Goal: Task Accomplishment & Management: Manage account settings

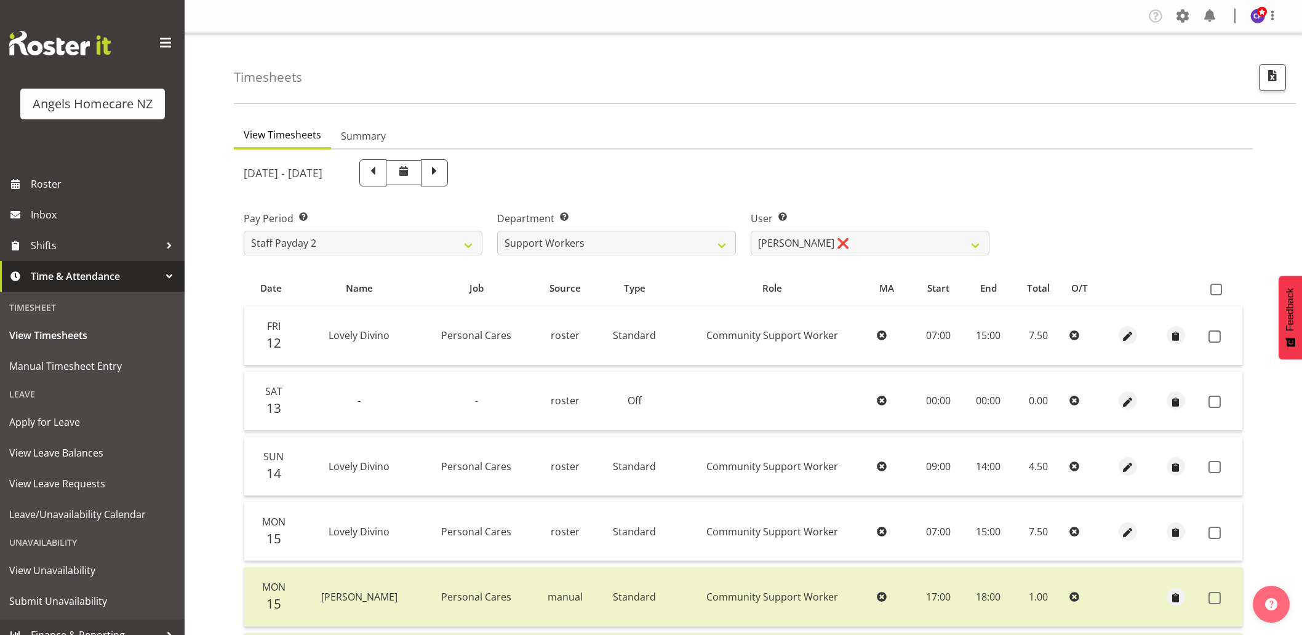
select select "11944"
click at [68, 420] on span "Apply for Leave" at bounding box center [92, 422] width 166 height 18
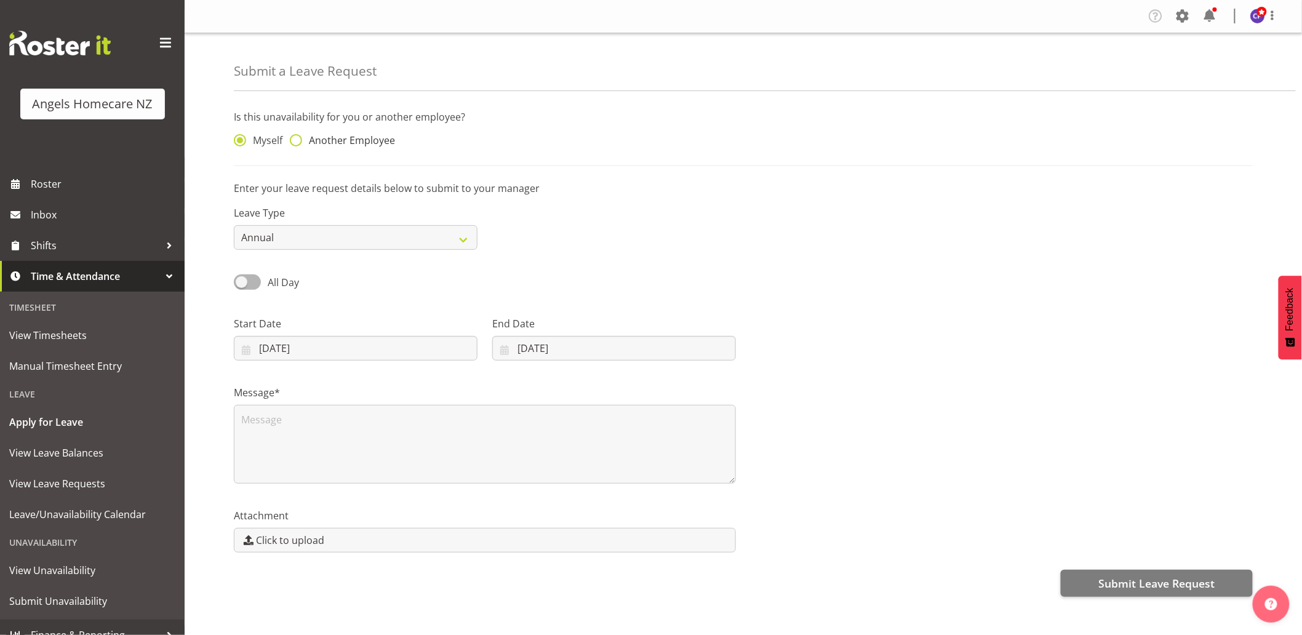
click at [295, 142] on span at bounding box center [296, 140] width 12 height 12
click at [295, 142] on input "Another Employee" at bounding box center [294, 141] width 8 height 8
radio input "true"
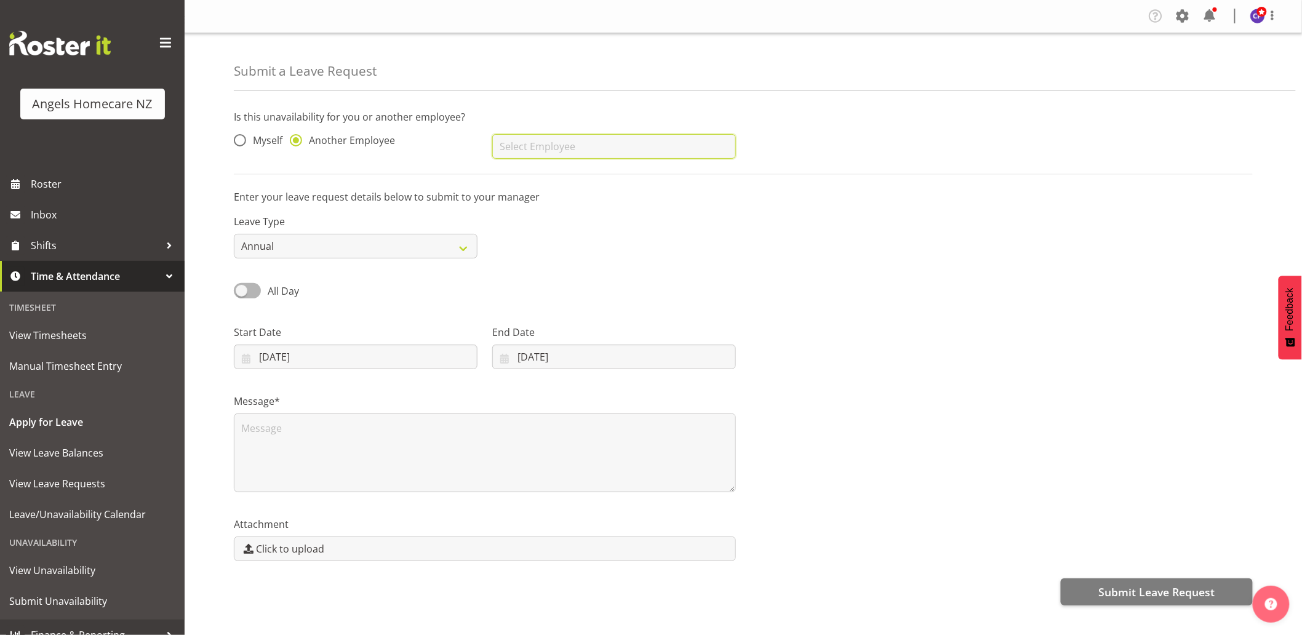
click at [666, 145] on input "text" at bounding box center [614, 146] width 244 height 25
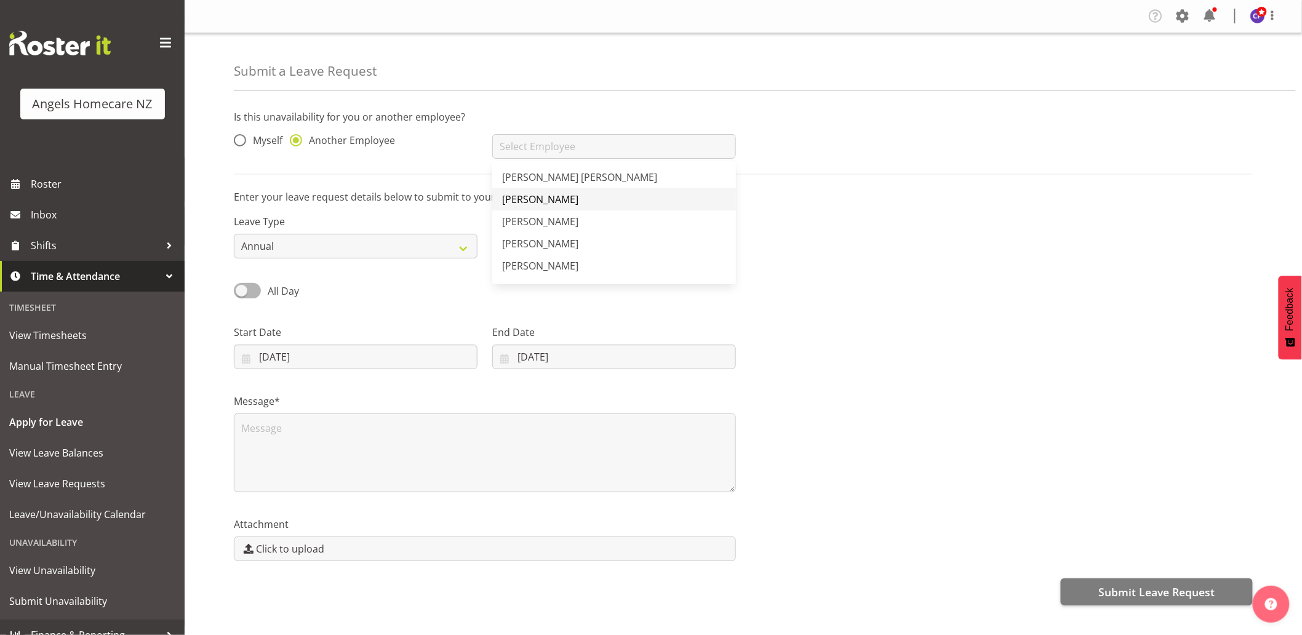
click at [654, 198] on link "[PERSON_NAME]" at bounding box center [614, 199] width 244 height 22
type input "[PERSON_NAME]"
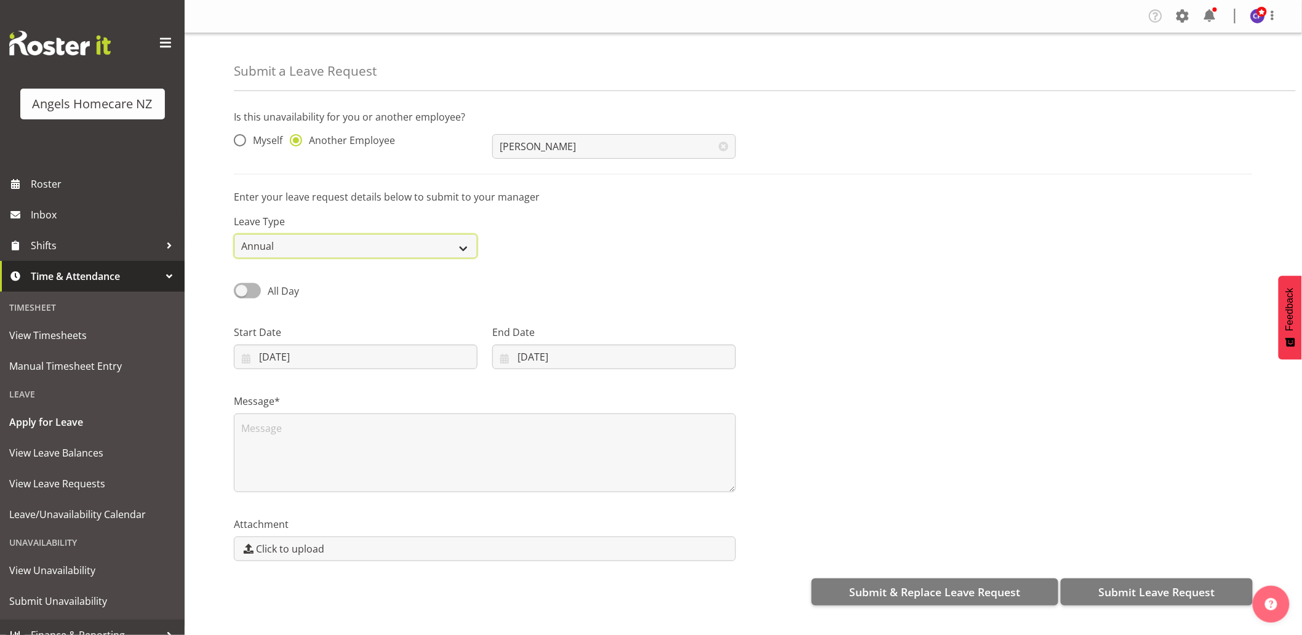
click at [439, 252] on select "Annual Sick Leave Without Pay Bereavement Domestic Violence Parental Jury Servi…" at bounding box center [356, 246] width 244 height 25
select select "Leave Without Pay"
click at [234, 234] on select "Annual Sick Leave Without Pay Bereavement Domestic Violence Parental Jury Servi…" at bounding box center [356, 246] width 244 height 25
click at [249, 360] on input "23/09/2025" at bounding box center [356, 357] width 244 height 25
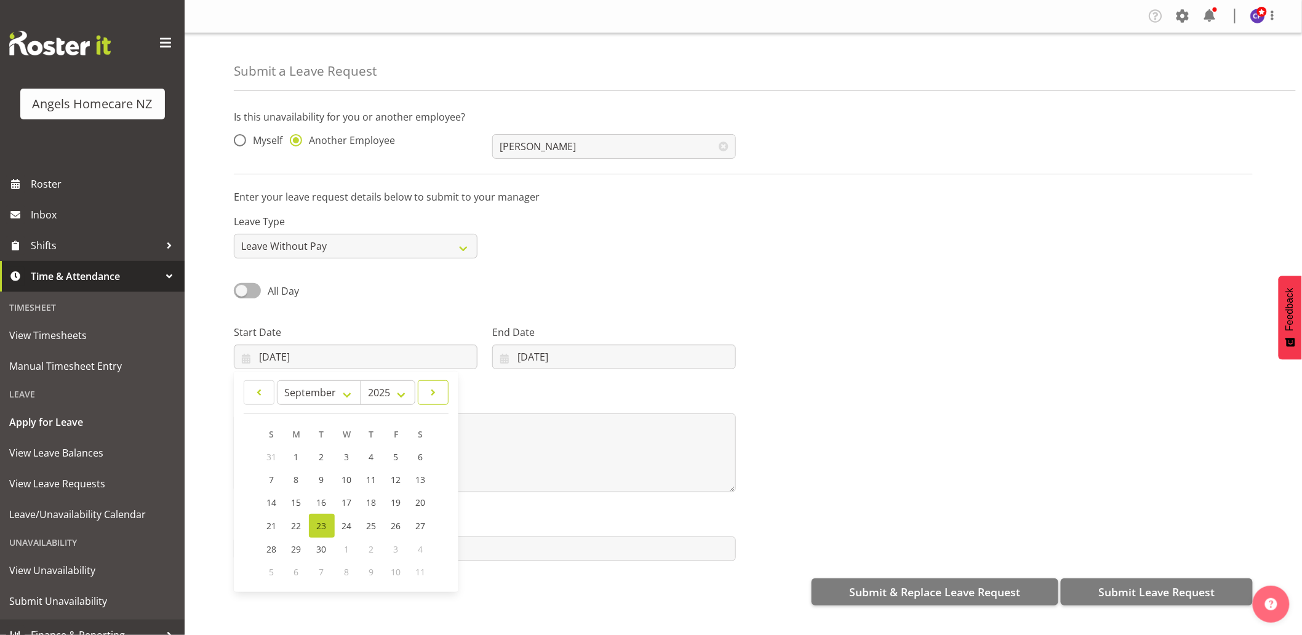
click at [438, 393] on span at bounding box center [433, 392] width 15 height 15
select select "9"
click at [369, 454] on span "2" at bounding box center [371, 457] width 5 height 12
type input "02/10/2025"
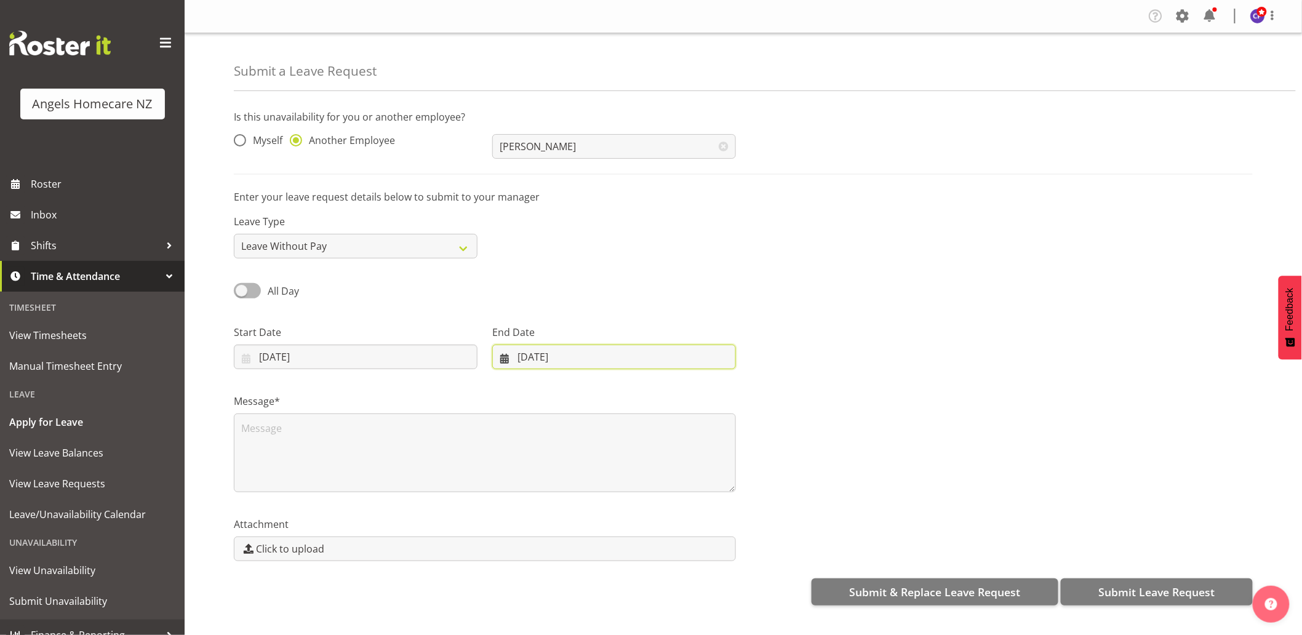
click at [536, 366] on input "23/09/2025" at bounding box center [614, 357] width 244 height 25
click at [666, 389] on span at bounding box center [664, 392] width 15 height 15
select select "9"
click at [543, 505] on span "13" at bounding box center [542, 503] width 10 height 12
type input "13/10/2025"
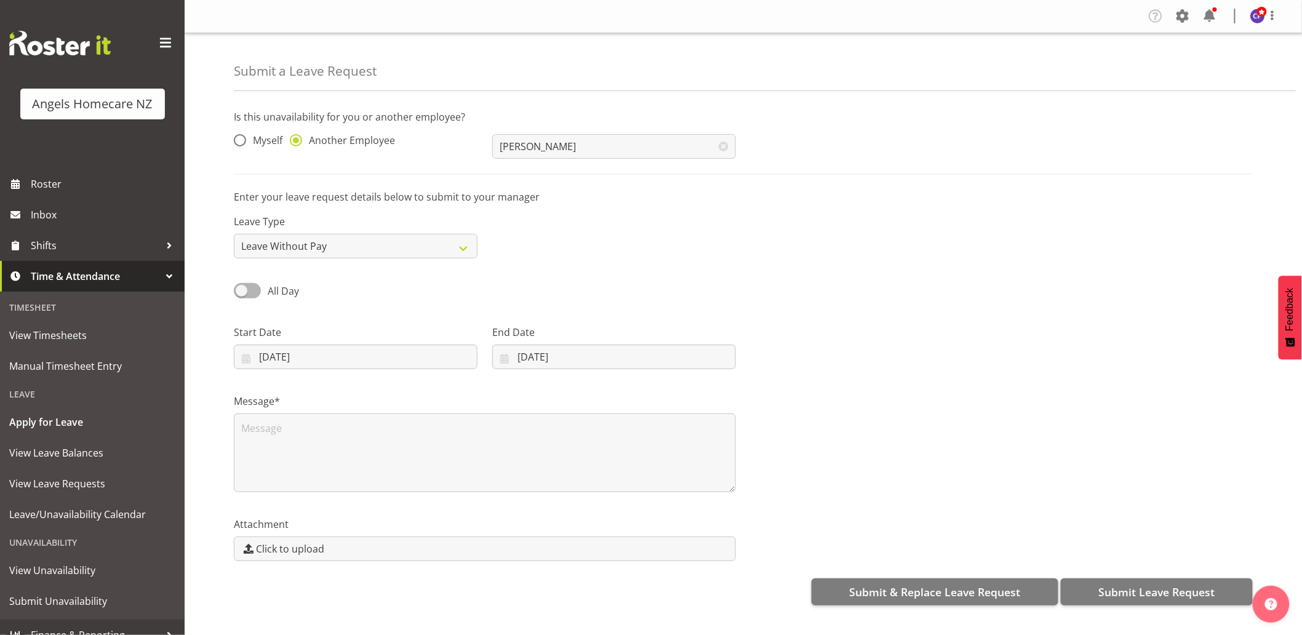
click at [823, 353] on div at bounding box center [1001, 342] width 517 height 69
click at [1175, 598] on span "Submit Leave Request" at bounding box center [1157, 592] width 116 height 16
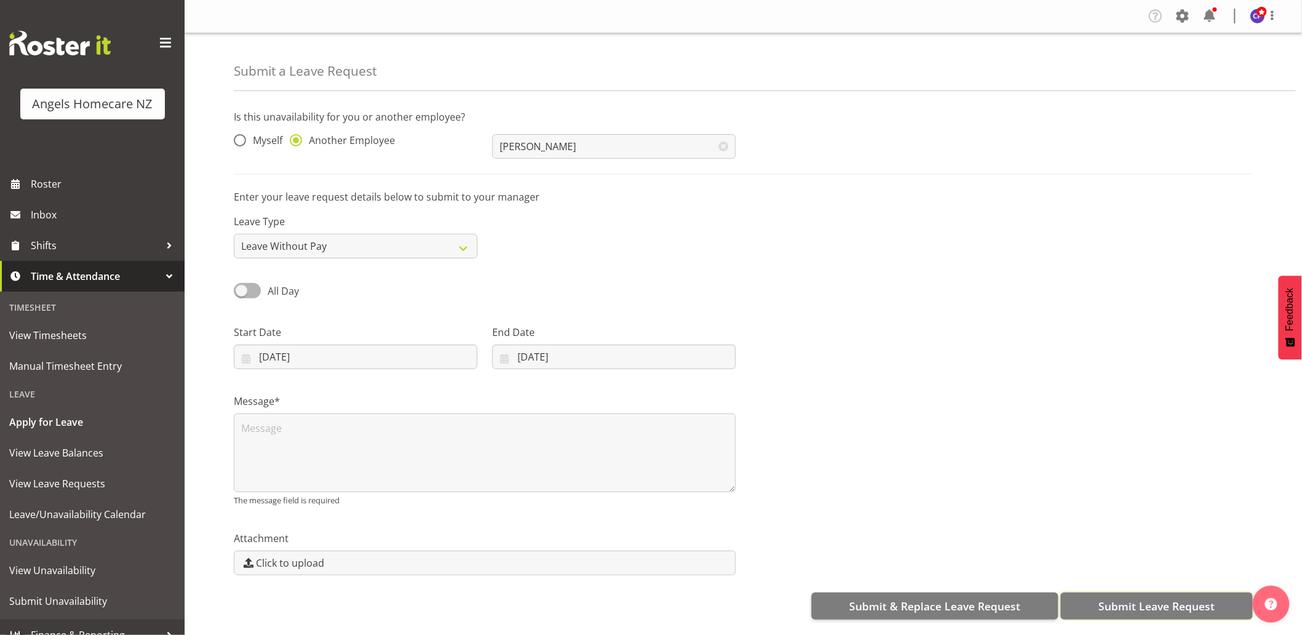
scroll to position [4, 0]
click at [1148, 603] on span "Submit Leave Request" at bounding box center [1157, 606] width 116 height 16
click at [261, 286] on span "All Day" at bounding box center [280, 291] width 38 height 15
click at [242, 287] on input "All Day" at bounding box center [238, 291] width 8 height 8
checkbox input "true"
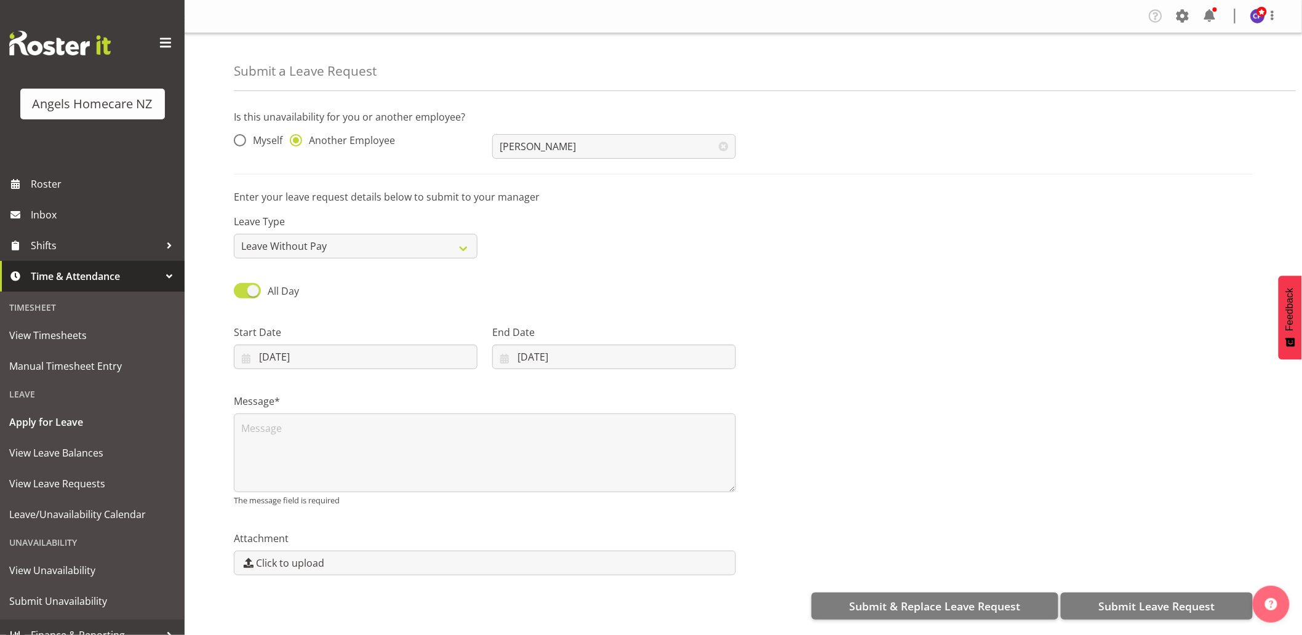
type input "[DATE]"
click at [526, 353] on input "00:00" at bounding box center [614, 357] width 244 height 25
click at [581, 383] on select "00 01 02 03 04 05 06 07 08 09 10 11 12 13 14 15 16 17 18 19 20 21 22 23" at bounding box center [576, 389] width 28 height 25
select select "9"
click at [562, 377] on select "00 01 02 03 04 05 06 07 08 09 10 11 12 13 14 15 16 17 18 19 20 21 22 23" at bounding box center [576, 389] width 28 height 25
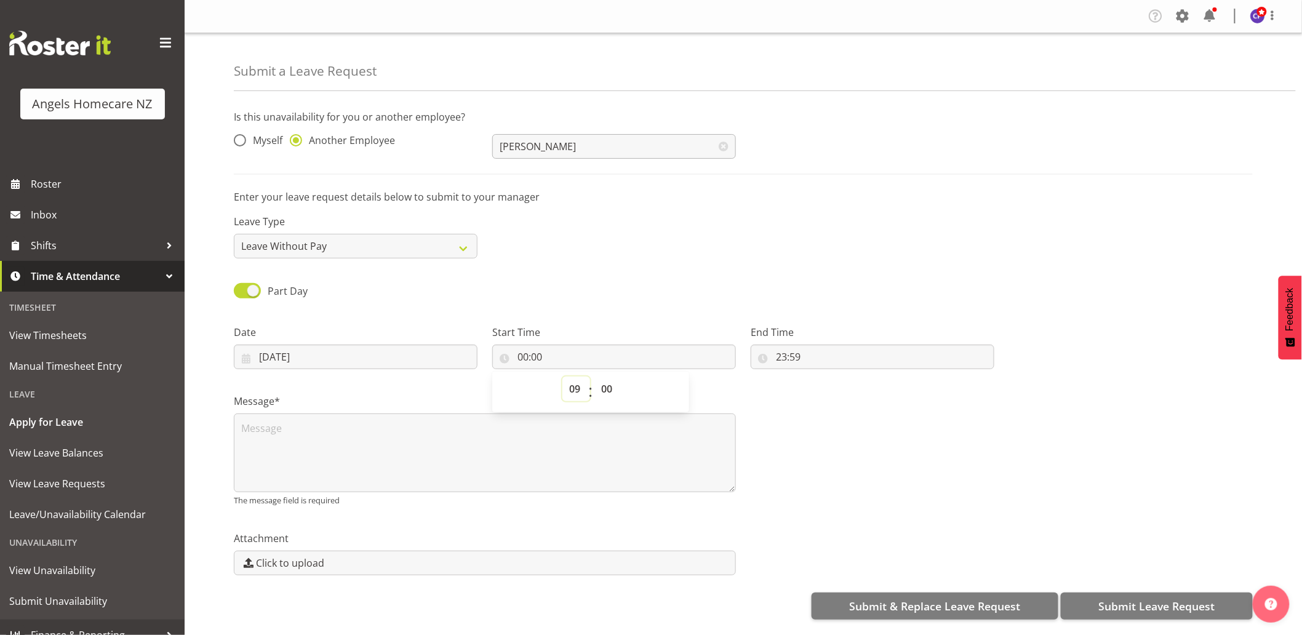
type input "09:00"
click at [831, 415] on div "Message* The message field is required" at bounding box center [743, 445] width 1034 height 137
click at [801, 351] on input "23:59" at bounding box center [873, 357] width 244 height 25
click at [833, 383] on select "00 01 02 03 04 05 06 07 08 09 10 11 12 13 14 15 16 17 18 19 20 21 22 23" at bounding box center [835, 389] width 28 height 25
select select "15"
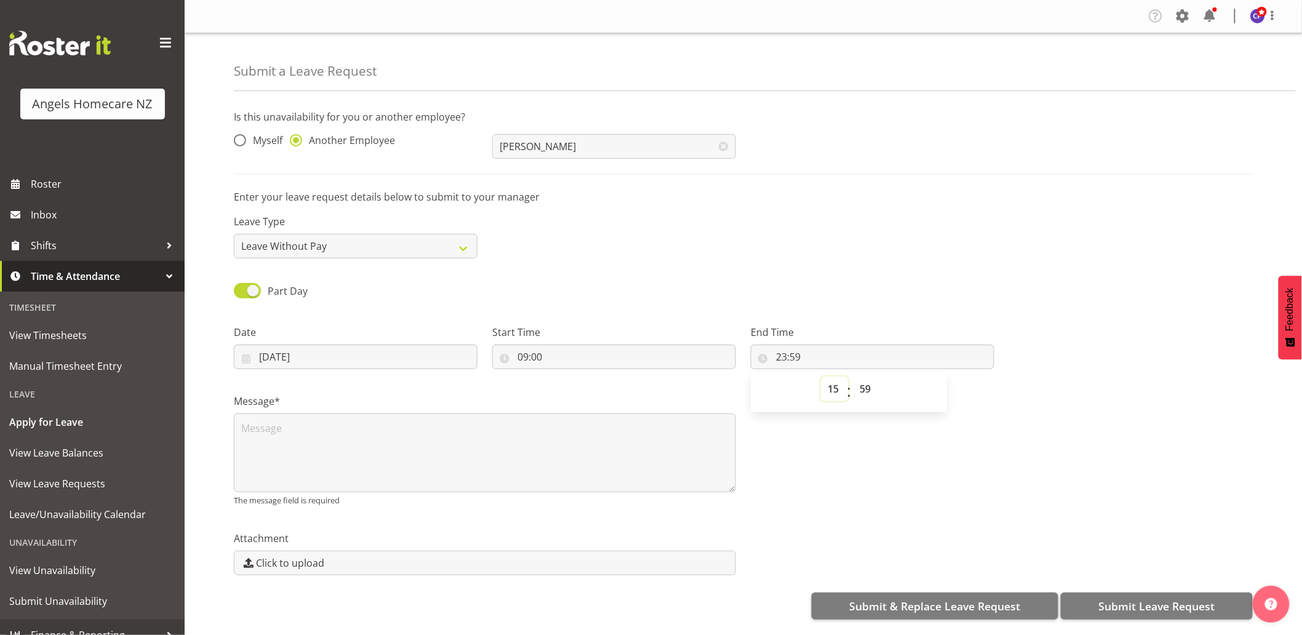
click at [821, 377] on select "00 01 02 03 04 05 06 07 08 09 10 11 12 13 14 15 16 17 18 19 20 21 22 23" at bounding box center [835, 389] width 28 height 25
type input "15:59"
click at [866, 383] on select "00 01 02 03 04 05 06 07 08 09 10 11 12 13 14 15 16 17 18 19 20 21 22 23 24 25 2…" at bounding box center [867, 389] width 28 height 25
select select "0"
click at [853, 377] on select "00 01 02 03 04 05 06 07 08 09 10 11 12 13 14 15 16 17 18 19 20 21 22 23 24 25 2…" at bounding box center [867, 389] width 28 height 25
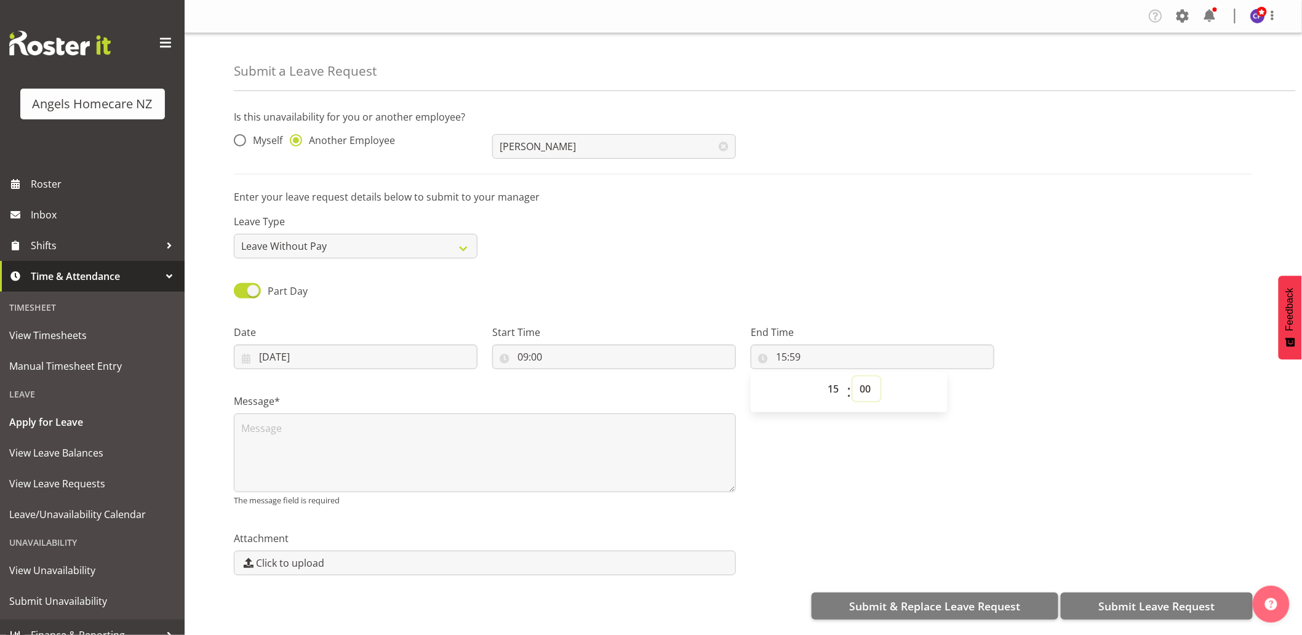
type input "15:00"
click at [1117, 370] on div at bounding box center [1131, 342] width 258 height 69
click at [1114, 604] on span "Submit Leave Request" at bounding box center [1157, 606] width 116 height 16
click at [309, 559] on span "Click to upload" at bounding box center [290, 563] width 68 height 15
click at [309, 559] on input "Click to upload" at bounding box center [484, 562] width 501 height 23
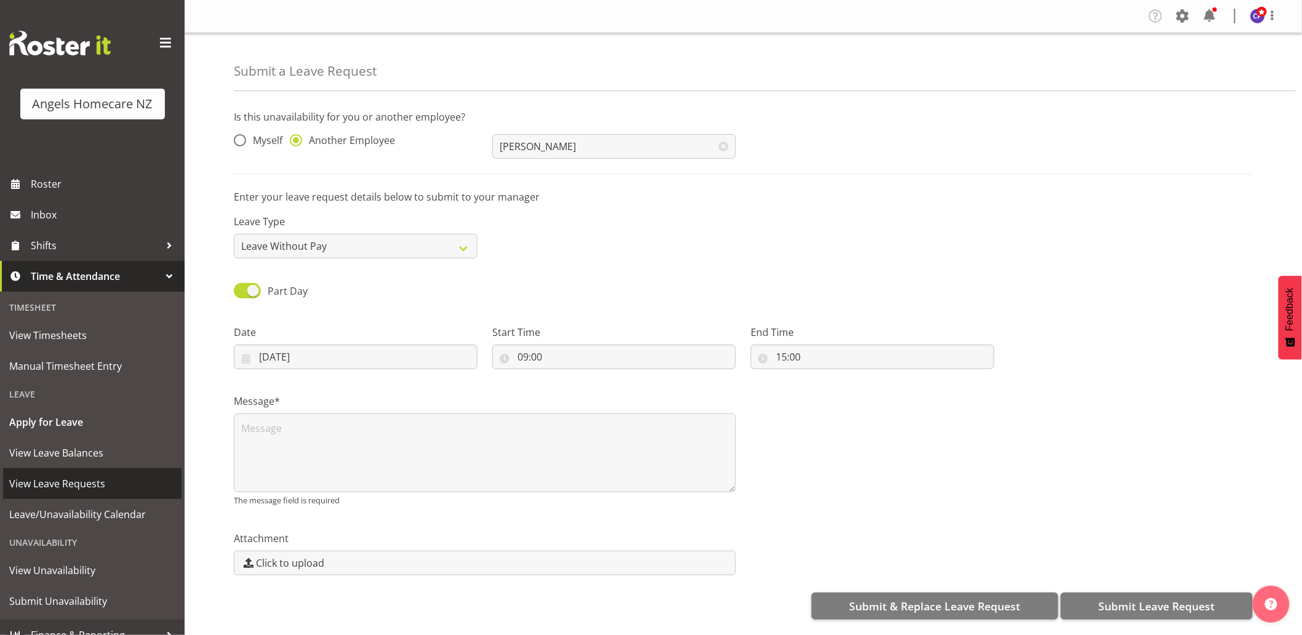
click at [87, 484] on span "View Leave Requests" at bounding box center [92, 483] width 166 height 18
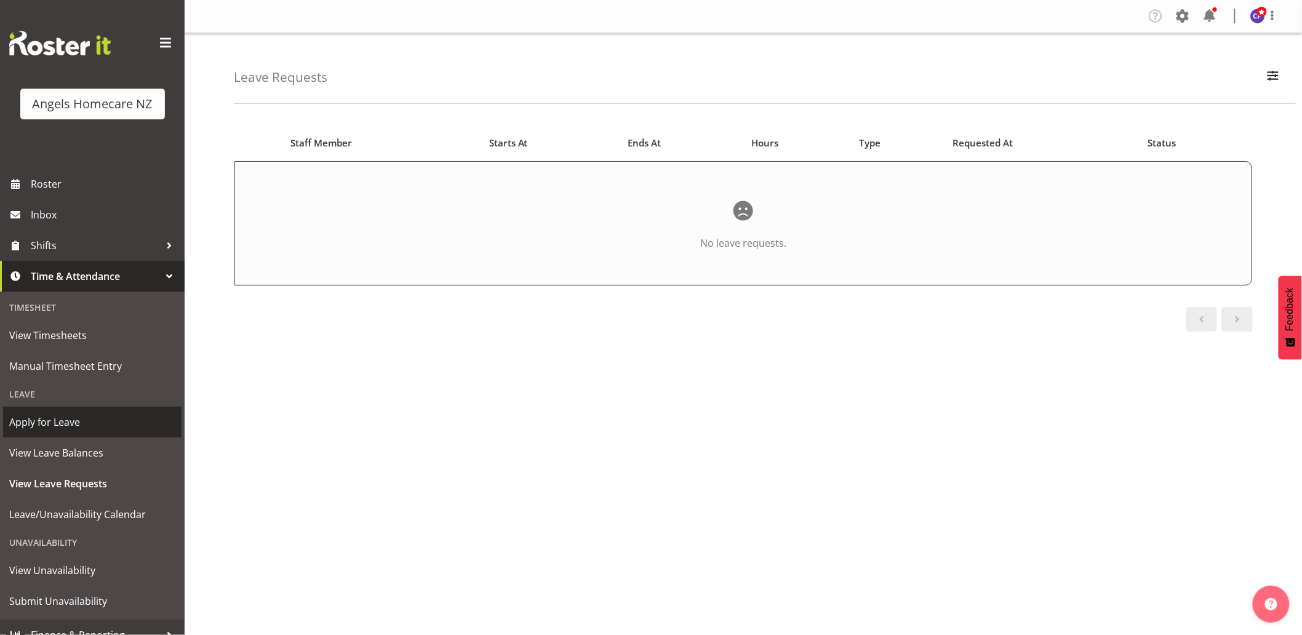
click at [85, 421] on span "Apply for Leave" at bounding box center [92, 422] width 166 height 18
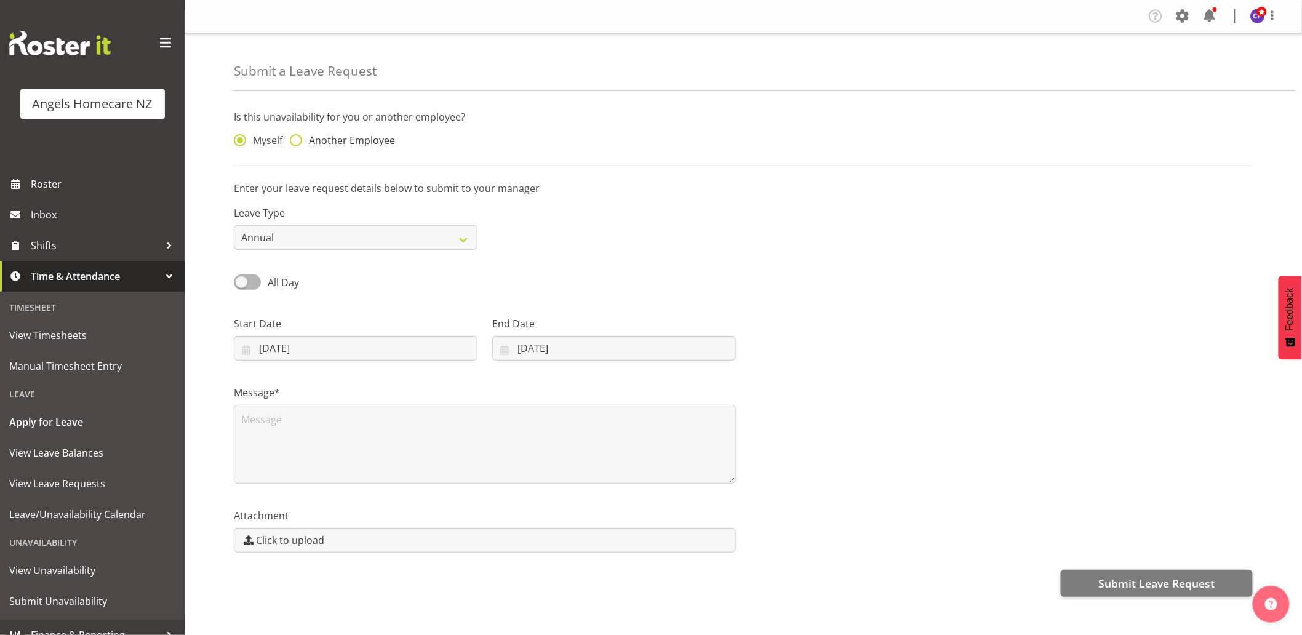
click at [298, 143] on span at bounding box center [296, 140] width 12 height 12
click at [298, 143] on input "Another Employee" at bounding box center [294, 141] width 8 height 8
radio input "true"
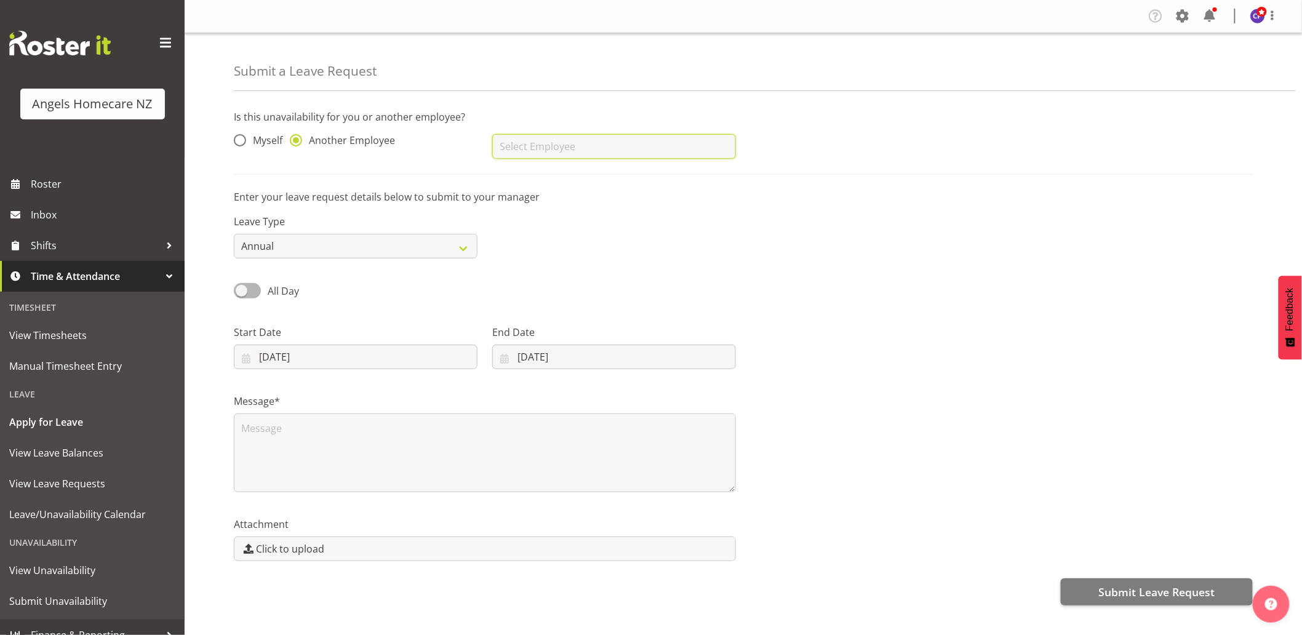
click at [589, 145] on input "text" at bounding box center [614, 146] width 244 height 25
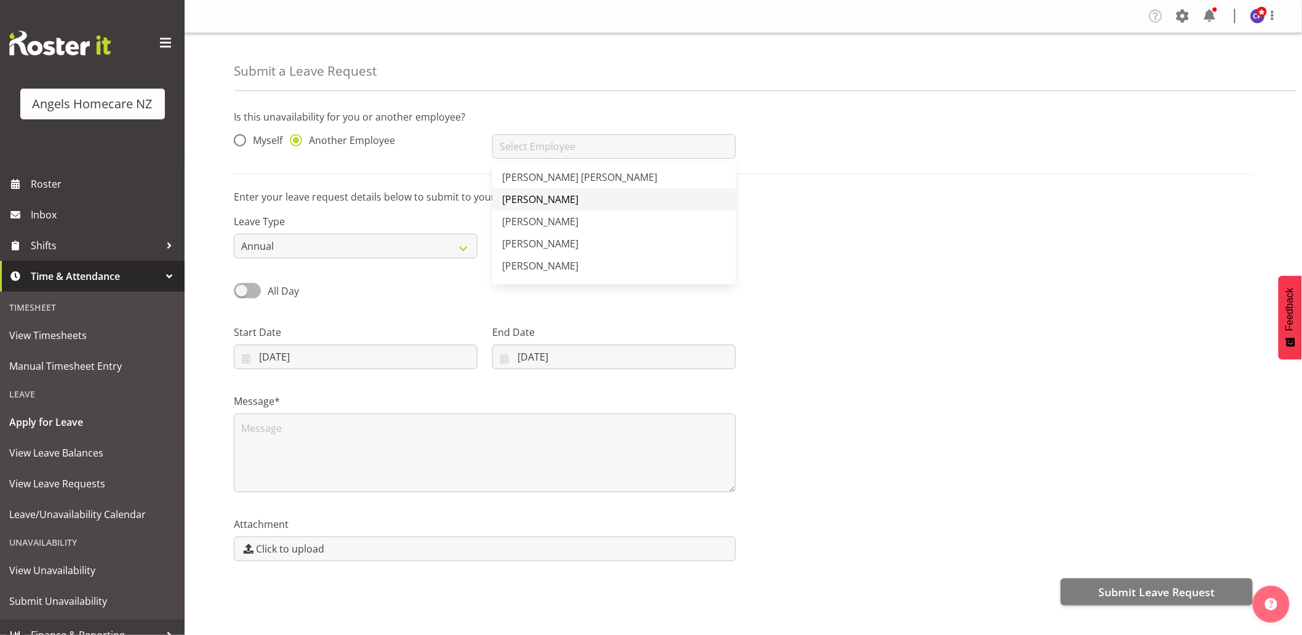
click at [578, 201] on span "[PERSON_NAME]" at bounding box center [540, 200] width 76 height 14
type input "[PERSON_NAME]"
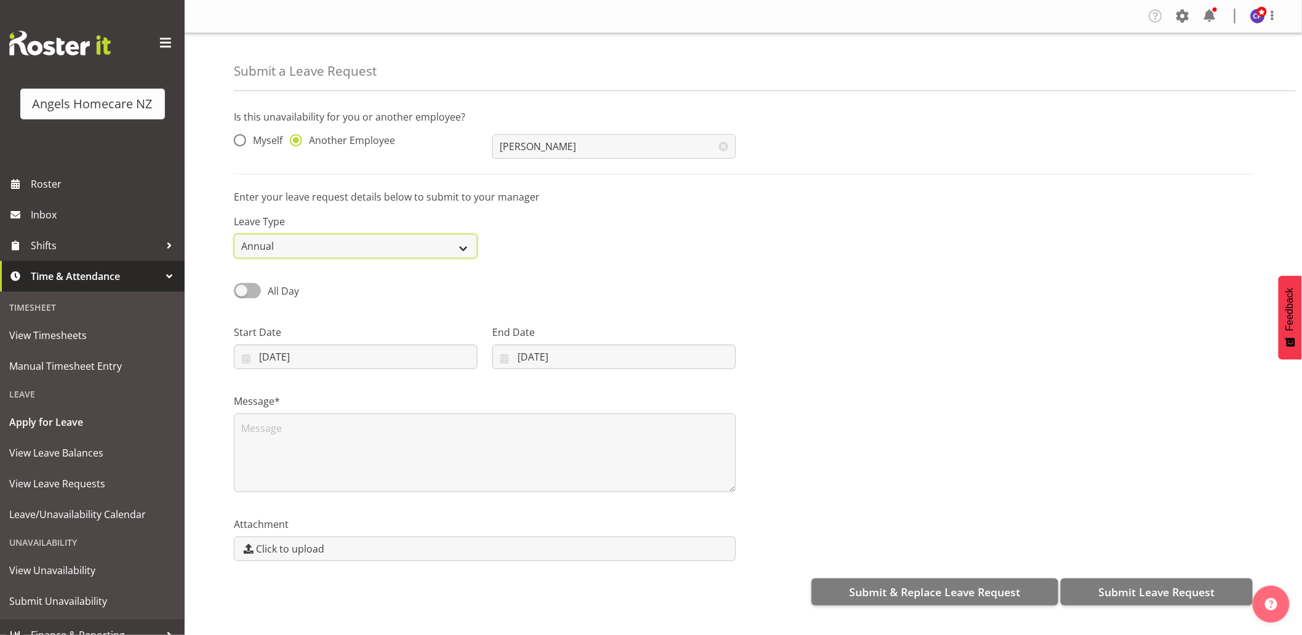
click at [446, 246] on select "Annual Sick Leave Without Pay Bereavement Domestic Violence Parental Jury Servi…" at bounding box center [356, 246] width 244 height 25
select select "Leave Without Pay"
click at [234, 234] on select "Annual Sick Leave Without Pay Bereavement Domestic Violence Parental Jury Servi…" at bounding box center [356, 246] width 244 height 25
click at [255, 294] on span at bounding box center [247, 290] width 27 height 15
click at [242, 294] on input "All Day" at bounding box center [238, 291] width 8 height 8
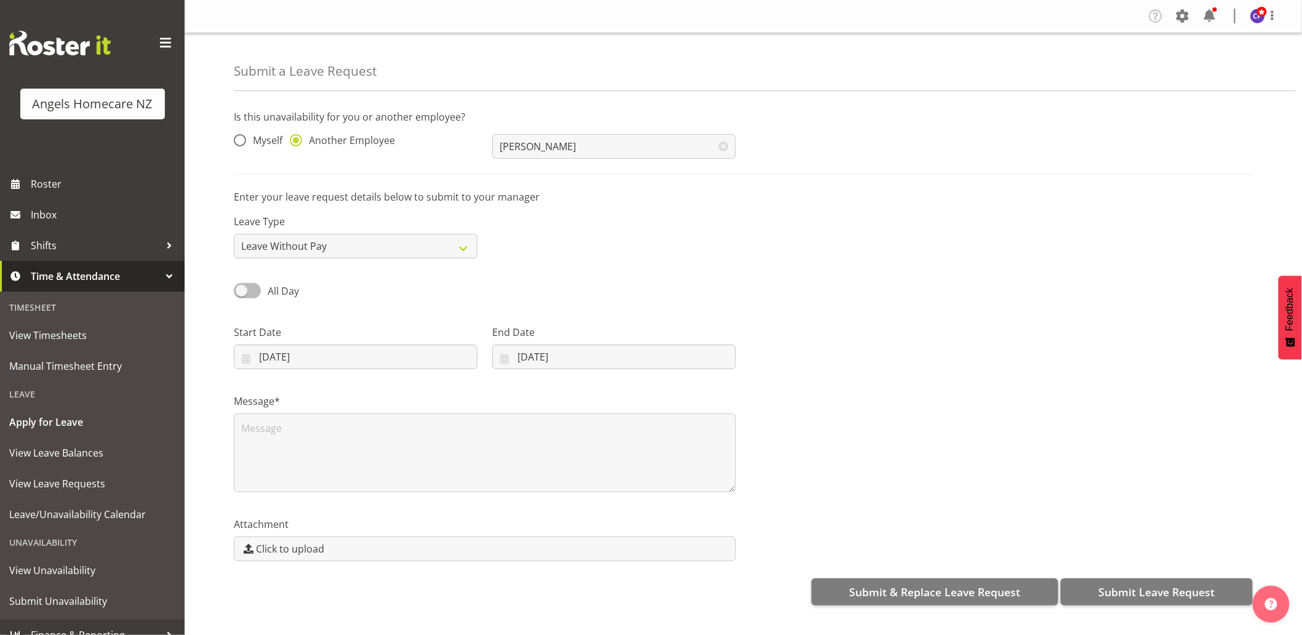
checkbox input "true"
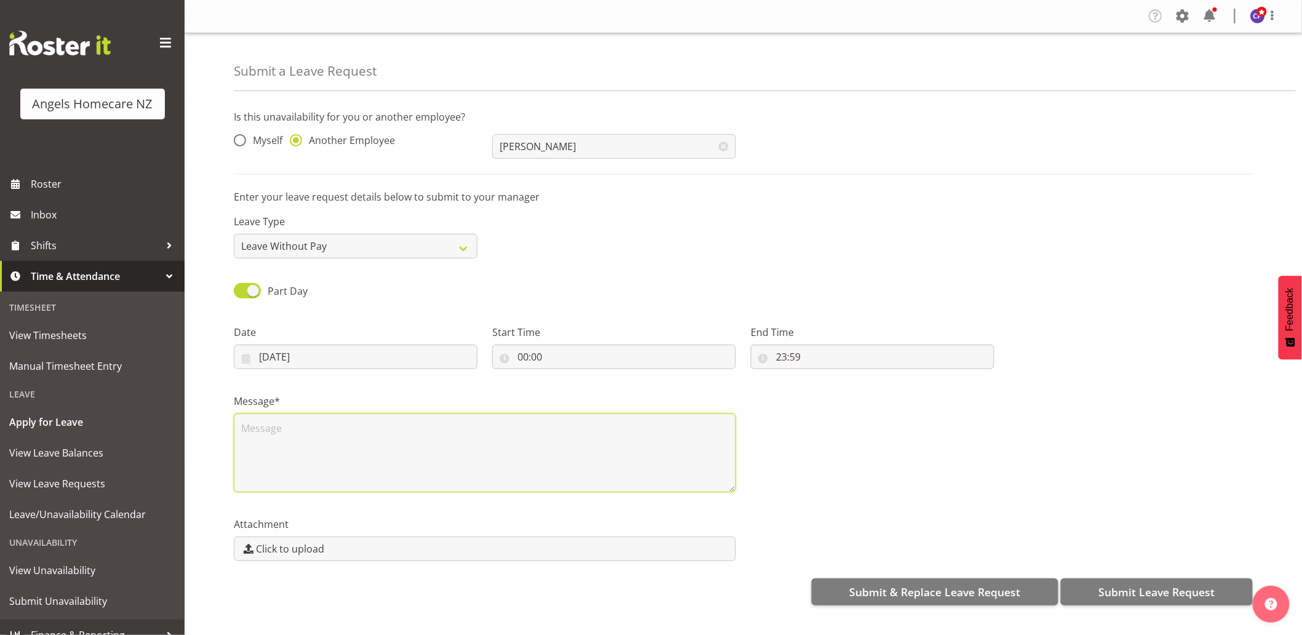
click at [659, 451] on textarea at bounding box center [485, 453] width 502 height 79
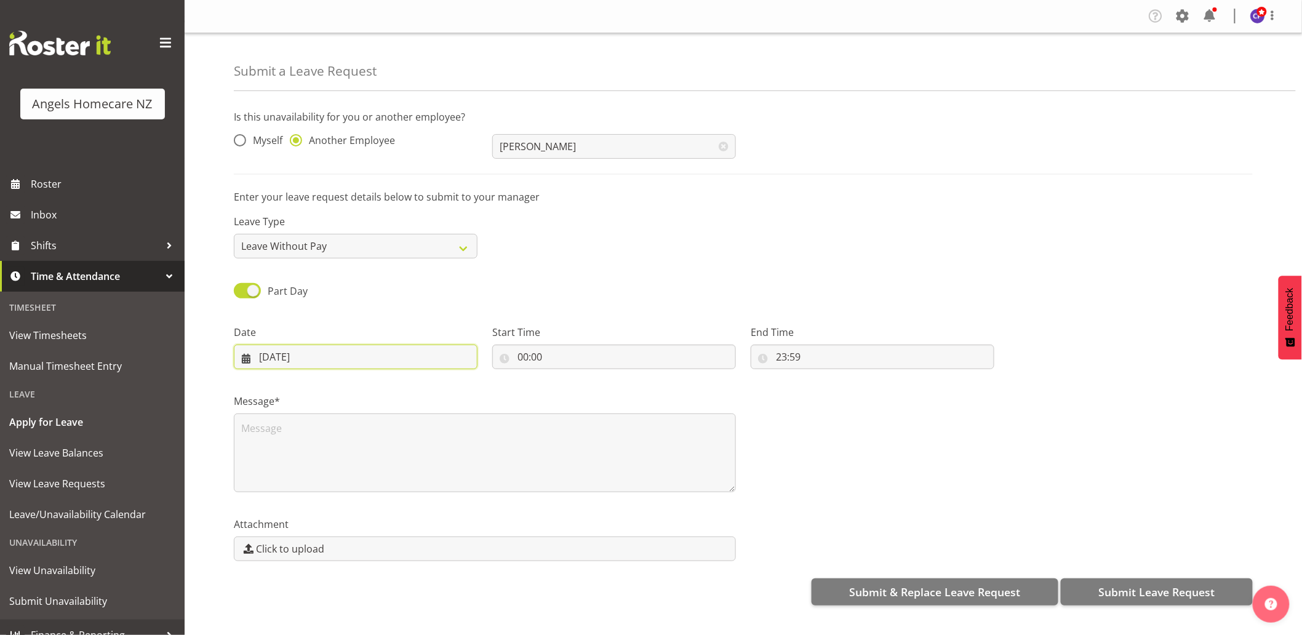
click at [248, 361] on input "23/09/2025" at bounding box center [356, 357] width 244 height 25
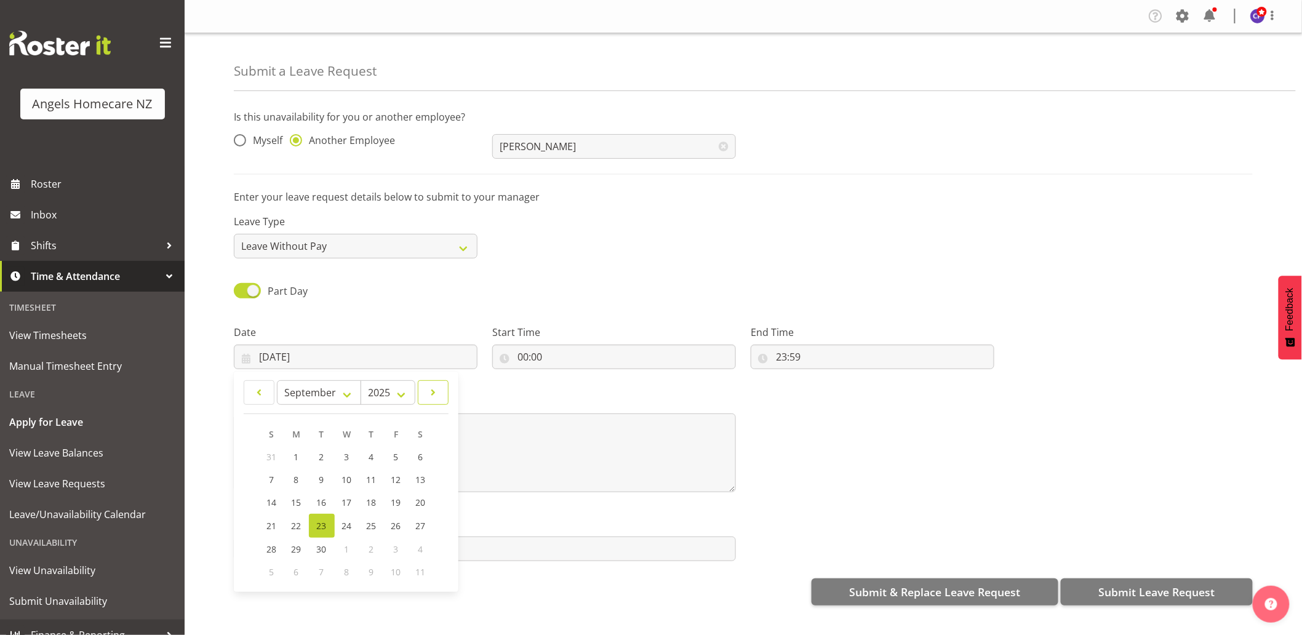
click at [434, 398] on span at bounding box center [433, 392] width 15 height 15
select select "9"
click at [370, 456] on span "2" at bounding box center [371, 457] width 5 height 12
type input "02/10/2025"
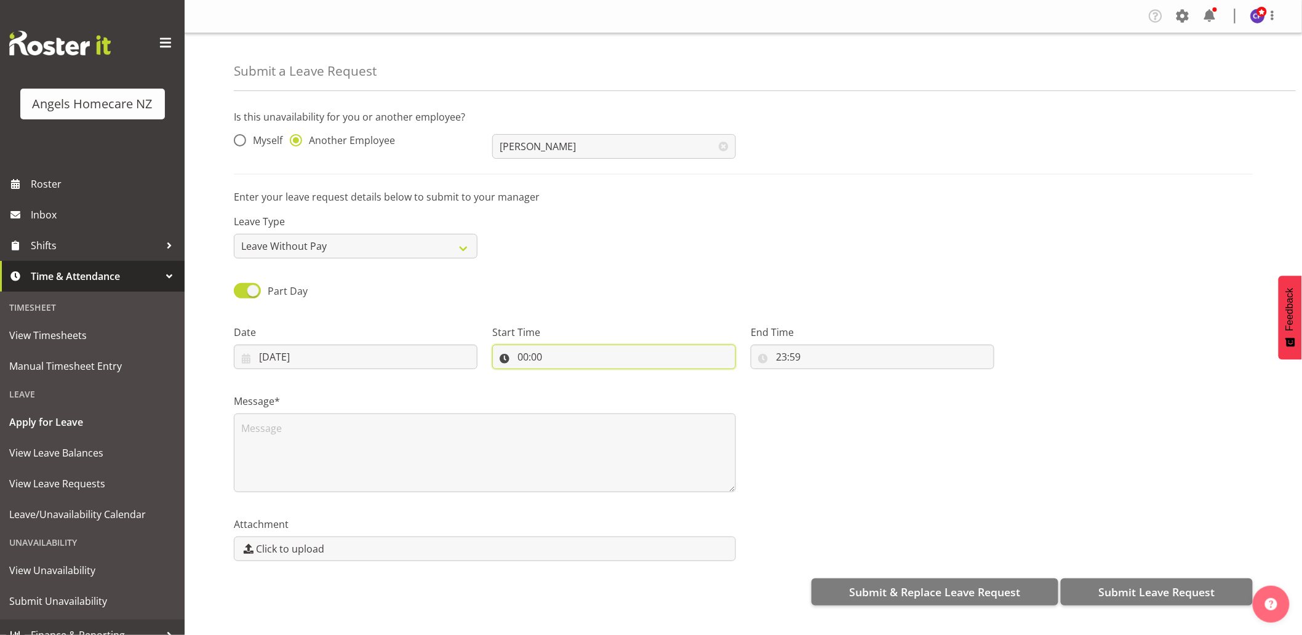
click at [538, 354] on input "00:00" at bounding box center [614, 357] width 244 height 25
click at [571, 390] on select "00 01 02 03 04 05 06 07 08 09 10 11 12 13 14 15 16 17 18 19 20 21 22 23" at bounding box center [576, 389] width 28 height 25
select select "9"
click at [562, 377] on select "00 01 02 03 04 05 06 07 08 09 10 11 12 13 14 15 16 17 18 19 20 21 22 23" at bounding box center [576, 389] width 28 height 25
type input "09:00"
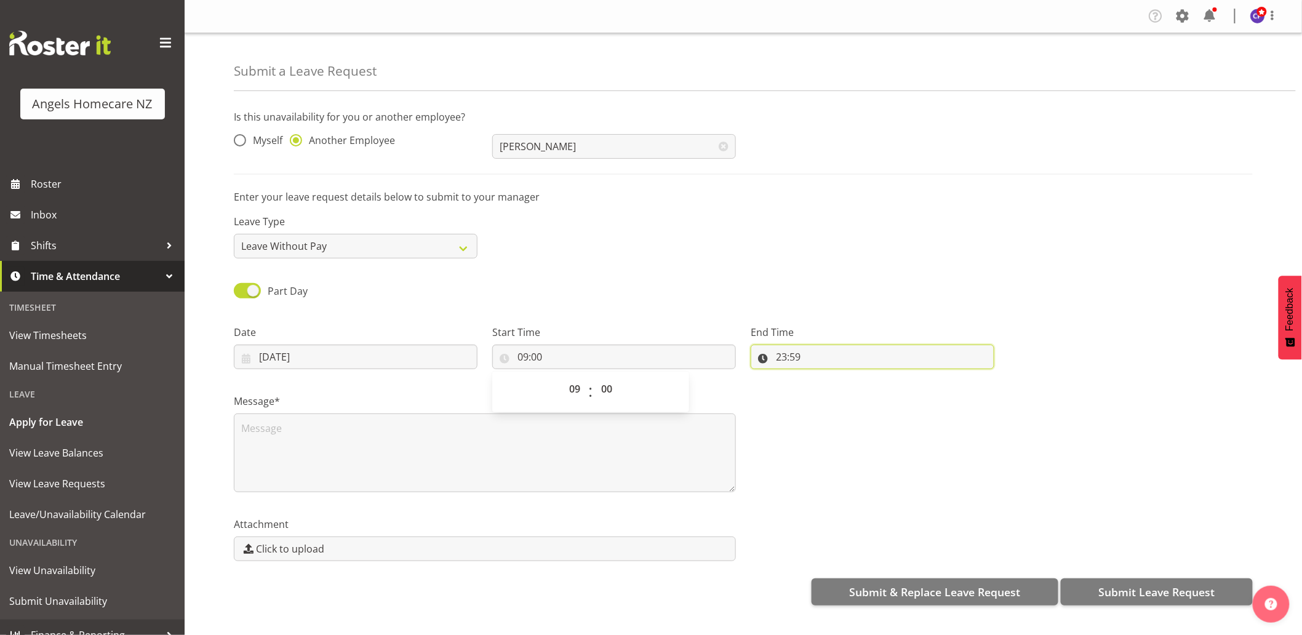
click at [798, 357] on input "23:59" at bounding box center [873, 357] width 244 height 25
click at [826, 393] on select "00 01 02 03 04 05 06 07 08 09 10 11 12 13 14 15 16 17 18 19 20 21 22 23" at bounding box center [835, 389] width 28 height 25
select select "15"
click at [821, 377] on select "00 01 02 03 04 05 06 07 08 09 10 11 12 13 14 15 16 17 18 19 20 21 22 23" at bounding box center [835, 389] width 28 height 25
type input "15:59"
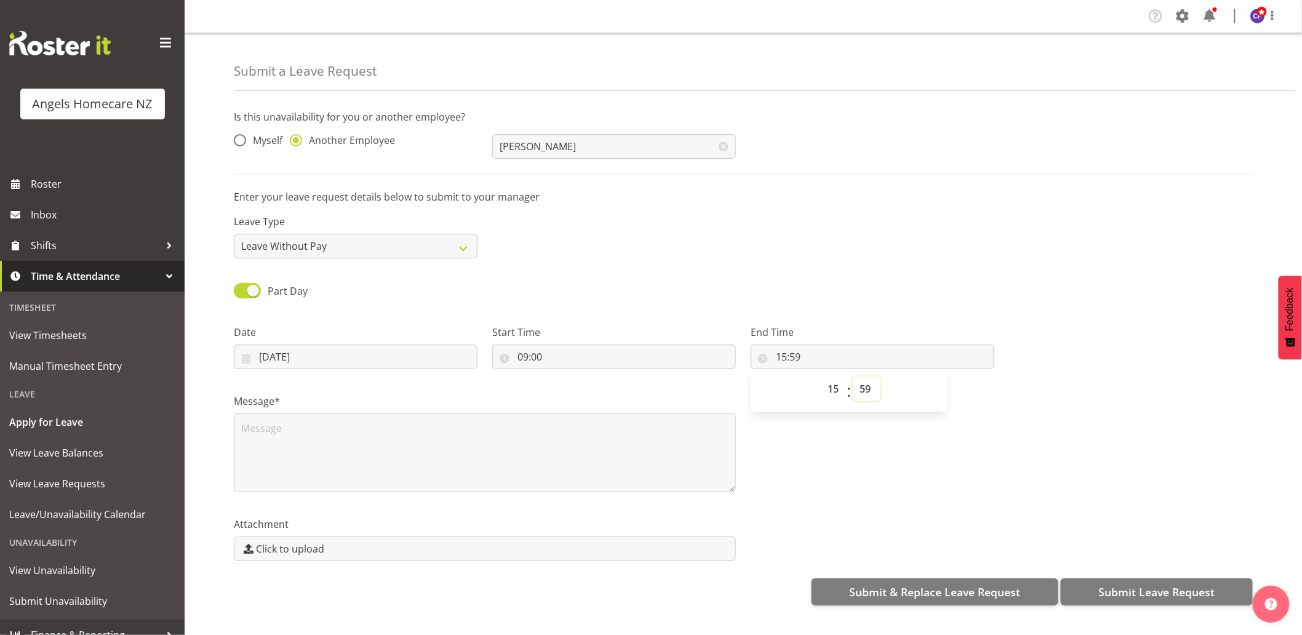
click at [865, 392] on select "00 01 02 03 04 05 06 07 08 09 10 11 12 13 14 15 16 17 18 19 20 21 22 23 24 25 2…" at bounding box center [867, 389] width 28 height 25
select select "0"
click at [853, 377] on select "00 01 02 03 04 05 06 07 08 09 10 11 12 13 14 15 16 17 18 19 20 21 22 23 24 25 2…" at bounding box center [867, 389] width 28 height 25
type input "15:00"
click at [812, 186] on div "Is this unavailability for you or another employee? Myself Another Employee Ama…" at bounding box center [768, 357] width 1068 height 514
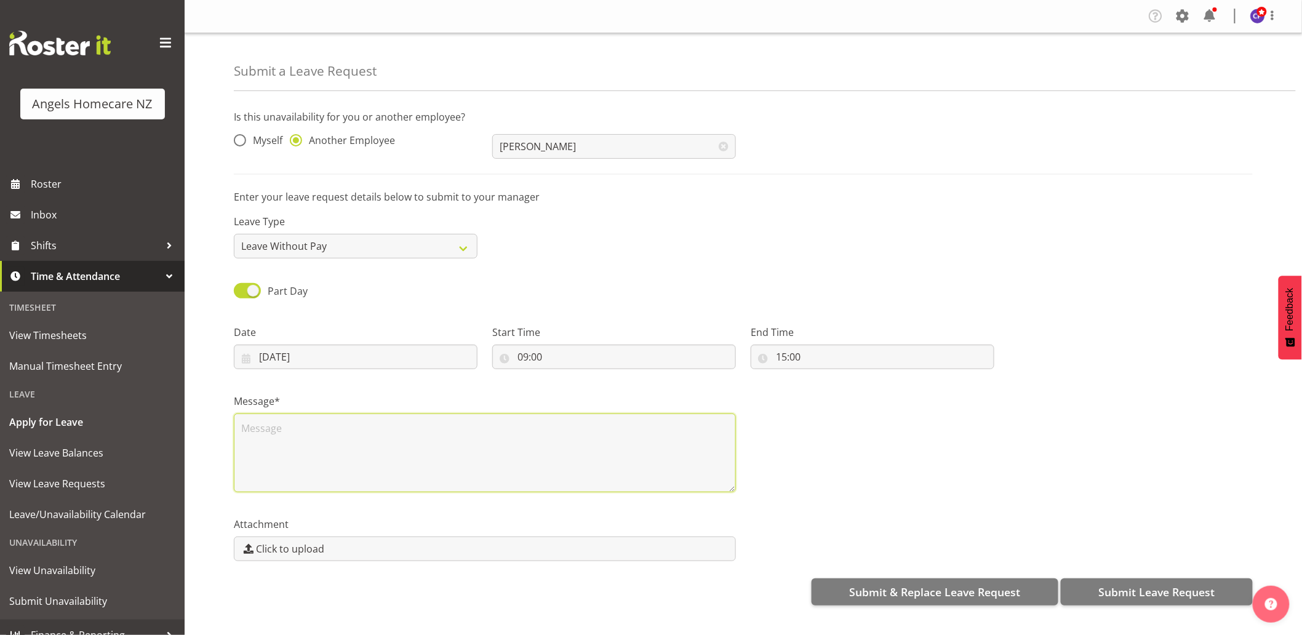
click at [434, 422] on textarea at bounding box center [485, 453] width 502 height 79
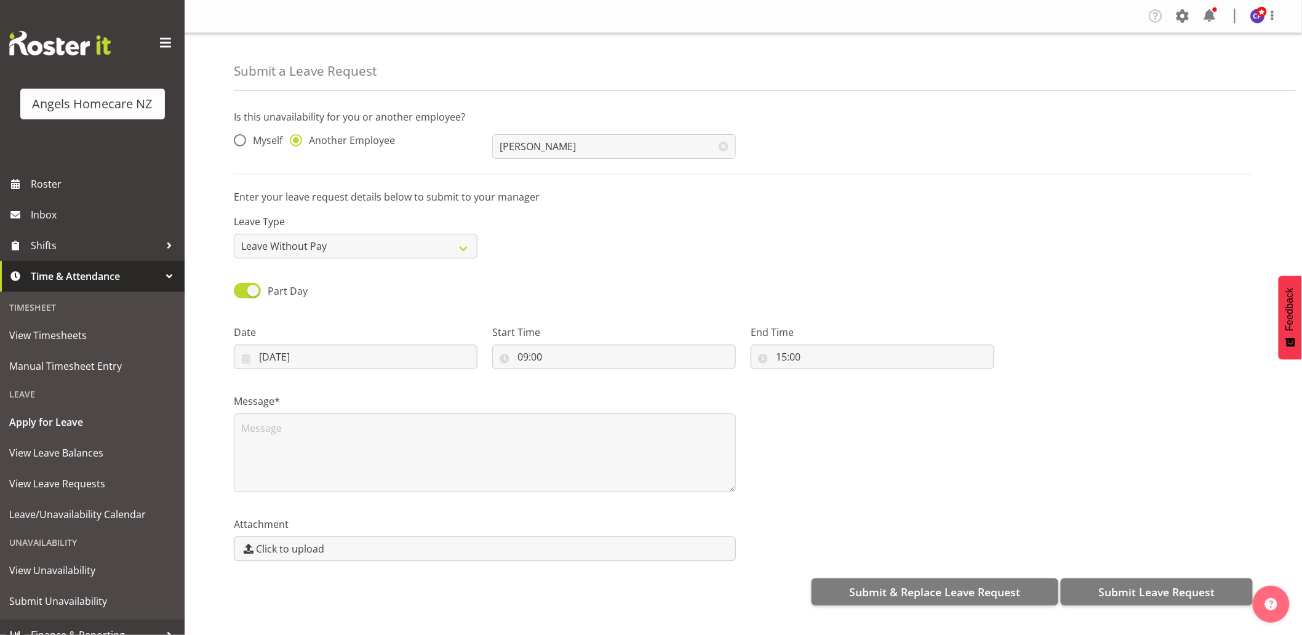
click at [458, 551] on label "Click to upload" at bounding box center [485, 549] width 502 height 25
click at [458, 551] on input "Click to upload" at bounding box center [484, 548] width 501 height 23
click at [1265, 599] on img "button" at bounding box center [1271, 604] width 12 height 12
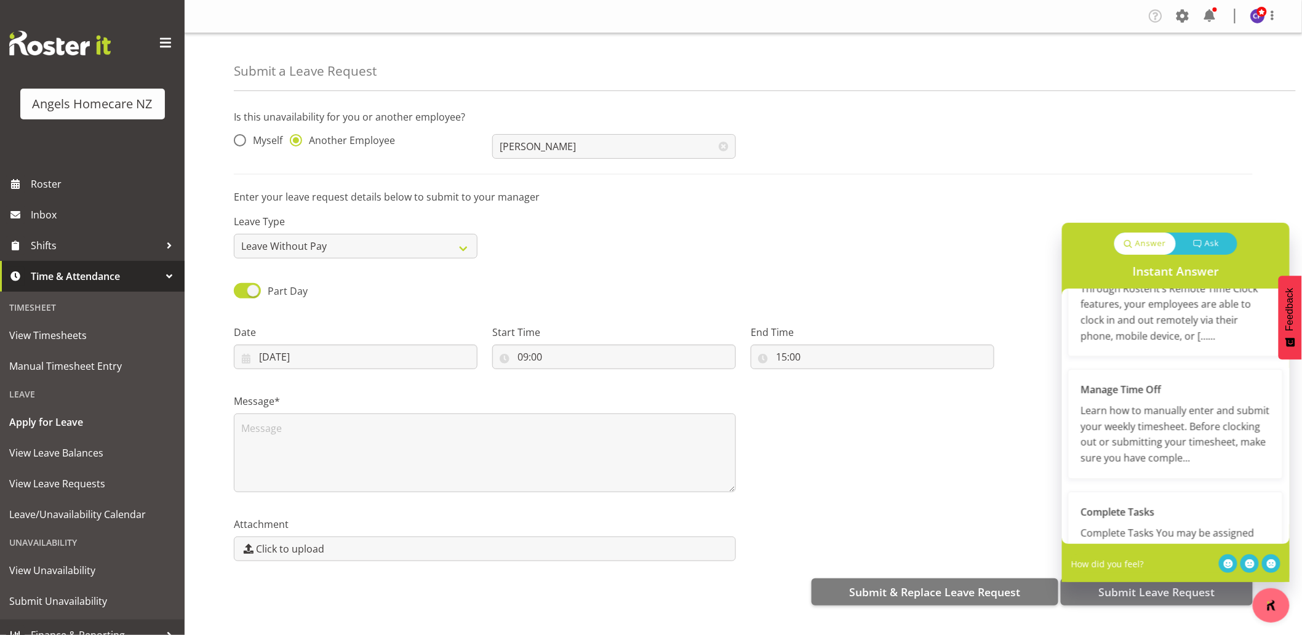
scroll to position [698, 0]
click at [1211, 243] on p "Ask" at bounding box center [1212, 244] width 15 height 12
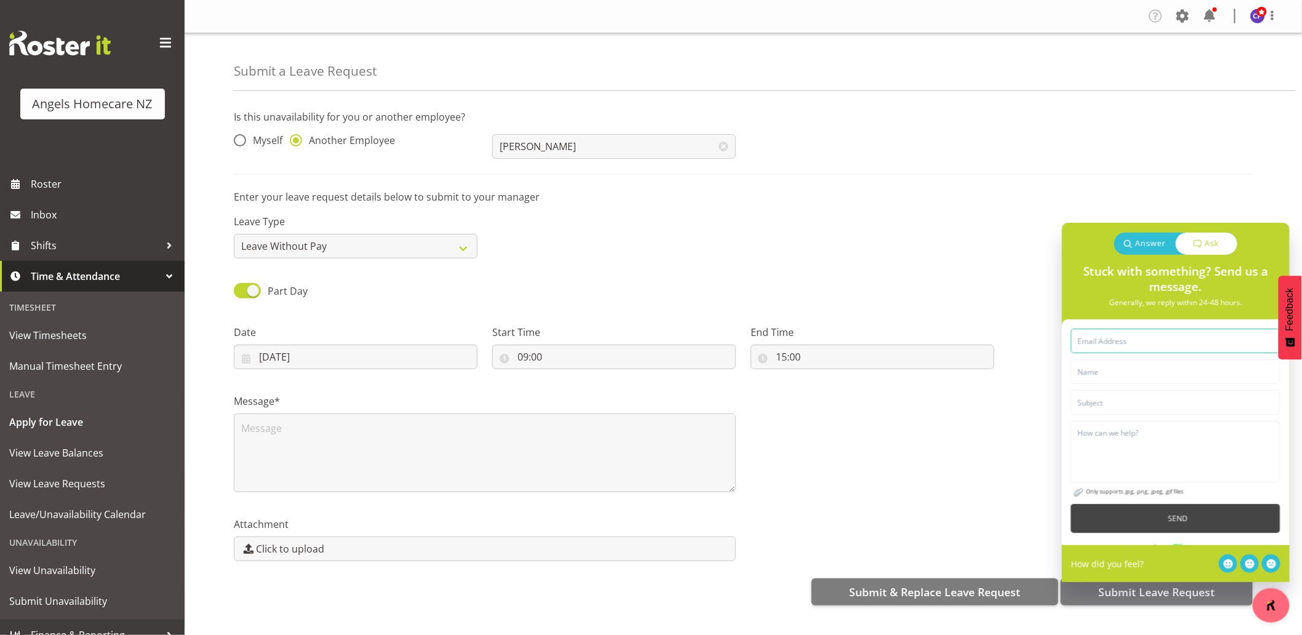
click at [1129, 337] on input "email" at bounding box center [1175, 341] width 209 height 25
type input "angelshomecarenz@outlook.com"
click at [1136, 370] on input "text" at bounding box center [1175, 371] width 209 height 25
type input "Connie Paul"
click at [1116, 403] on input "text" at bounding box center [1175, 402] width 209 height 25
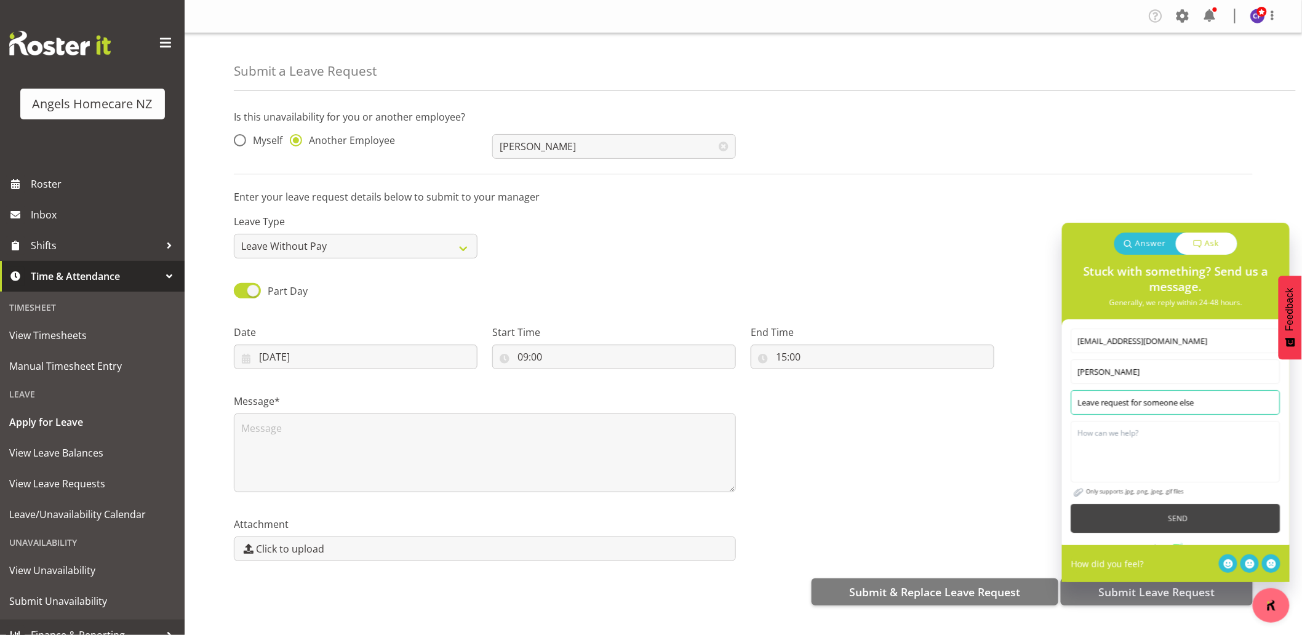
type input "Leave request for someone else"
click at [1108, 449] on textarea at bounding box center [1175, 452] width 209 height 62
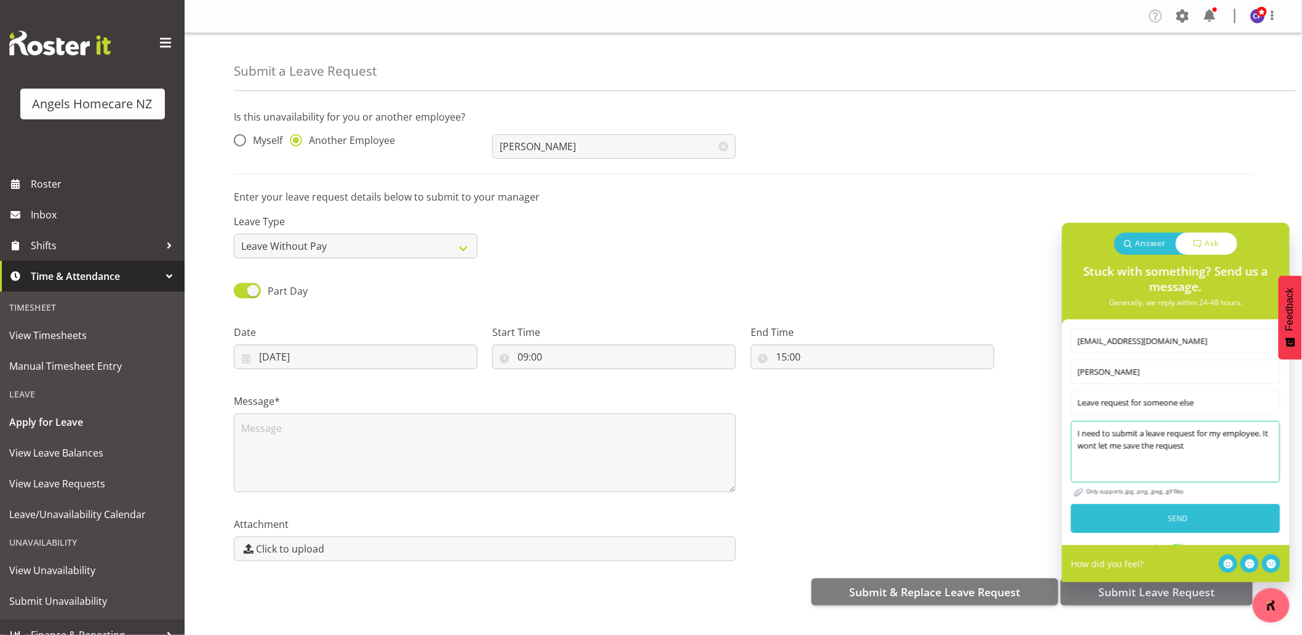
type textarea "I need to submit a leave request for my employee. It wont let me save the reque…"
click at [1142, 513] on button "Send" at bounding box center [1175, 518] width 209 height 29
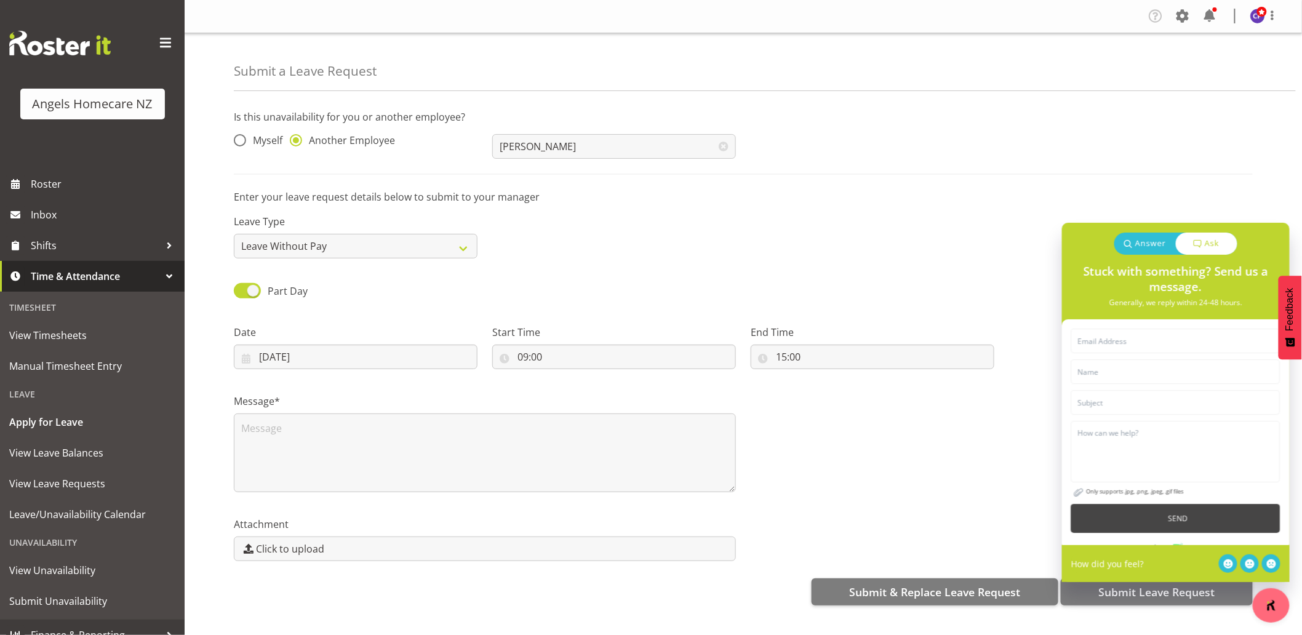
click at [961, 438] on div "Message*" at bounding box center [743, 438] width 1034 height 123
click at [64, 188] on span "Roster" at bounding box center [105, 184] width 148 height 18
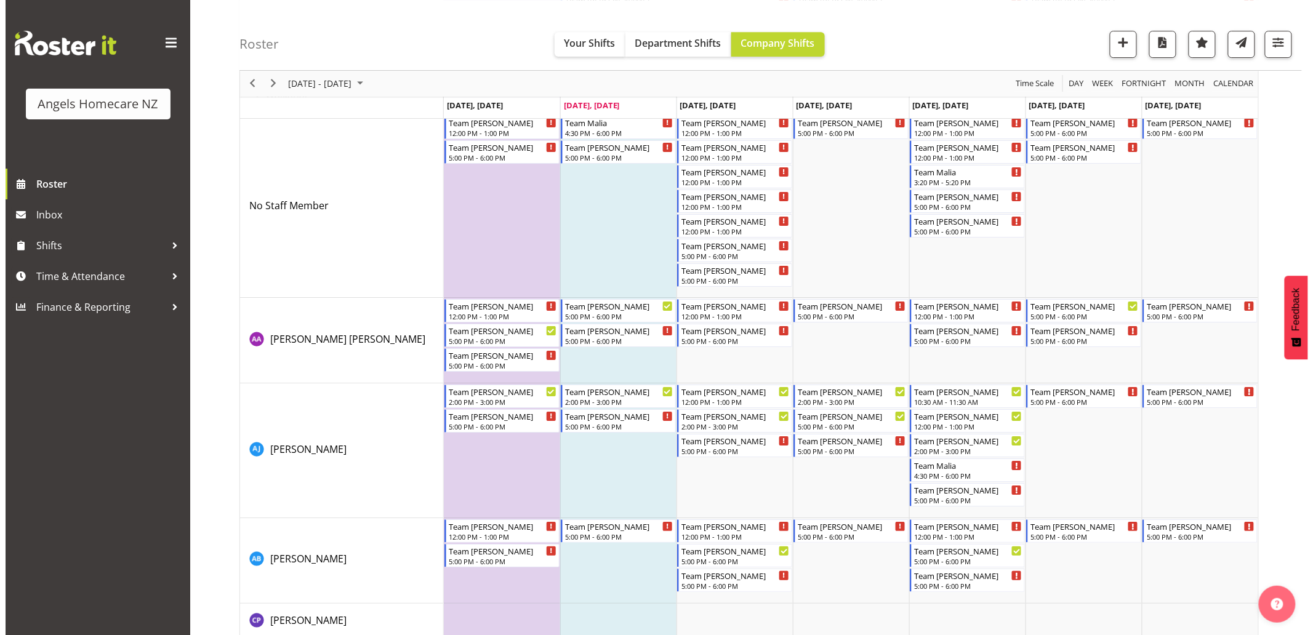
scroll to position [1709, 0]
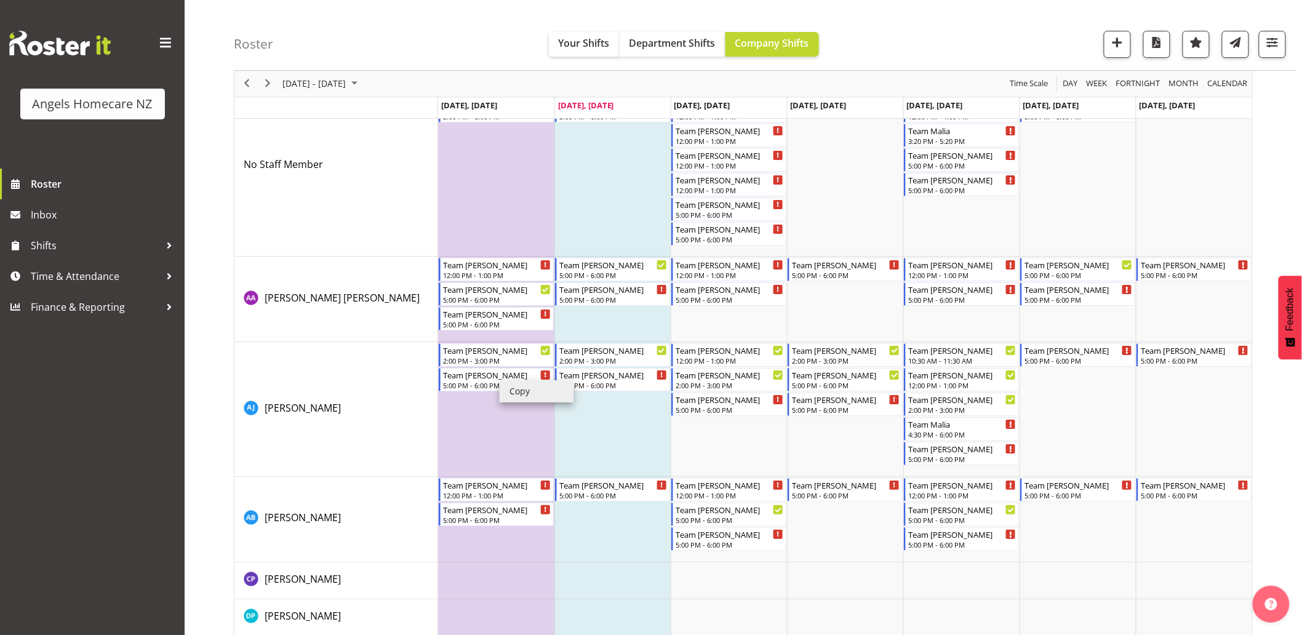
click at [502, 431] on td "Timeline Week of September 23, 2025" at bounding box center [496, 409] width 116 height 135
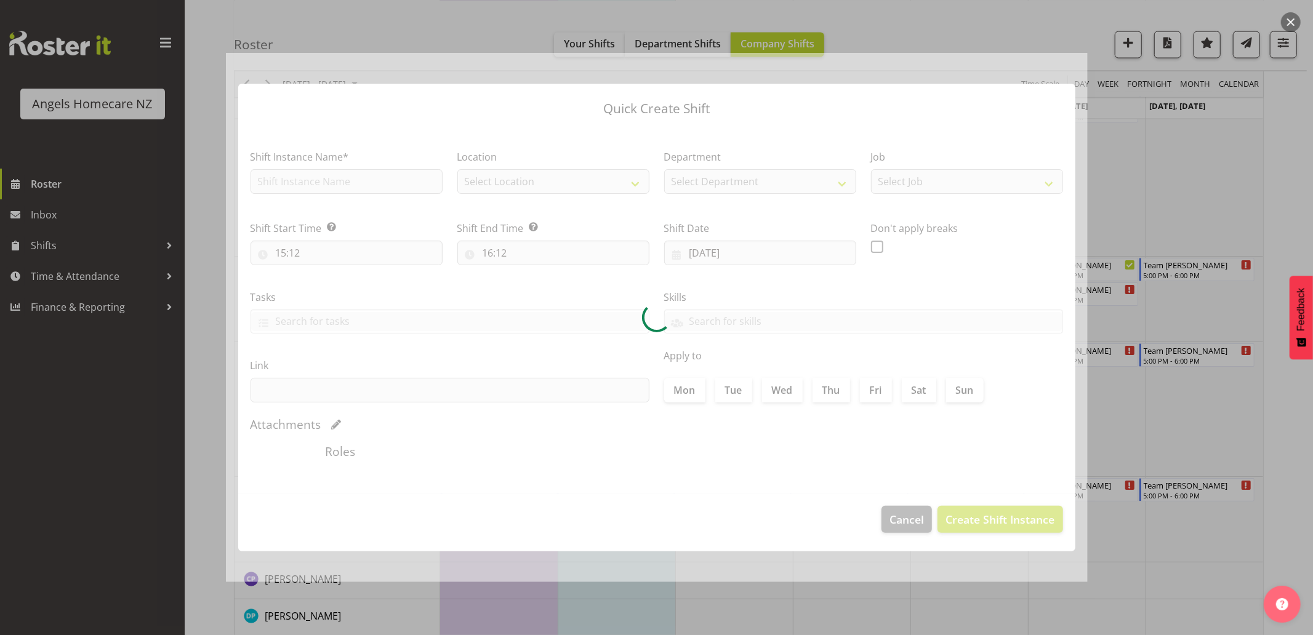
type input "[DATE]"
checkbox input "true"
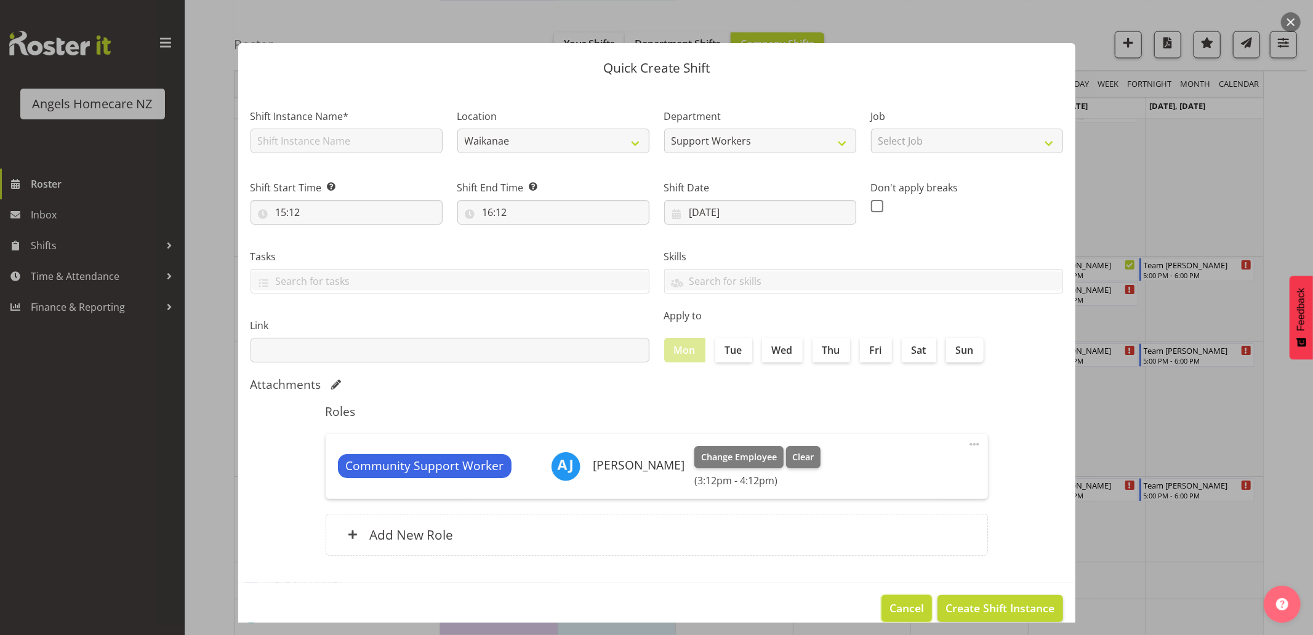
click at [896, 601] on span "Cancel" at bounding box center [906, 608] width 34 height 16
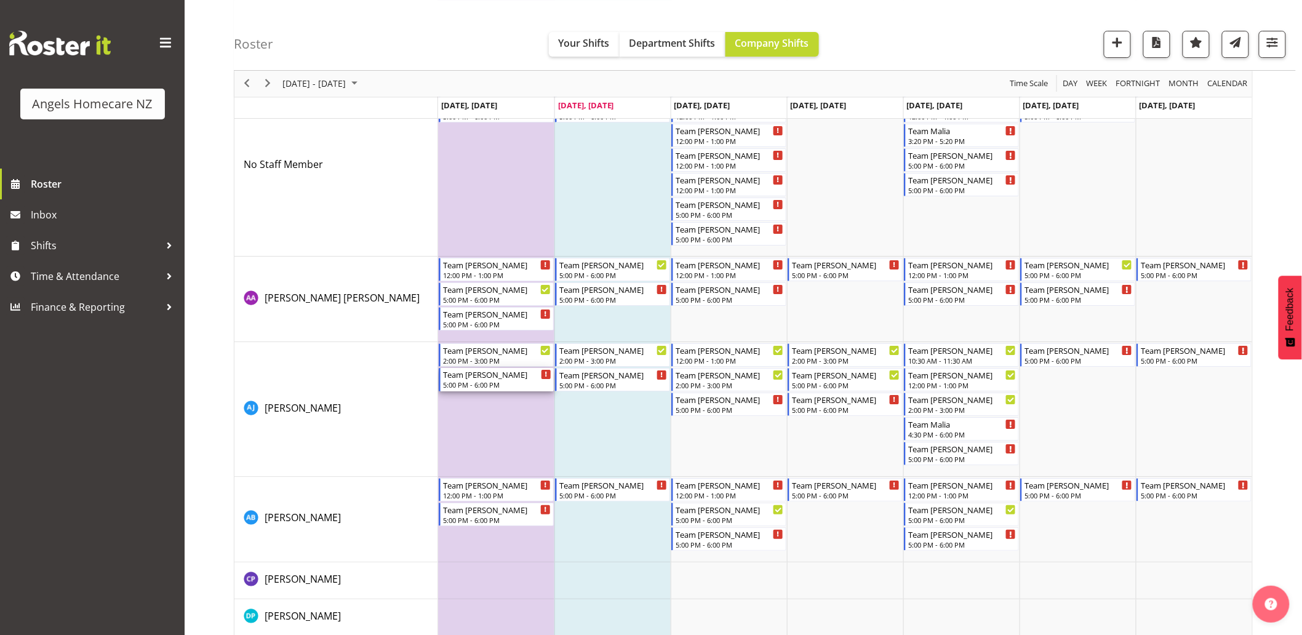
click at [545, 374] on icon "Timeline Week of September 23, 2025" at bounding box center [546, 375] width 2 height 6
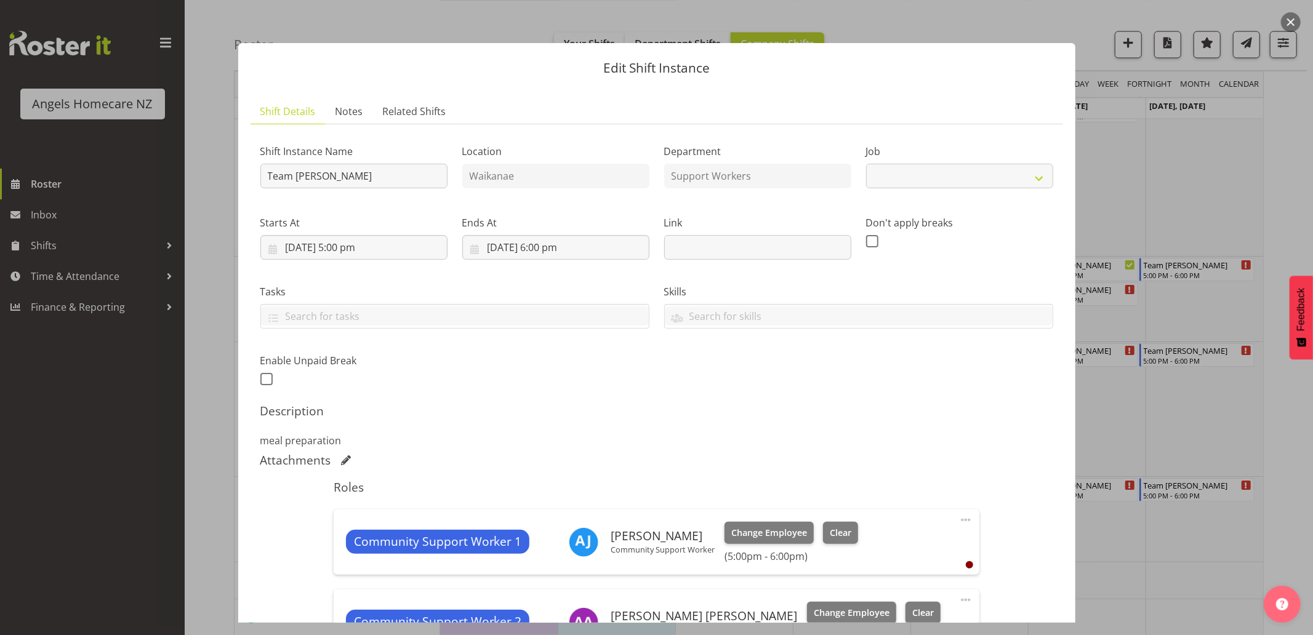
select select "10686"
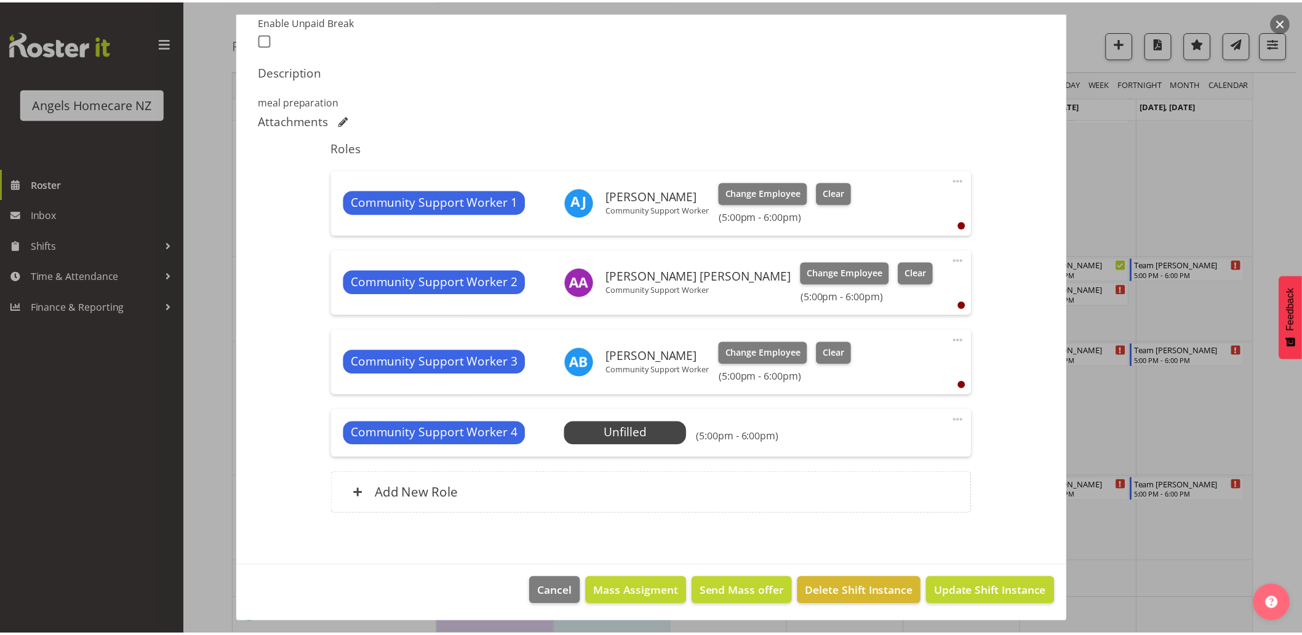
scroll to position [341, 0]
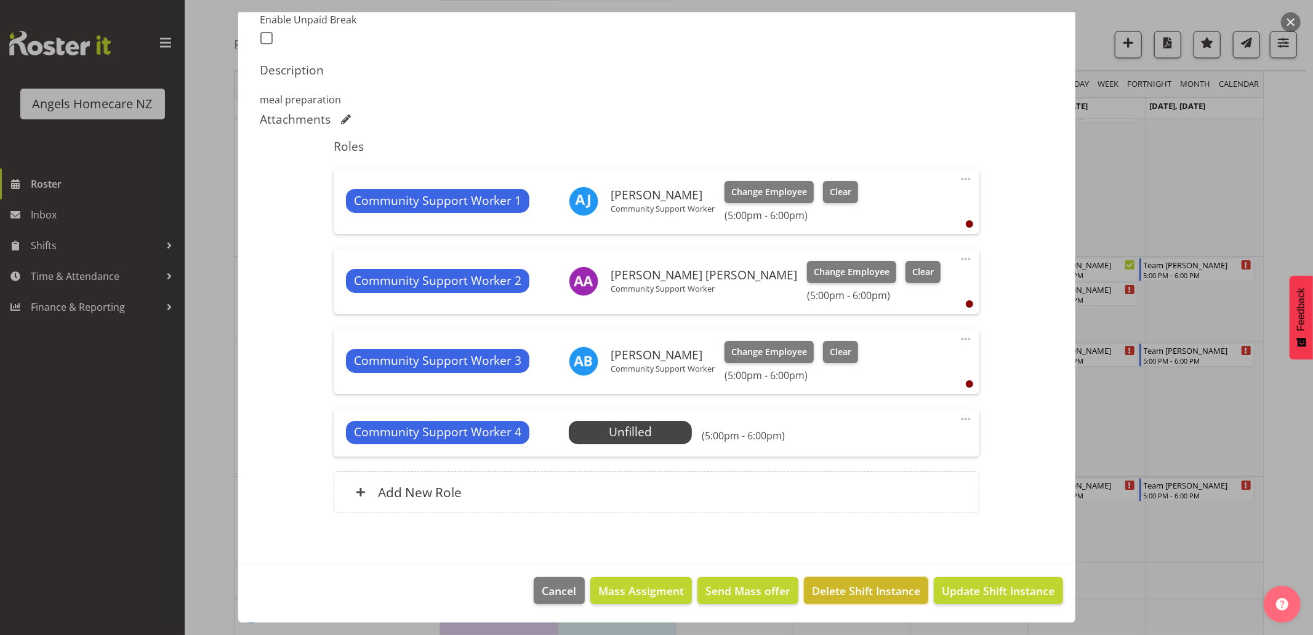
click at [825, 589] on span "Delete Shift Instance" at bounding box center [866, 591] width 108 height 16
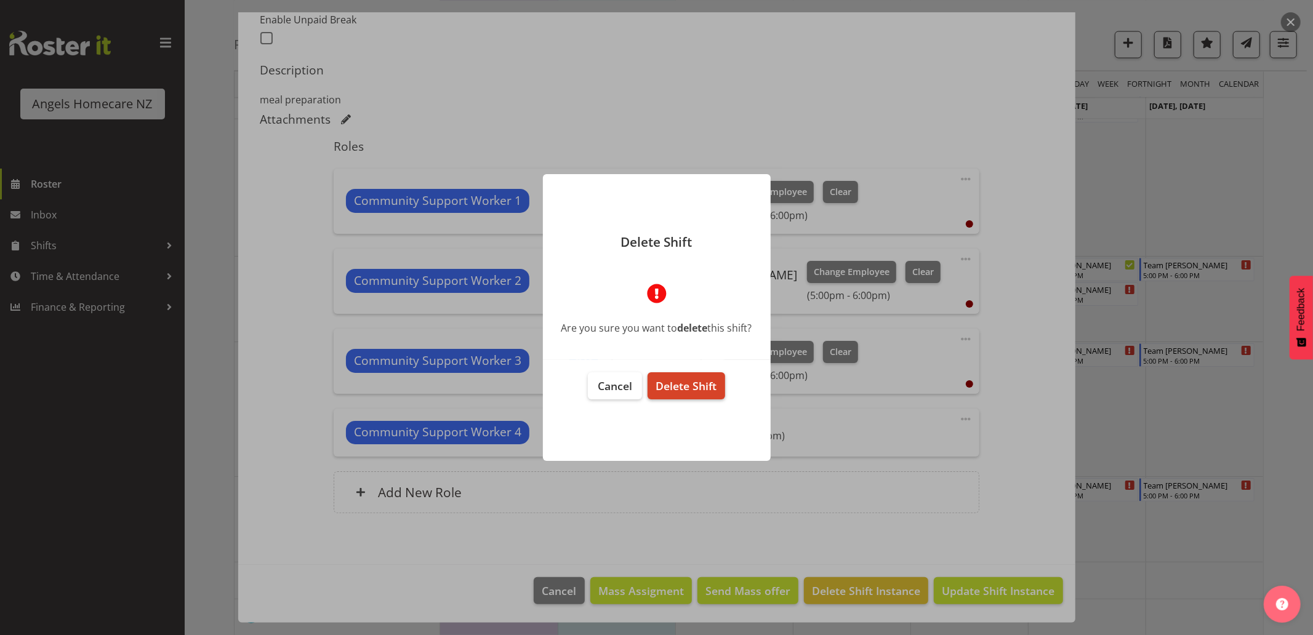
click at [715, 391] on span "Delete Shift" at bounding box center [685, 385] width 61 height 15
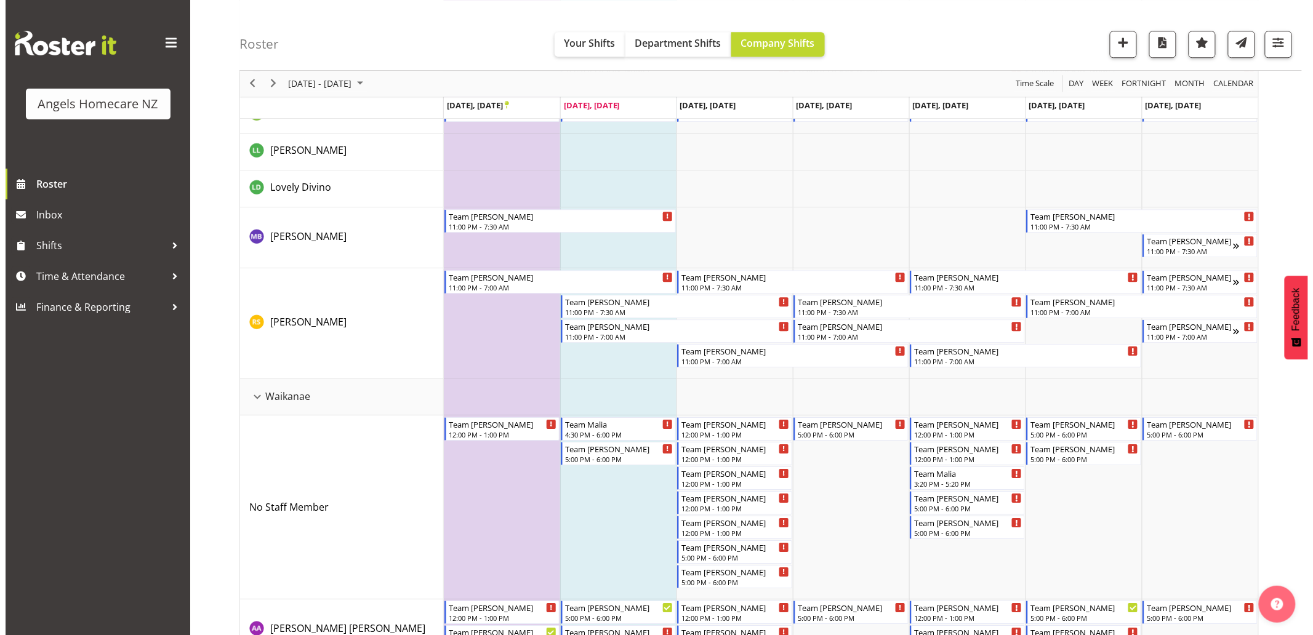
scroll to position [1639, 0]
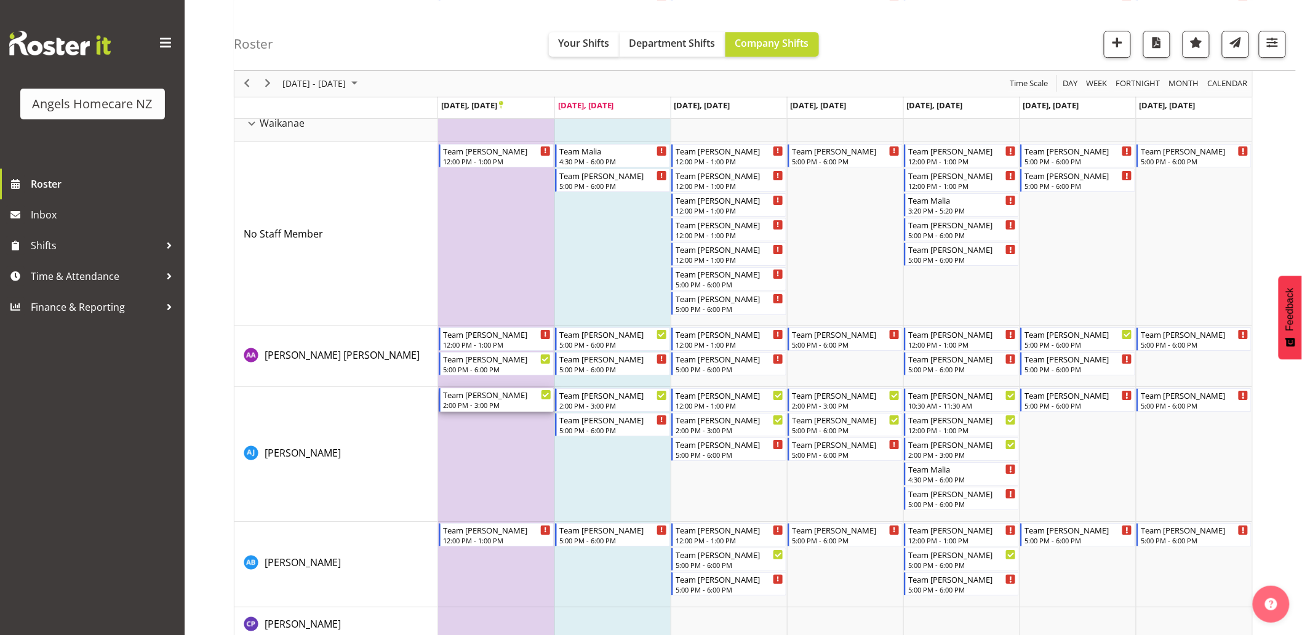
click at [548, 394] on icon "Timeline Week of September 23, 2025" at bounding box center [546, 395] width 6 height 6
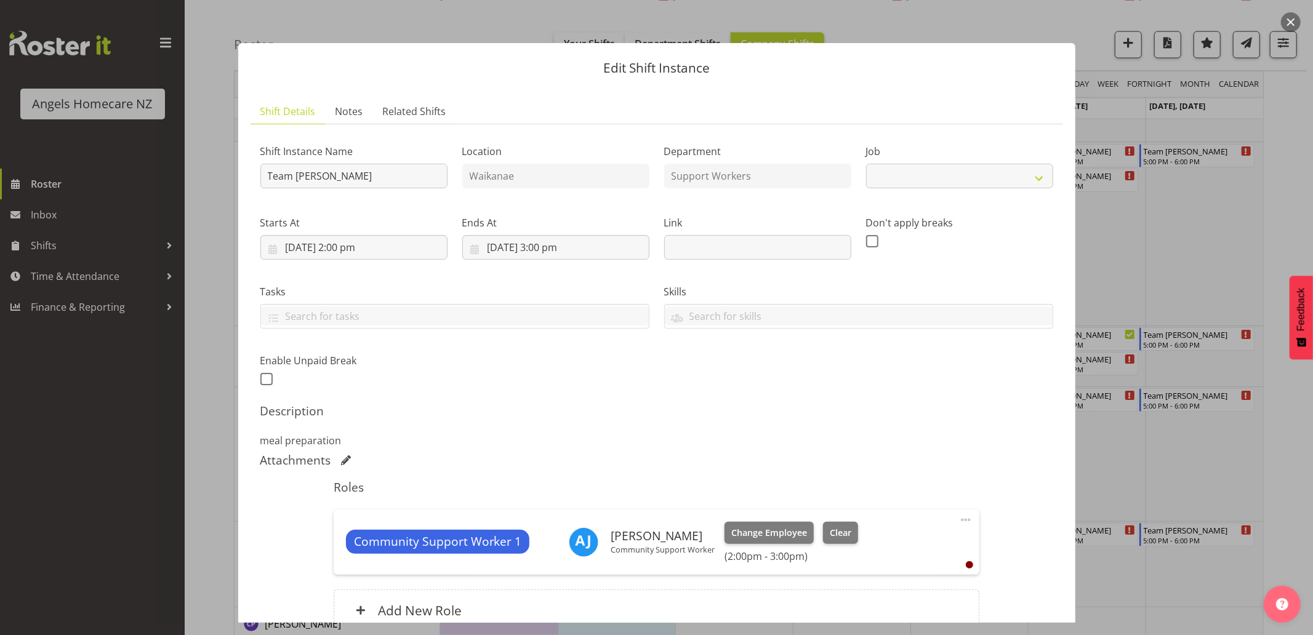
select select "10686"
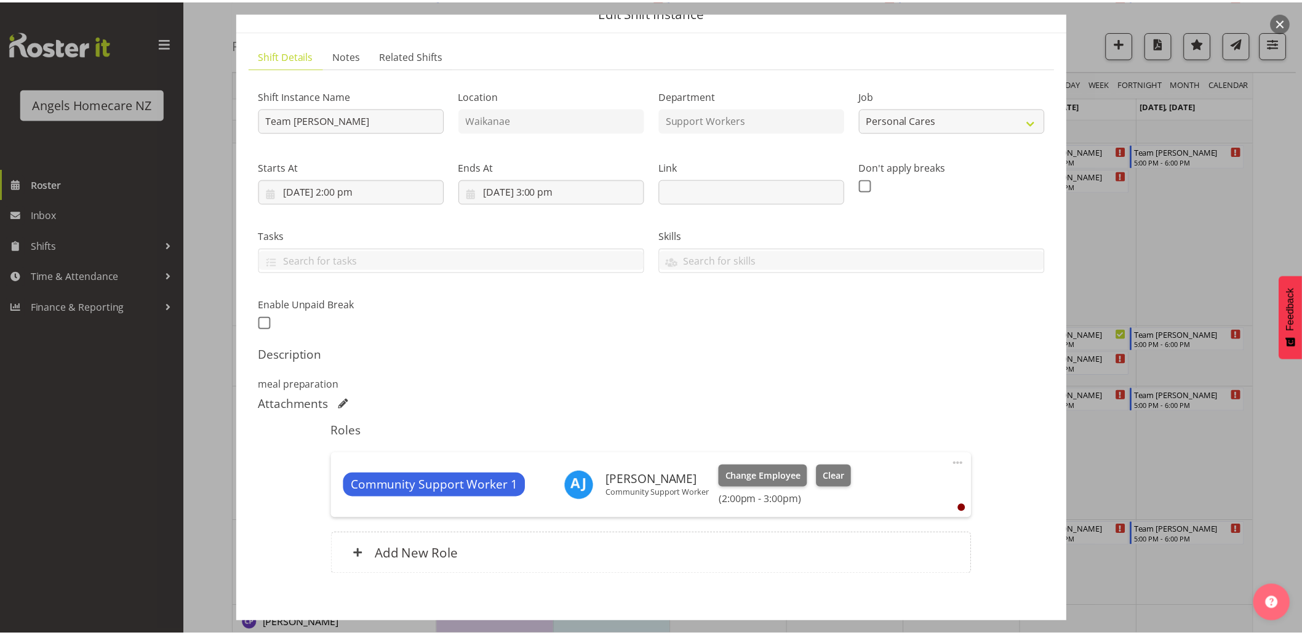
scroll to position [118, 0]
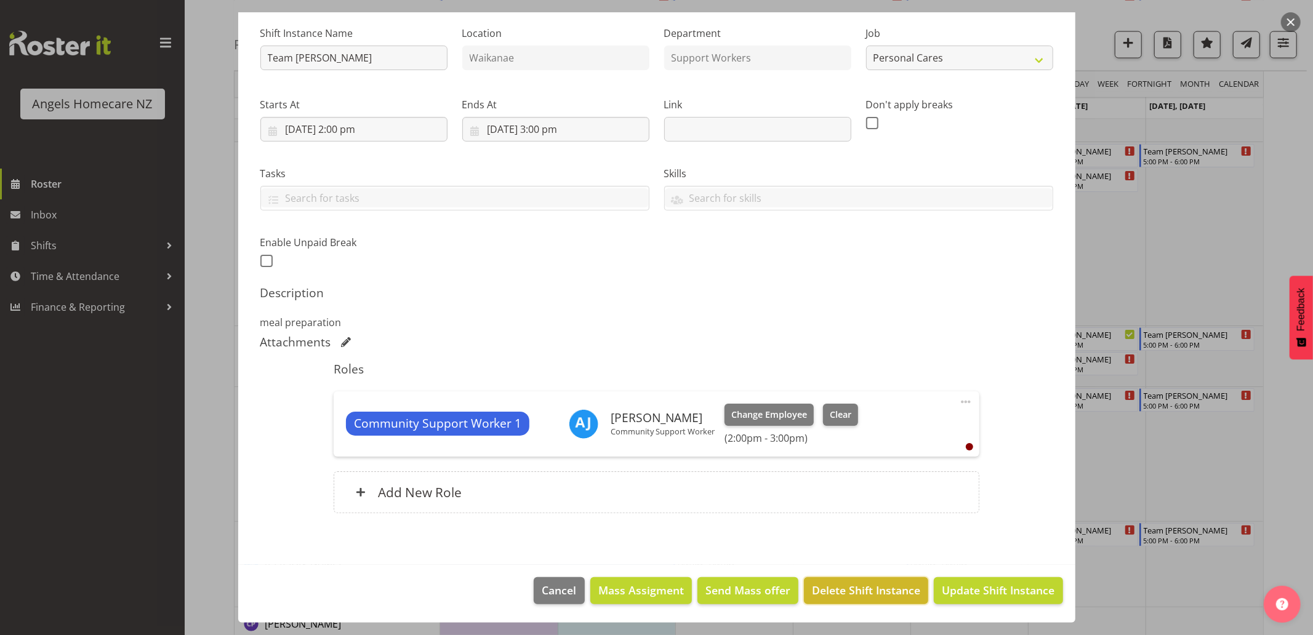
click at [820, 583] on span "Delete Shift Instance" at bounding box center [866, 590] width 108 height 16
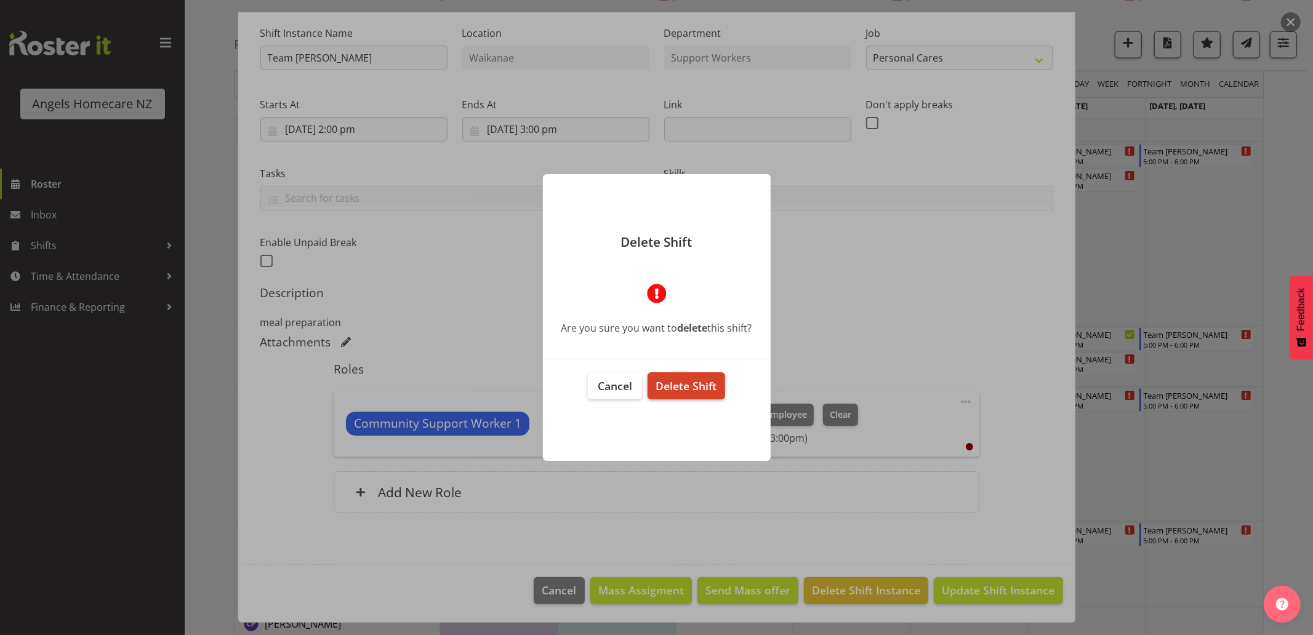
click at [702, 385] on span "Delete Shift" at bounding box center [685, 385] width 61 height 15
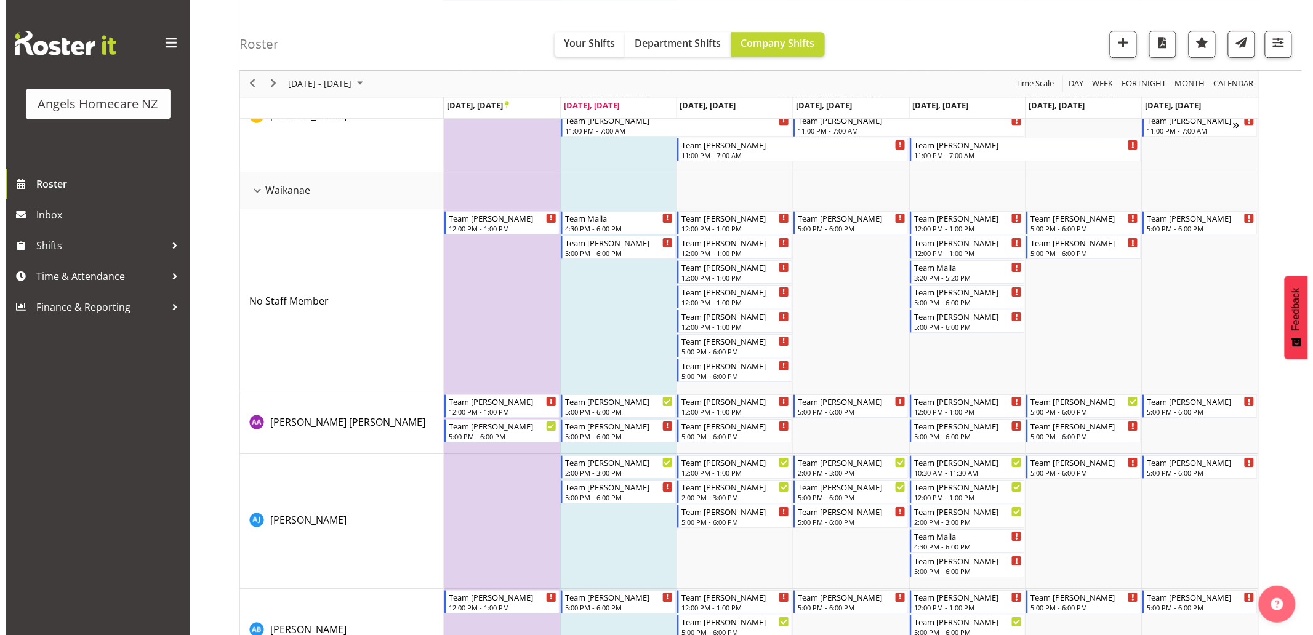
scroll to position [1641, 0]
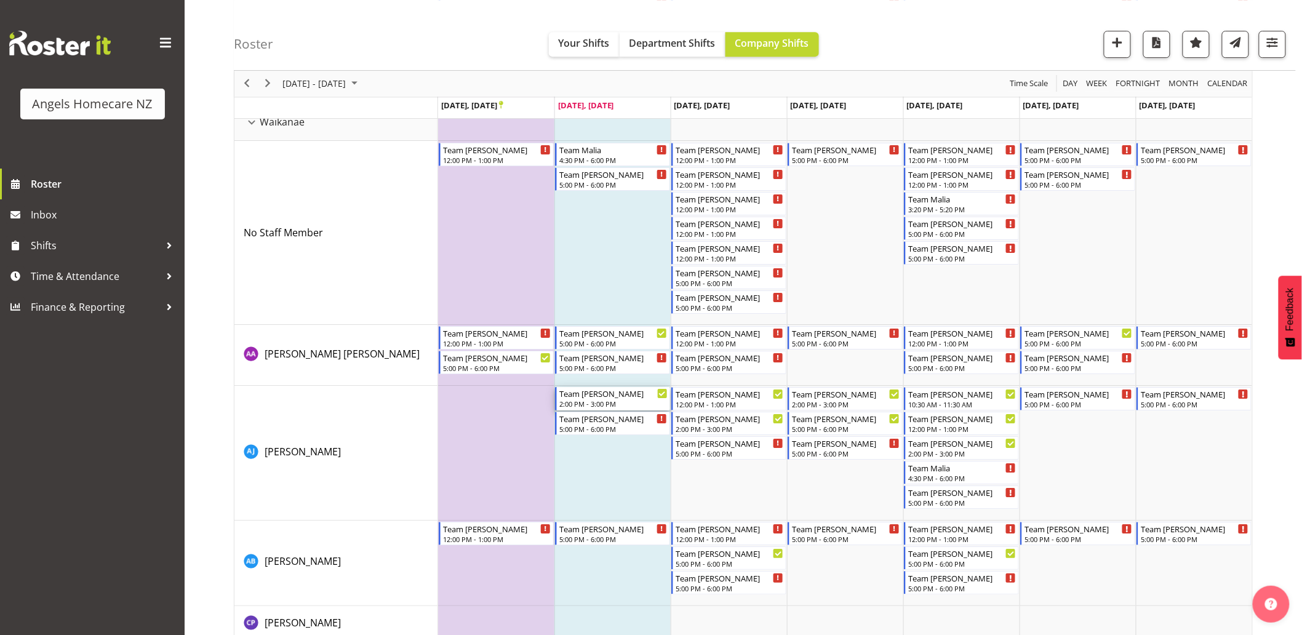
click at [660, 393] on icon "Timeline Week of September 23, 2025" at bounding box center [662, 394] width 6 height 6
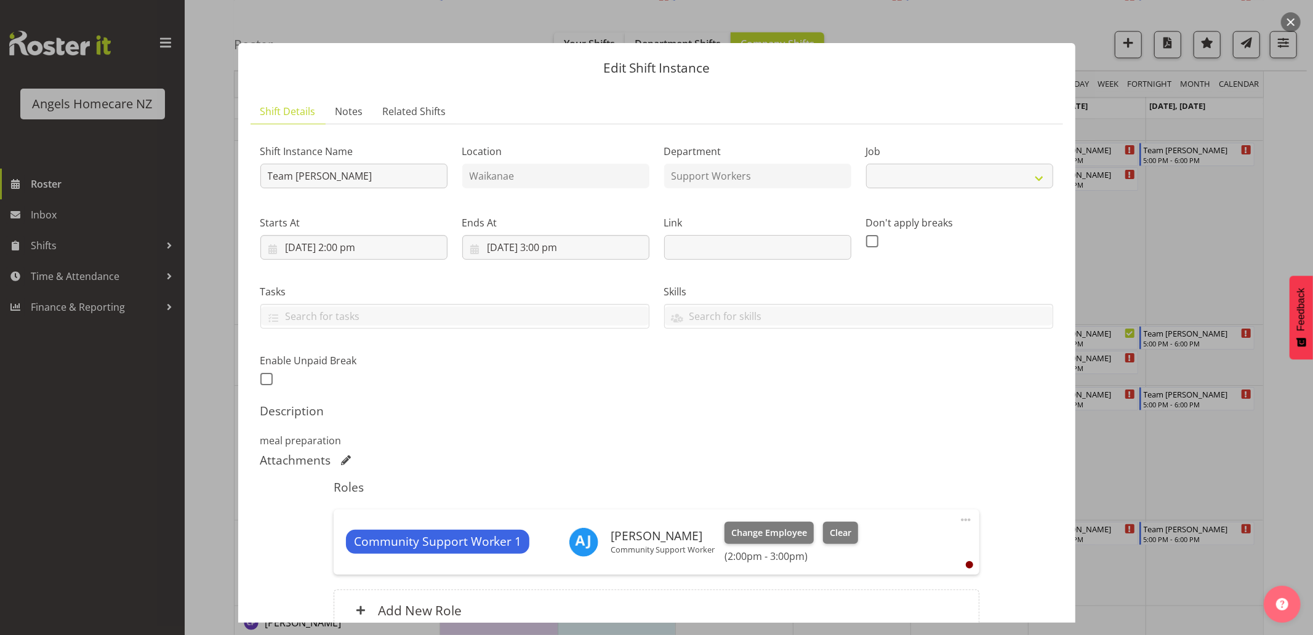
select select "10686"
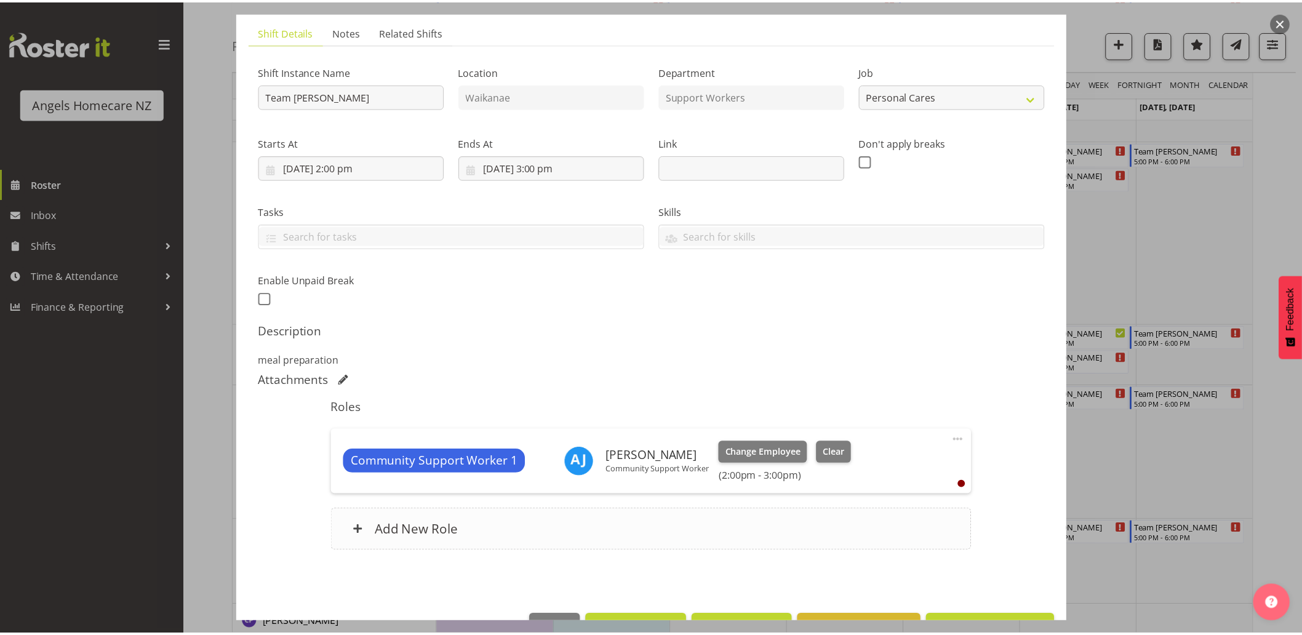
scroll to position [118, 0]
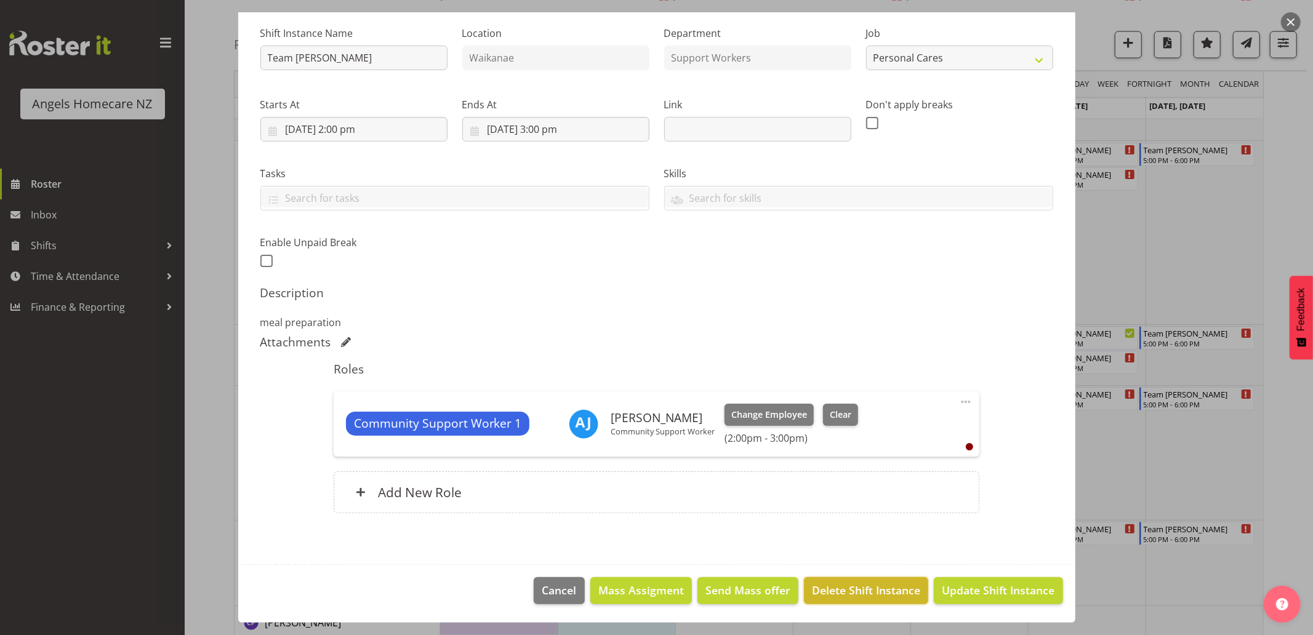
click at [853, 593] on span "Delete Shift Instance" at bounding box center [866, 590] width 108 height 16
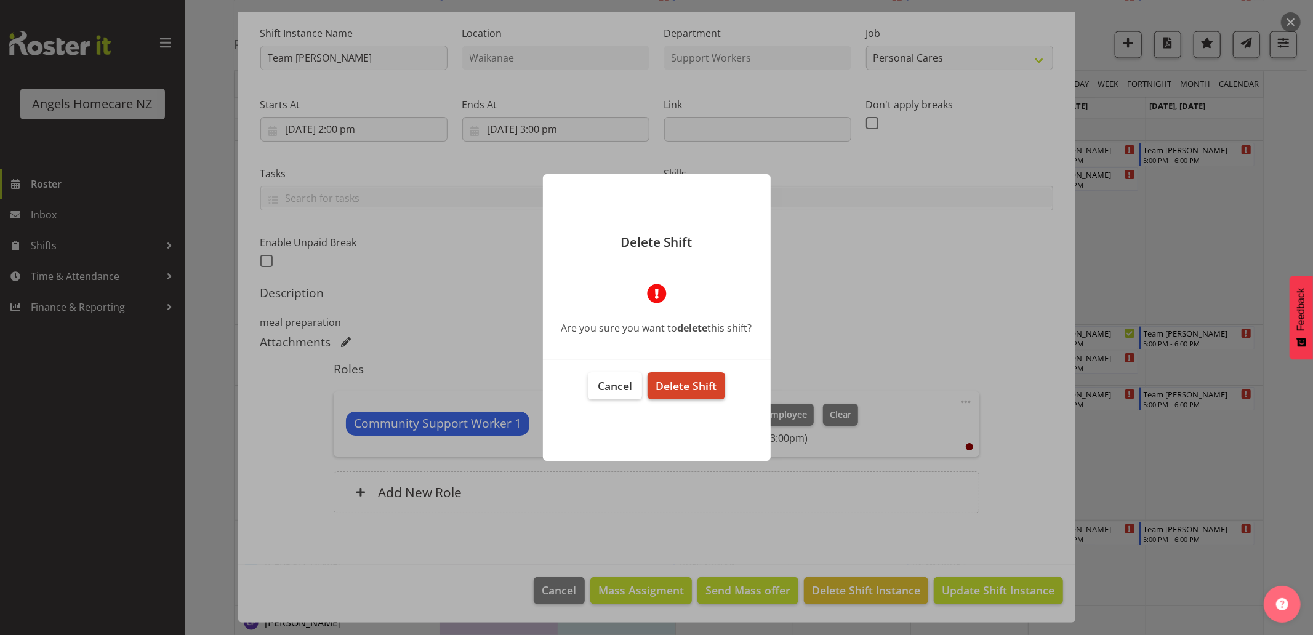
click at [686, 388] on span "Delete Shift" at bounding box center [685, 385] width 61 height 15
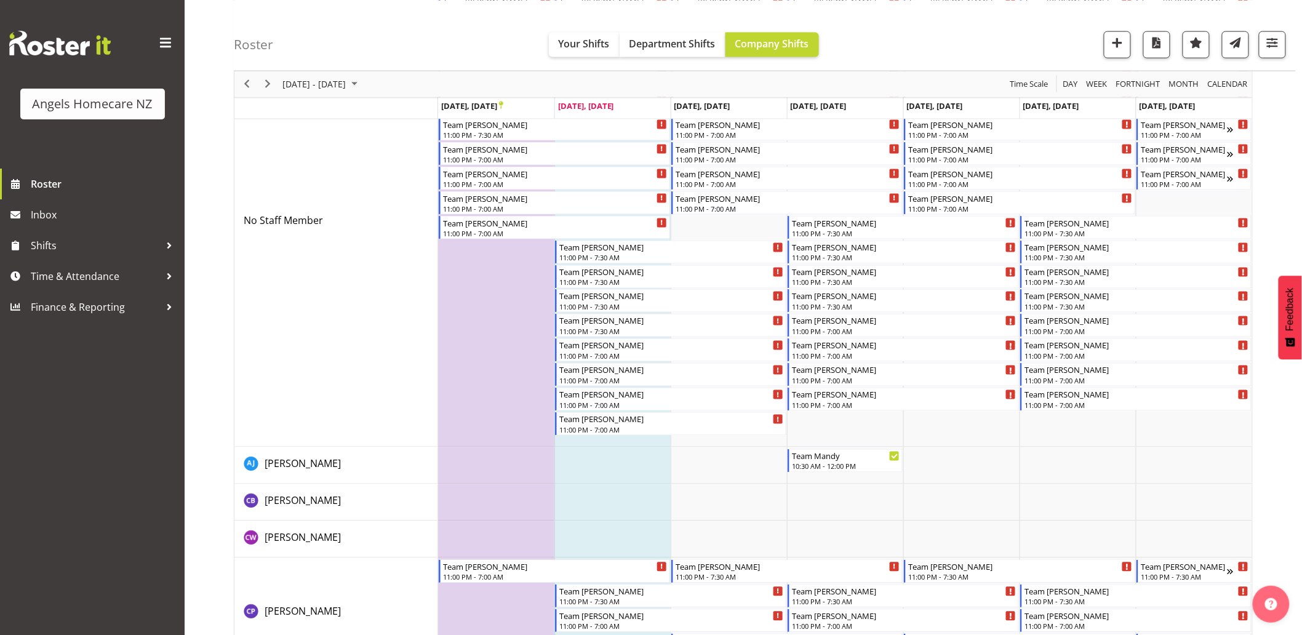
scroll to position [477, 0]
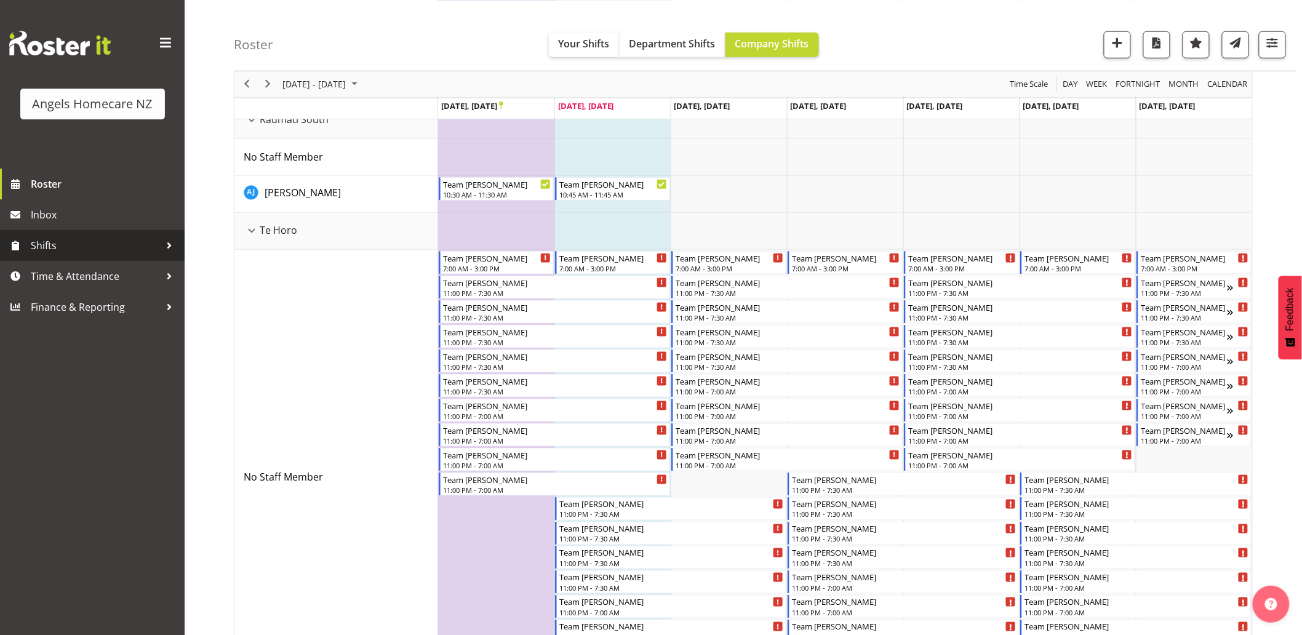
click at [40, 247] on span "Shifts" at bounding box center [95, 245] width 129 height 18
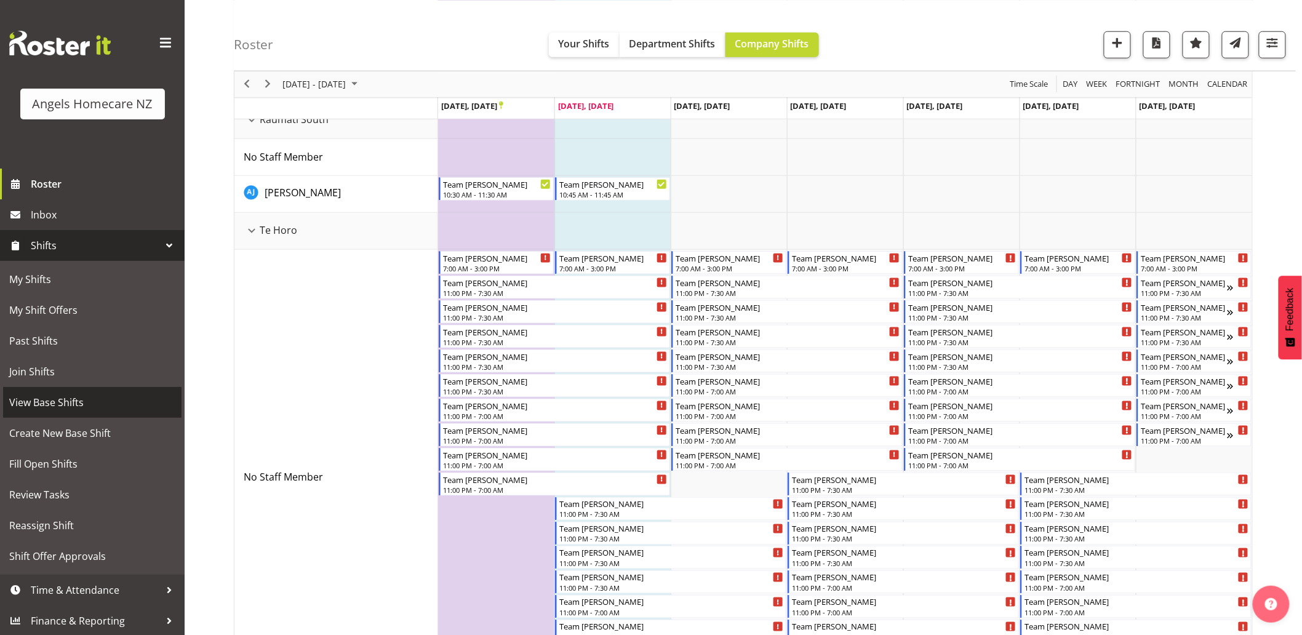
click at [81, 402] on span "View Base Shifts" at bounding box center [92, 402] width 166 height 18
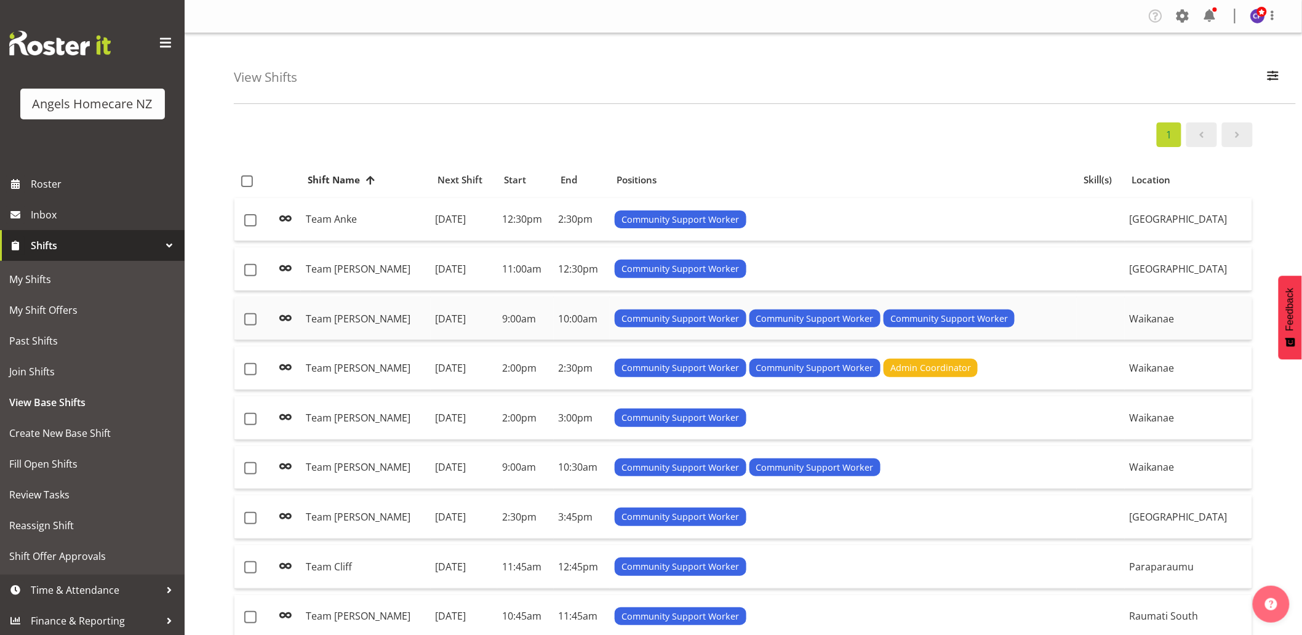
click at [379, 325] on td "Team [PERSON_NAME]" at bounding box center [365, 319] width 129 height 44
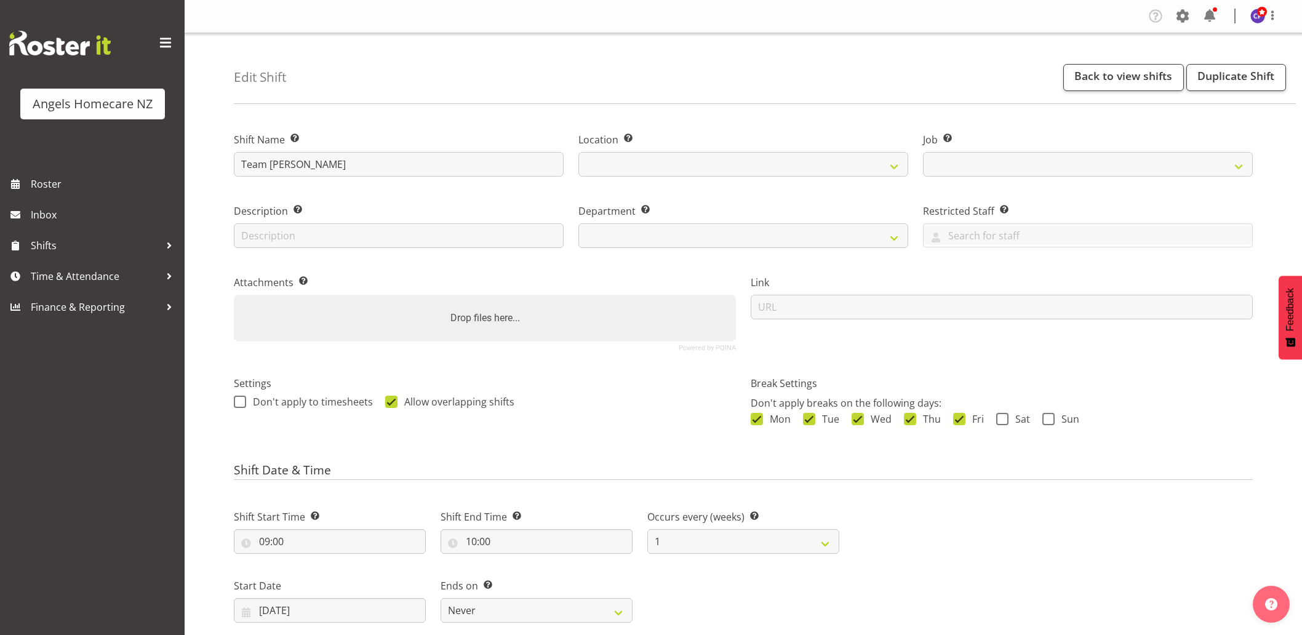
select select
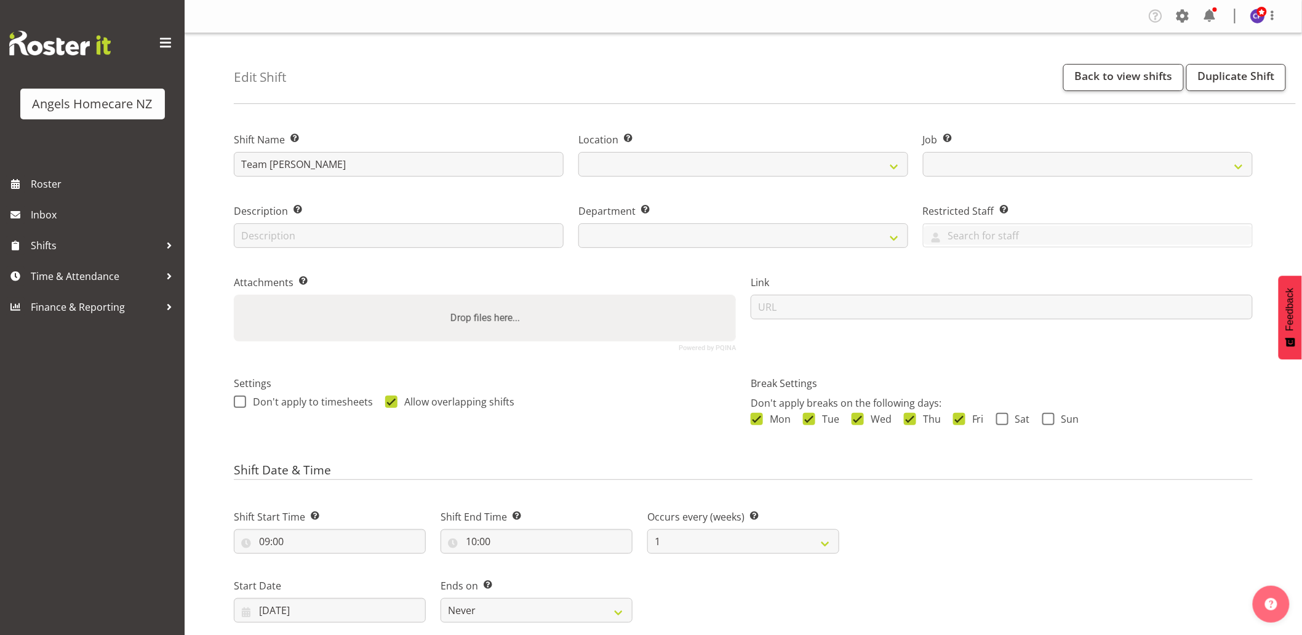
select select
select select "10686"
select select "1284"
select select "928"
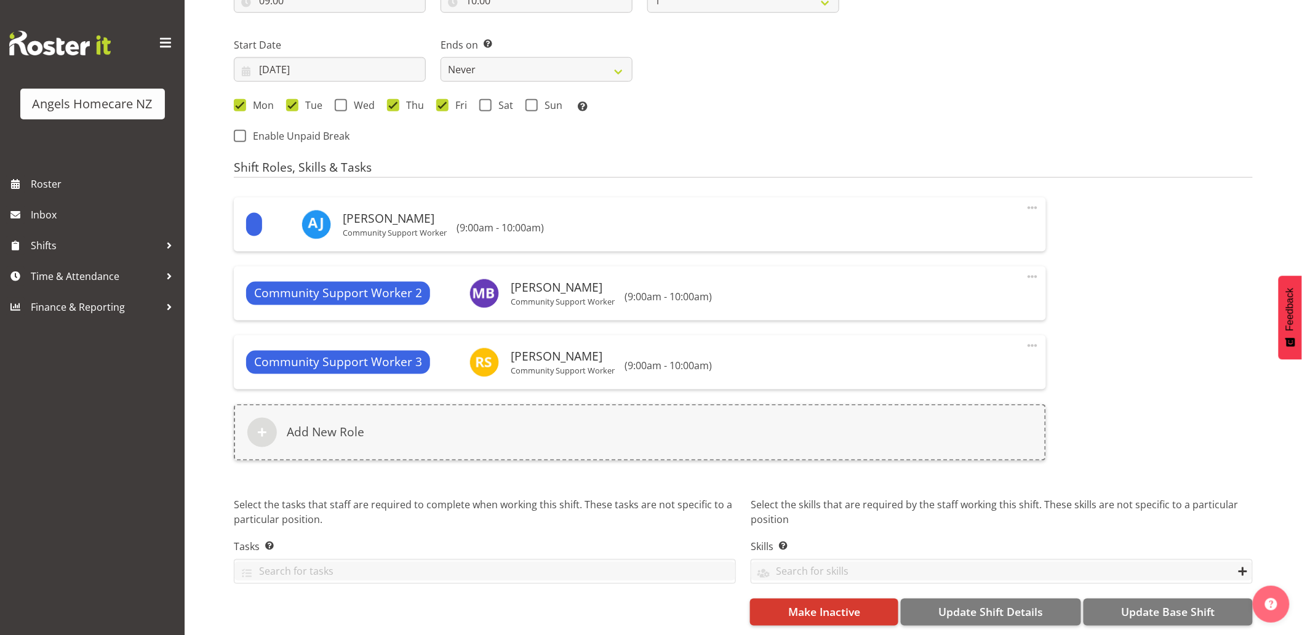
scroll to position [551, 0]
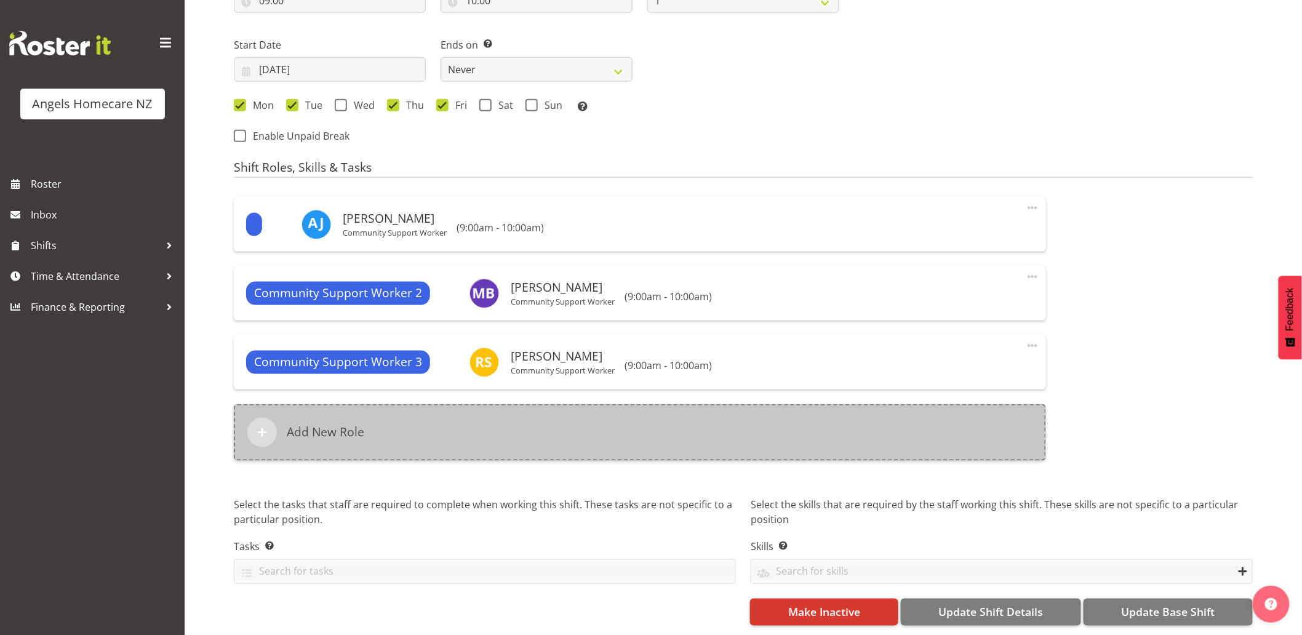
click at [495, 419] on div "Add New Role" at bounding box center [640, 432] width 812 height 57
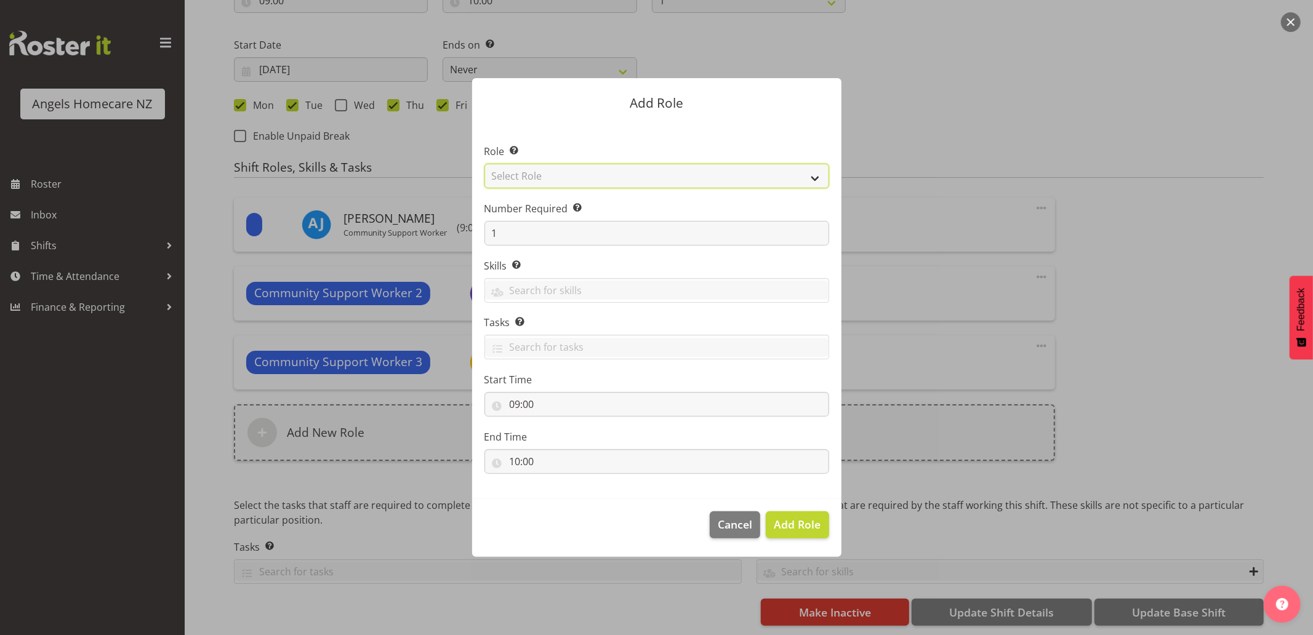
click at [579, 187] on select "Select Role Admin Coordinator Community Support Worker" at bounding box center [656, 176] width 345 height 25
select select "1572"
click at [484, 164] on select "Select Role Admin Coordinator Community Support Worker" at bounding box center [656, 176] width 345 height 25
click at [755, 521] on button "Cancel" at bounding box center [735, 524] width 50 height 27
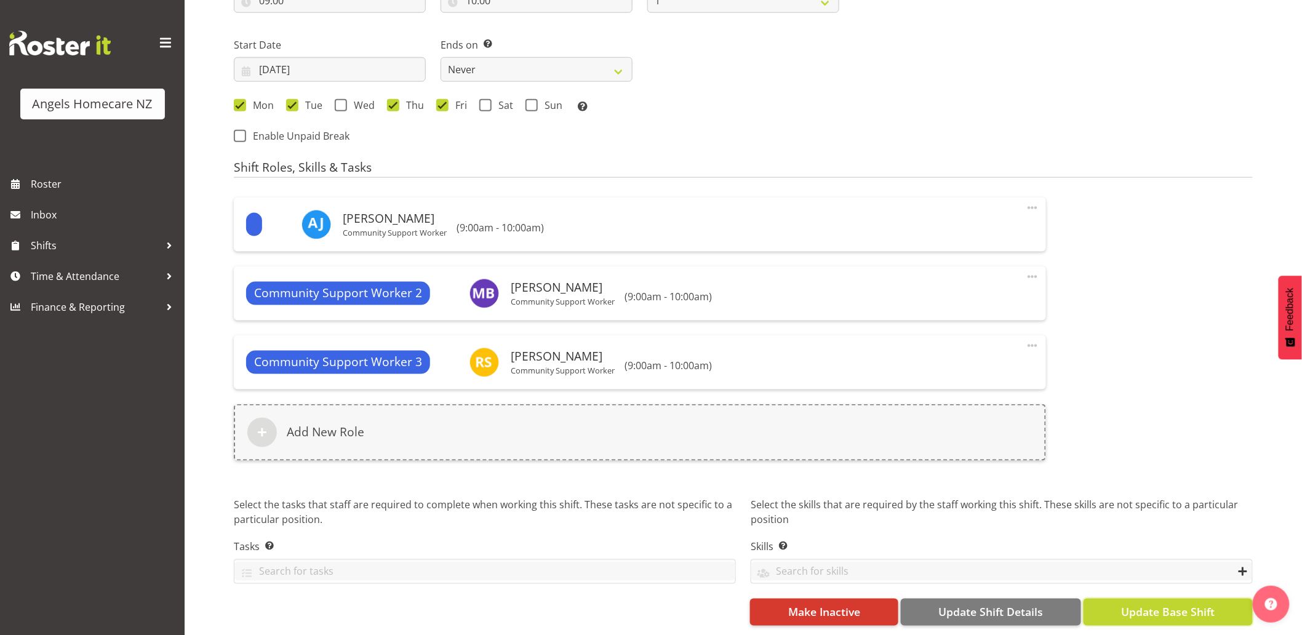
click at [1116, 603] on button "Update Base Shift" at bounding box center [1168, 612] width 169 height 27
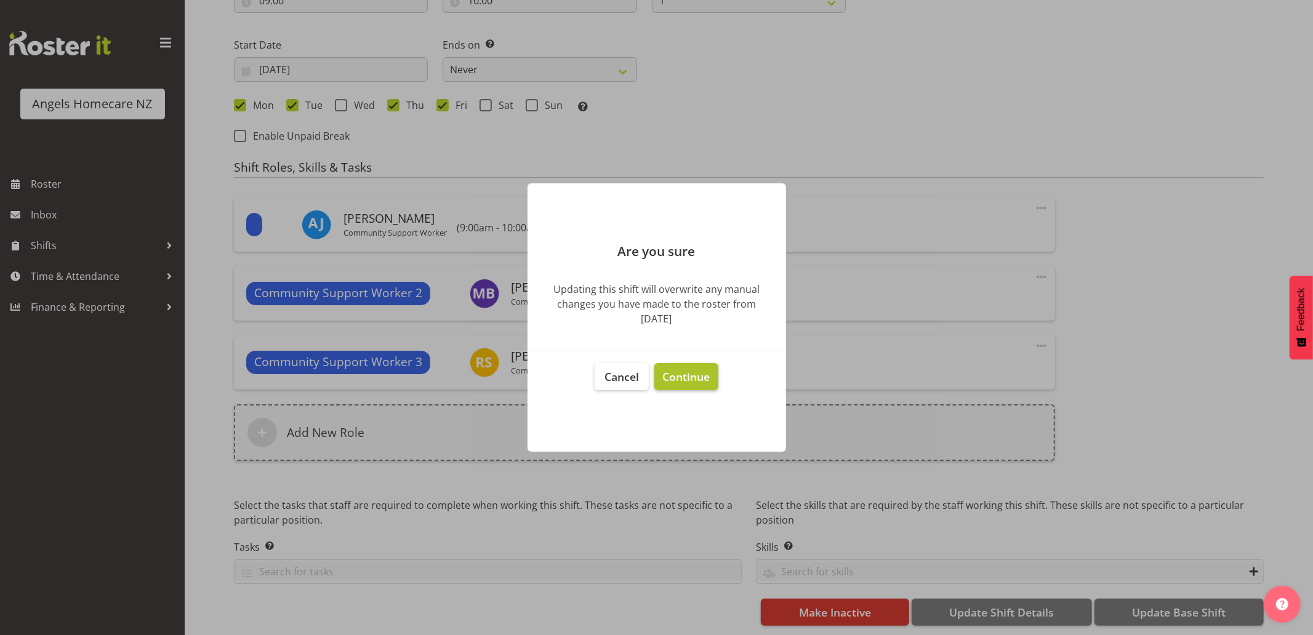
click at [697, 378] on span "Continue" at bounding box center [685, 376] width 47 height 15
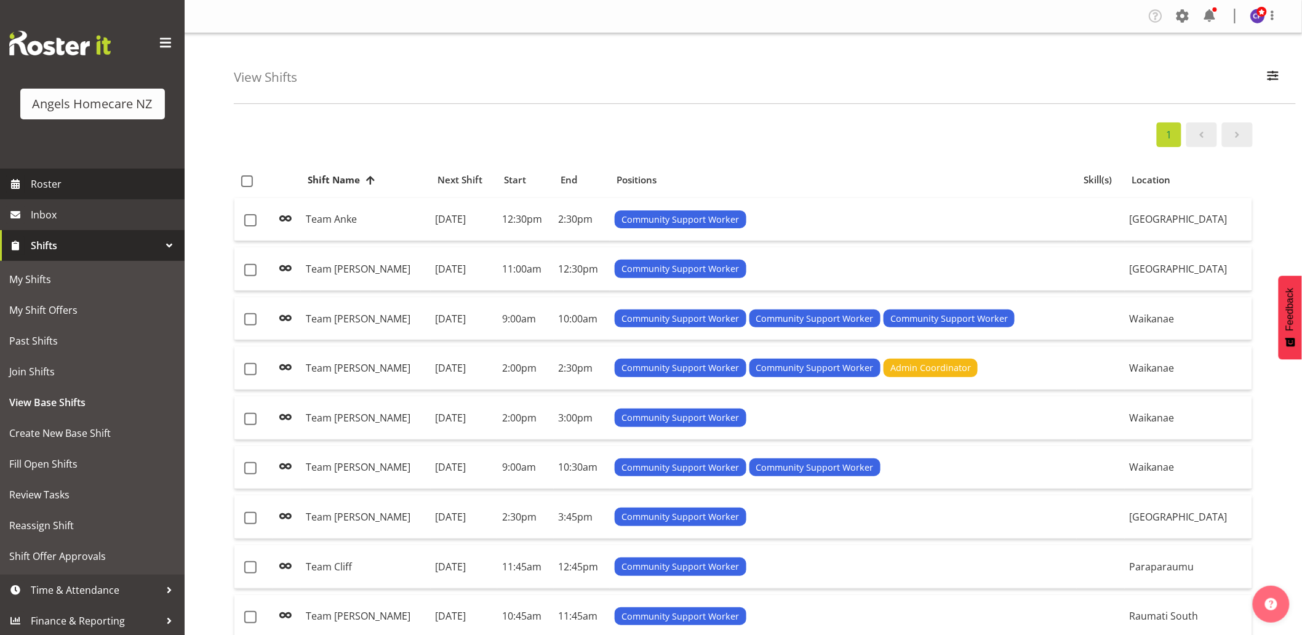
drag, startPoint x: 44, startPoint y: 186, endPoint x: 68, endPoint y: 186, distance: 24.6
click at [44, 186] on span "Roster" at bounding box center [105, 184] width 148 height 18
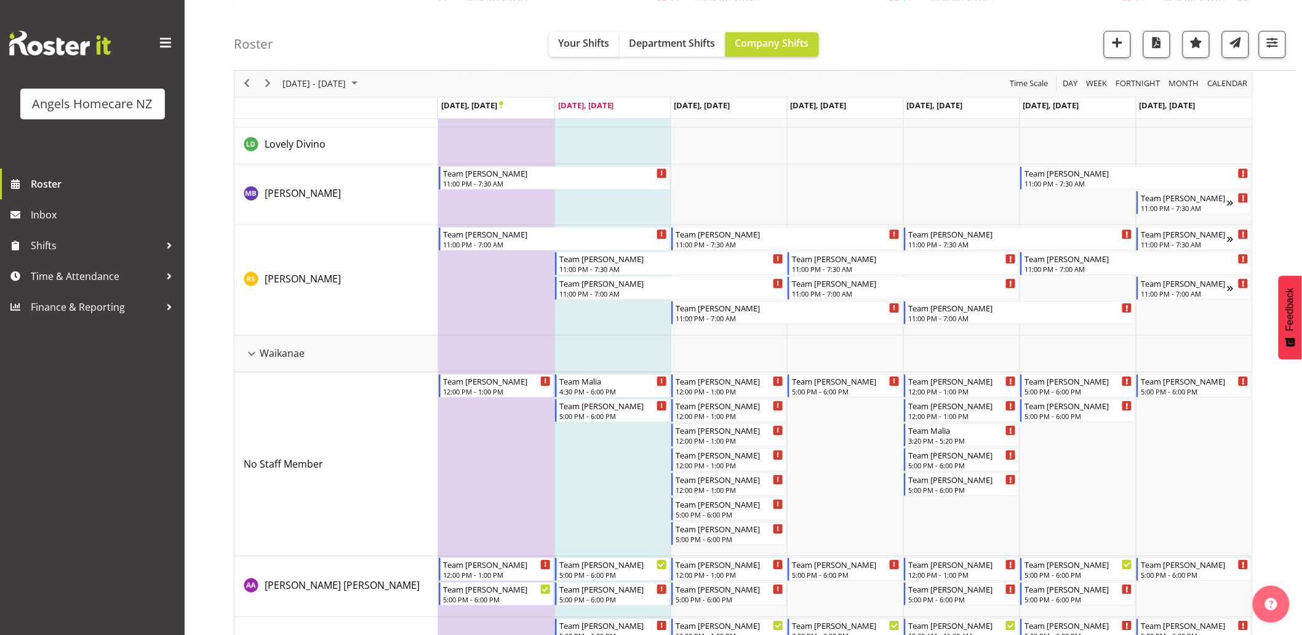
scroll to position [1436, 0]
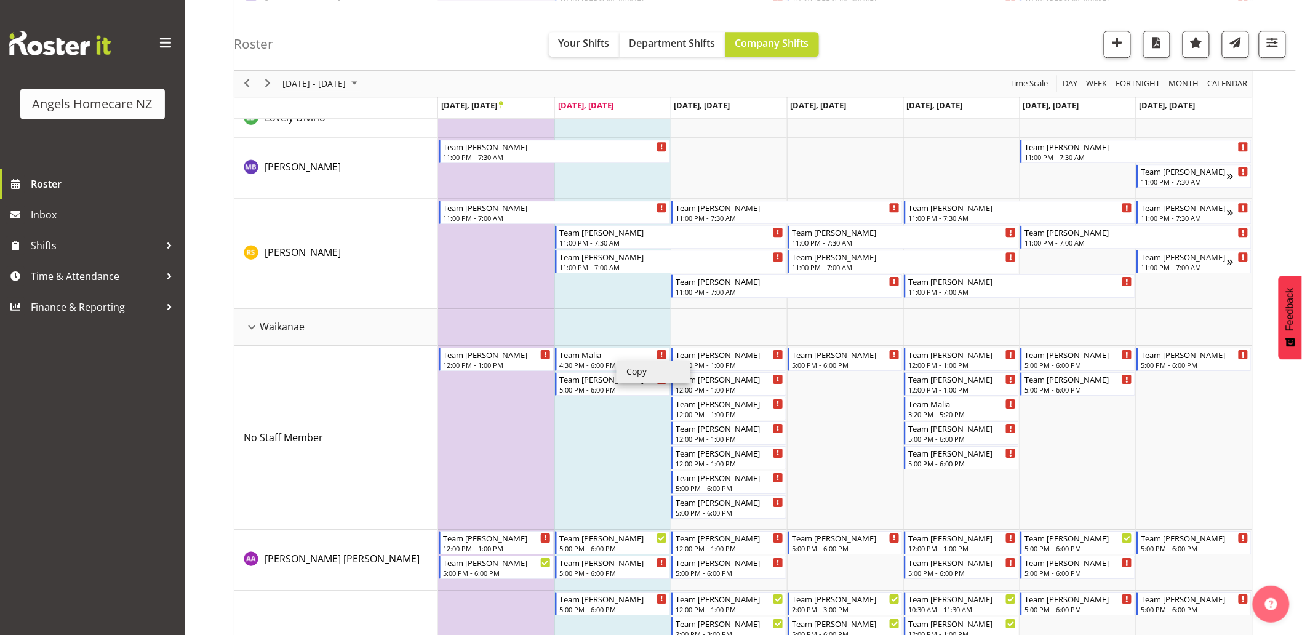
click at [628, 367] on li "Copy" at bounding box center [654, 372] width 74 height 22
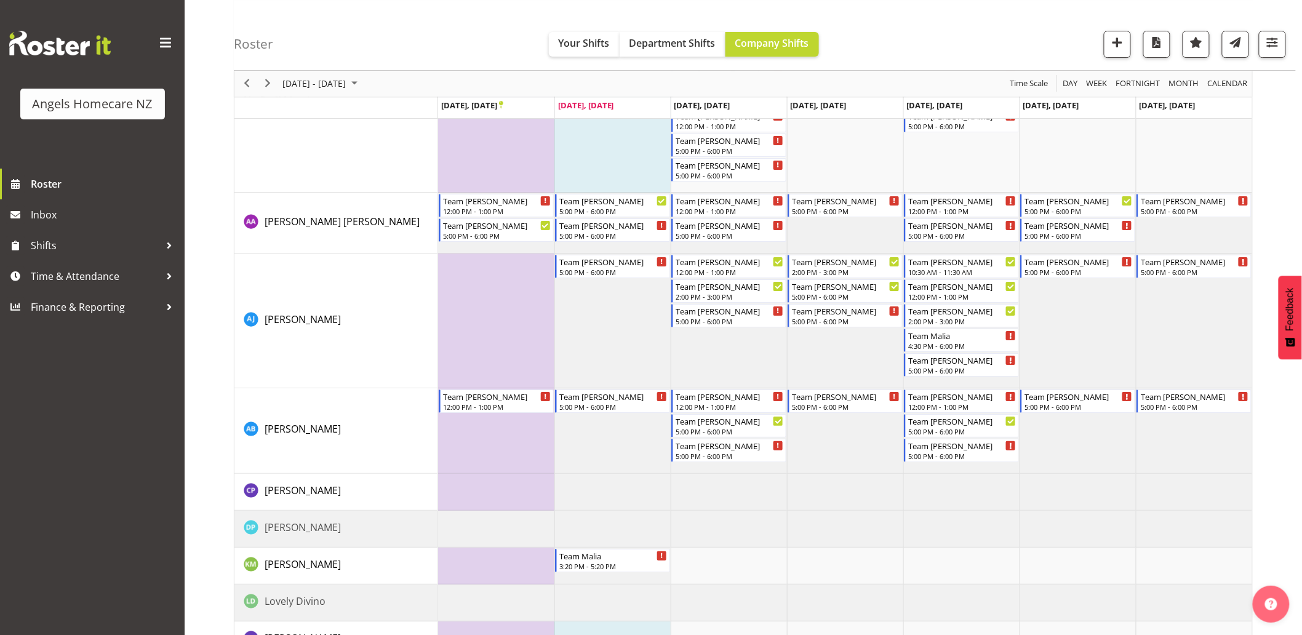
scroll to position [1776, 0]
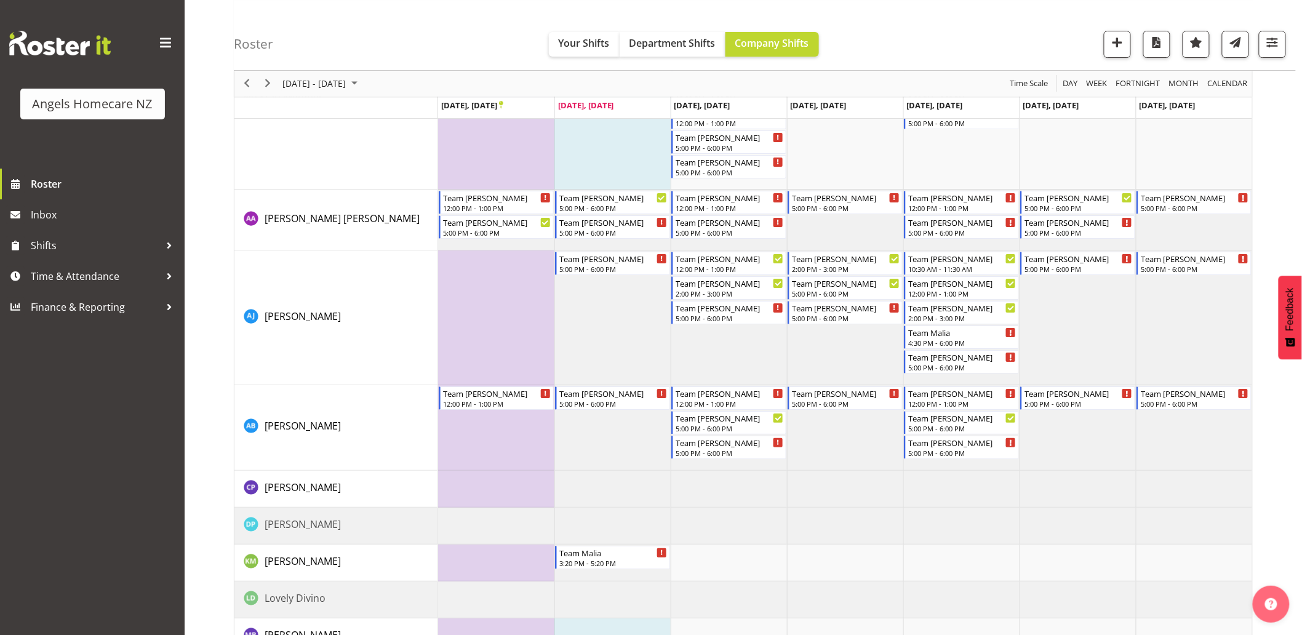
click at [586, 295] on td "Timeline Week of September 23, 2025" at bounding box center [612, 317] width 116 height 135
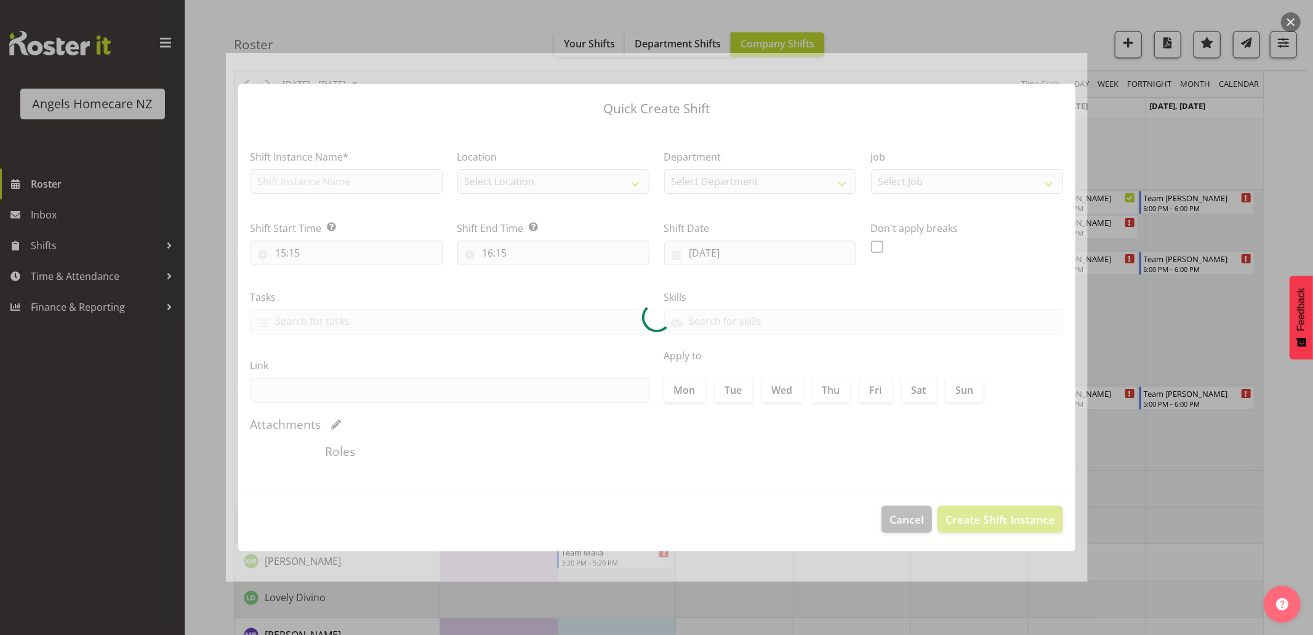
checkbox input "true"
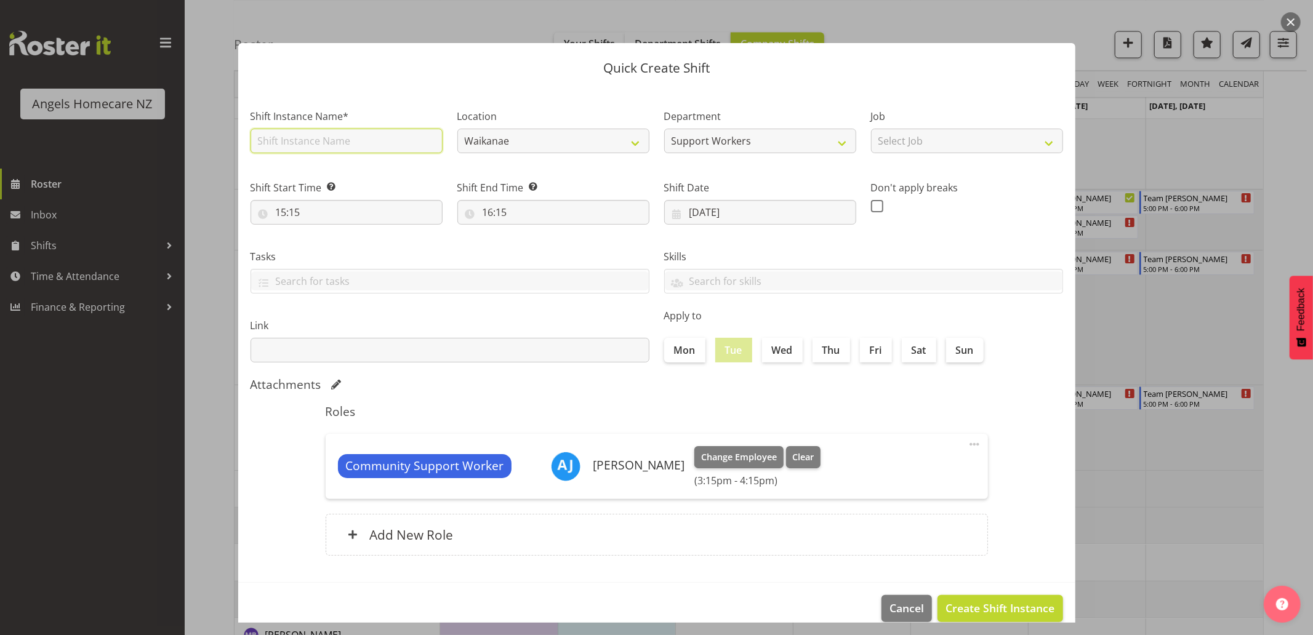
click at [409, 148] on input "text" at bounding box center [346, 141] width 192 height 25
type input "Team Malia"
click at [673, 212] on input "23/09/2025" at bounding box center [760, 212] width 192 height 25
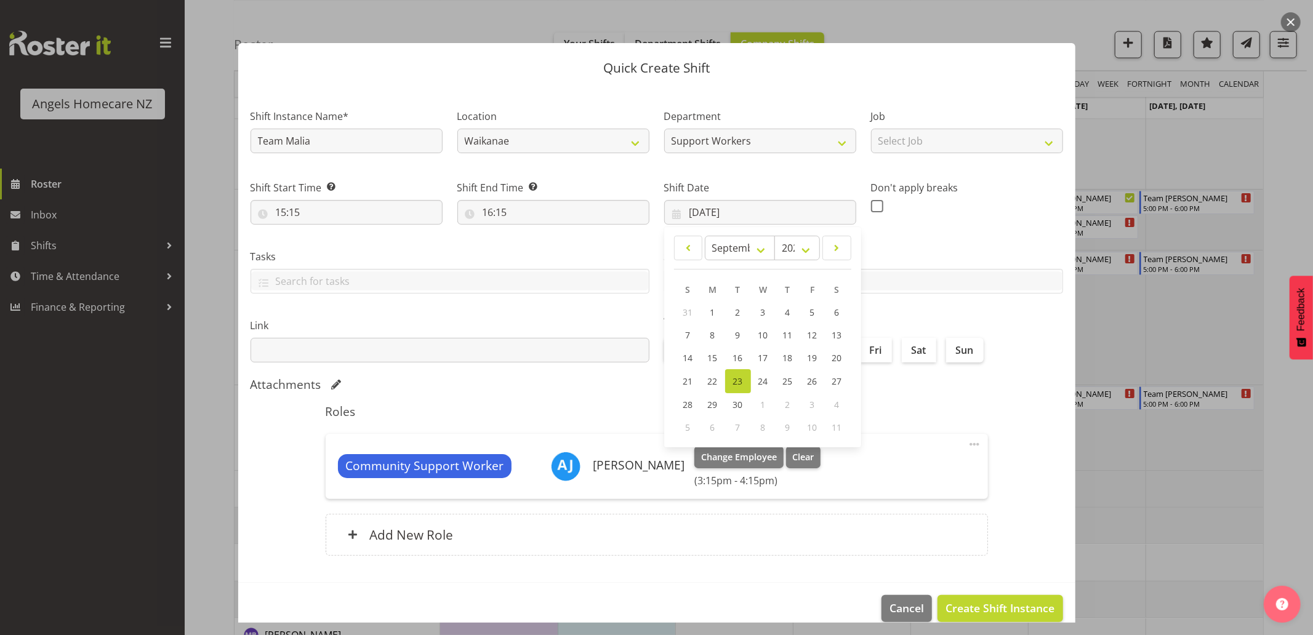
click at [727, 375] on link "23" at bounding box center [738, 381] width 26 height 24
click at [895, 603] on span "Cancel" at bounding box center [906, 608] width 34 height 16
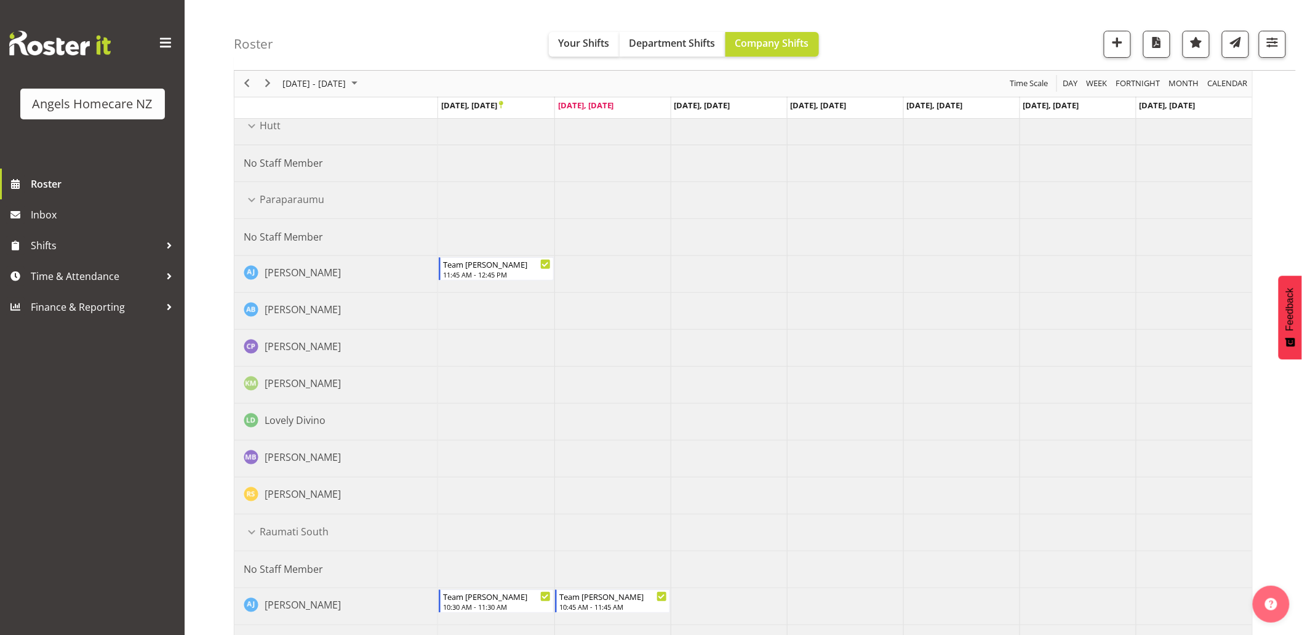
scroll to position [0, 0]
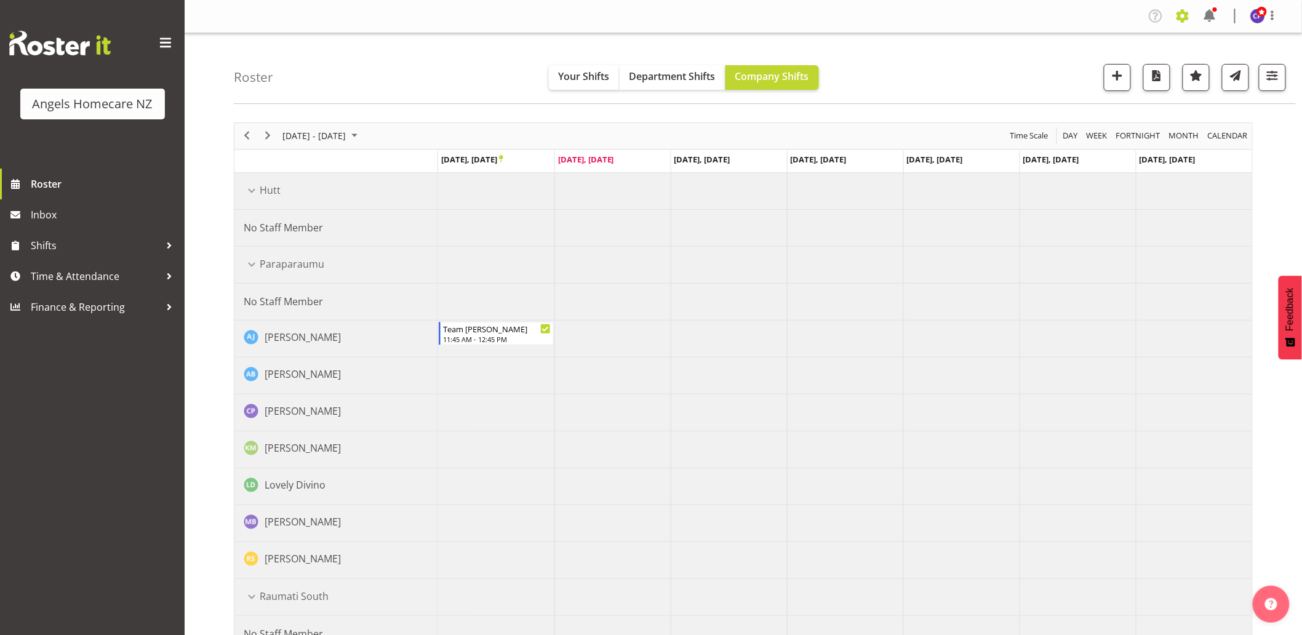
click at [1178, 11] on span at bounding box center [1183, 16] width 20 height 20
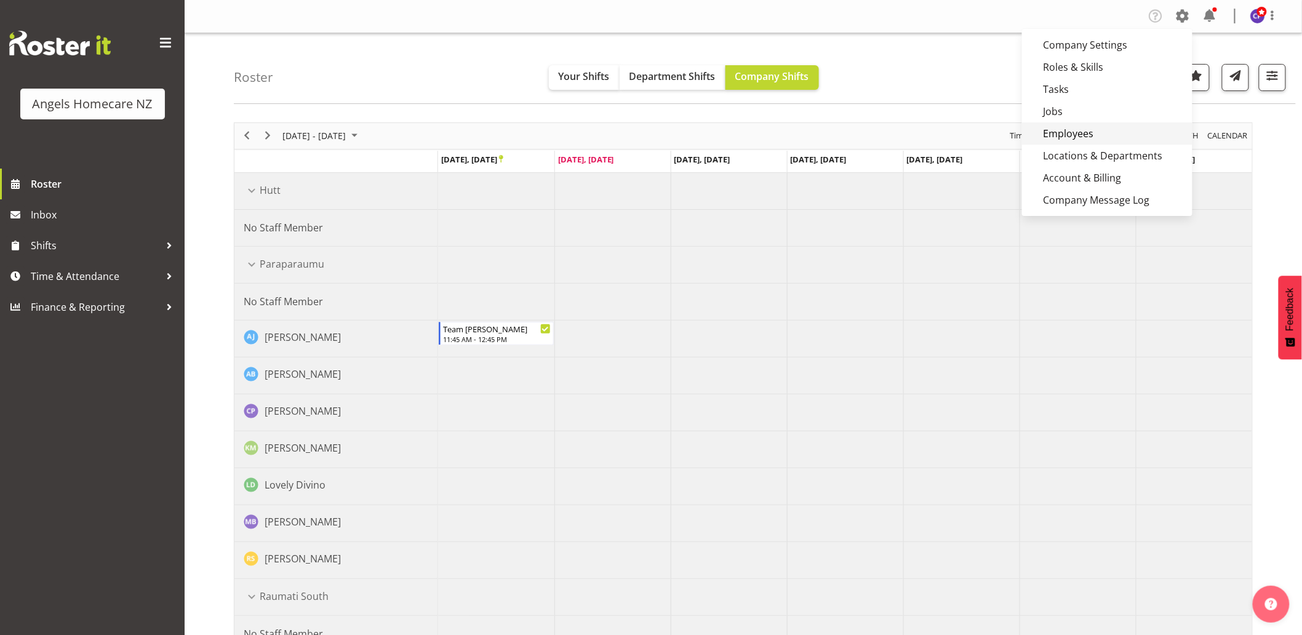
click at [1075, 135] on link "Employees" at bounding box center [1107, 133] width 170 height 22
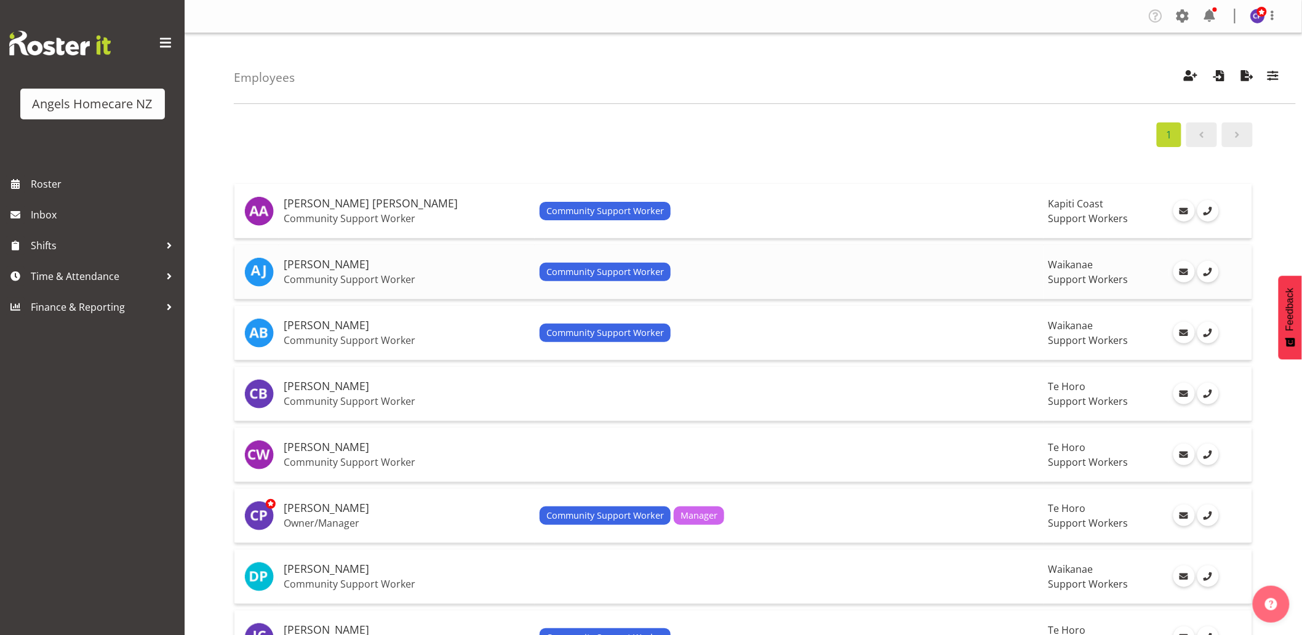
click at [839, 274] on div "Community Support Worker" at bounding box center [789, 272] width 499 height 18
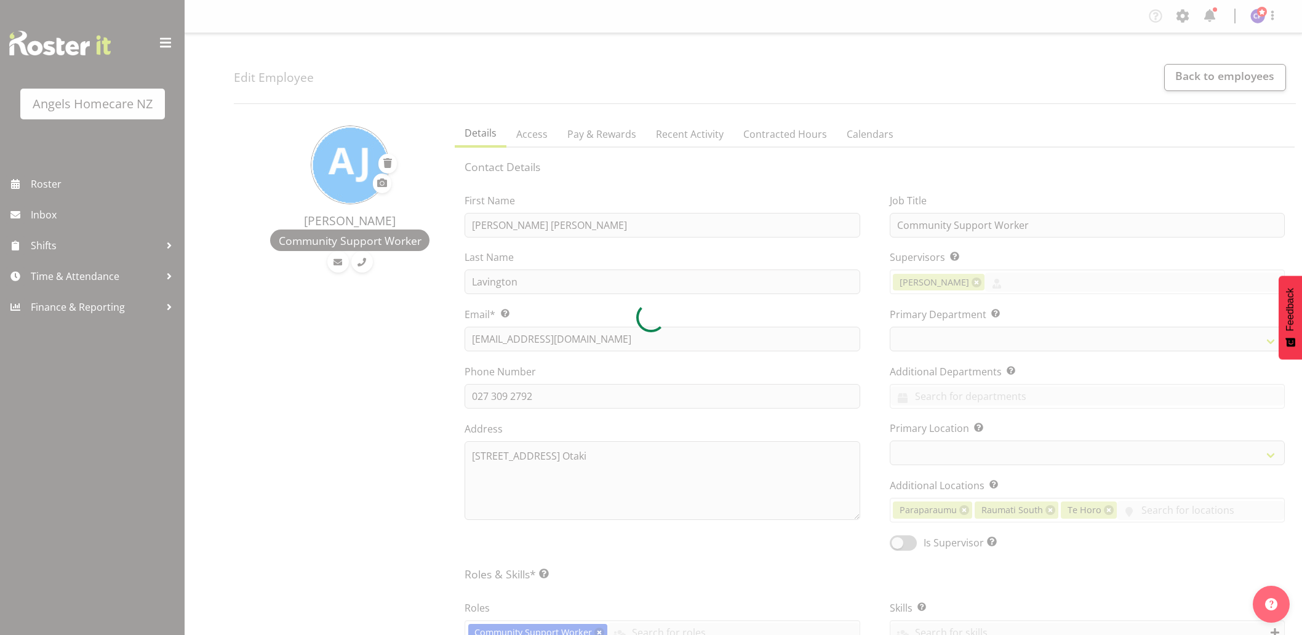
select select "TimelineWeek"
select select
select select "1284"
select select "928"
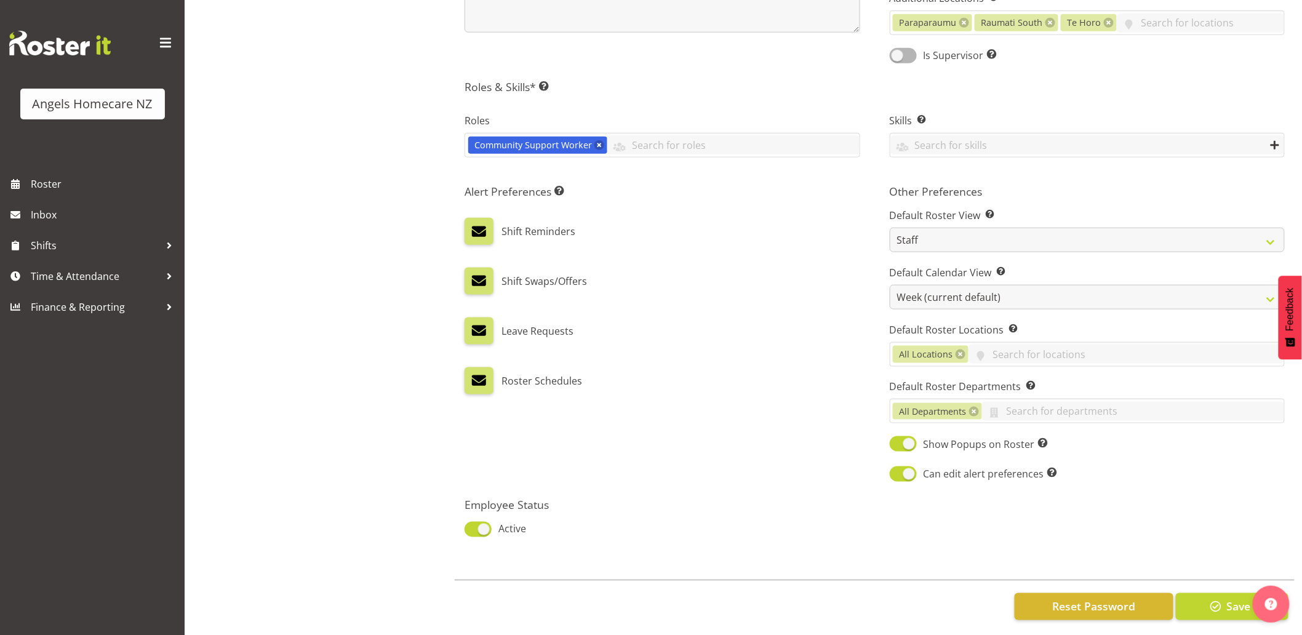
scroll to position [502, 0]
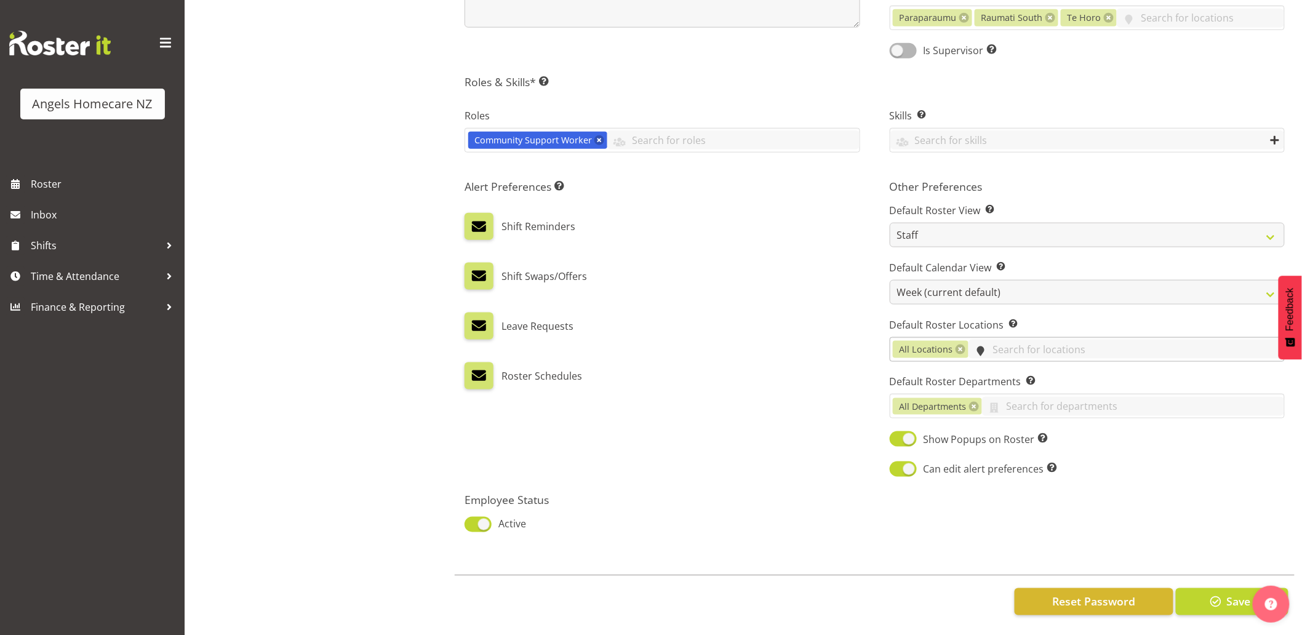
click at [994, 342] on input "text" at bounding box center [1127, 349] width 316 height 19
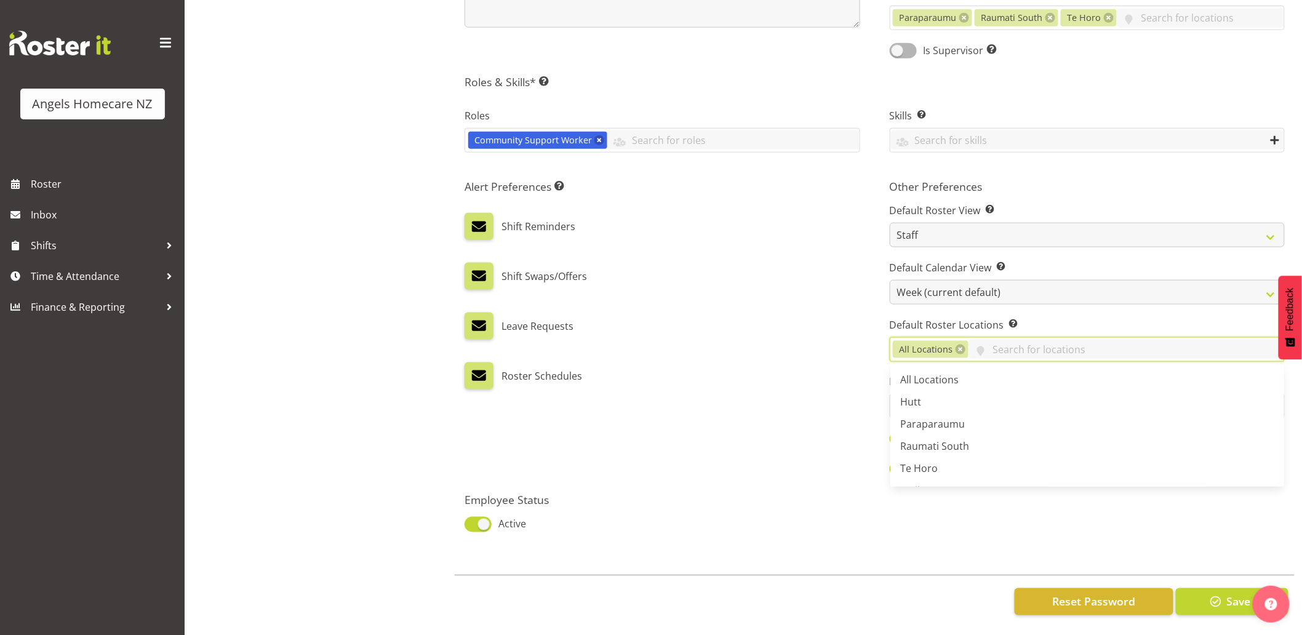
click at [850, 371] on div "Roster Schedules" at bounding box center [662, 375] width 395 height 27
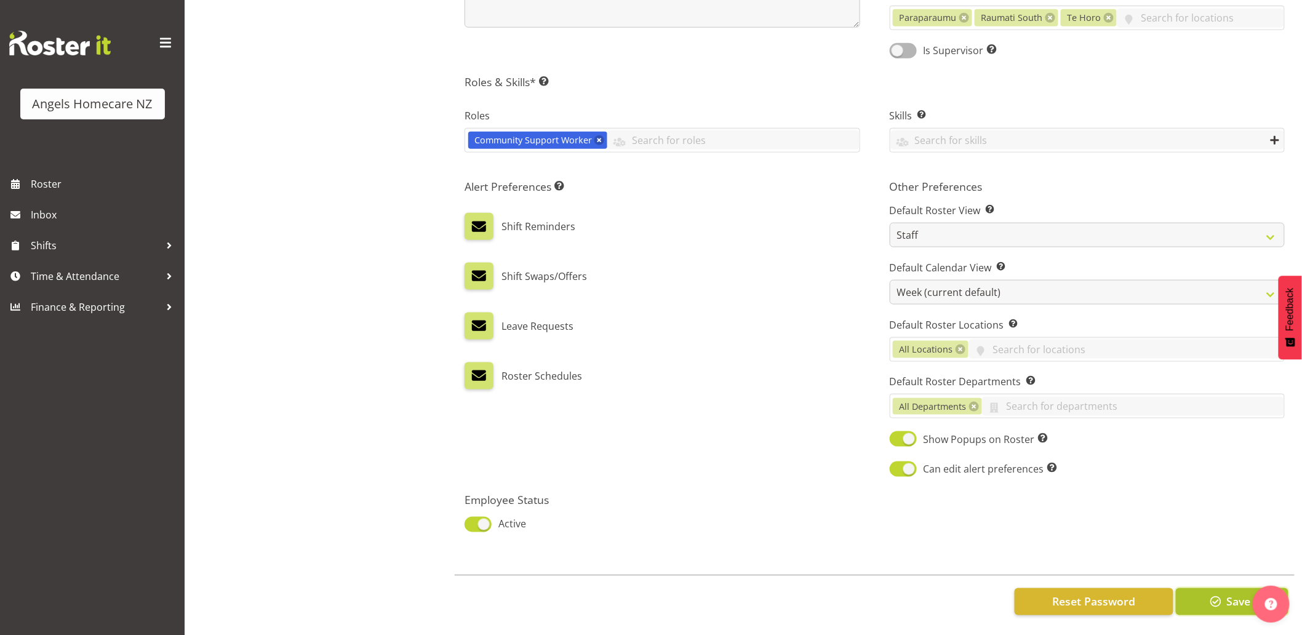
click at [1211, 594] on span "button" at bounding box center [1216, 602] width 16 height 16
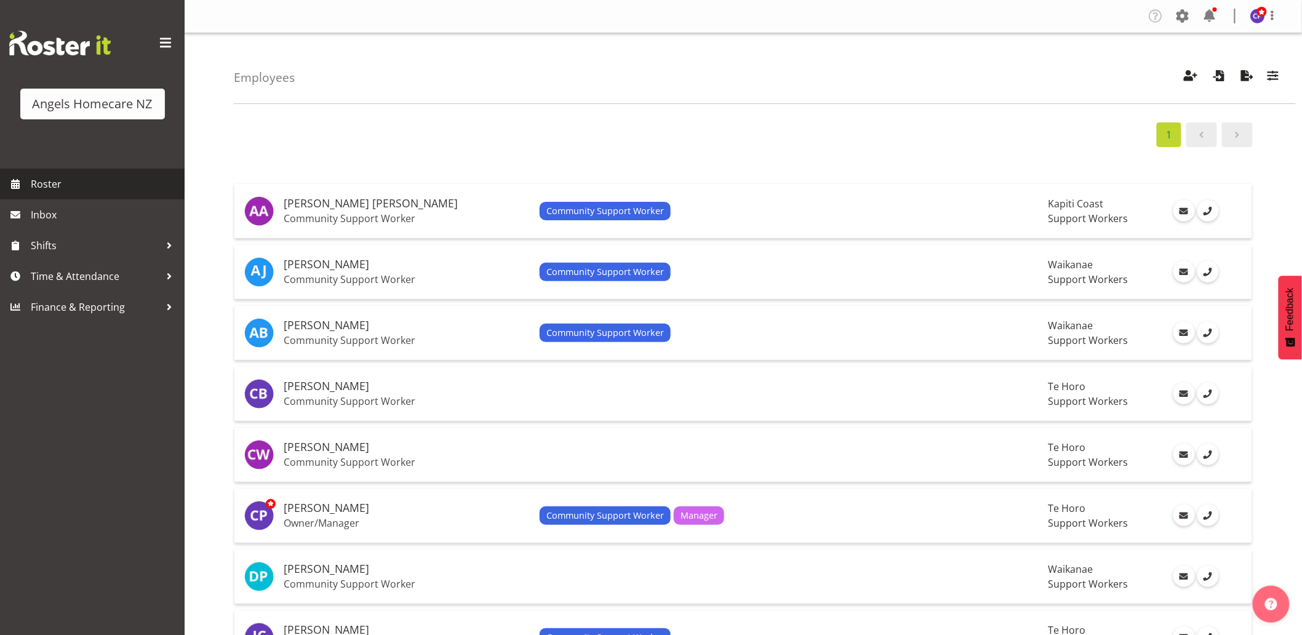
click at [87, 179] on span "Roster" at bounding box center [105, 184] width 148 height 18
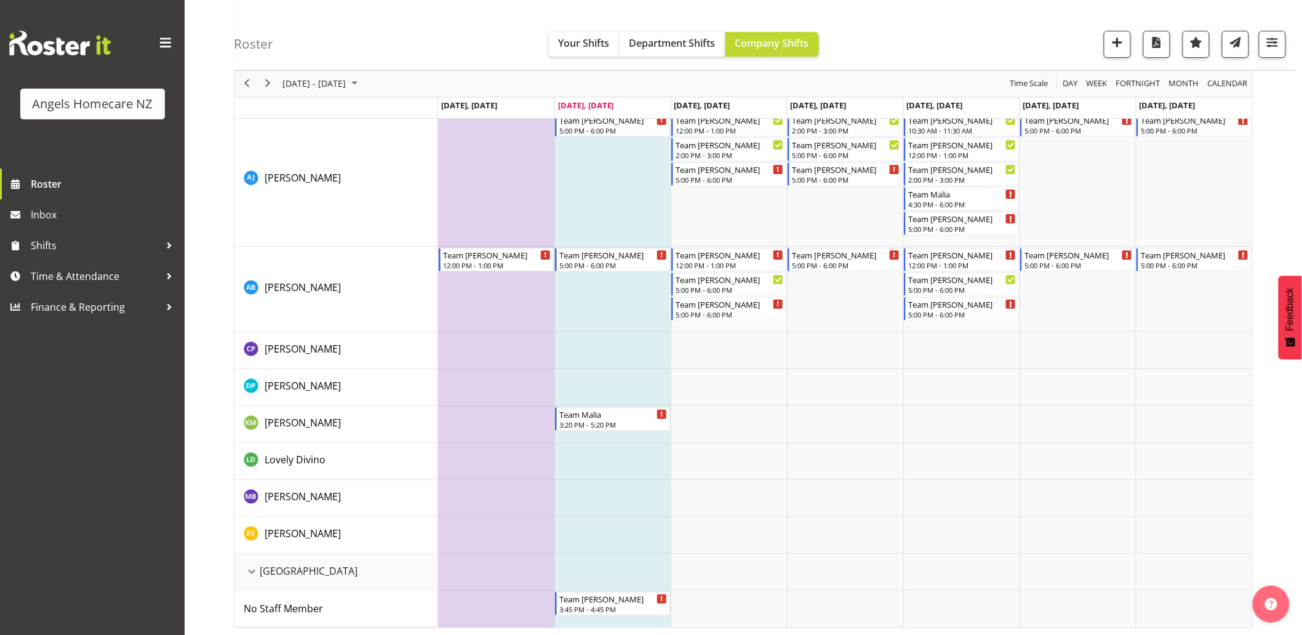
scroll to position [1917, 0]
click at [630, 430] on li "Copy" at bounding box center [659, 428] width 74 height 22
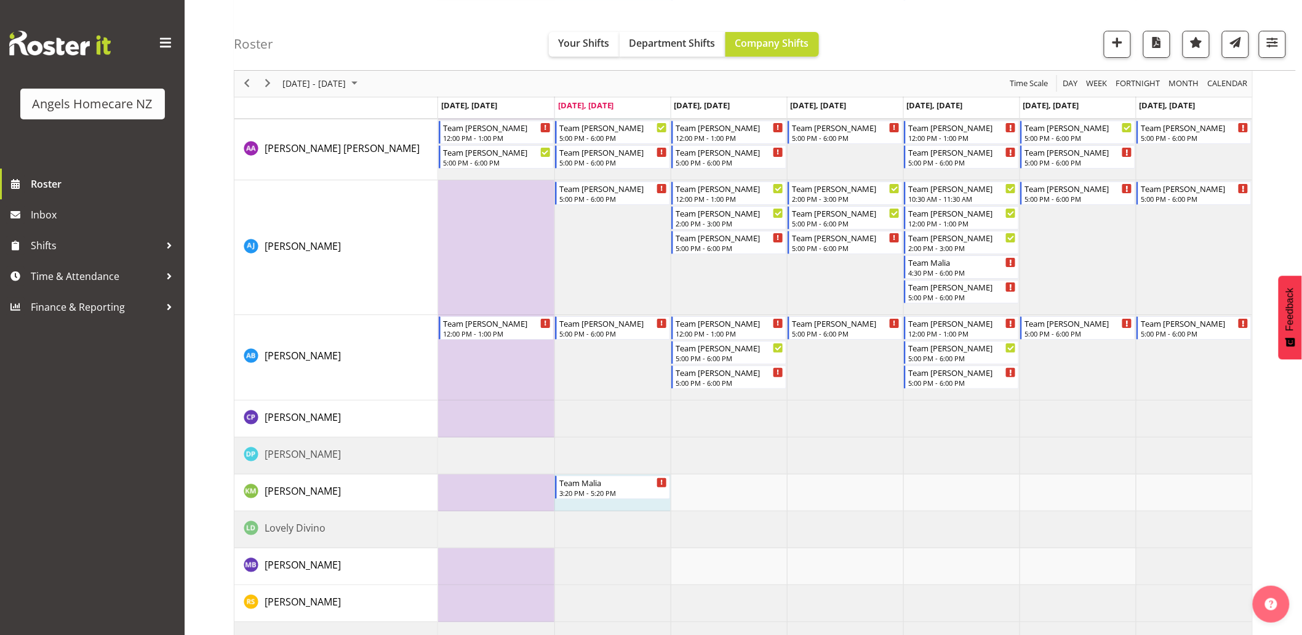
scroll to position [1849, 0]
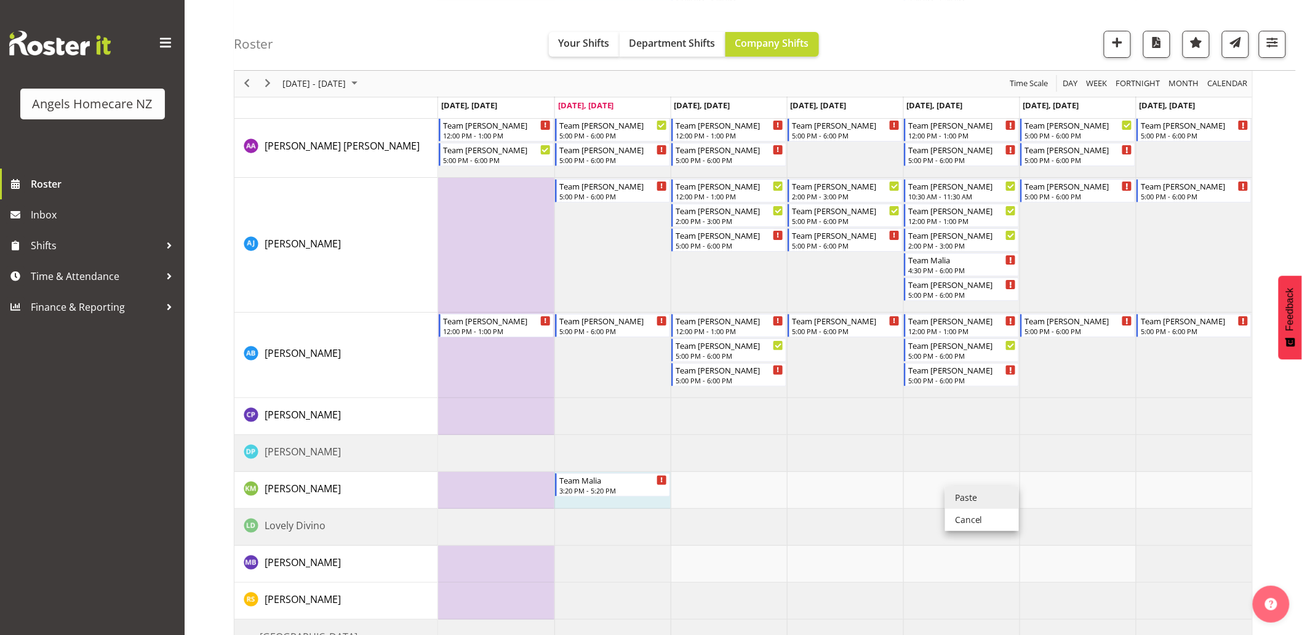
click at [951, 494] on li "Paste" at bounding box center [982, 498] width 74 height 22
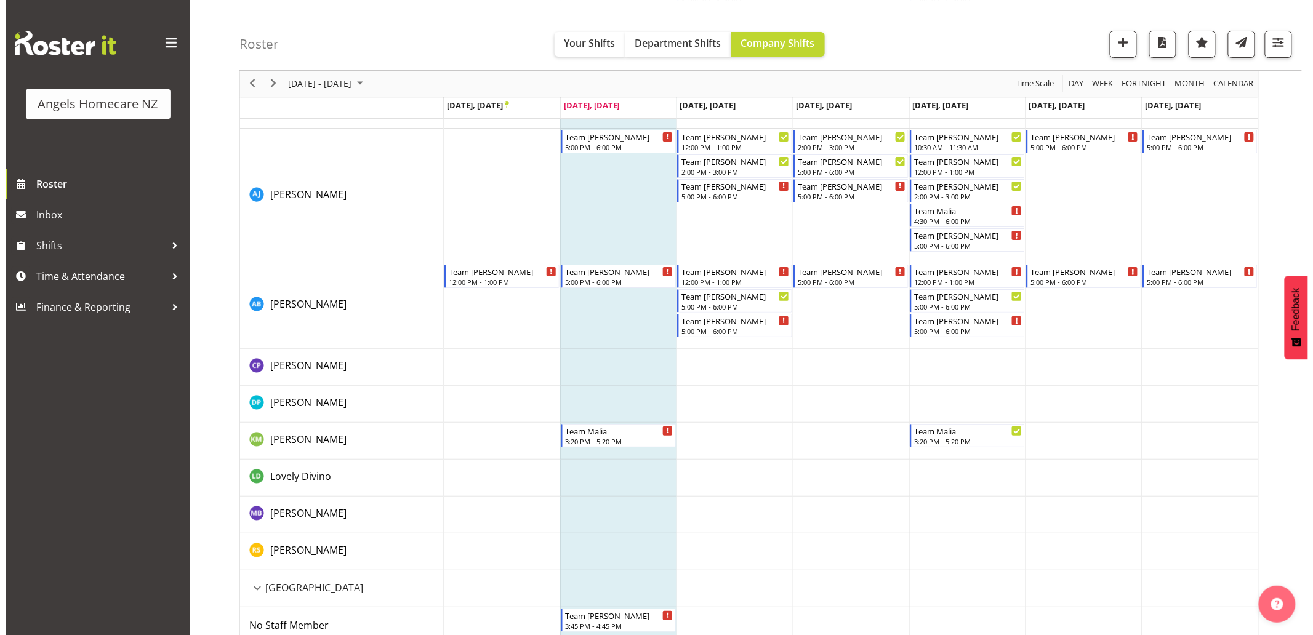
scroll to position [1917, 0]
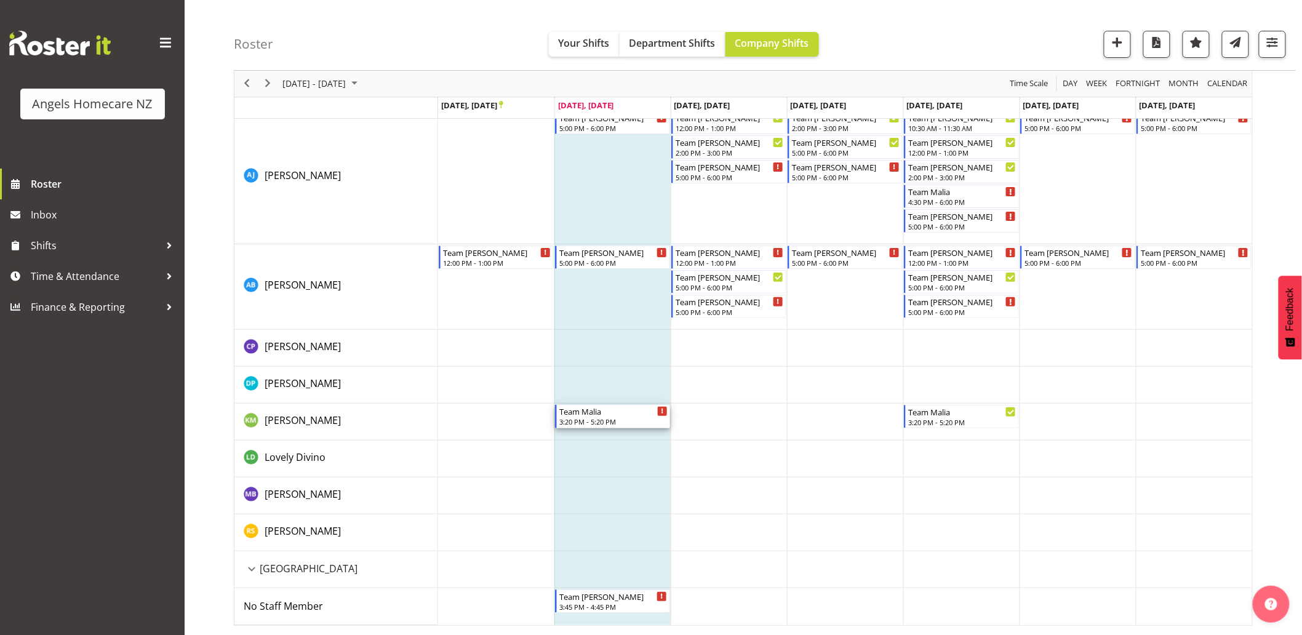
click at [626, 417] on div "3:20 PM - 5:20 PM" at bounding box center [613, 422] width 108 height 10
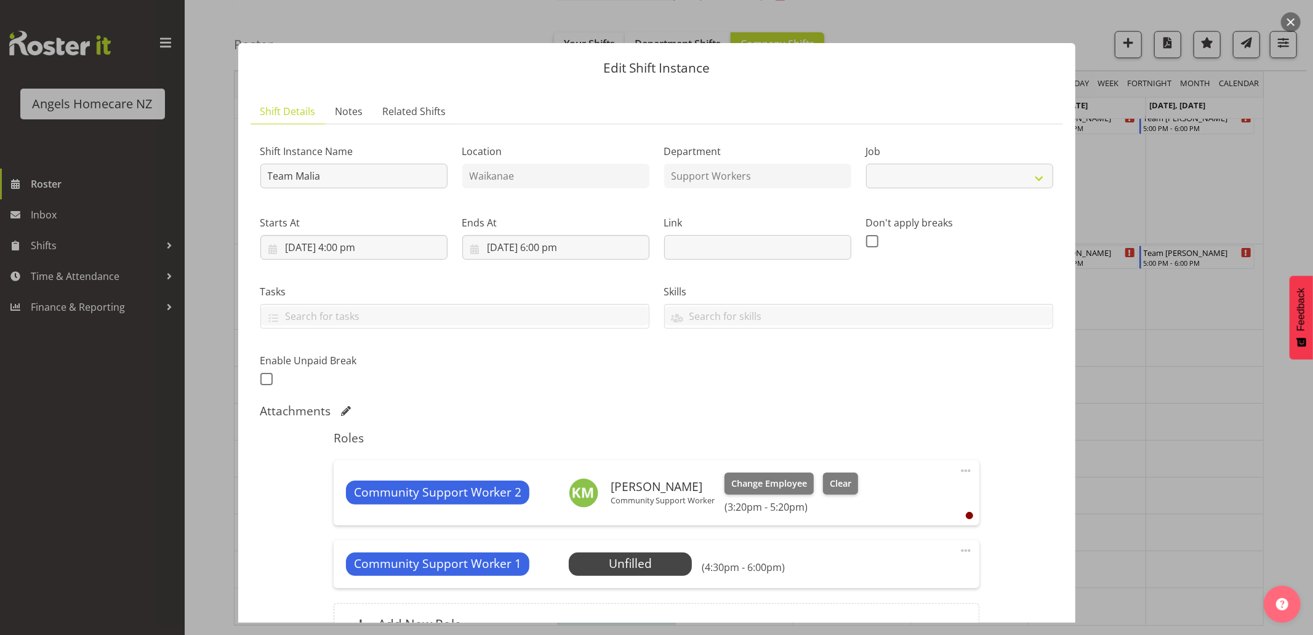
select select "10686"
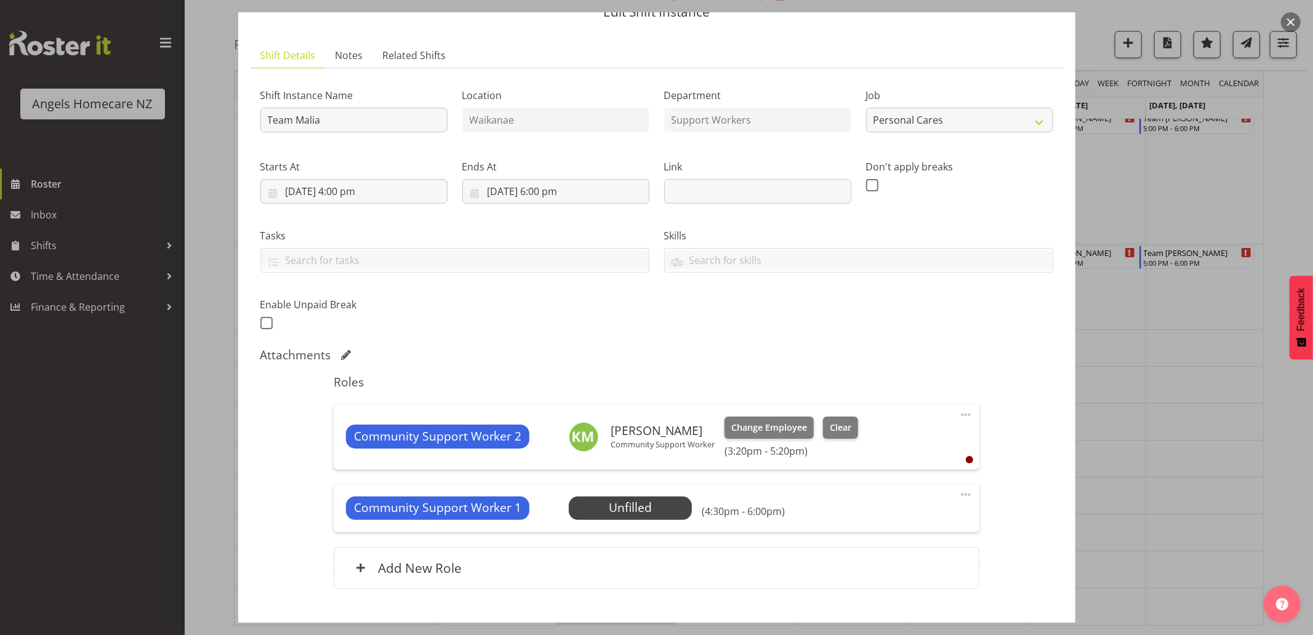
scroll to position [132, 0]
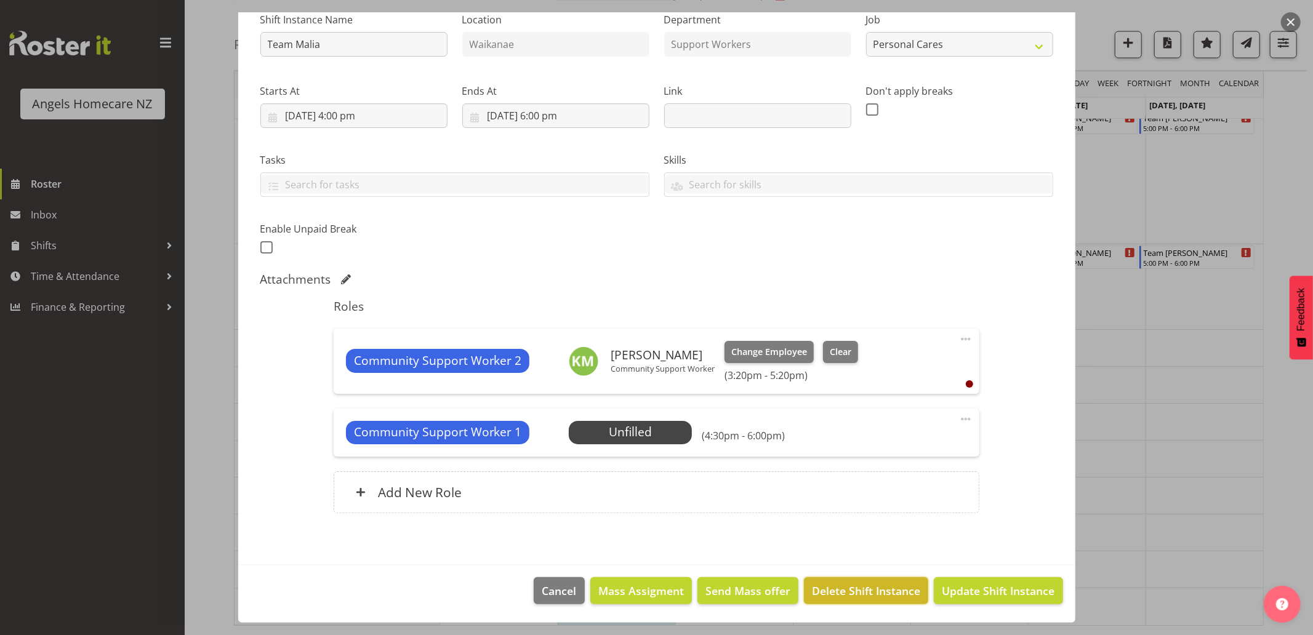
click at [865, 594] on span "Delete Shift Instance" at bounding box center [866, 591] width 108 height 16
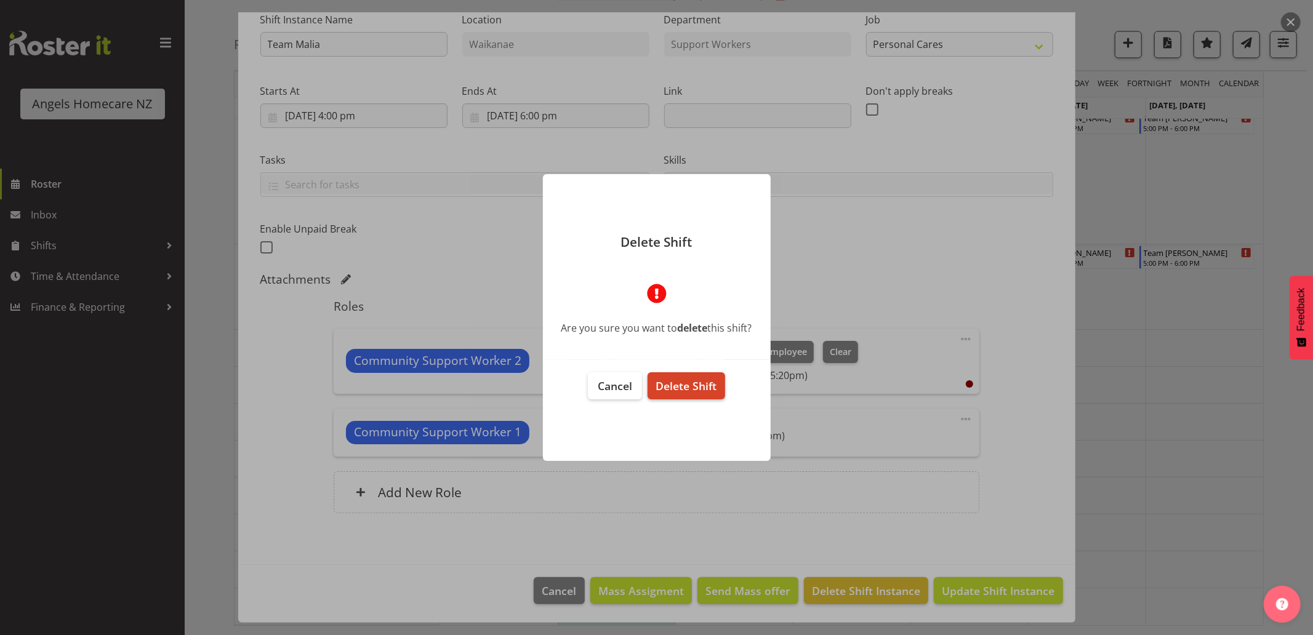
click at [702, 388] on span "Delete Shift" at bounding box center [685, 385] width 61 height 15
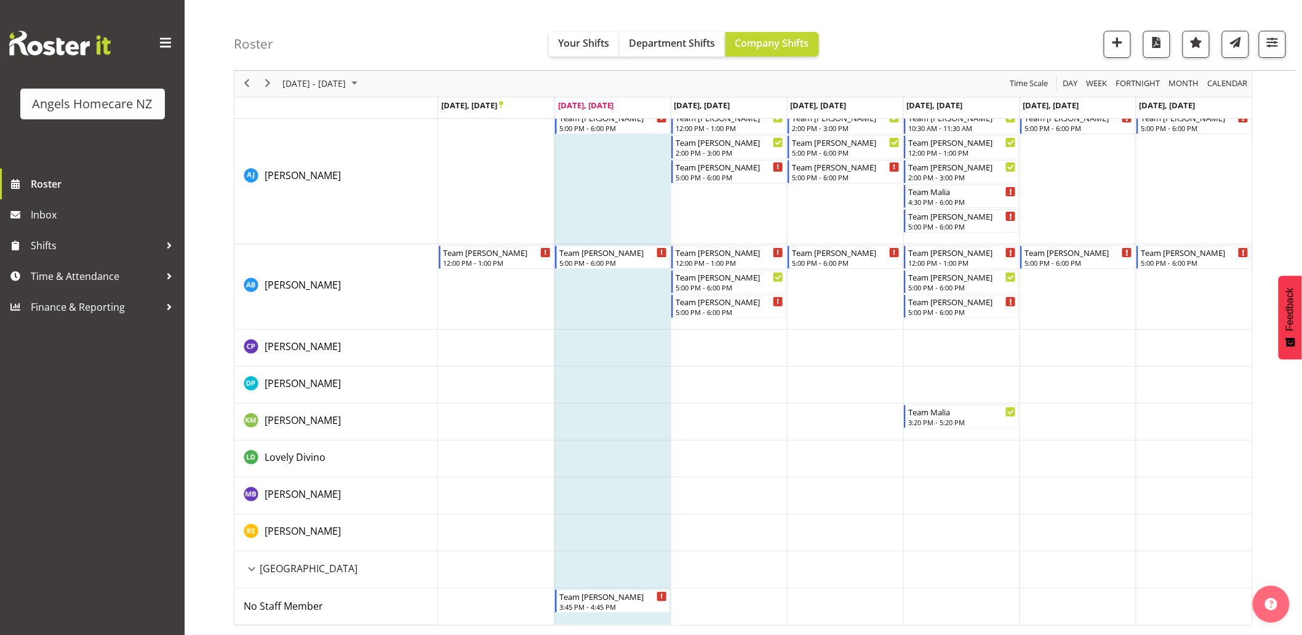
scroll to position [1849, 0]
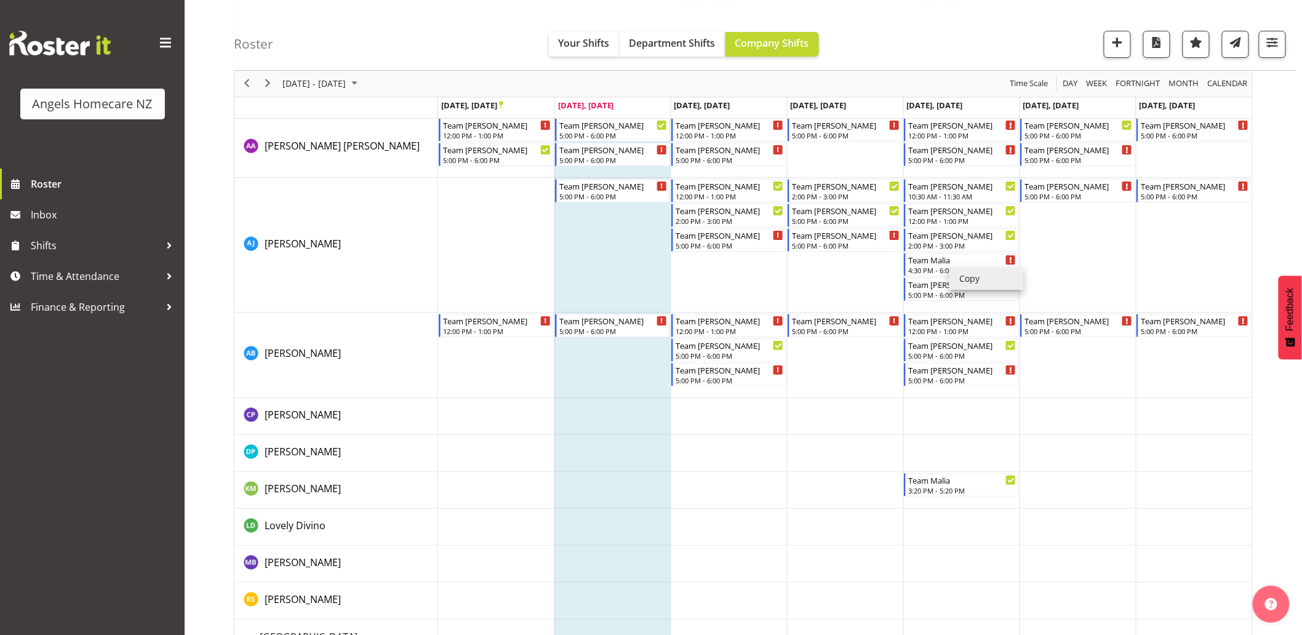
click at [962, 275] on li "Copy" at bounding box center [987, 279] width 74 height 22
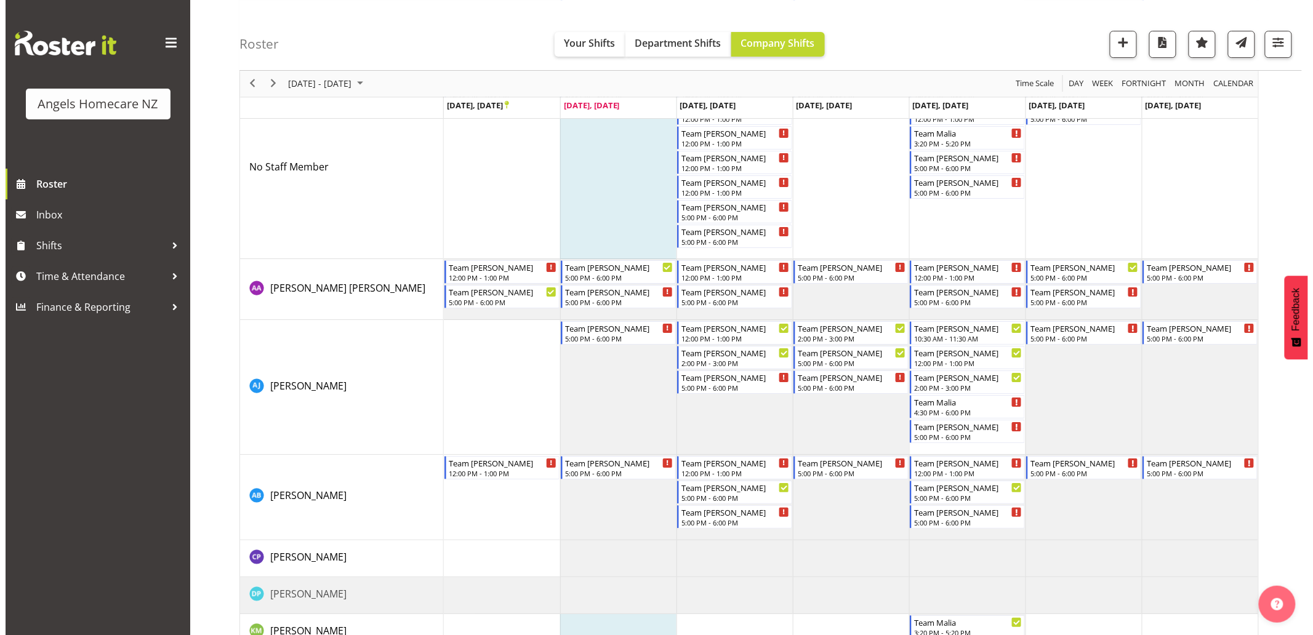
scroll to position [1708, 0]
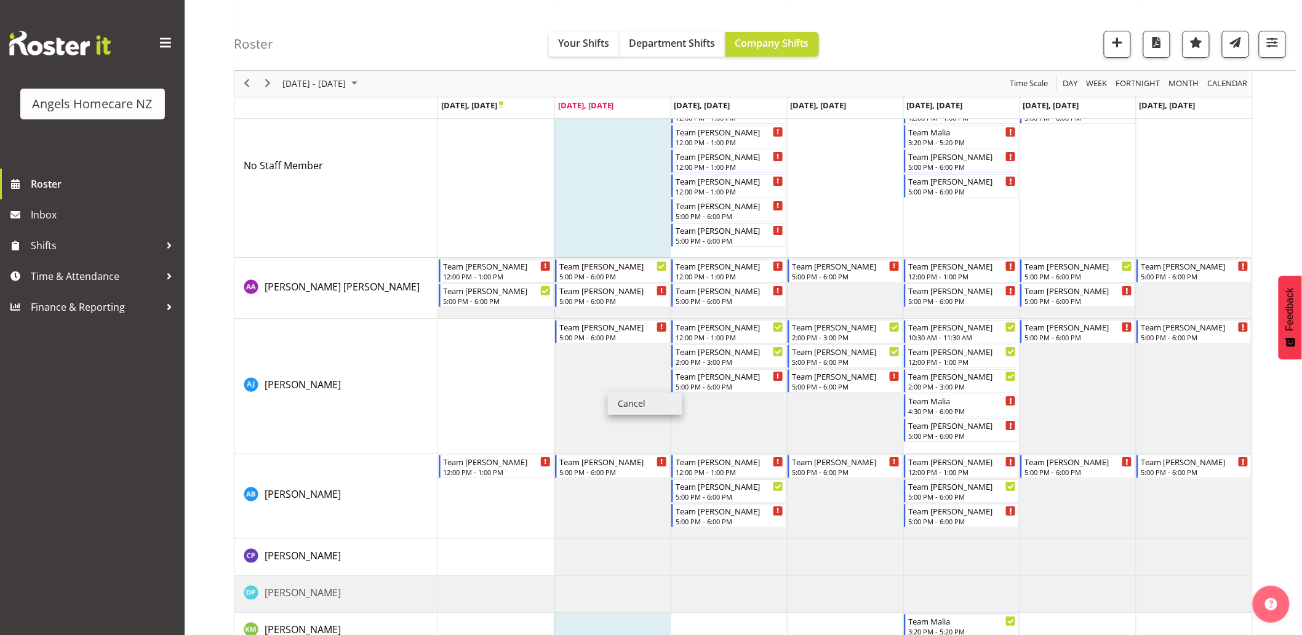
click at [614, 518] on td "Timeline Week of September 23, 2025" at bounding box center [612, 497] width 116 height 86
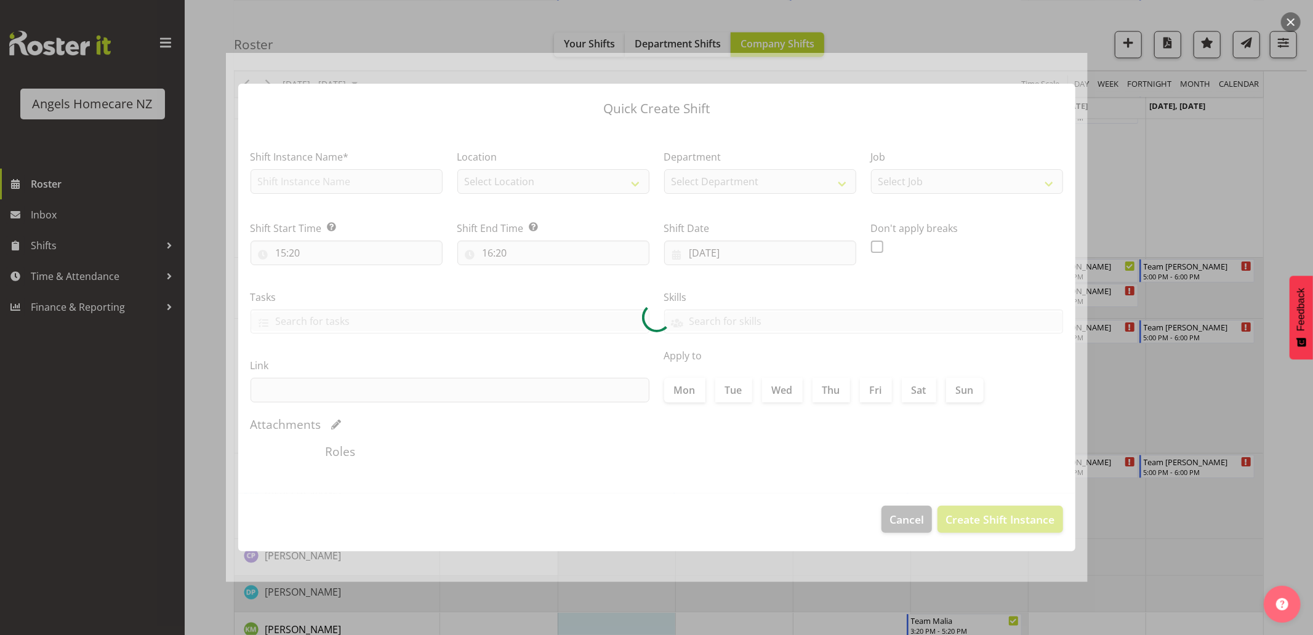
checkbox input "true"
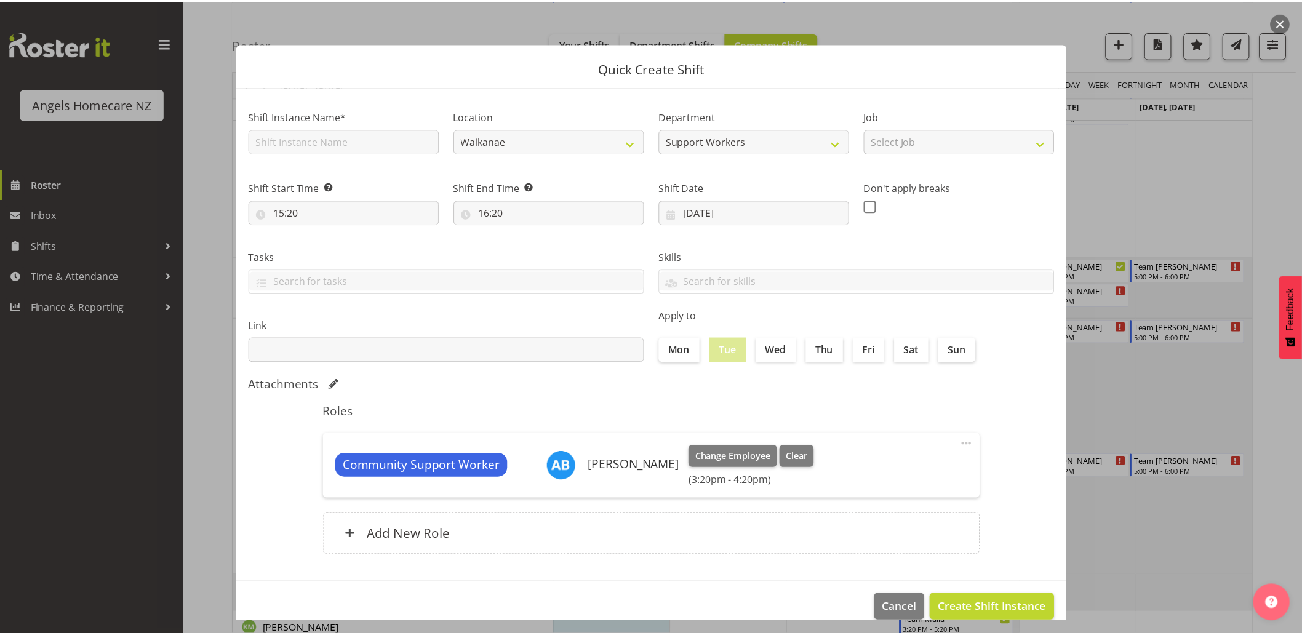
scroll to position [17, 0]
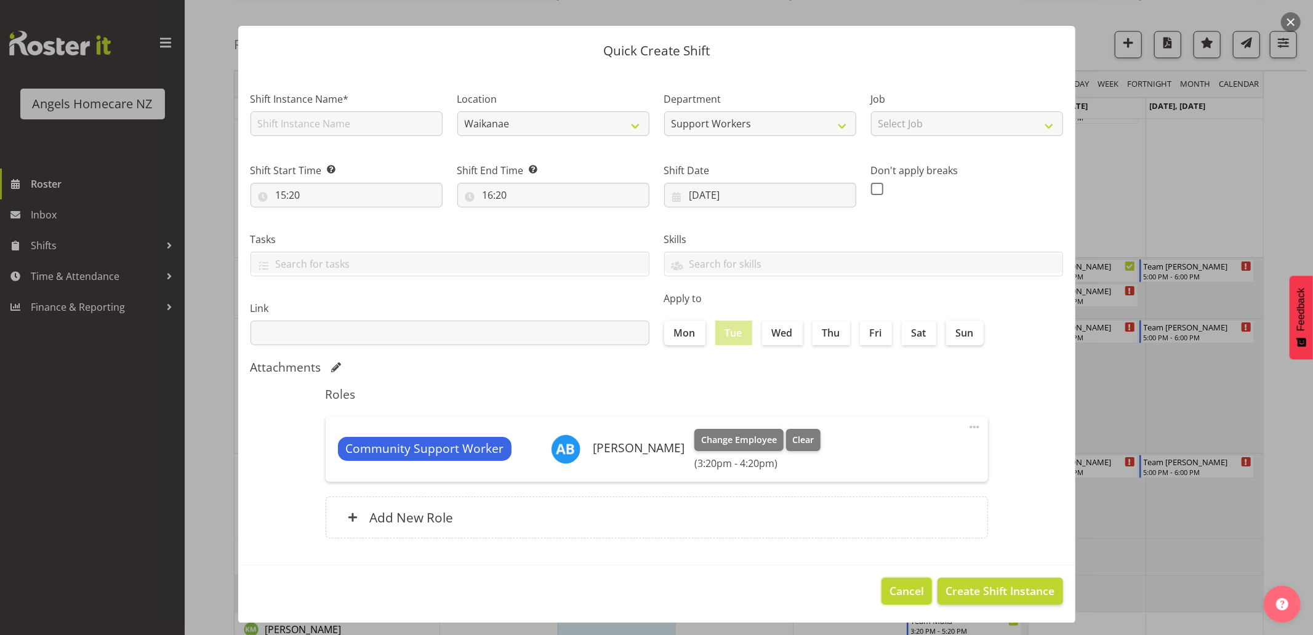
click at [899, 595] on span "Cancel" at bounding box center [906, 591] width 34 height 16
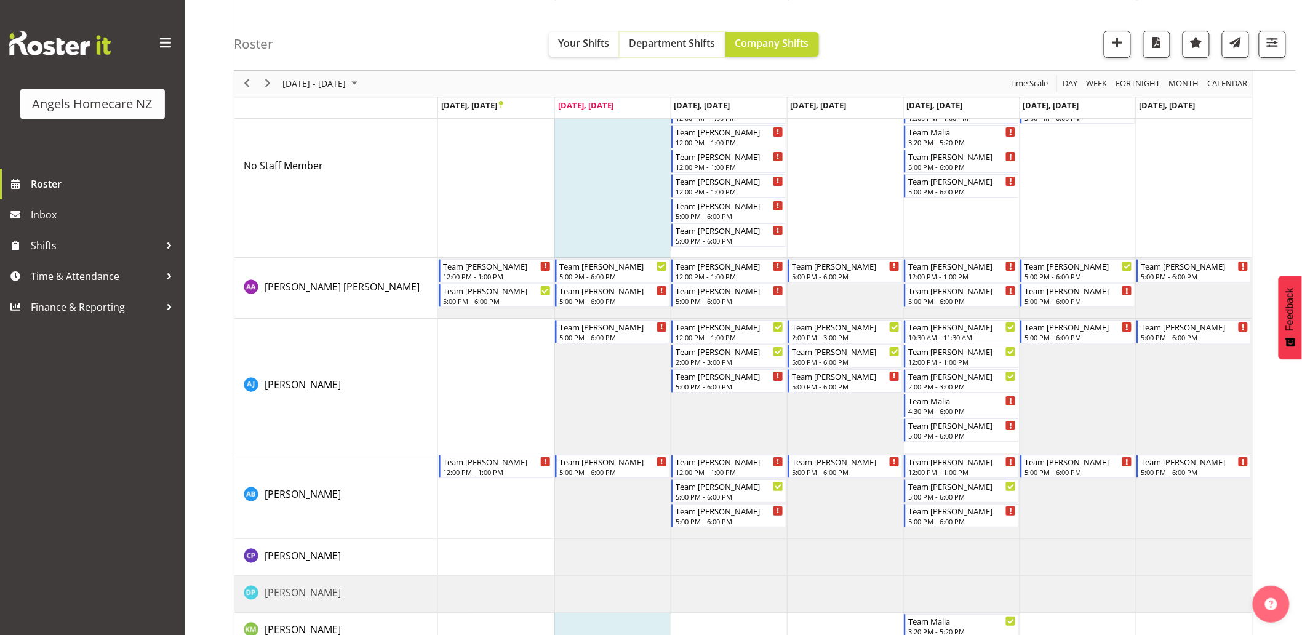
click at [688, 39] on span "Department Shifts" at bounding box center [673, 43] width 86 height 14
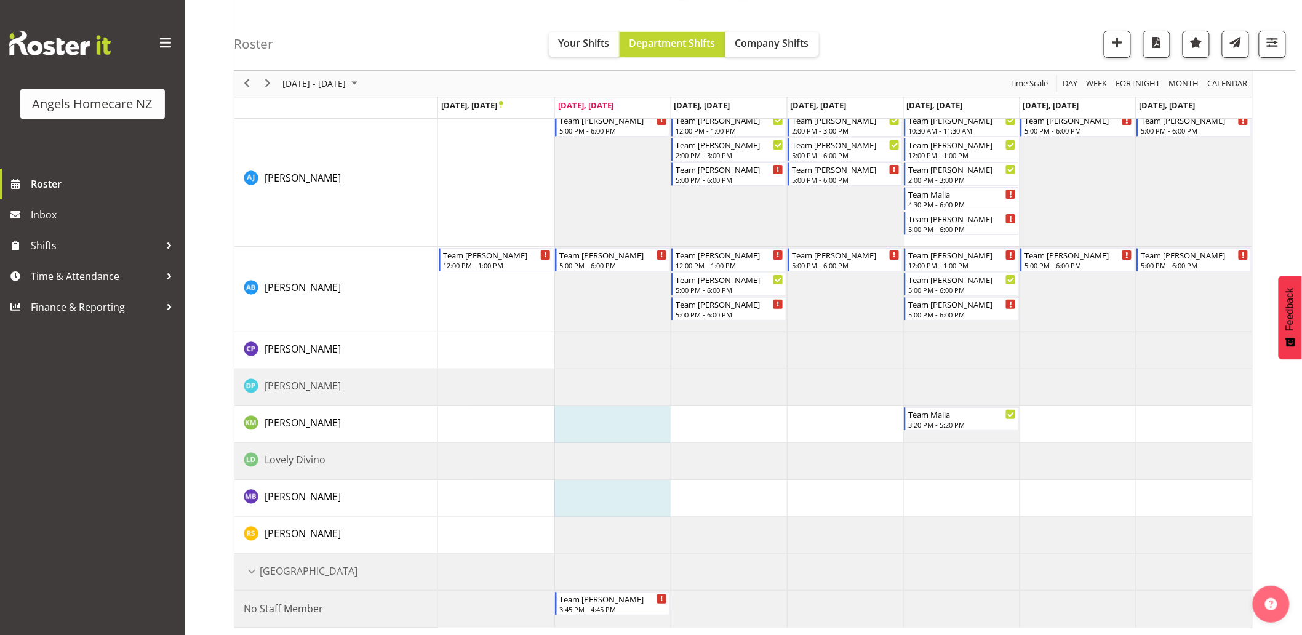
scroll to position [1917, 0]
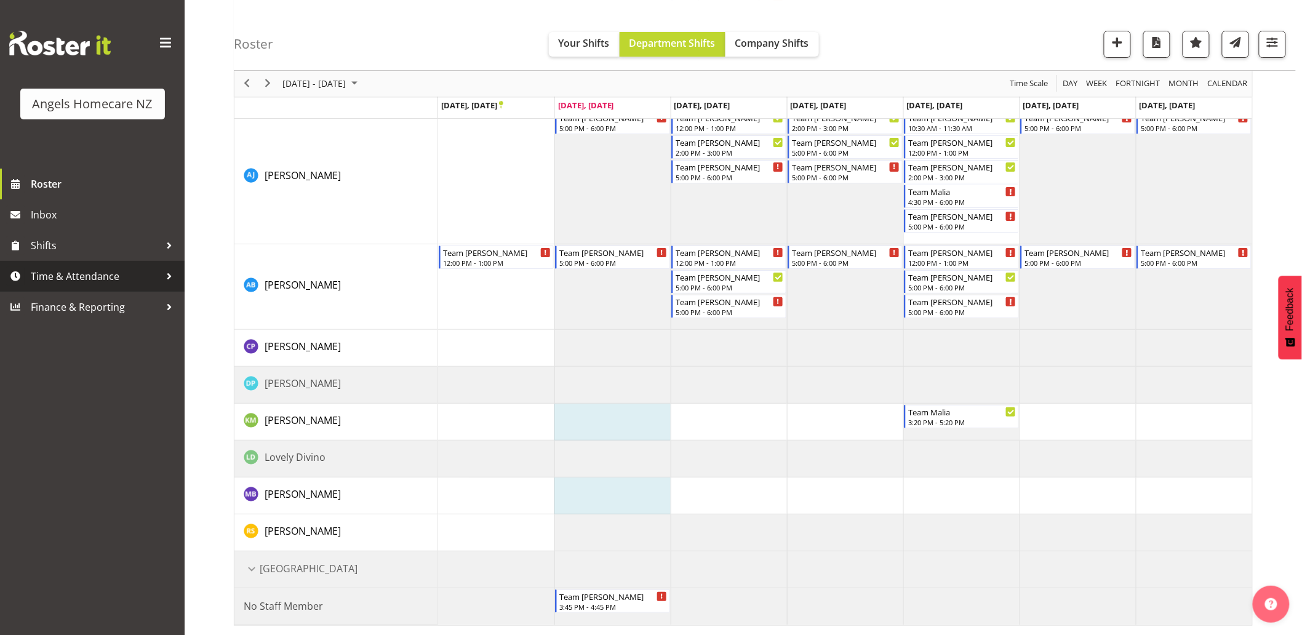
click at [113, 278] on span "Time & Attendance" at bounding box center [95, 276] width 129 height 18
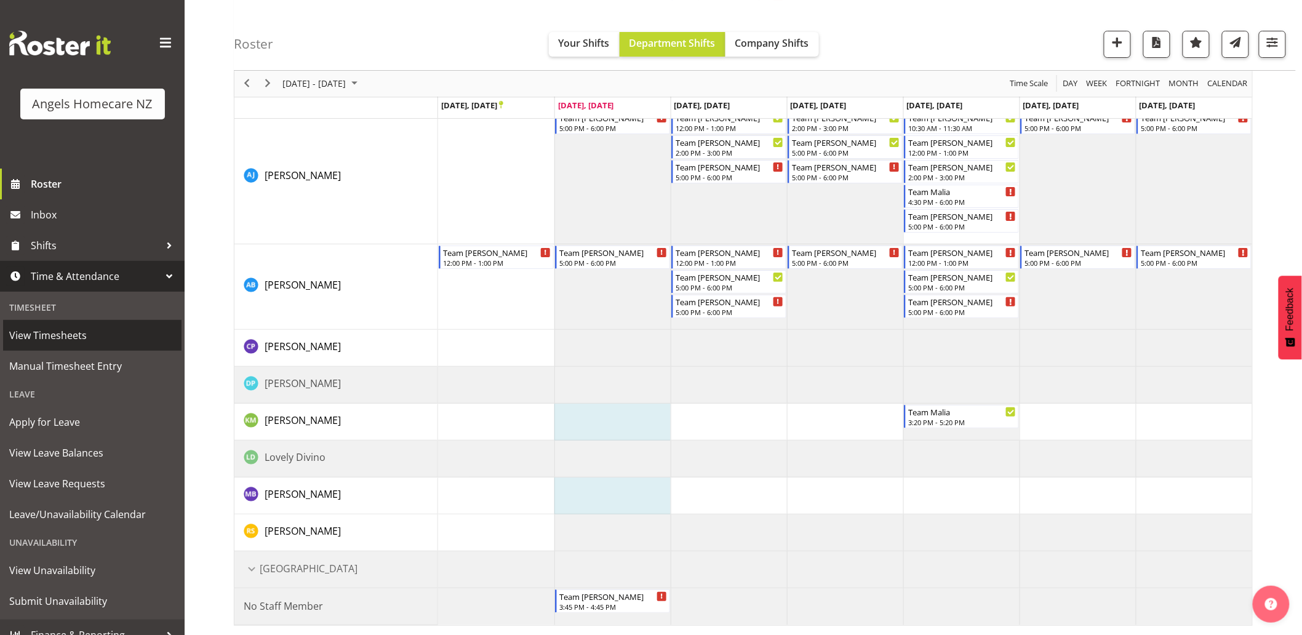
click at [90, 338] on span "View Timesheets" at bounding box center [92, 335] width 166 height 18
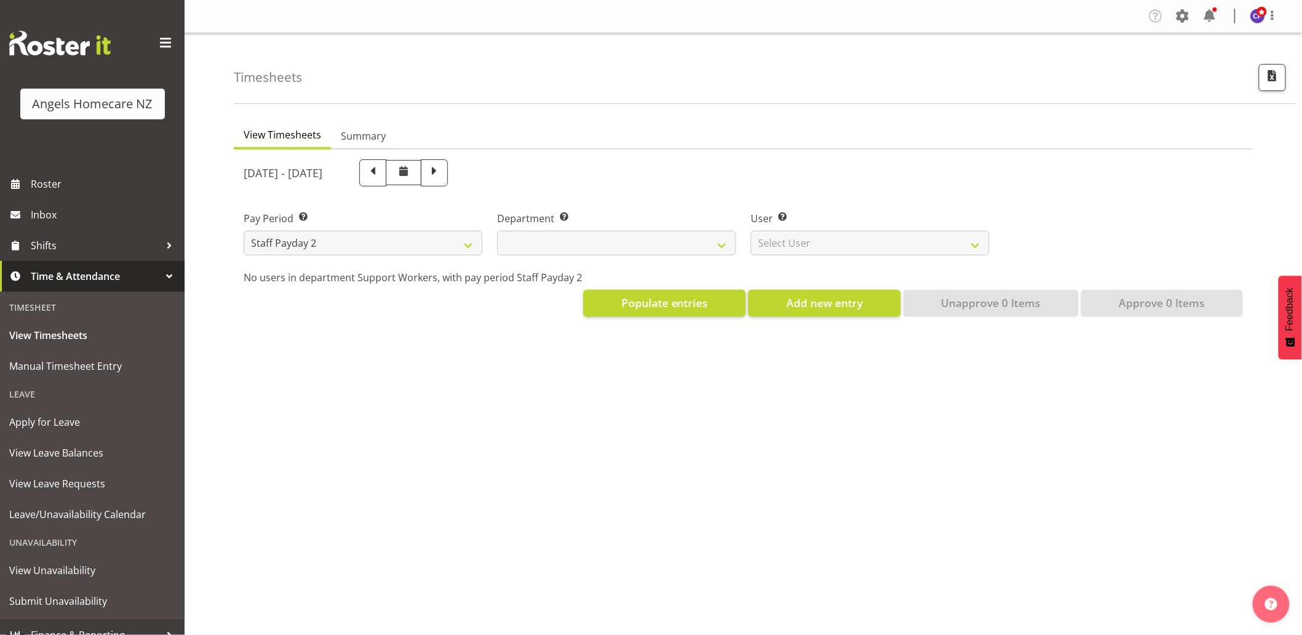
select select
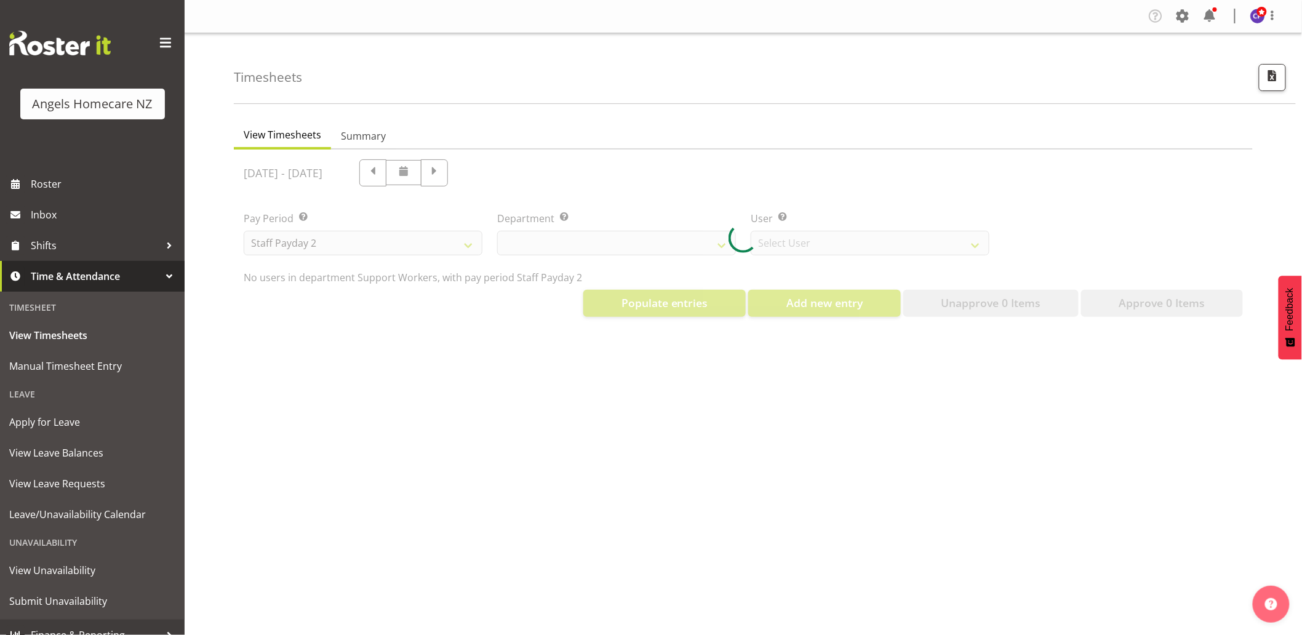
select select "11938"
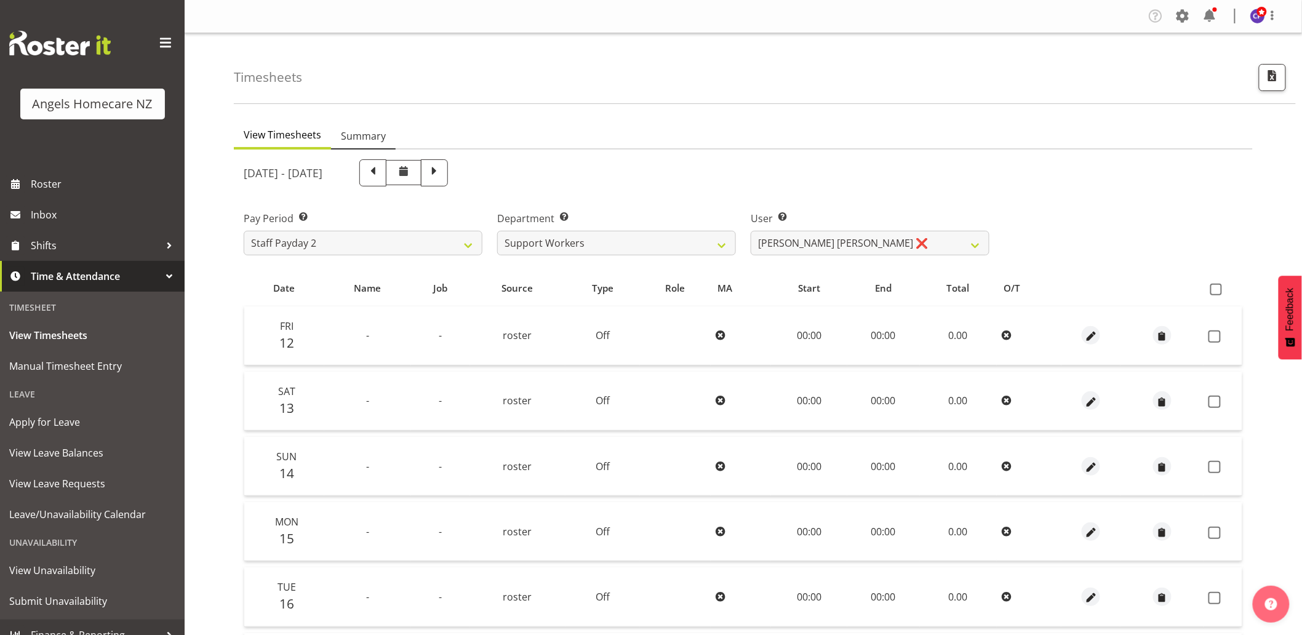
click at [355, 134] on span "Summary" at bounding box center [363, 136] width 45 height 15
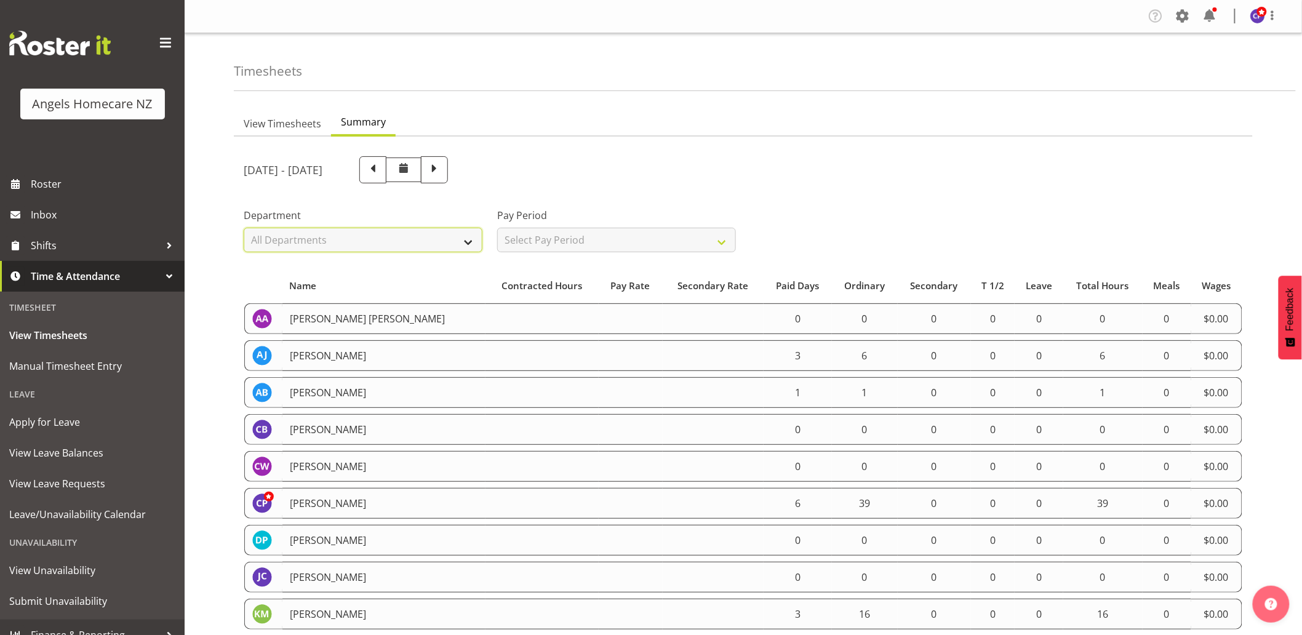
click at [439, 244] on select "All Departments Manager Support Workers" at bounding box center [363, 240] width 239 height 25
select select "928"
click at [244, 228] on select "All Departments Manager Support Workers" at bounding box center [363, 240] width 239 height 25
click at [539, 241] on select "Select Pay Period All Pay Periods Staff Payday 2 Staff Payday 1" at bounding box center [616, 240] width 239 height 25
select select "190"
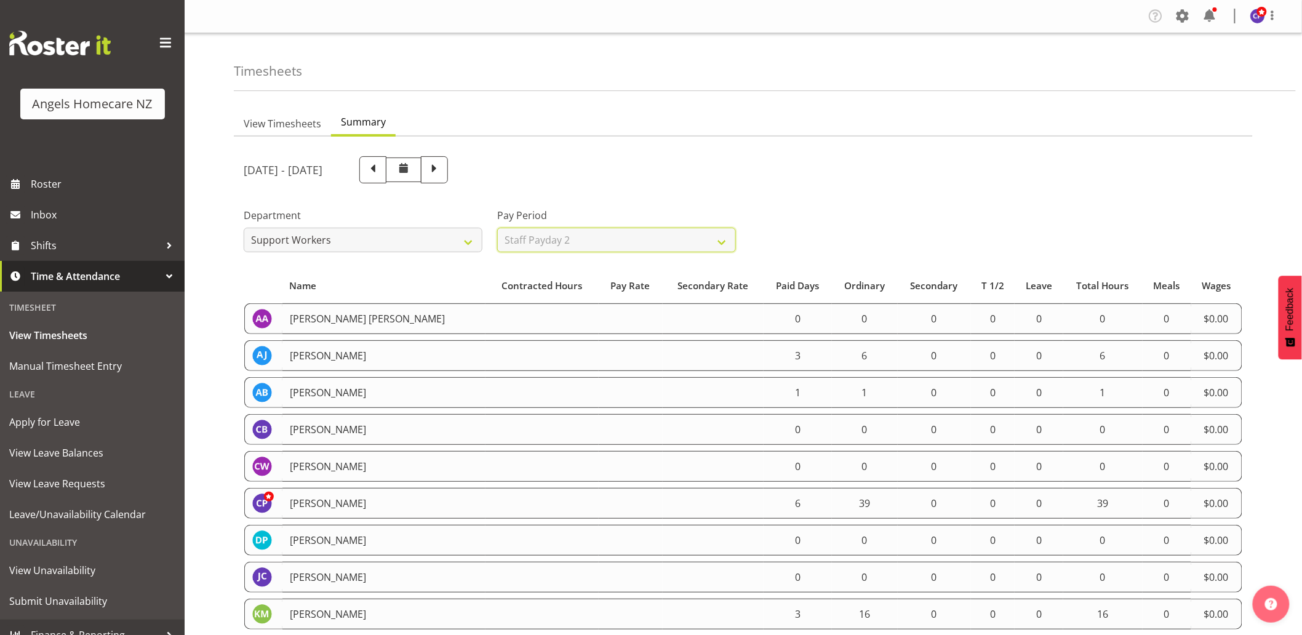
click at [497, 228] on select "Select Pay Period All Pay Periods Staff Payday 2 Staff Payday 1" at bounding box center [616, 240] width 239 height 25
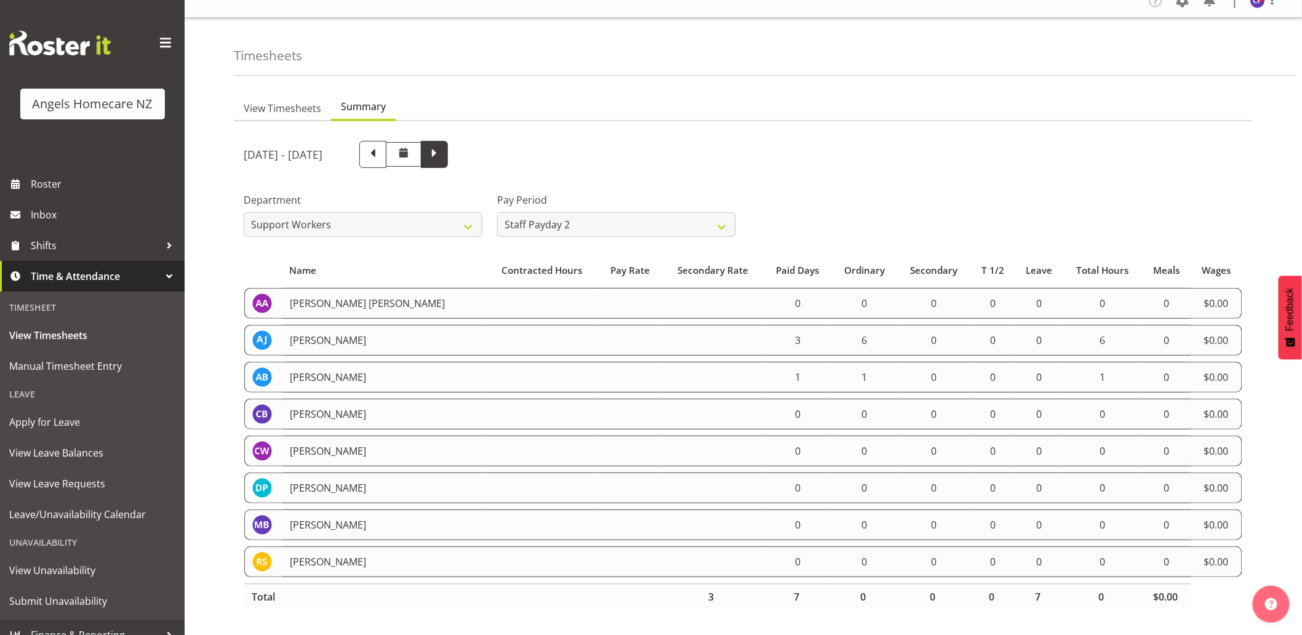
click at [442, 145] on span at bounding box center [434, 153] width 16 height 16
click at [381, 150] on span at bounding box center [373, 153] width 16 height 16
click at [442, 145] on span at bounding box center [434, 153] width 16 height 16
click at [381, 150] on span at bounding box center [373, 153] width 16 height 16
click at [288, 101] on span "View Timesheets" at bounding box center [283, 108] width 78 height 15
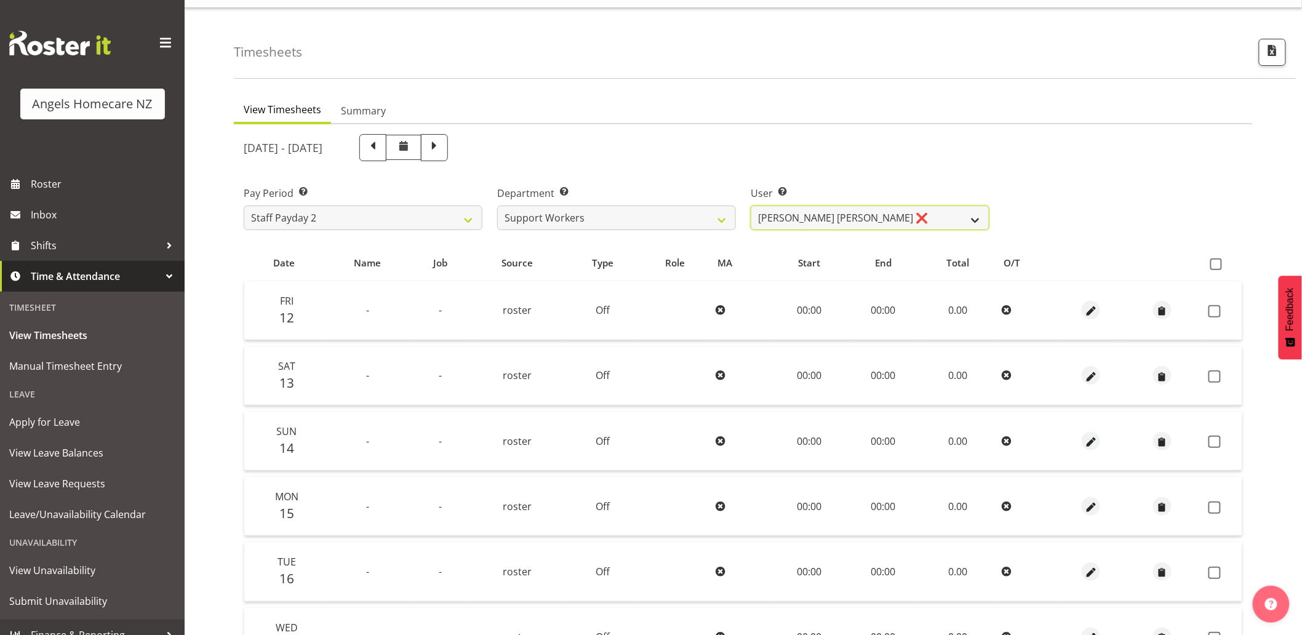
click at [790, 223] on select "Alyssa Ashley Basco ❌ Amanda Jane Lavington ❌ Analin Basco ❌ Caryl Bautista ❌ C…" at bounding box center [870, 218] width 239 height 25
select select "11943"
click at [751, 206] on select "Alyssa Ashley Basco ❌ Amanda Jane Lavington ❌ Analin Basco ❌ Caryl Bautista ❌ C…" at bounding box center [870, 218] width 239 height 25
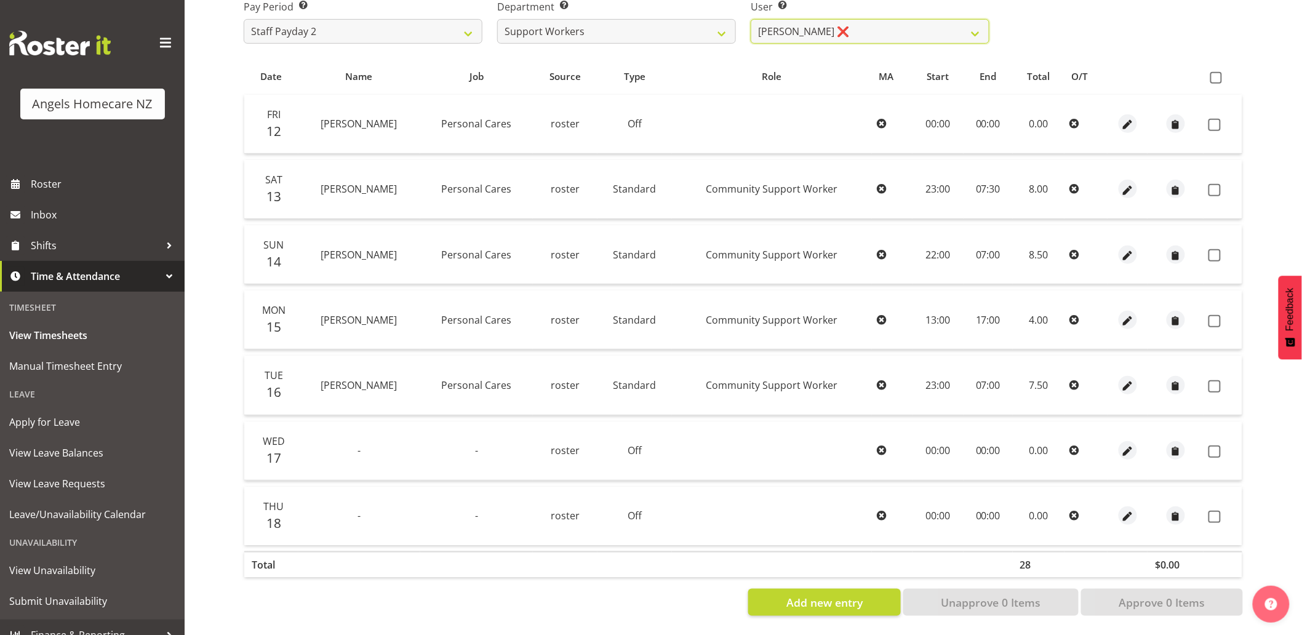
scroll to position [153, 0]
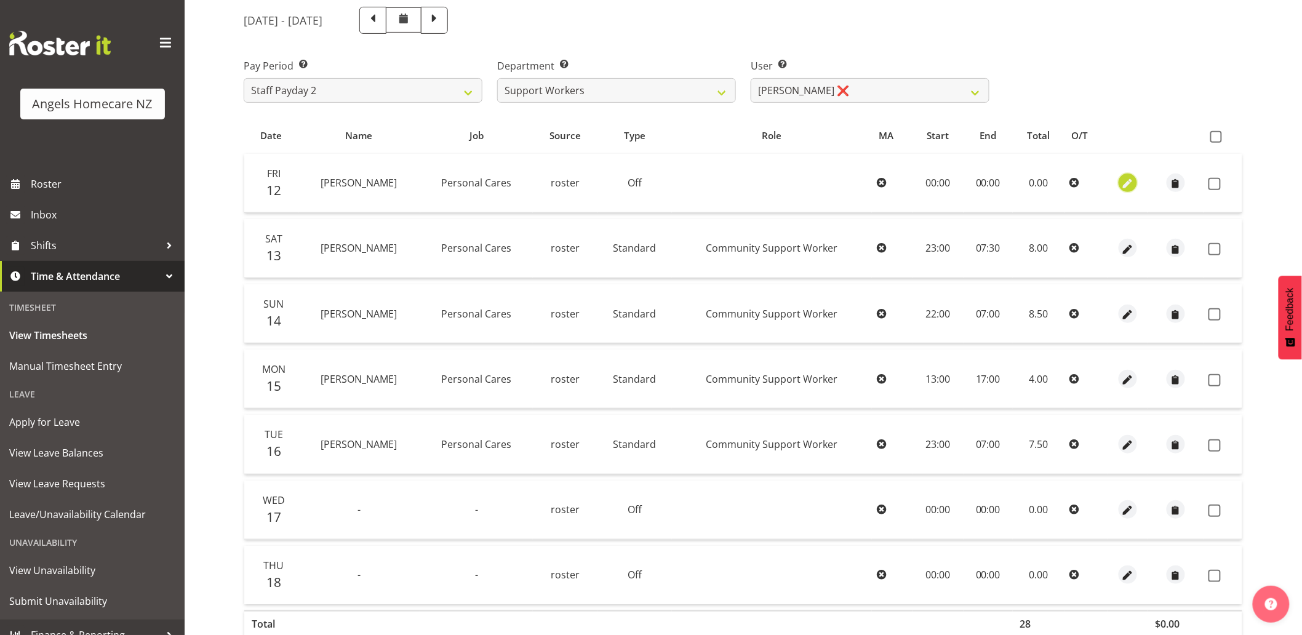
click at [1121, 180] on span "button" at bounding box center [1128, 184] width 14 height 14
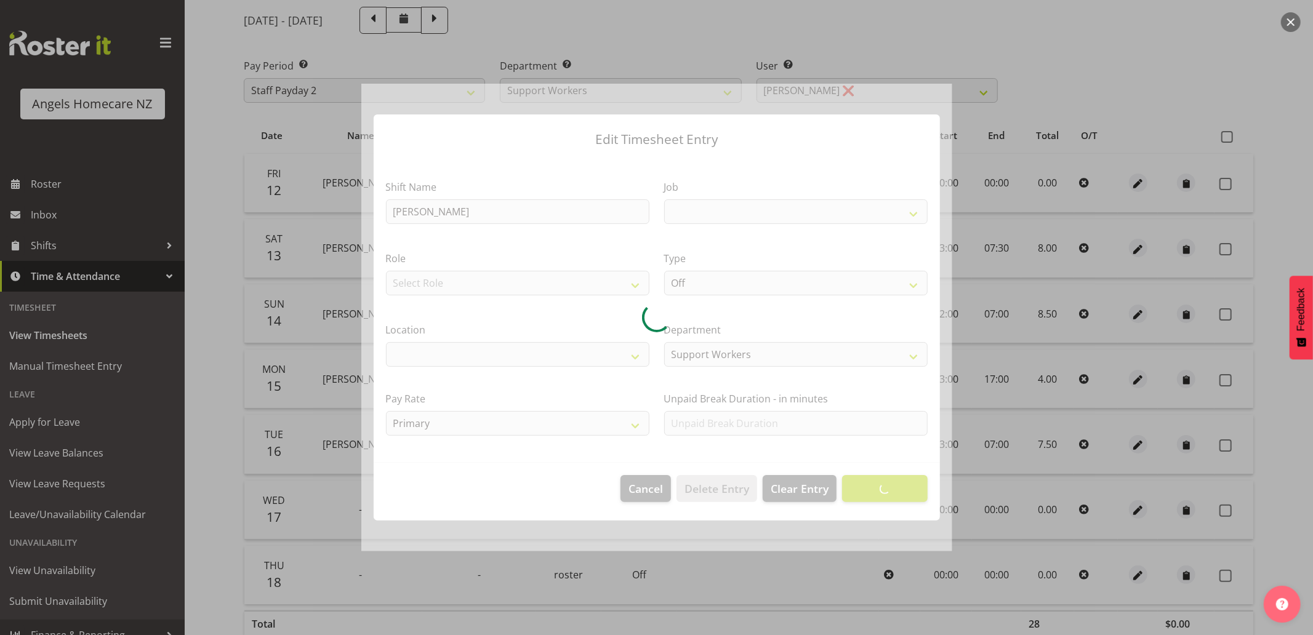
select select
select select "10686"
select select "1285"
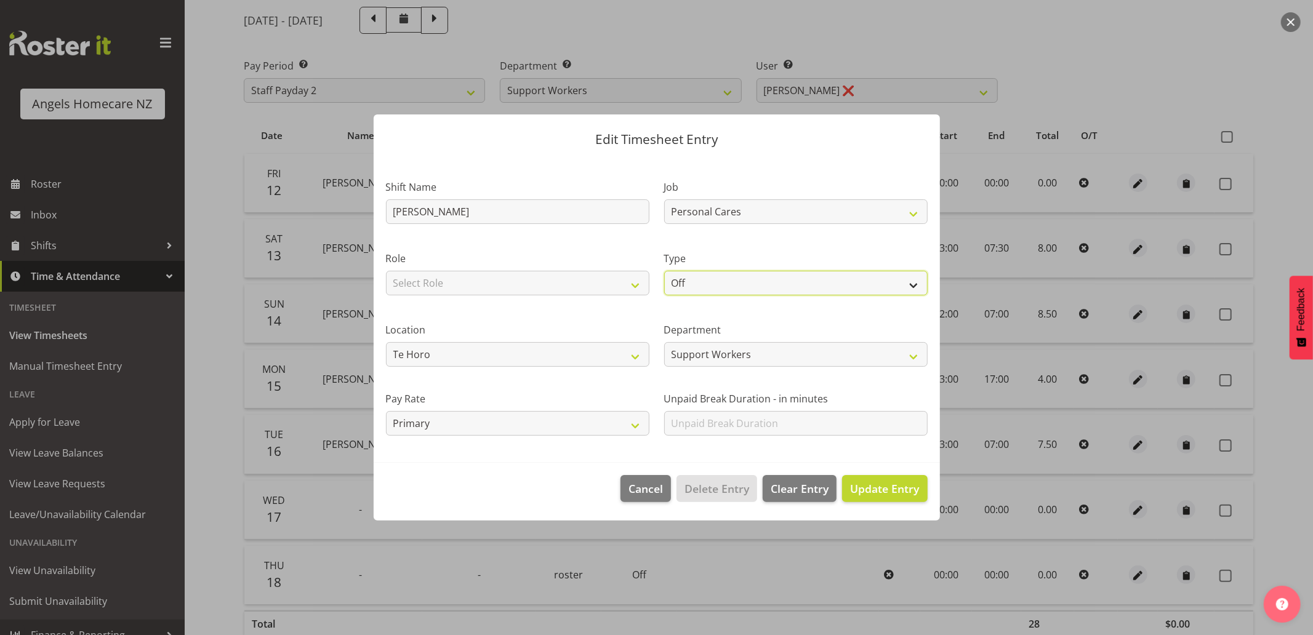
click at [711, 286] on select "Off Standard Public Holiday Public Holiday (Worked) Day In Lieu Annual Leave Si…" at bounding box center [795, 283] width 263 height 25
select select "Standard"
click at [664, 271] on select "Off Standard Public Holiday Public Holiday (Worked) Day In Lieu Annual Leave Si…" at bounding box center [795, 283] width 263 height 25
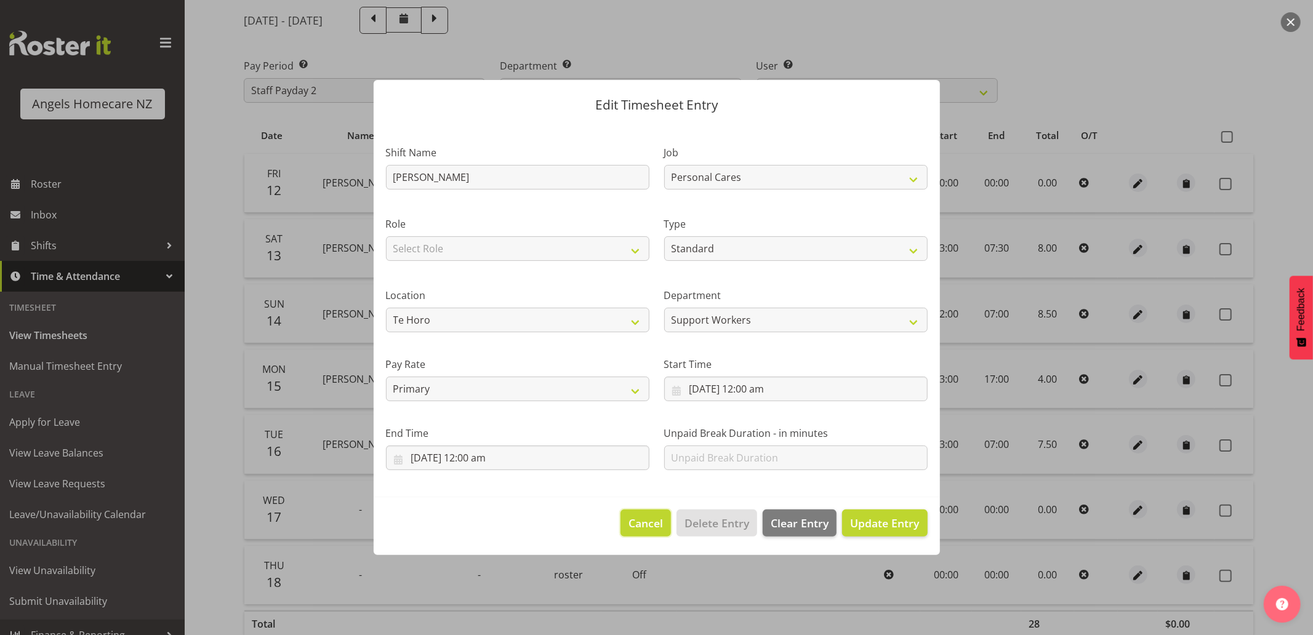
click at [647, 523] on span "Cancel" at bounding box center [645, 523] width 34 height 16
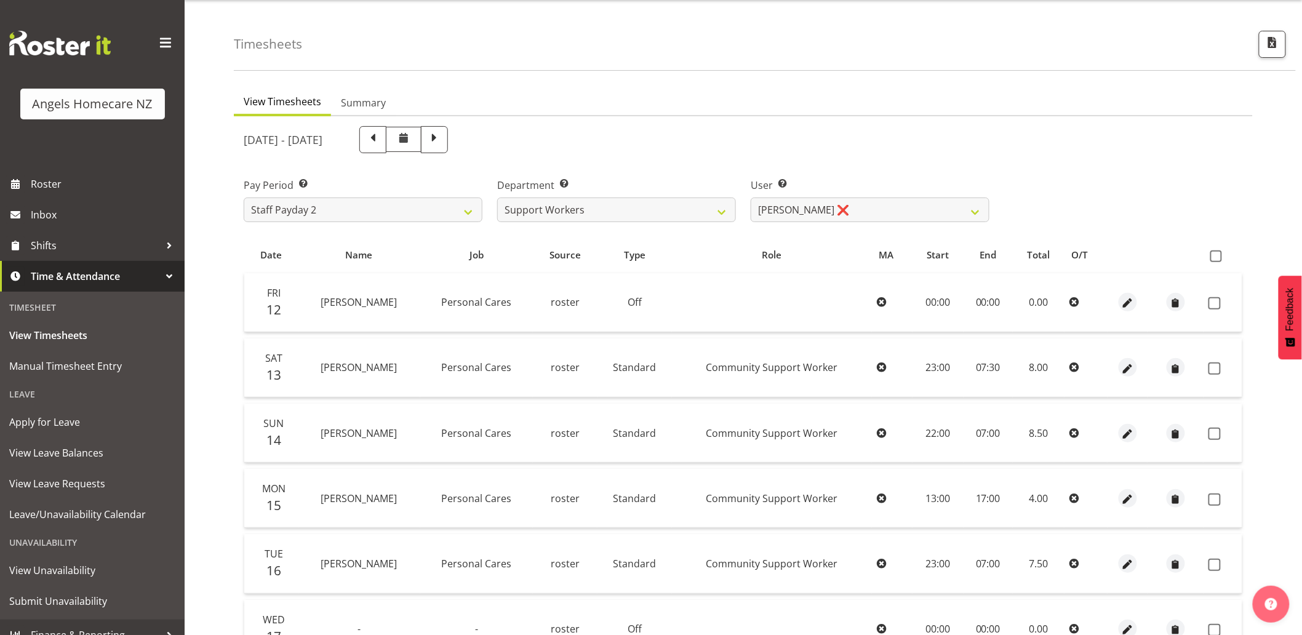
scroll to position [0, 0]
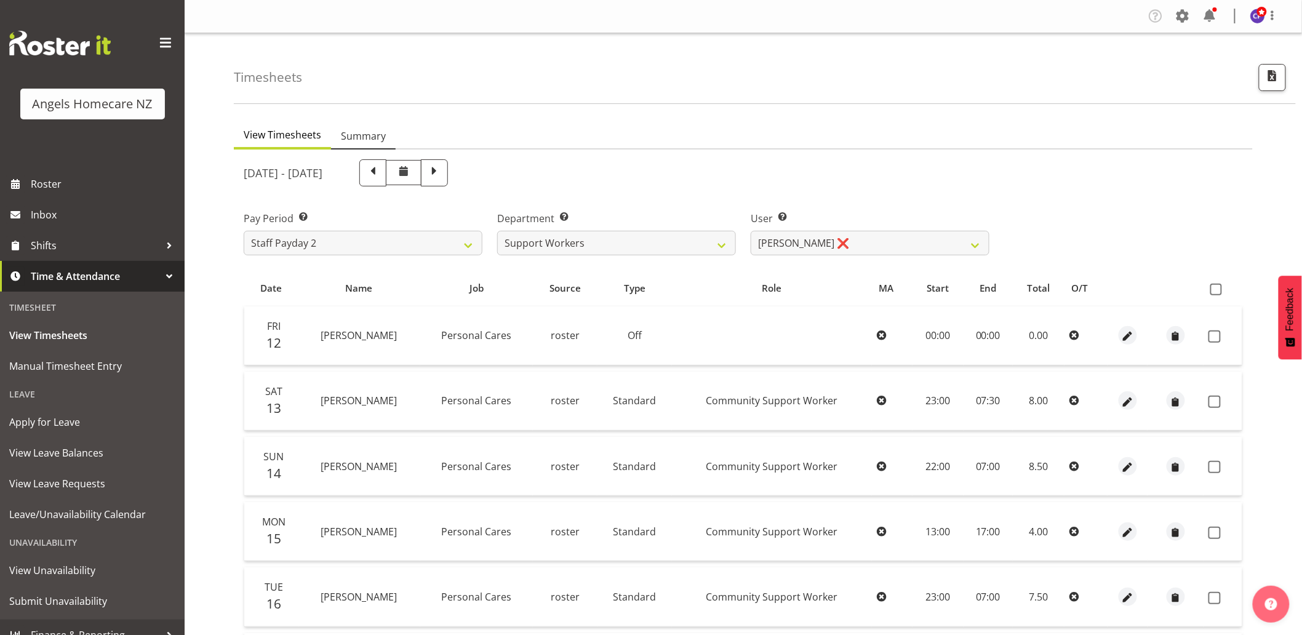
click at [366, 134] on span "Summary" at bounding box center [363, 136] width 45 height 15
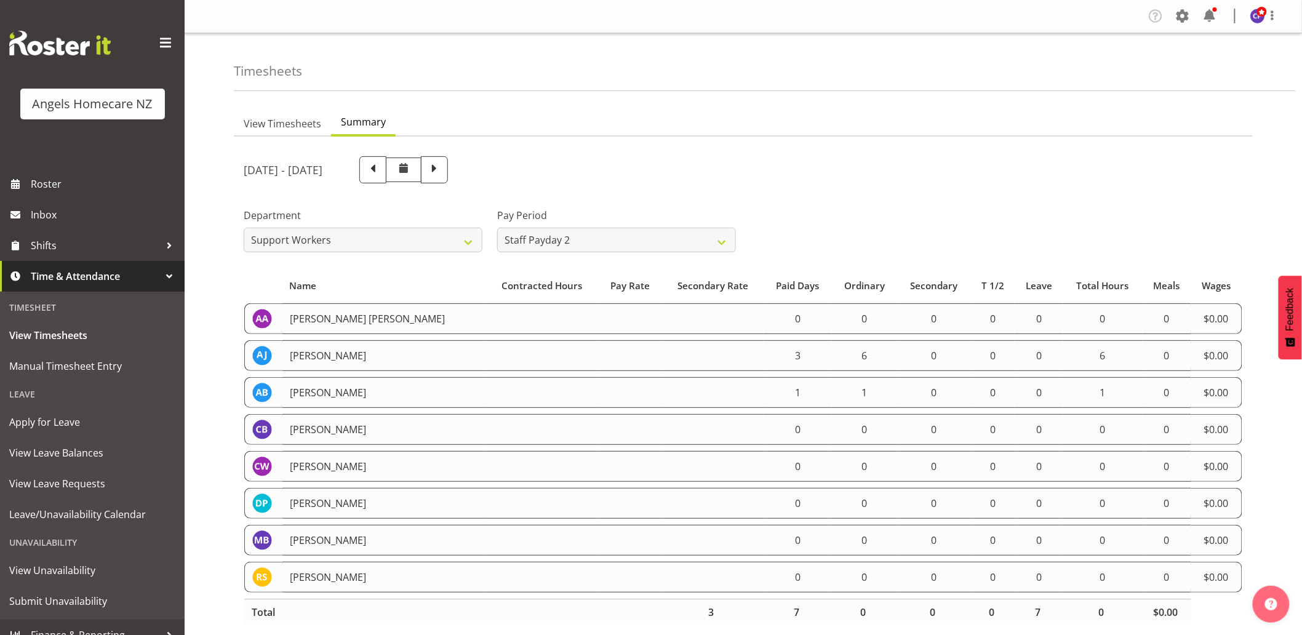
scroll to position [25, 0]
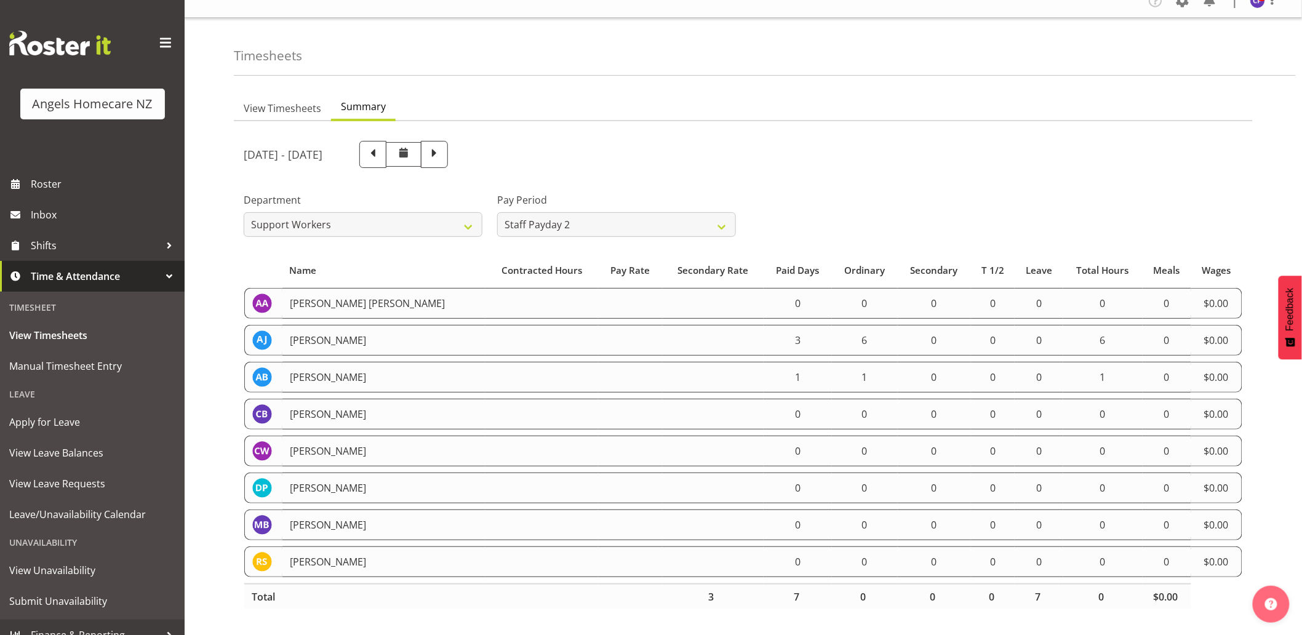
click at [696, 326] on td at bounding box center [714, 340] width 102 height 31
click at [292, 101] on span "View Timesheets" at bounding box center [283, 108] width 78 height 15
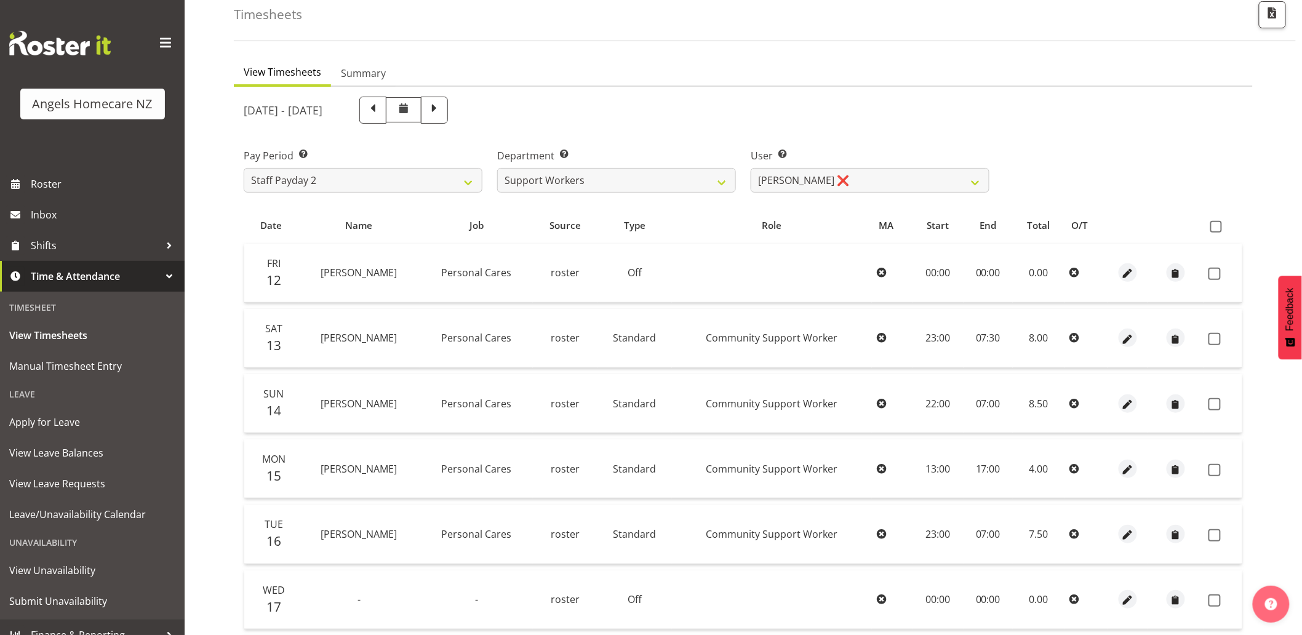
scroll to position [16, 0]
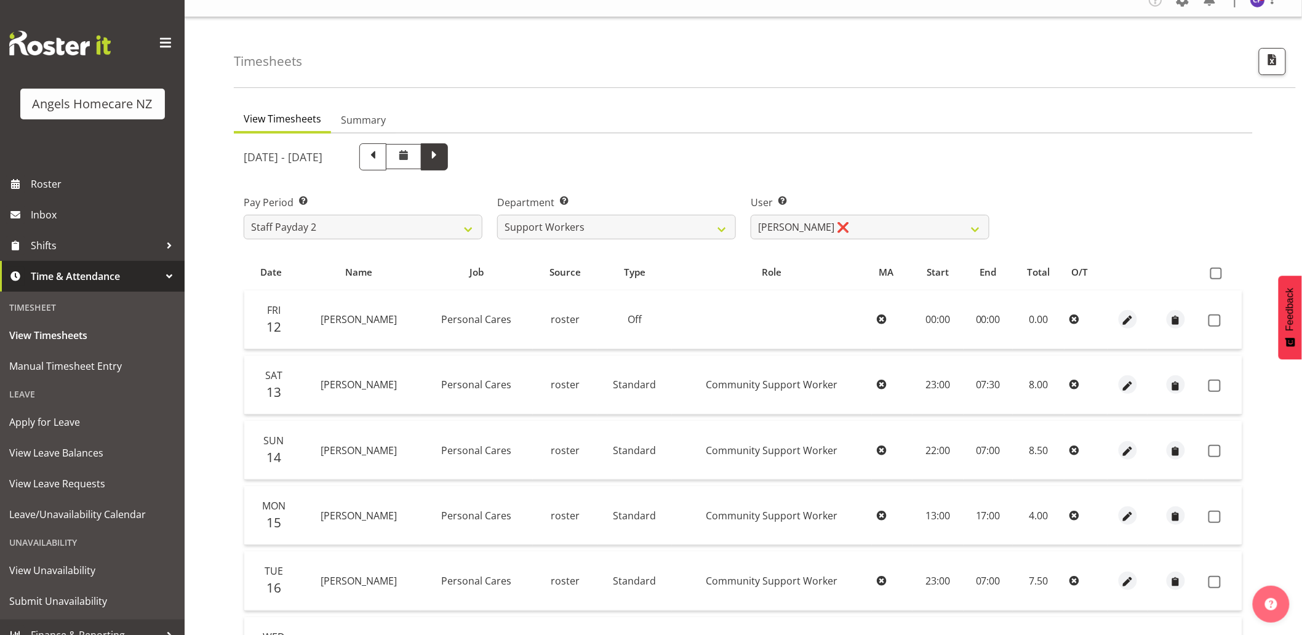
click at [442, 154] on span at bounding box center [434, 156] width 16 height 16
select select
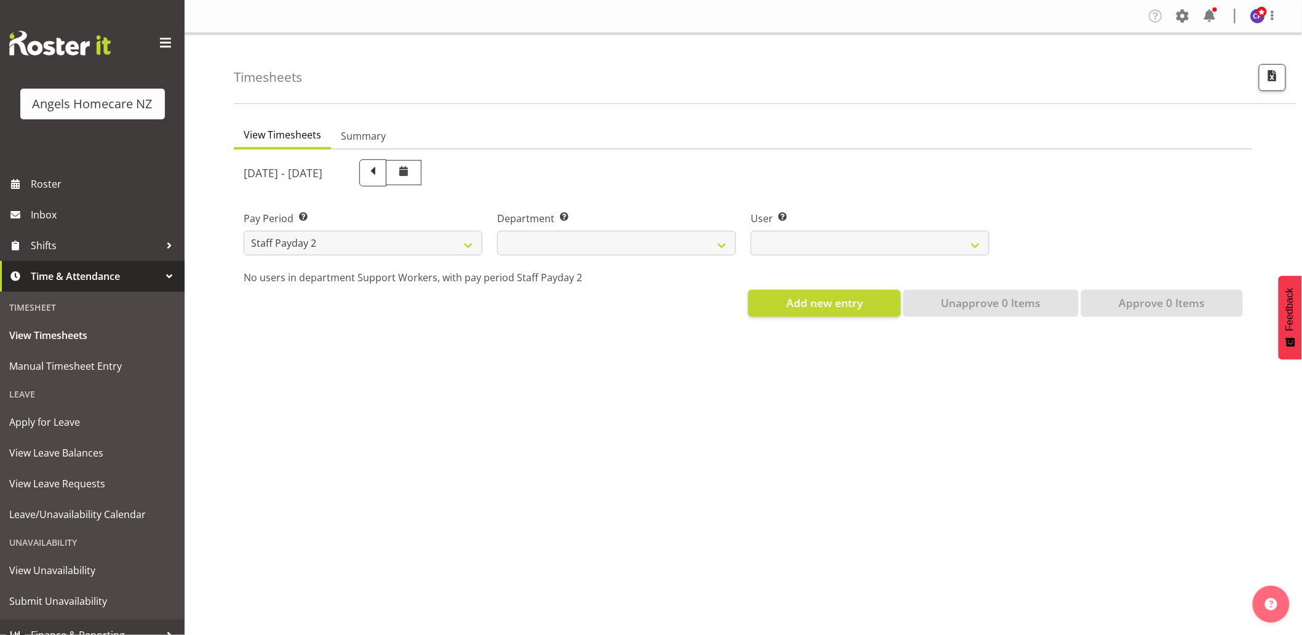
scroll to position [0, 0]
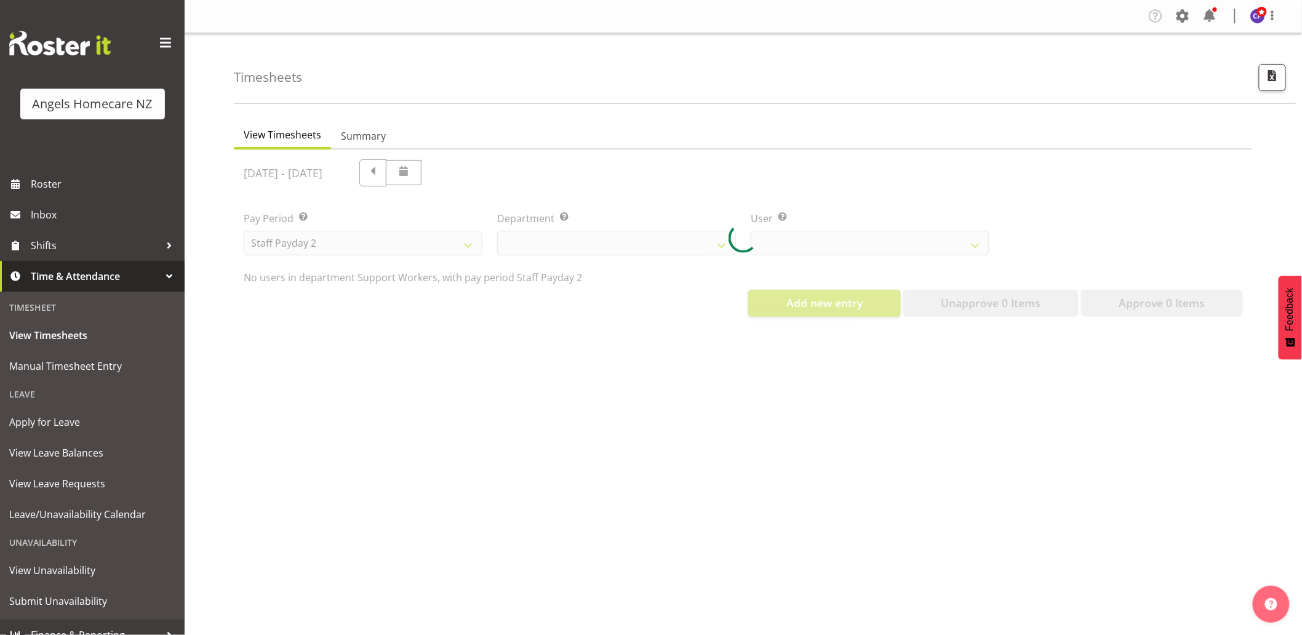
select select "11943"
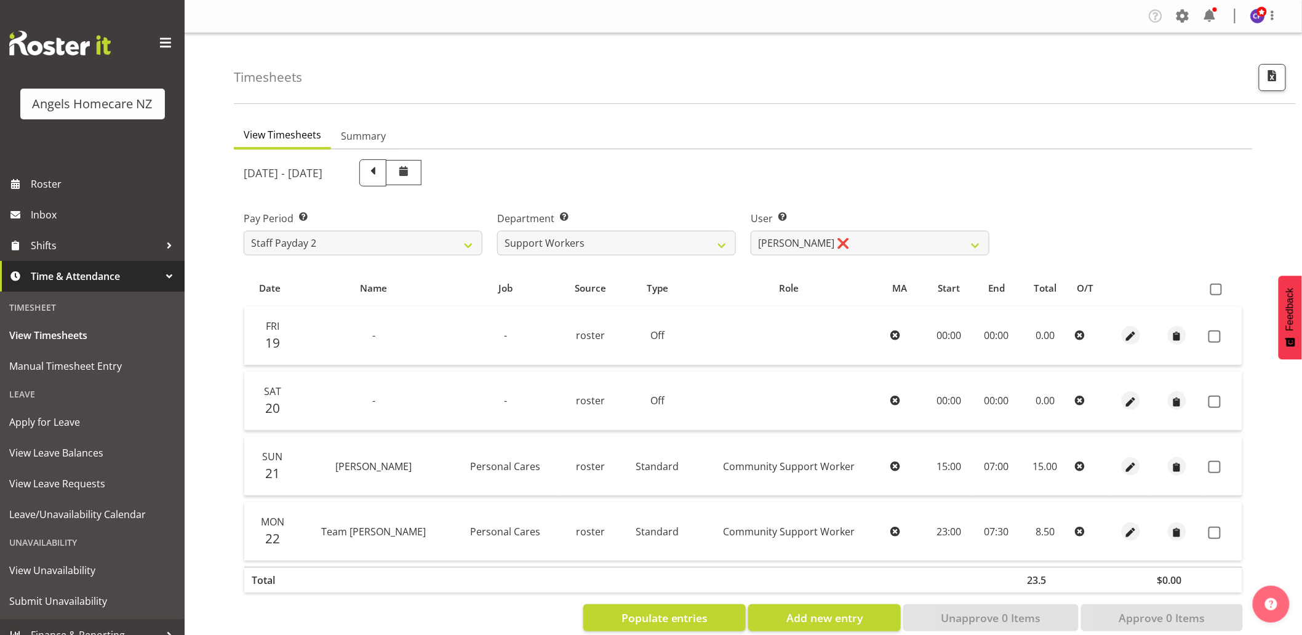
scroll to position [25, 0]
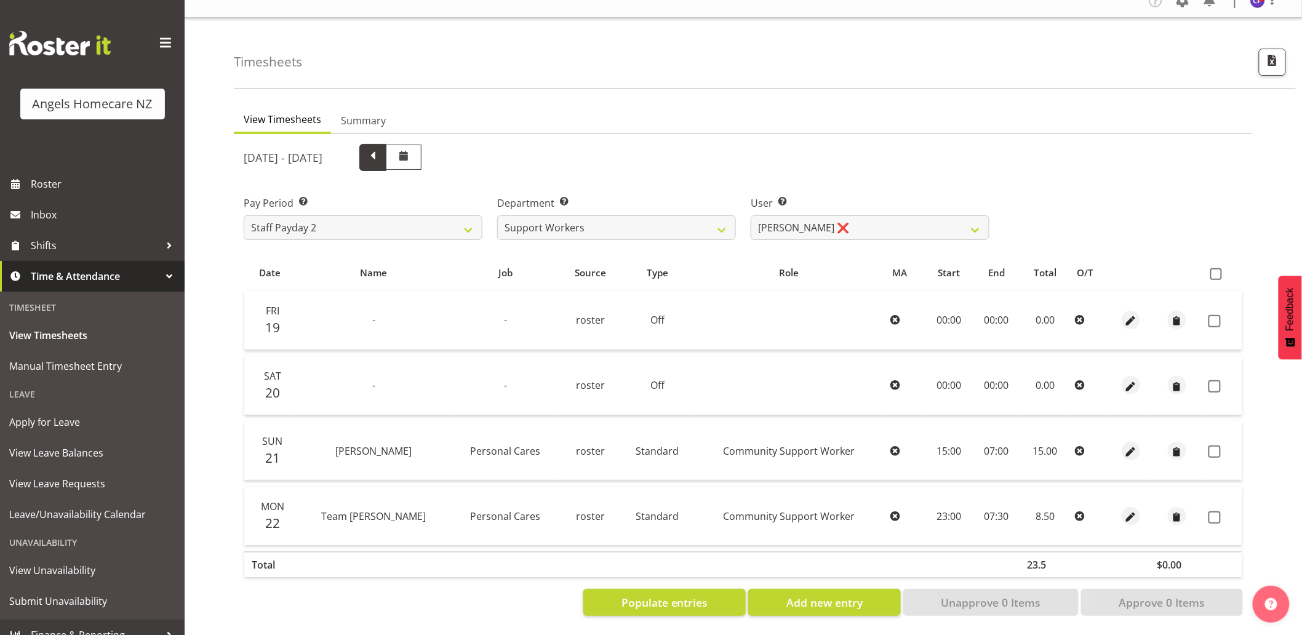
click at [381, 148] on span at bounding box center [373, 156] width 16 height 16
select select
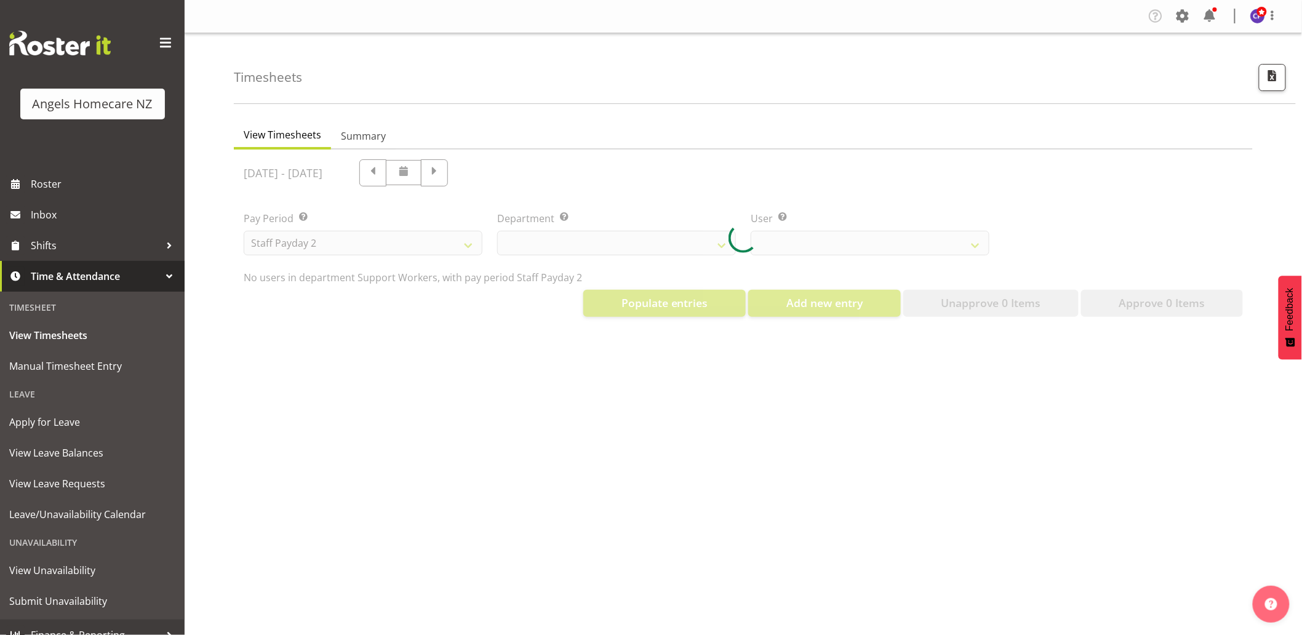
select select "11943"
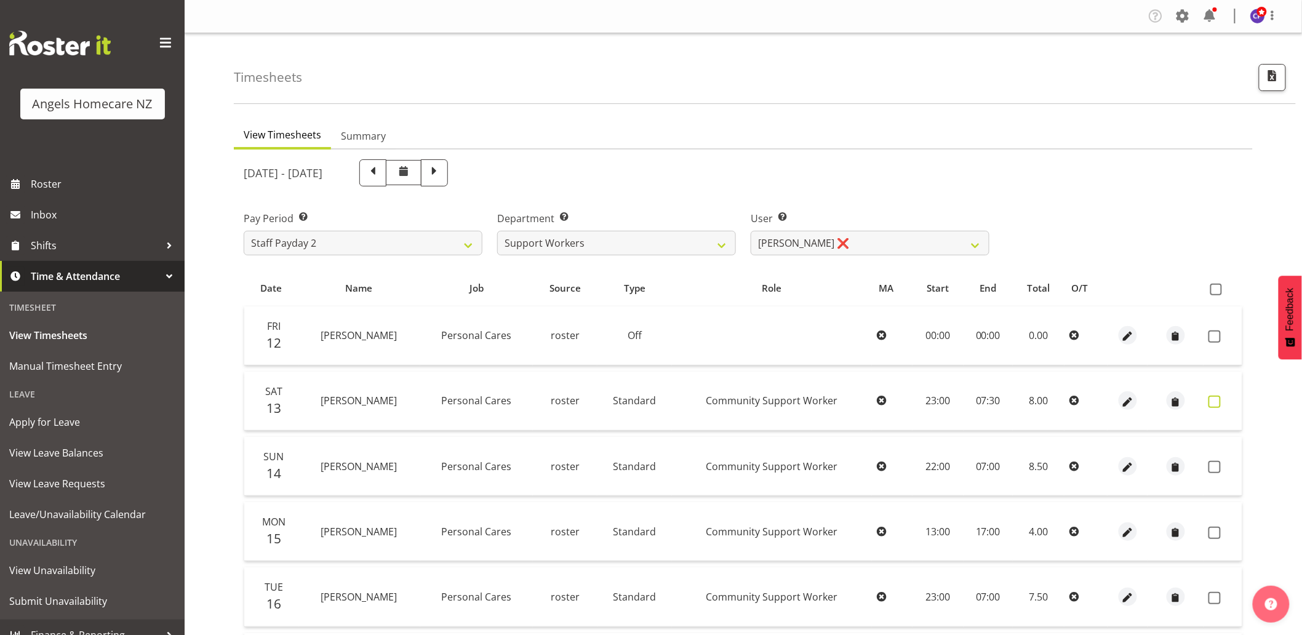
click at [1212, 407] on span at bounding box center [1215, 402] width 12 height 12
checkbox input "true"
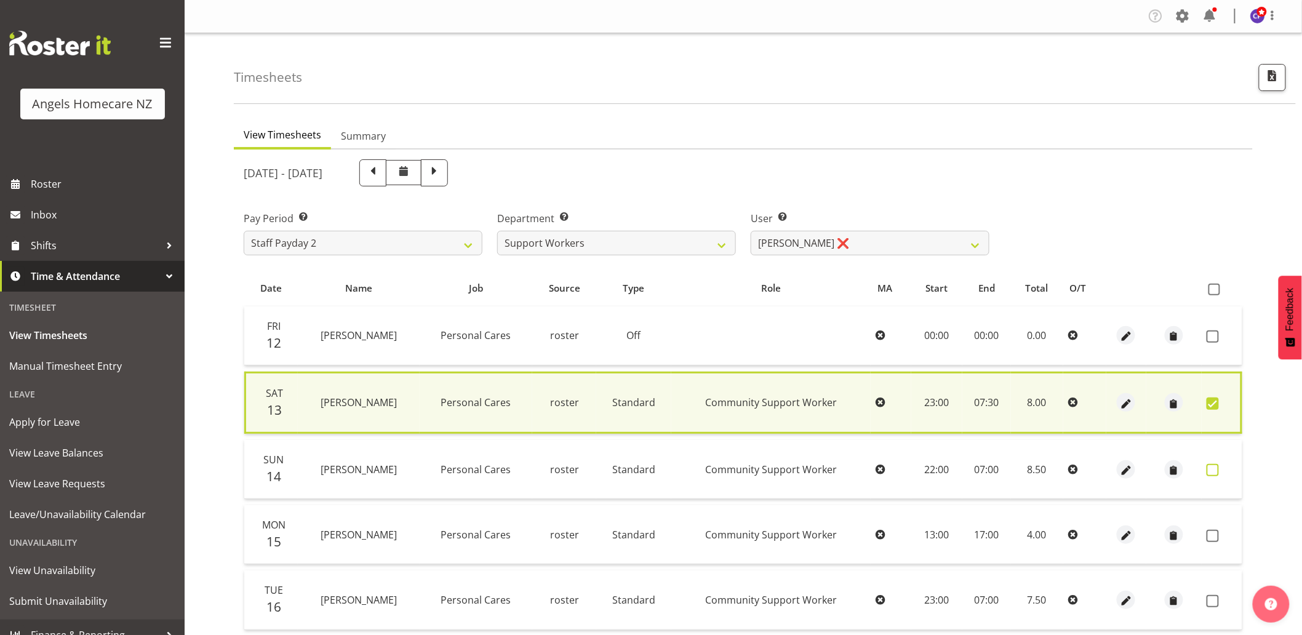
click at [1214, 471] on span at bounding box center [1213, 470] width 12 height 12
checkbox input "true"
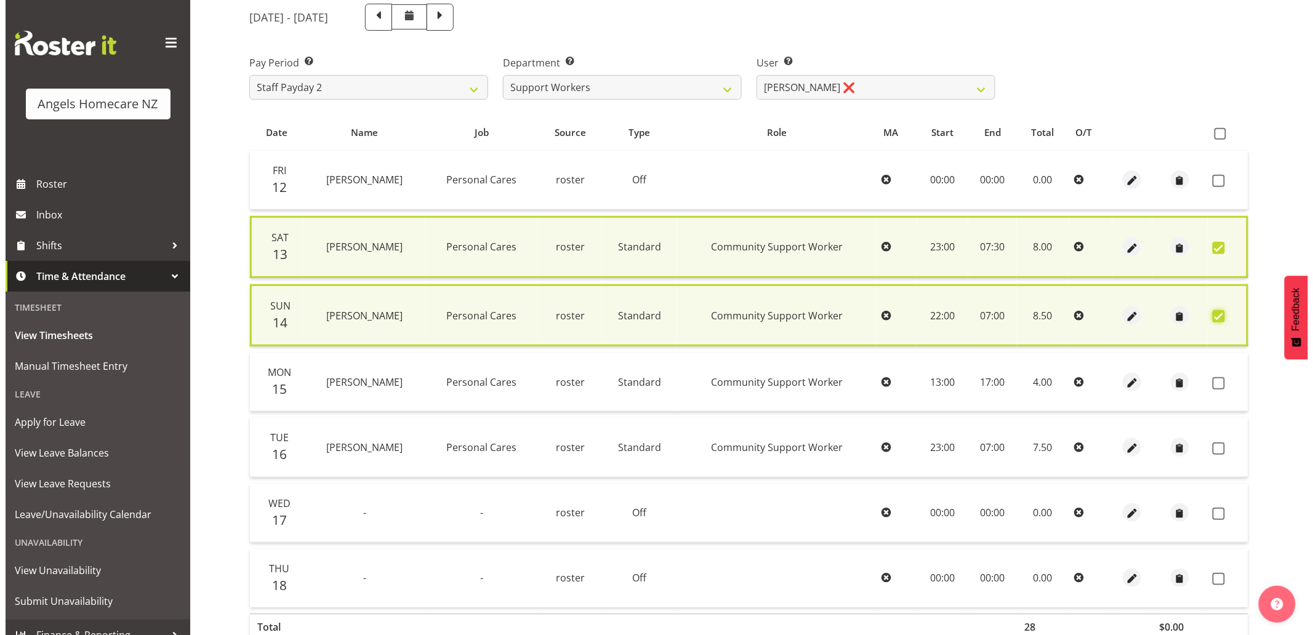
scroll to position [205, 0]
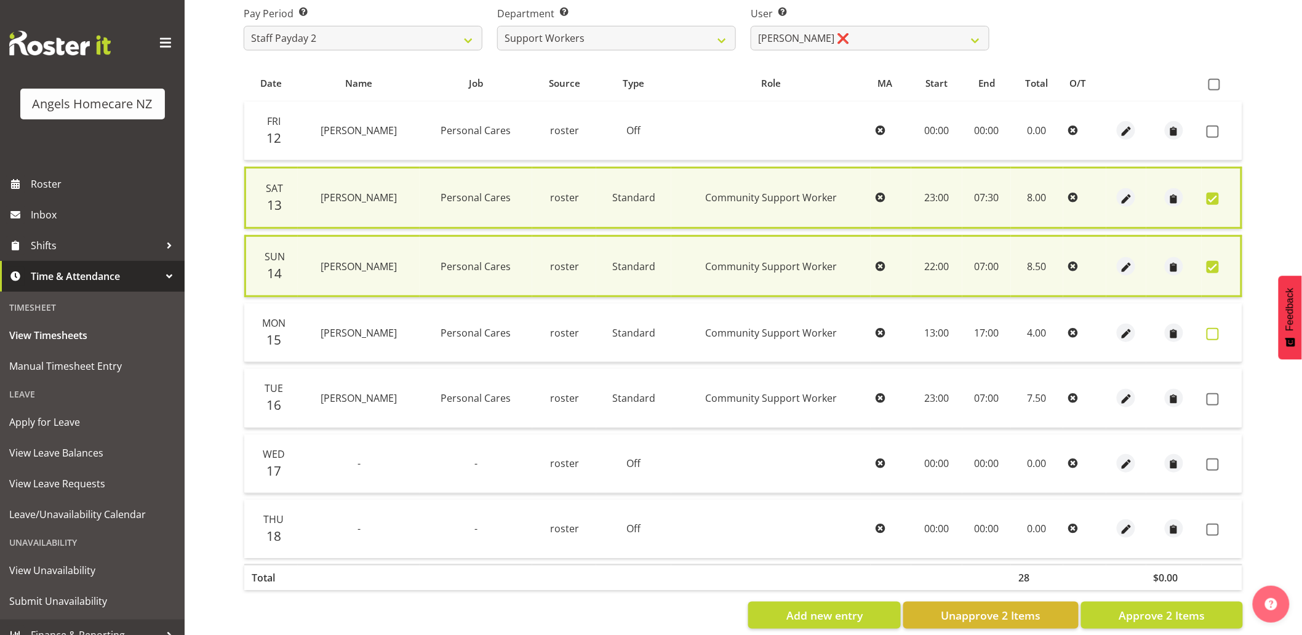
click at [1209, 334] on span at bounding box center [1213, 334] width 12 height 12
checkbox input "true"
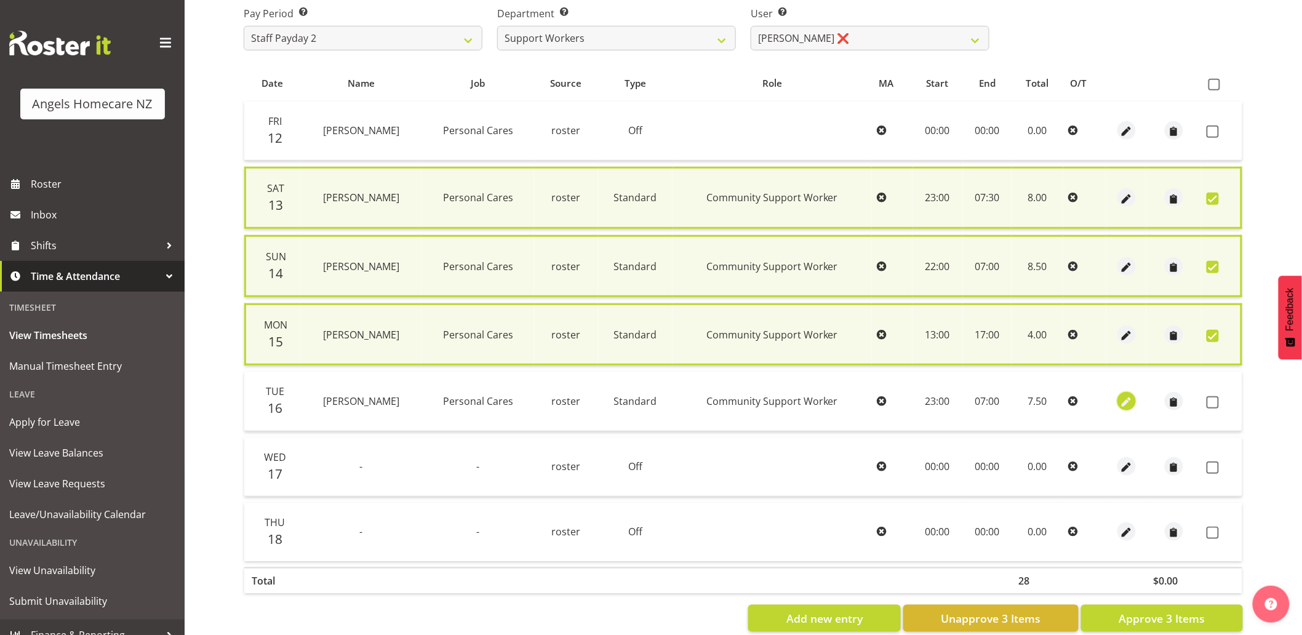
click at [1123, 398] on span "button" at bounding box center [1126, 402] width 14 height 14
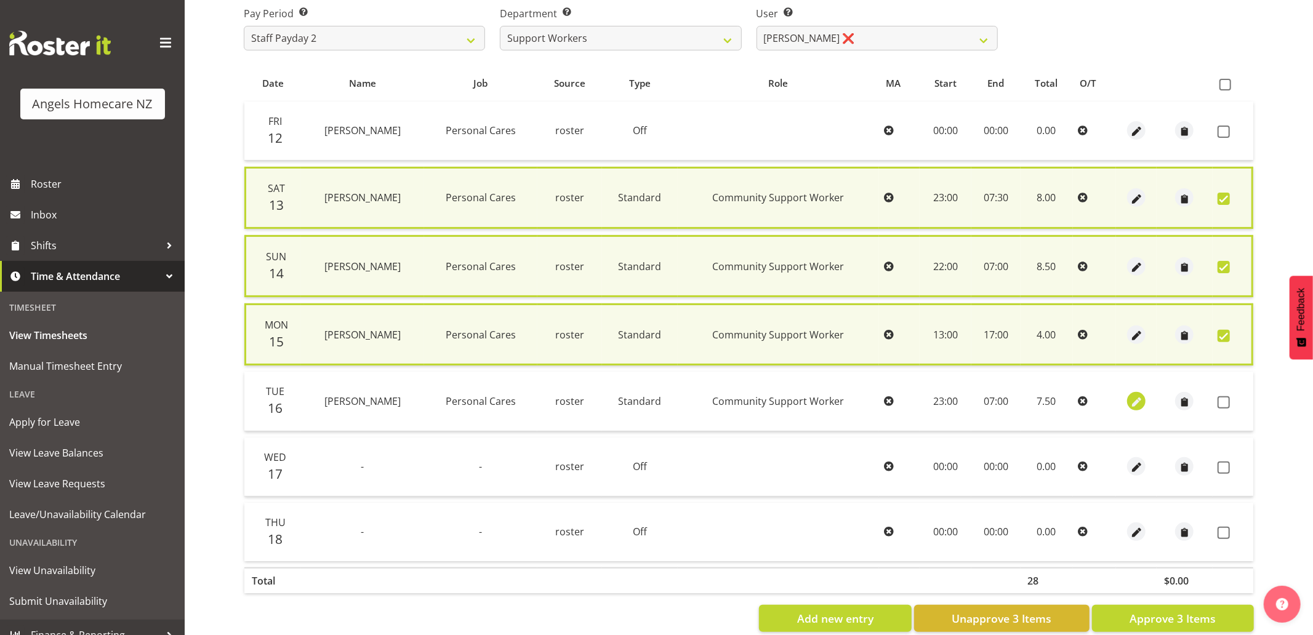
select select "Standard"
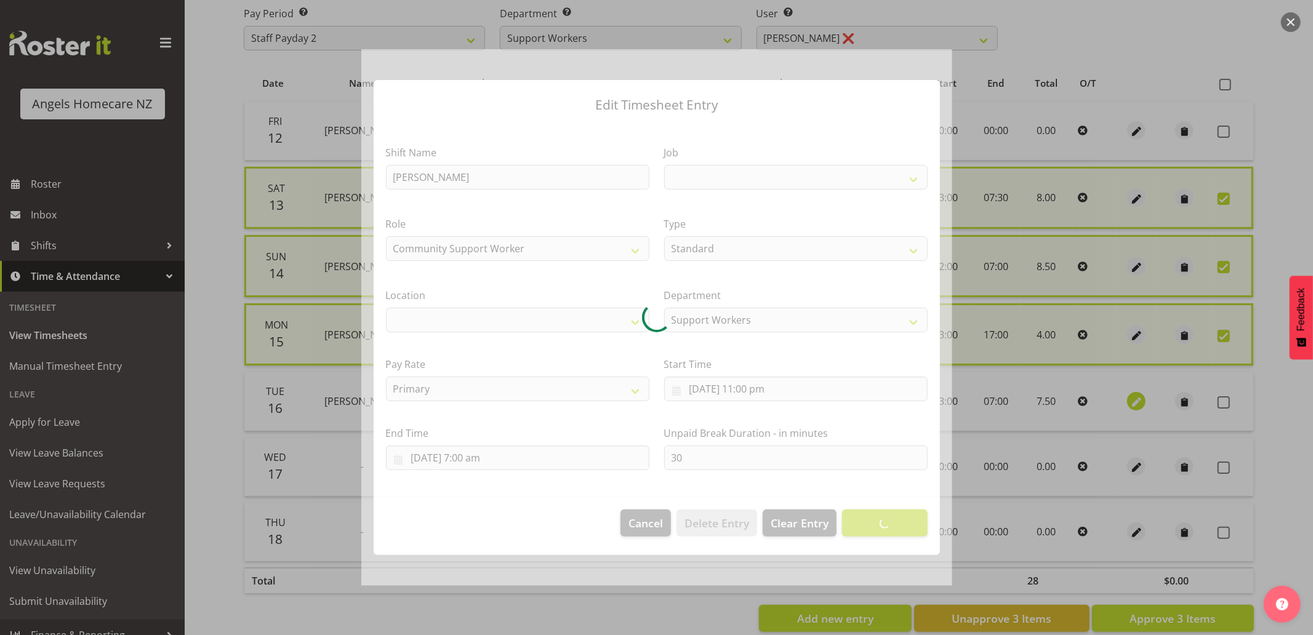
select select
select select "10686"
select select "1285"
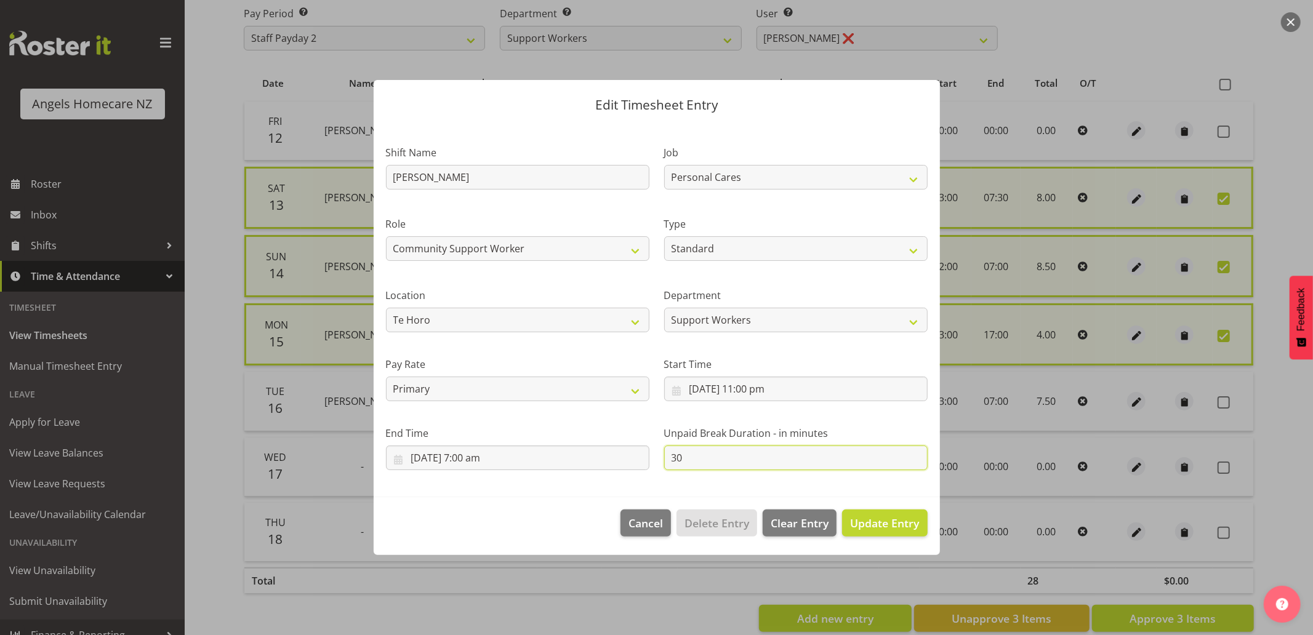
click at [785, 459] on input "30" at bounding box center [795, 458] width 263 height 25
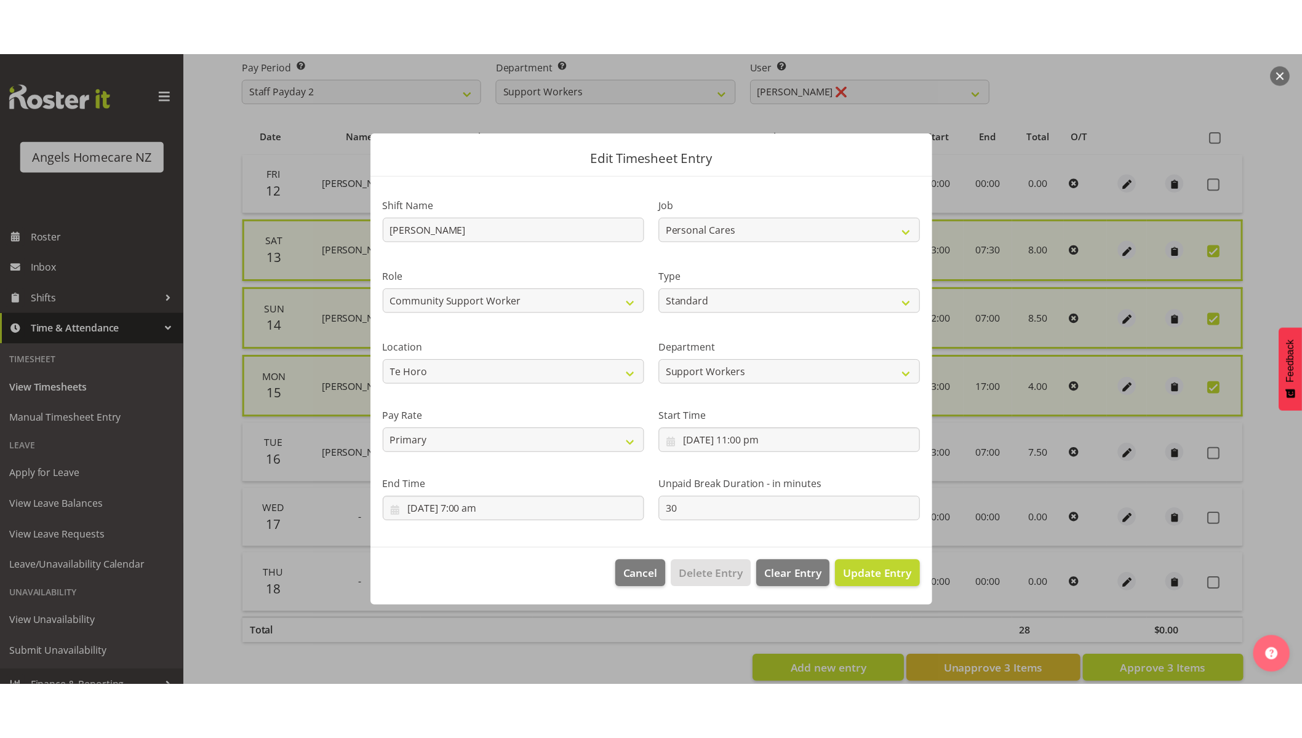
scroll to position [124, 0]
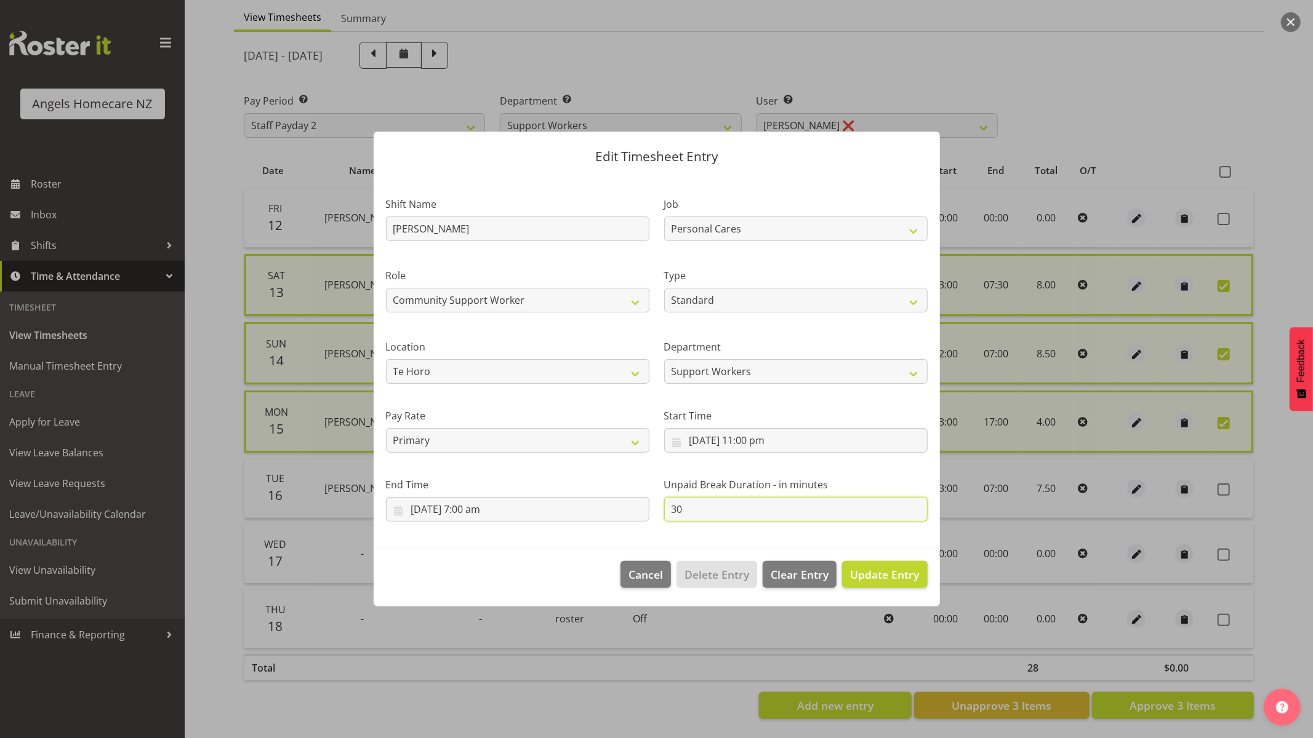
click at [700, 511] on input "30" at bounding box center [795, 509] width 263 height 25
type input "3"
click at [582, 554] on footer "Cancel Delete Entry Clear Entry Update Entry" at bounding box center [657, 578] width 566 height 58
click at [876, 575] on span "Update Entry" at bounding box center [884, 574] width 69 height 15
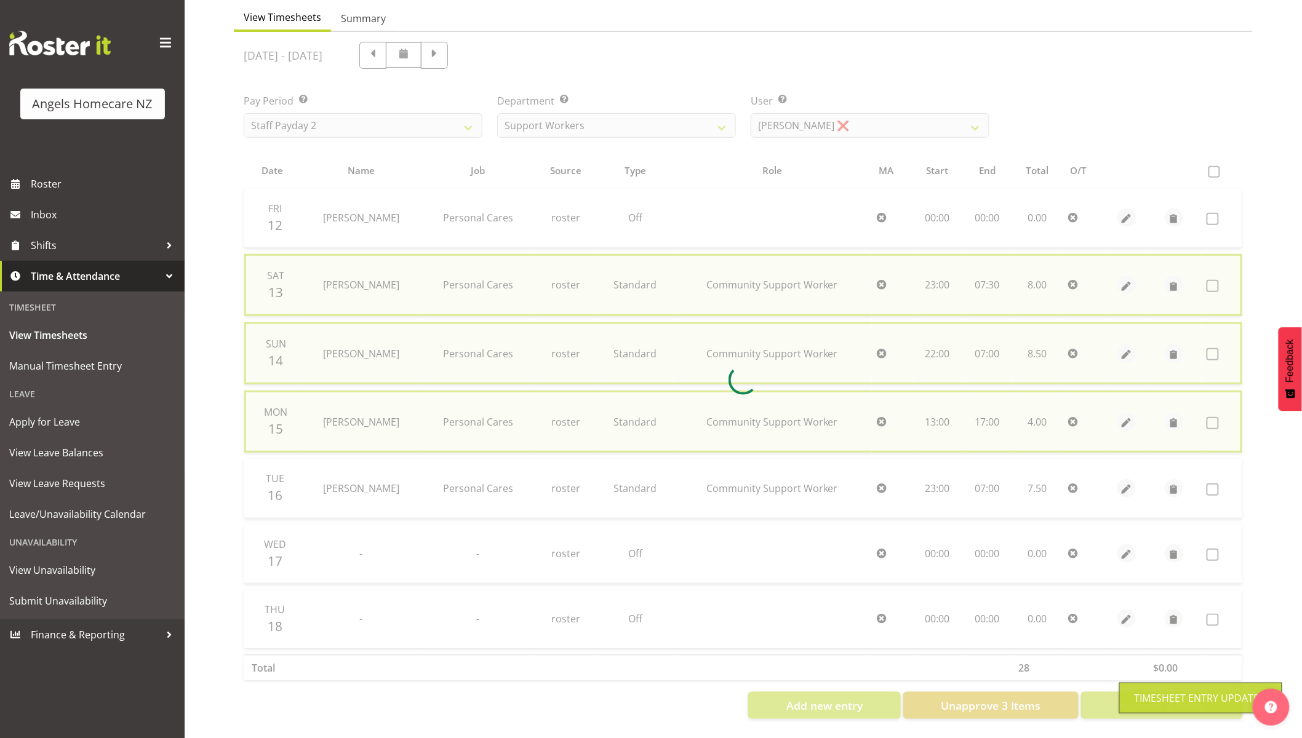
checkbox input "false"
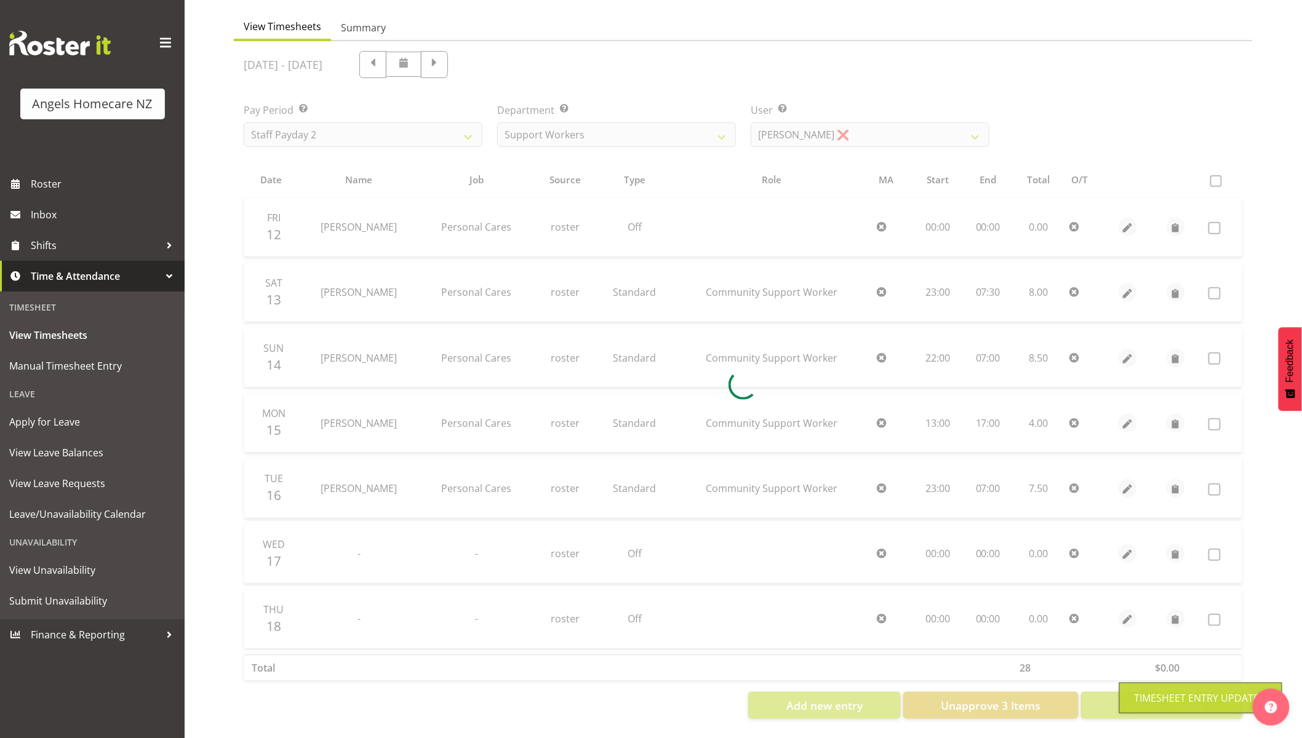
scroll to position [118, 0]
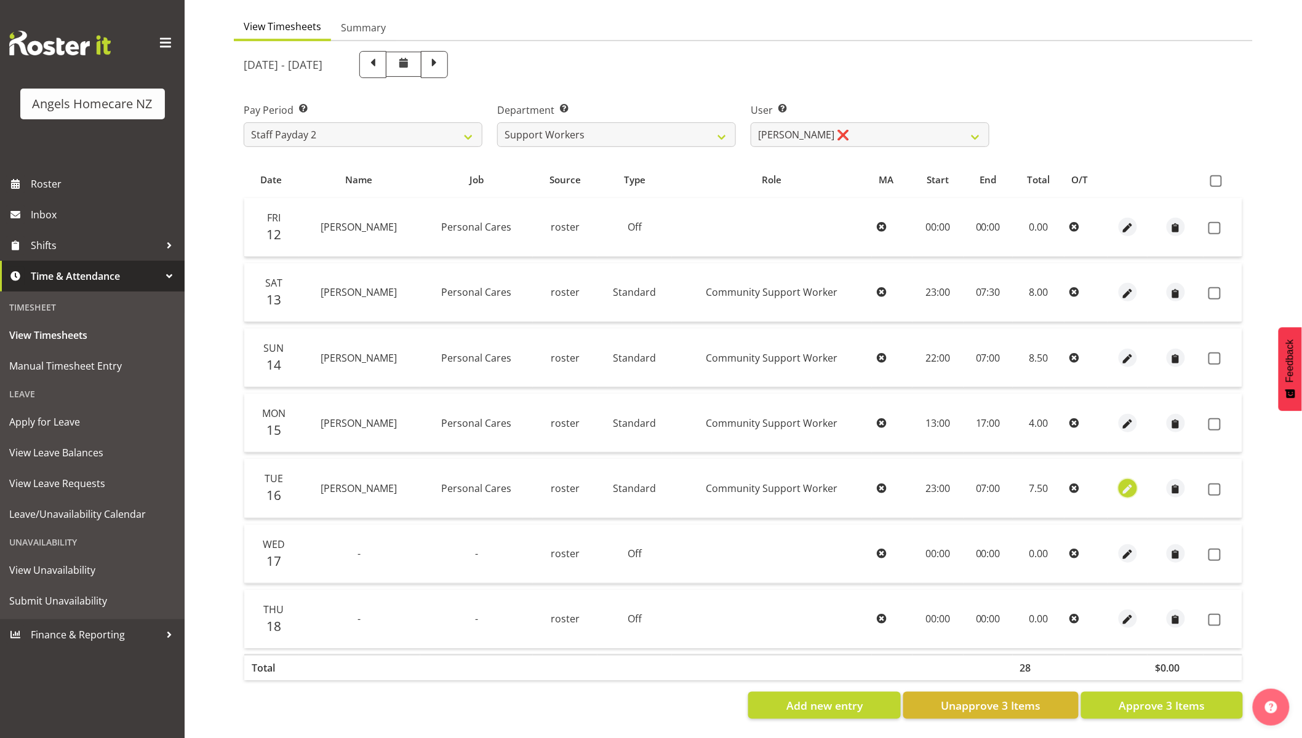
click at [1121, 482] on span "button" at bounding box center [1128, 489] width 14 height 14
select select "Standard"
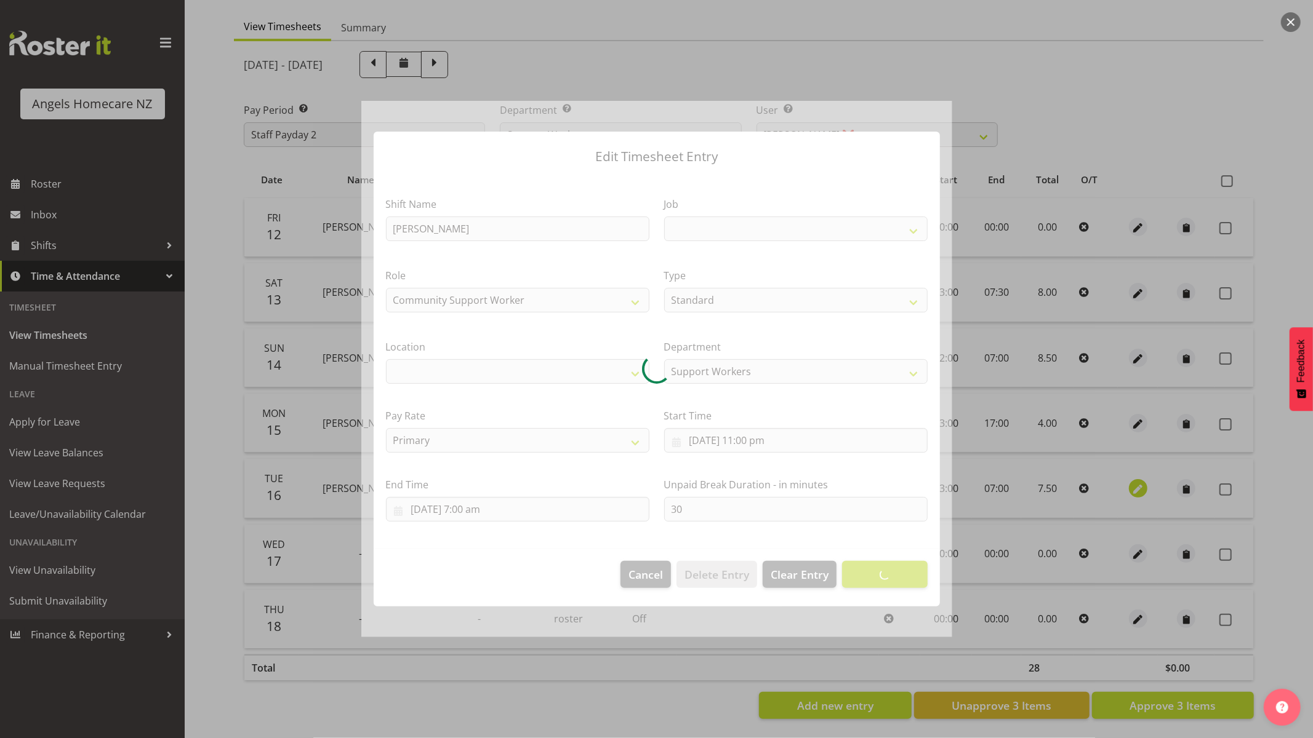
select select
select select "10686"
select select "1285"
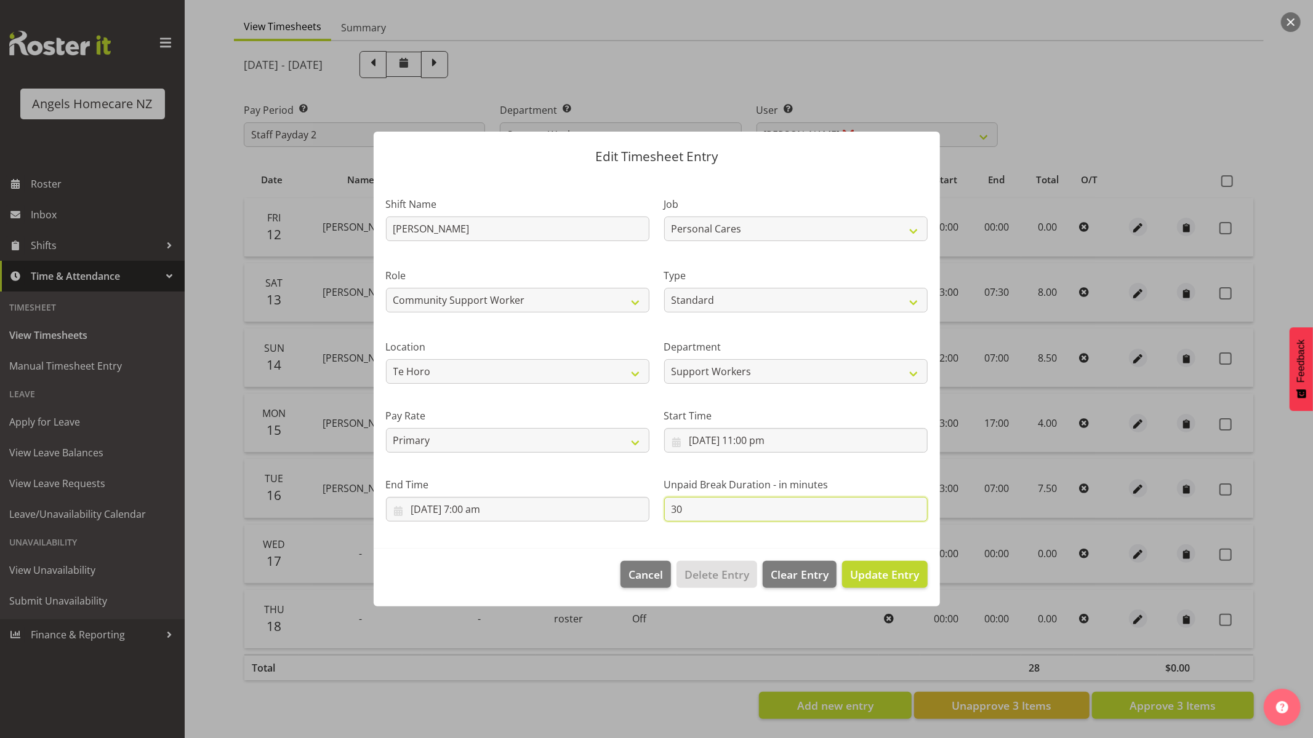
click at [705, 512] on input "30" at bounding box center [795, 509] width 263 height 25
type input "3"
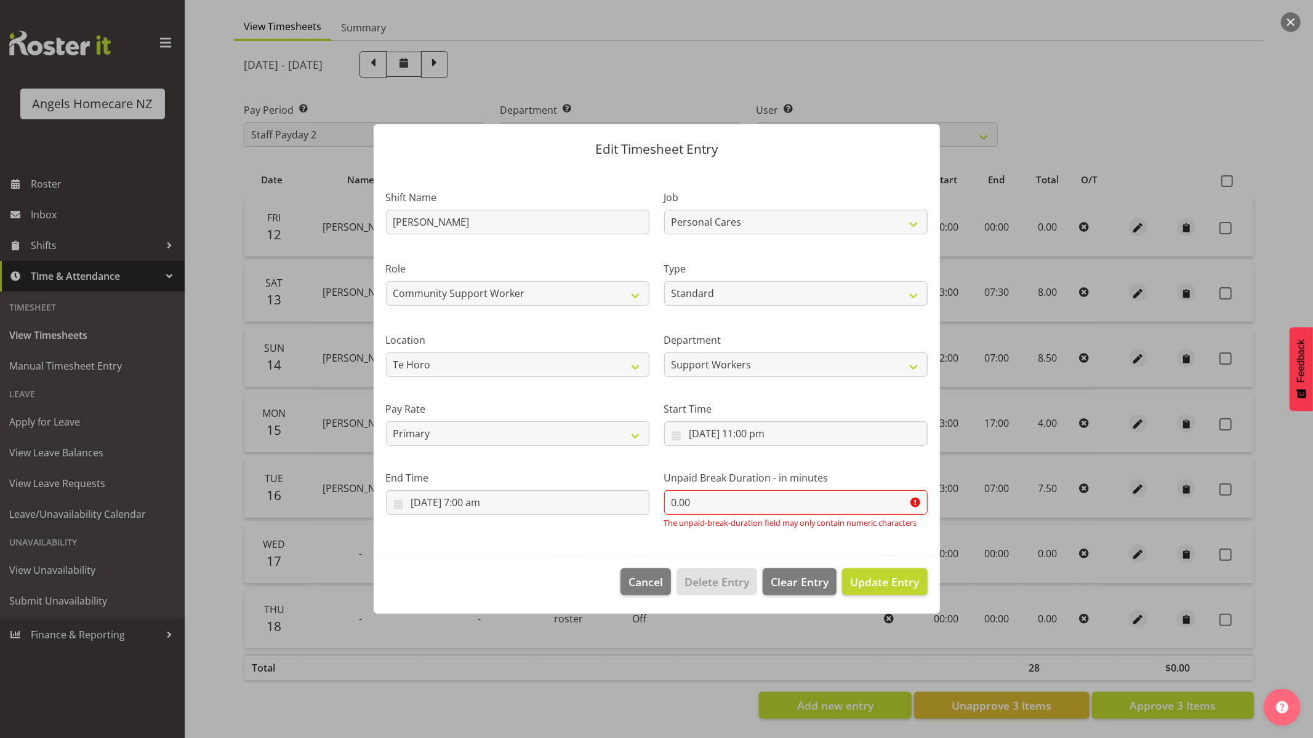
click at [582, 539] on section "Shift Name Kerry Job Home Management Personal Cares Role Community Support Work…" at bounding box center [657, 362] width 566 height 388
click at [694, 503] on input "0.00" at bounding box center [795, 502] width 263 height 25
type input "0"
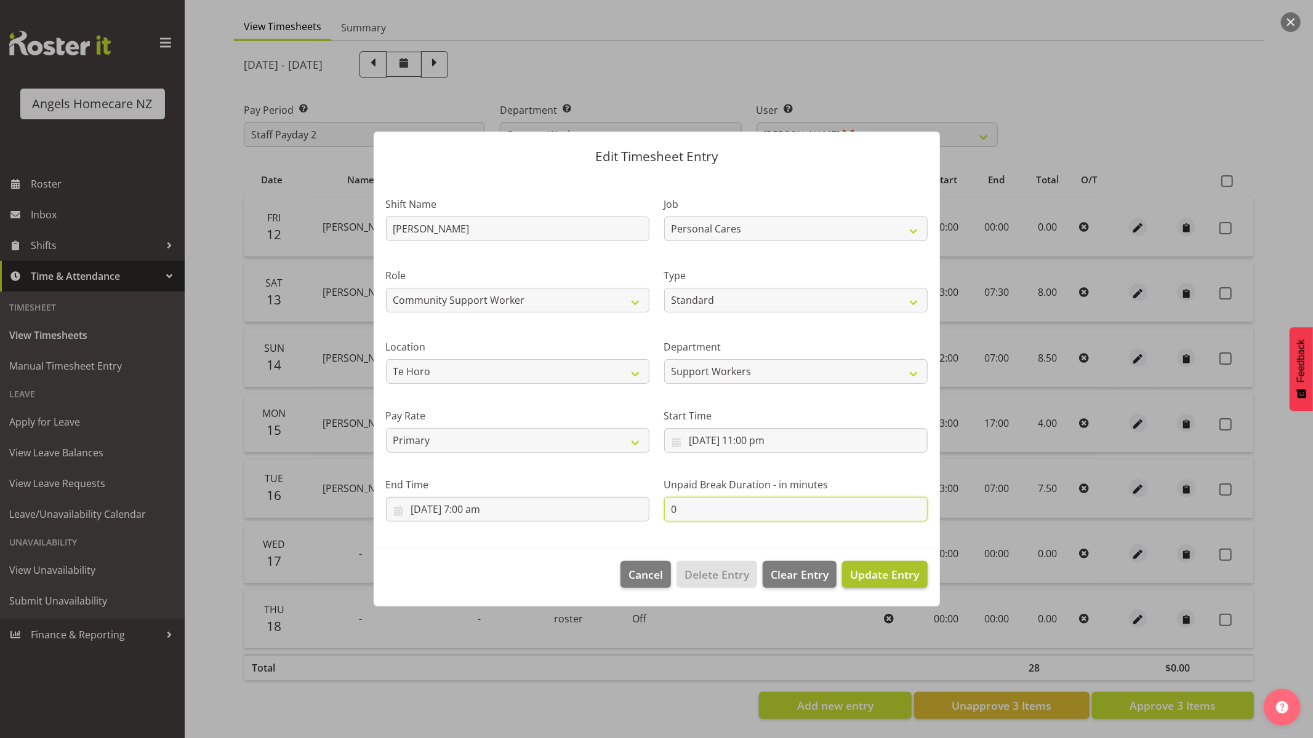
type input "0"
click at [894, 577] on span "Update Entry" at bounding box center [884, 574] width 69 height 15
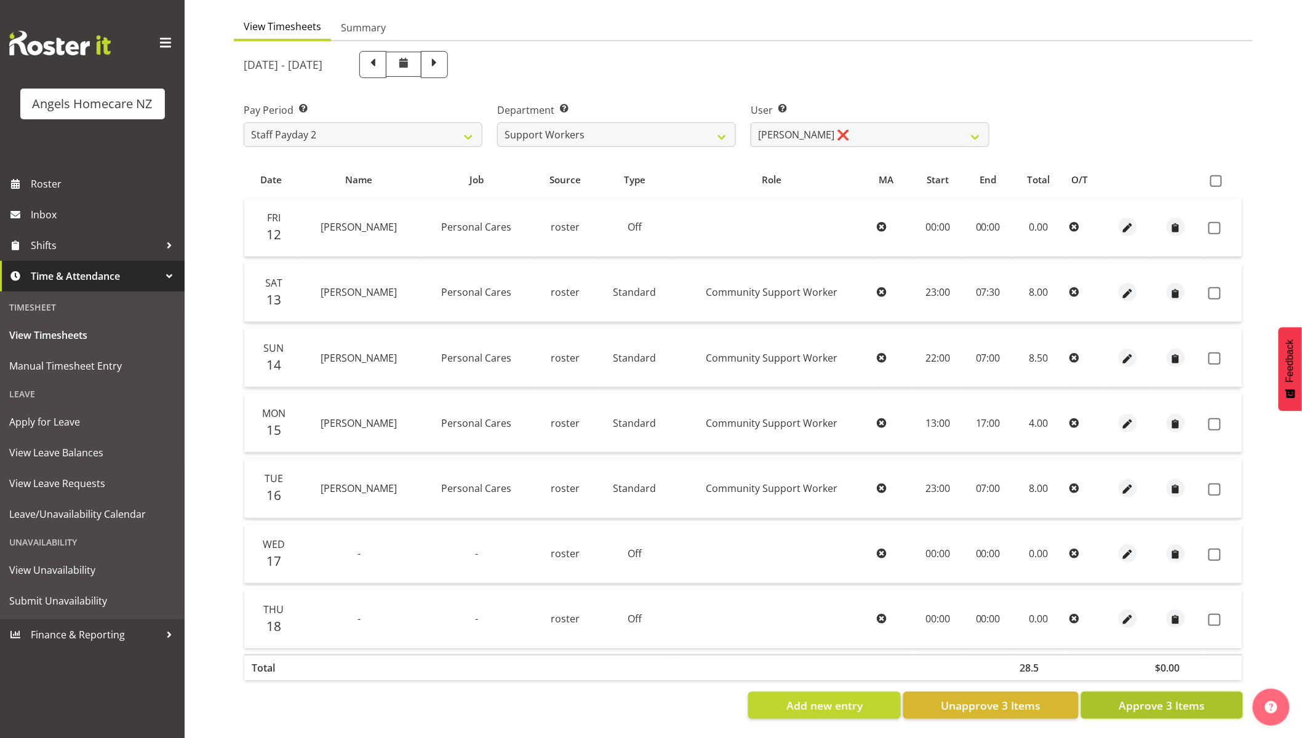
click at [1147, 634] on span "Approve 3 Items" at bounding box center [1162, 706] width 86 height 16
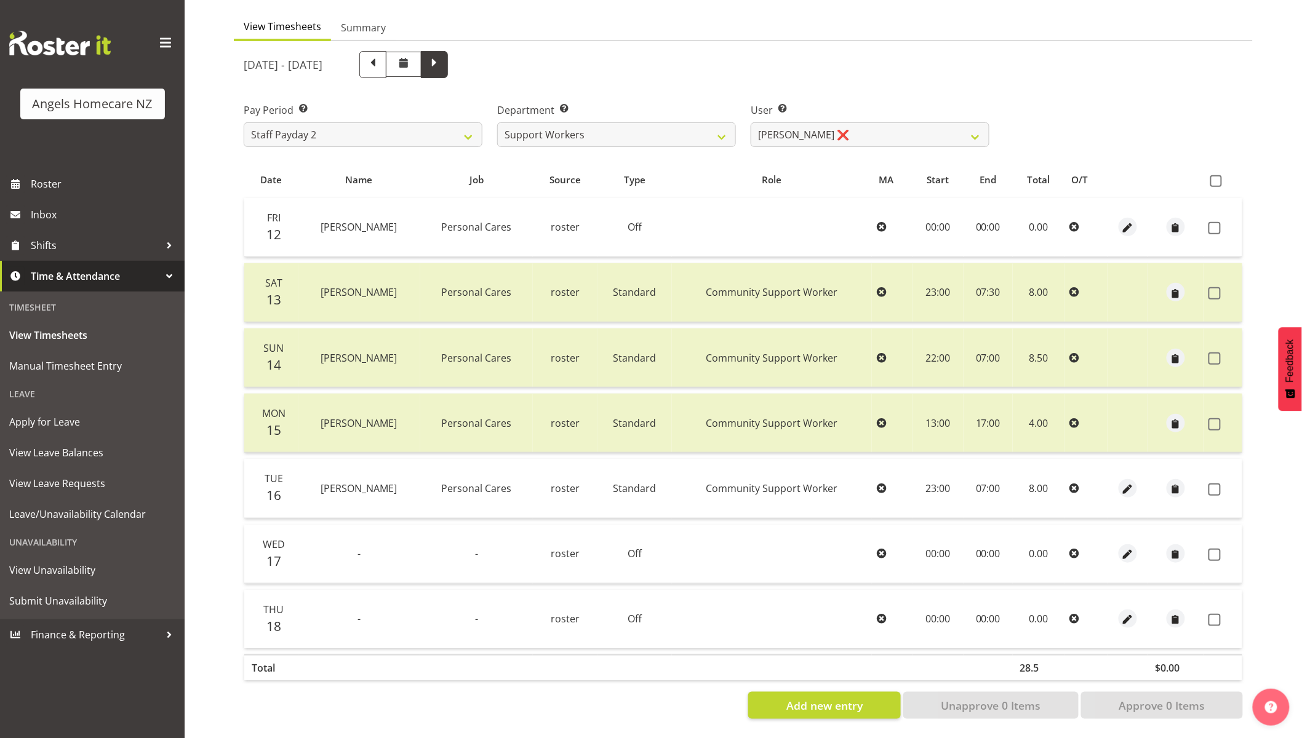
click at [442, 55] on span at bounding box center [434, 63] width 16 height 16
select select
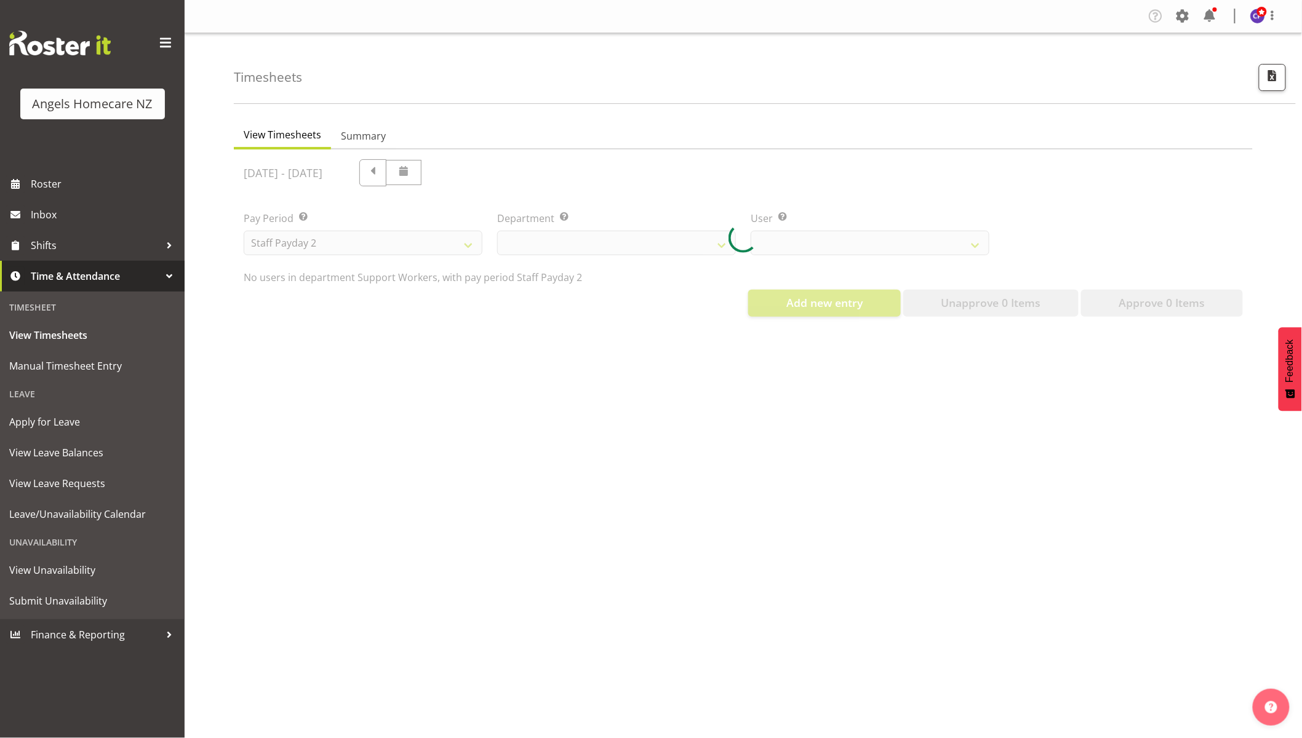
scroll to position [0, 0]
select select "11943"
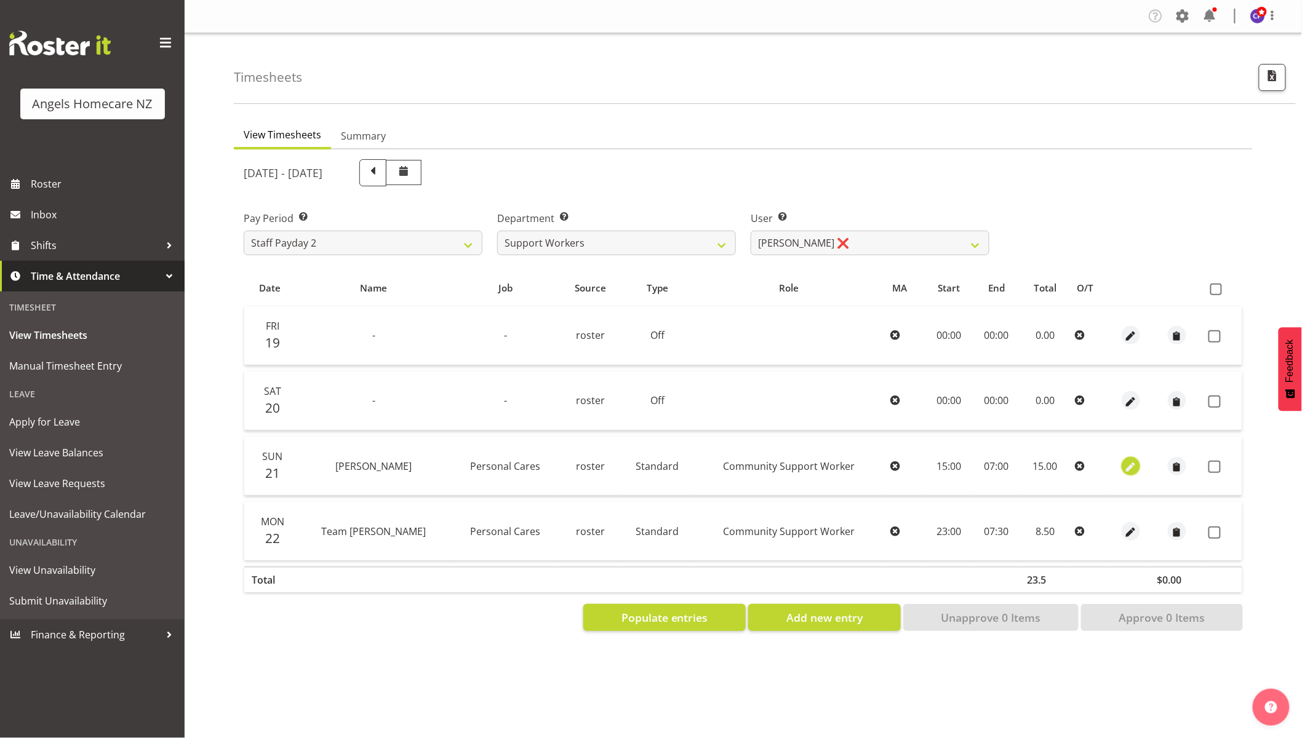
click at [1130, 468] on span "button" at bounding box center [1131, 467] width 14 height 14
select select "Standard"
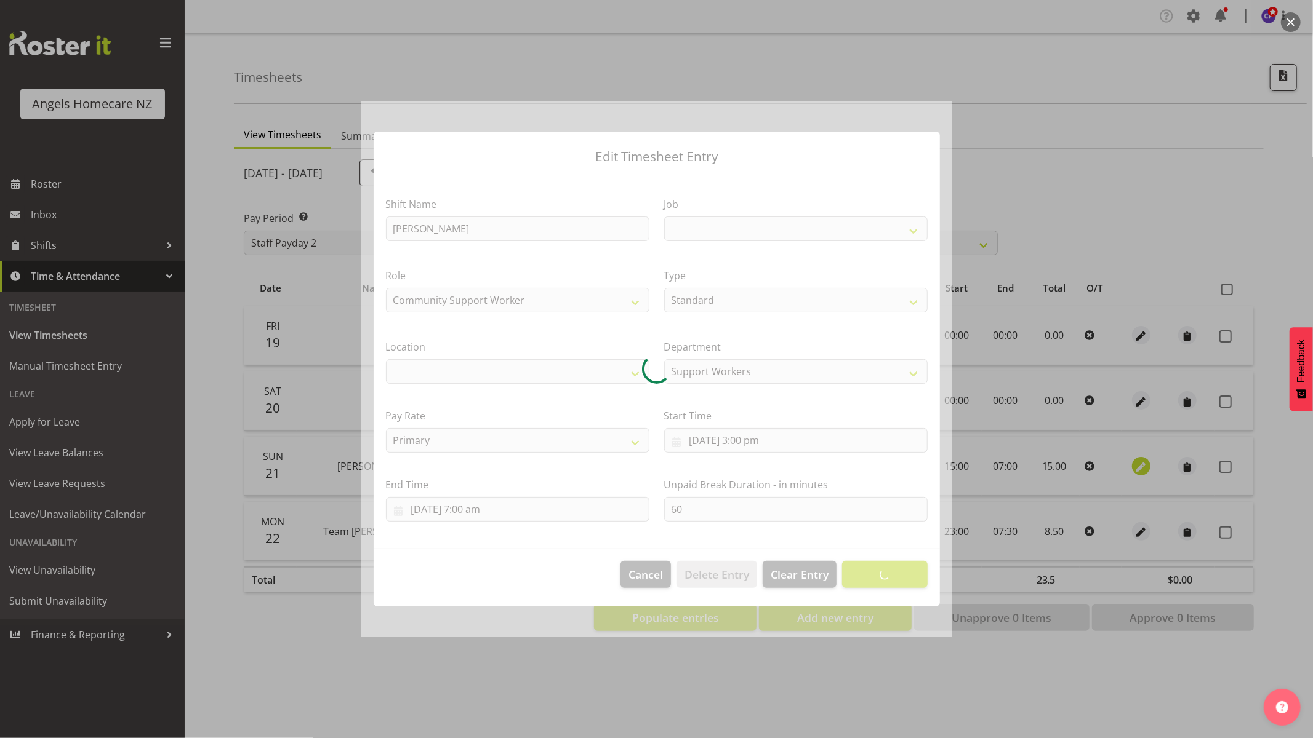
select select
select select "10686"
select select "1285"
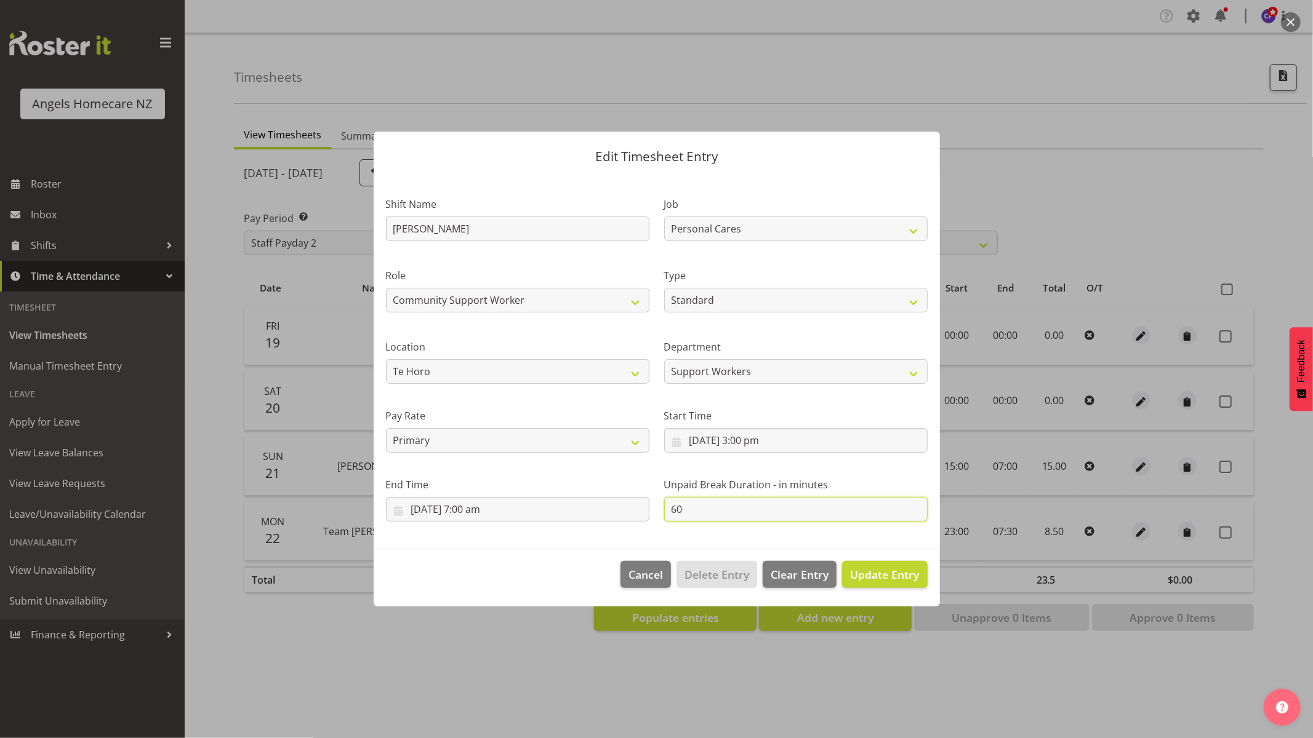
click at [686, 508] on input "60" at bounding box center [795, 509] width 263 height 25
type input "6"
type input "3"
type input "60"
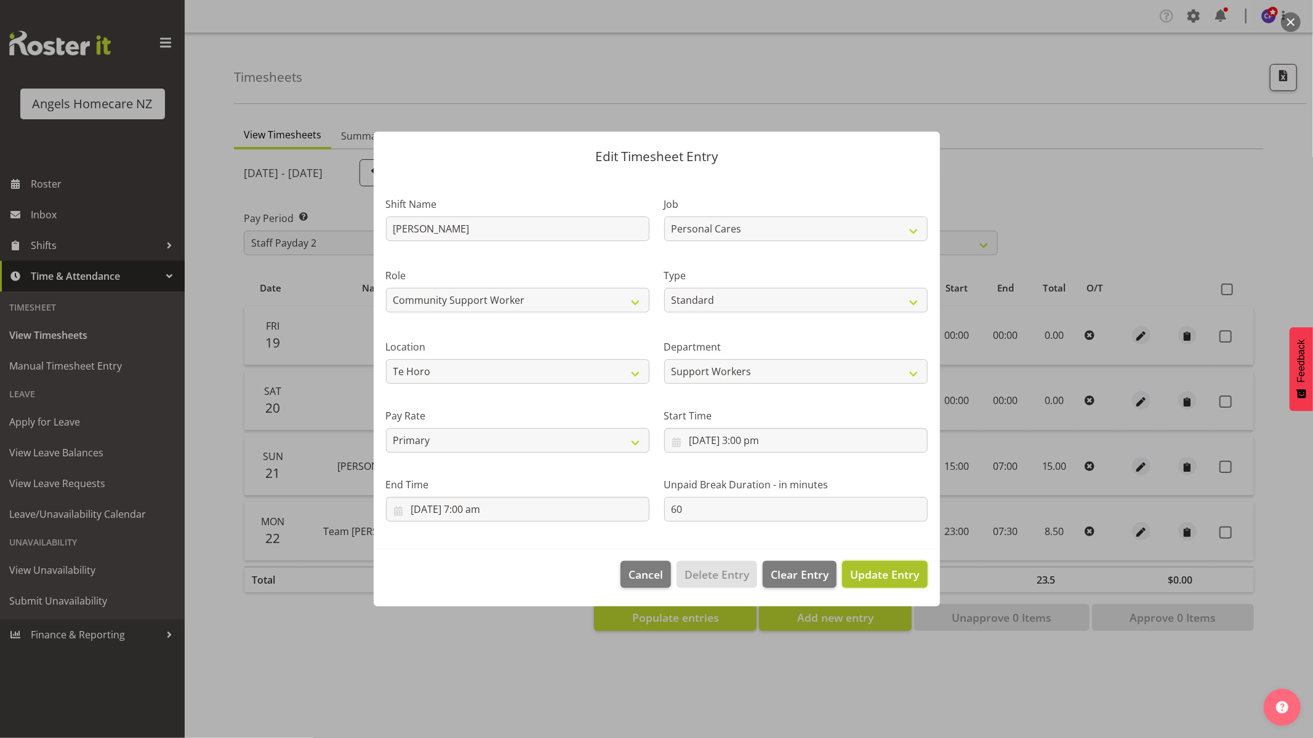
click at [880, 574] on span "Update Entry" at bounding box center [884, 574] width 69 height 15
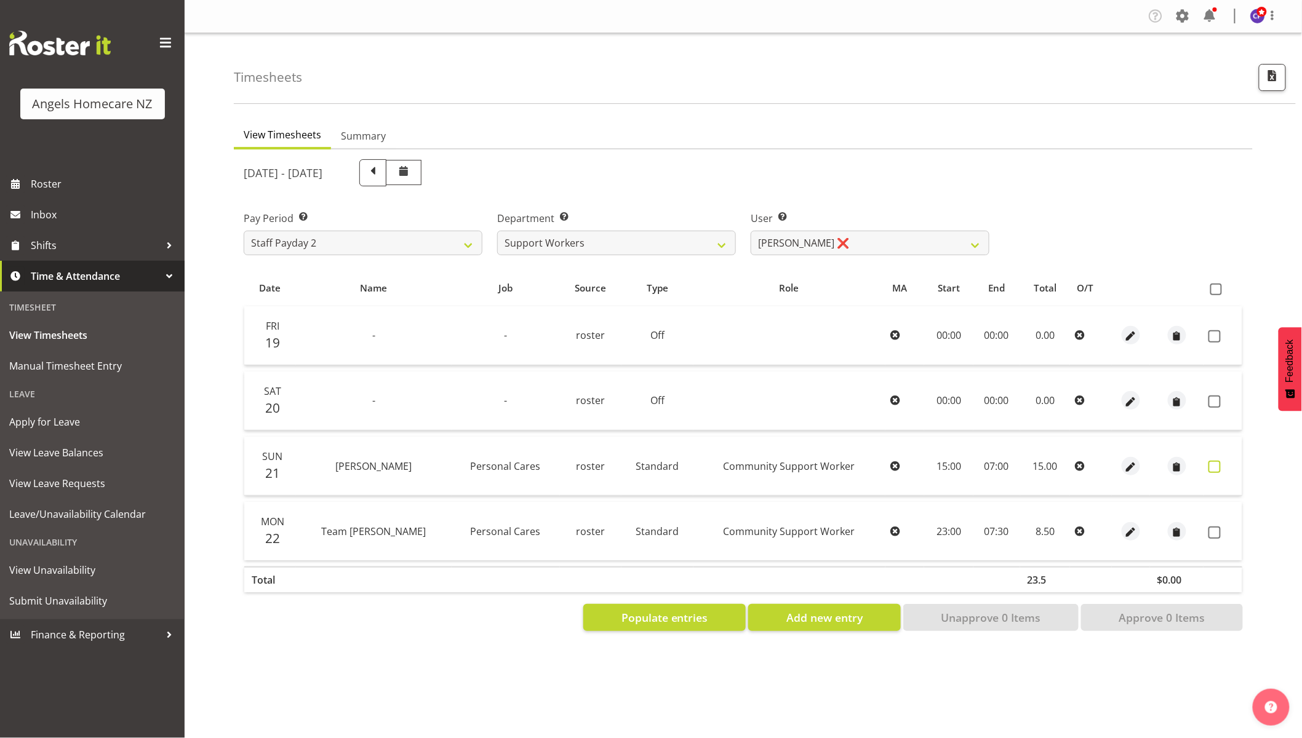
click at [1217, 471] on span at bounding box center [1215, 467] width 12 height 12
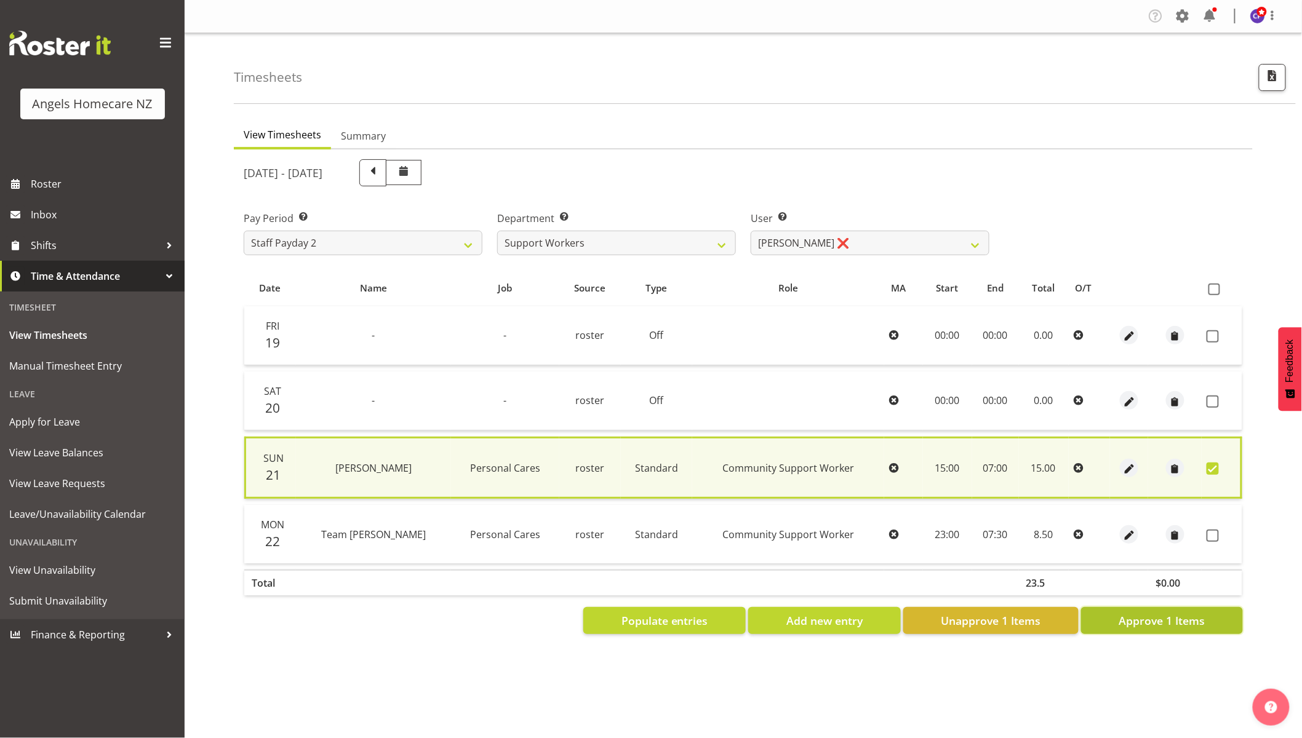
click at [1190, 620] on span "Approve 1 Items" at bounding box center [1162, 621] width 86 height 16
checkbox input "false"
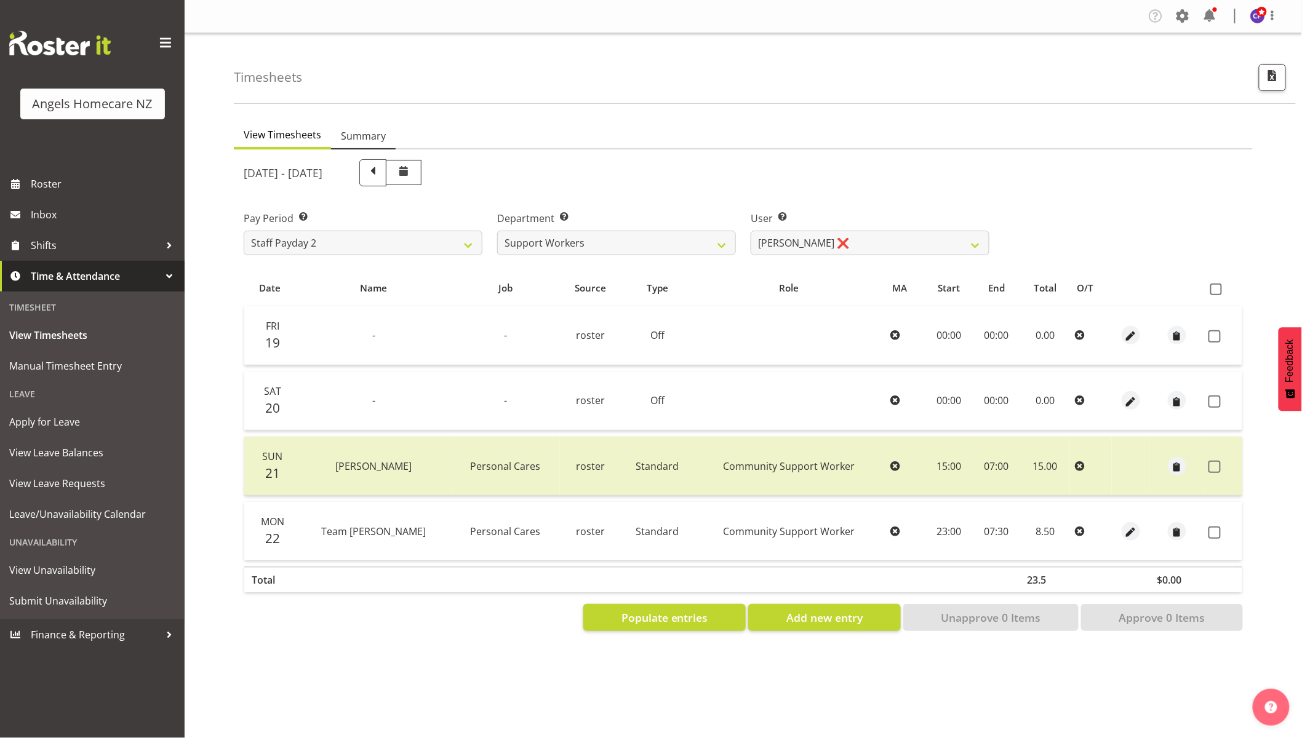
click at [366, 137] on span "Summary" at bounding box center [363, 136] width 45 height 15
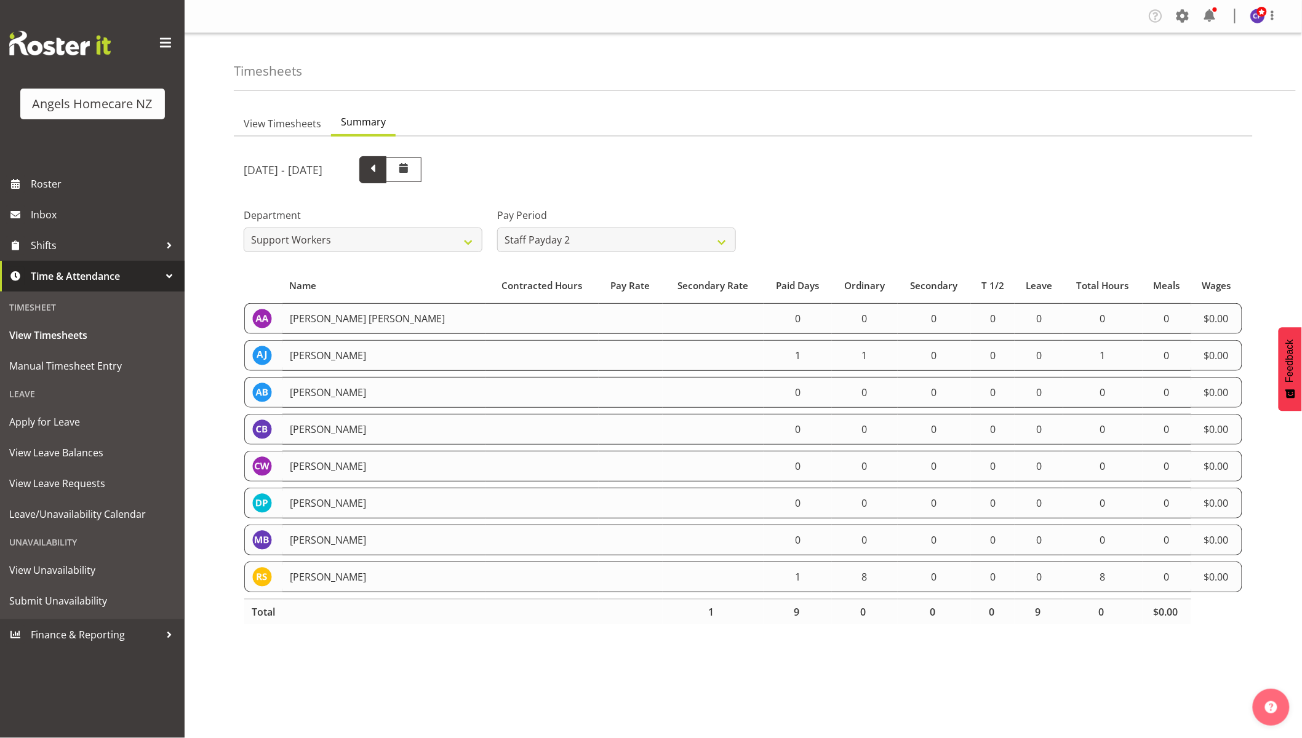
click at [381, 172] on span at bounding box center [373, 169] width 16 height 16
click at [442, 172] on span at bounding box center [434, 169] width 16 height 16
click at [1185, 14] on span at bounding box center [1183, 16] width 20 height 20
click at [1091, 132] on link "Employees" at bounding box center [1107, 133] width 170 height 22
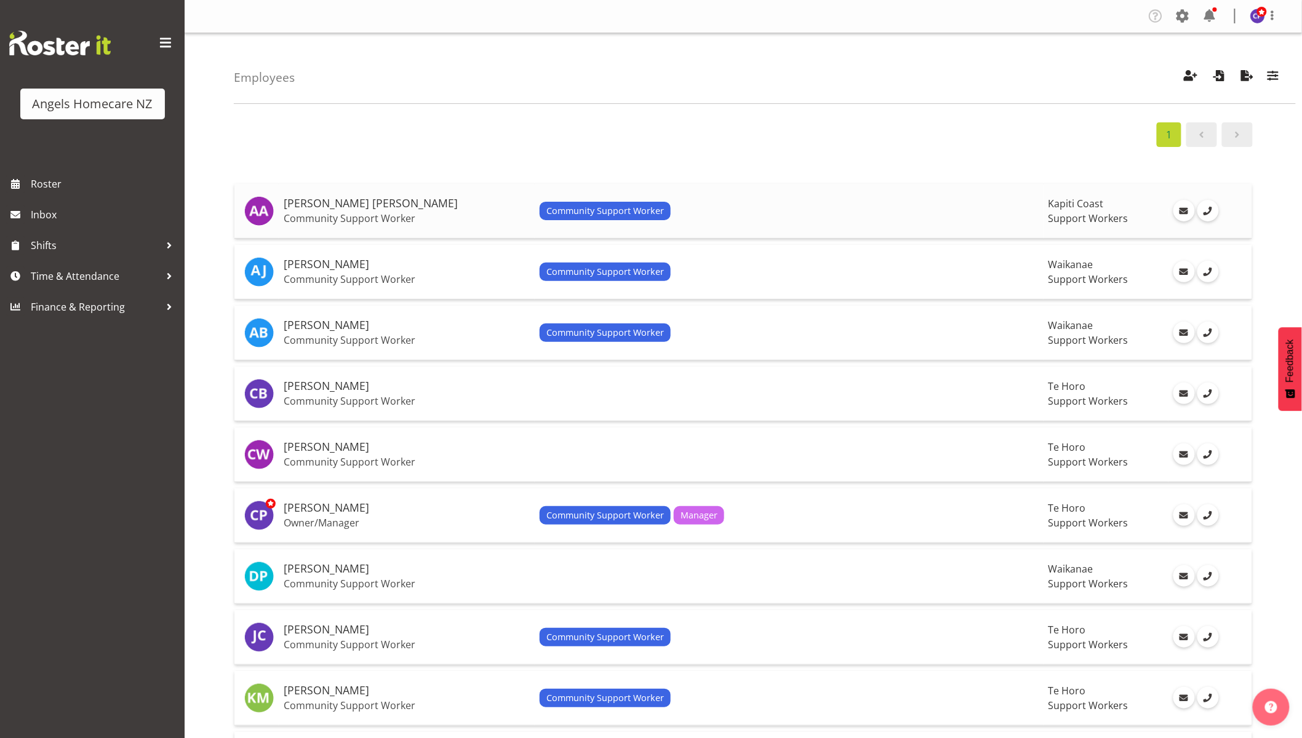
click at [552, 215] on span "Community Support Worker" at bounding box center [605, 211] width 118 height 14
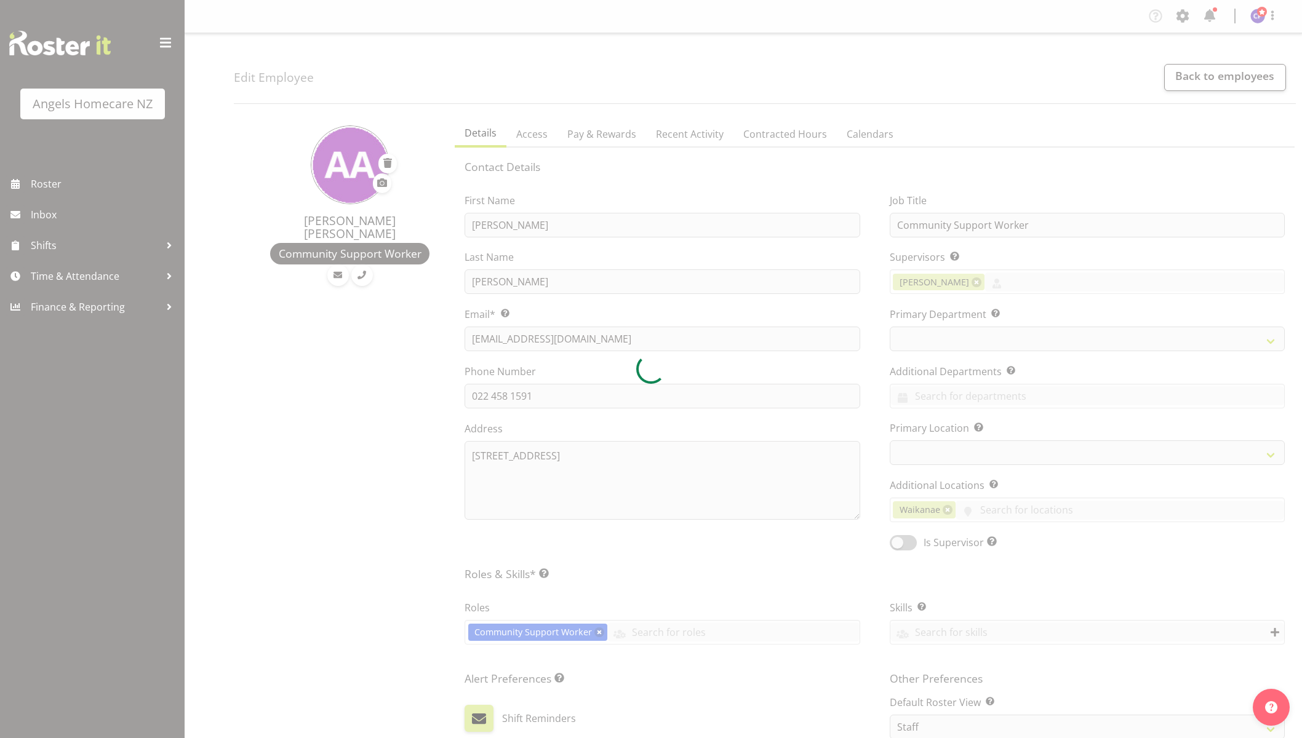
select select "TimelineWeek"
select select
select select "928"
select select
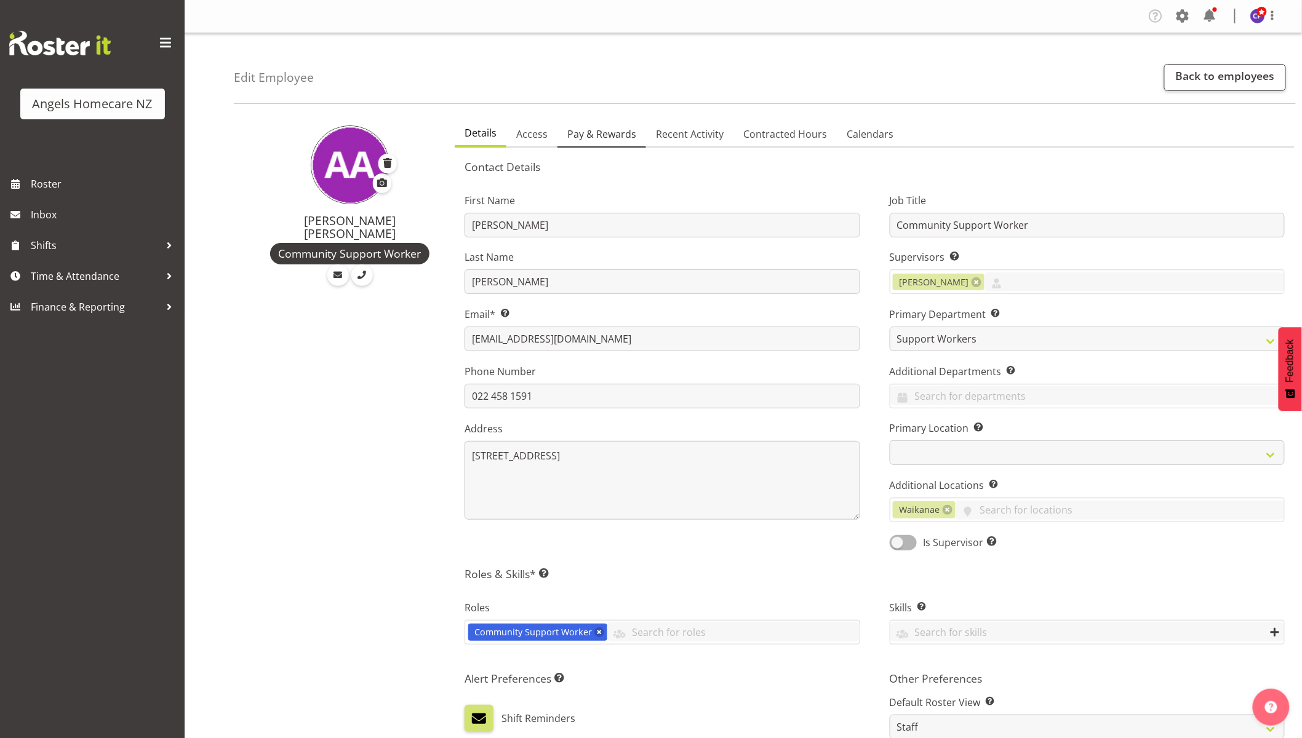
click at [589, 133] on span "Pay & Rewards" at bounding box center [601, 134] width 69 height 15
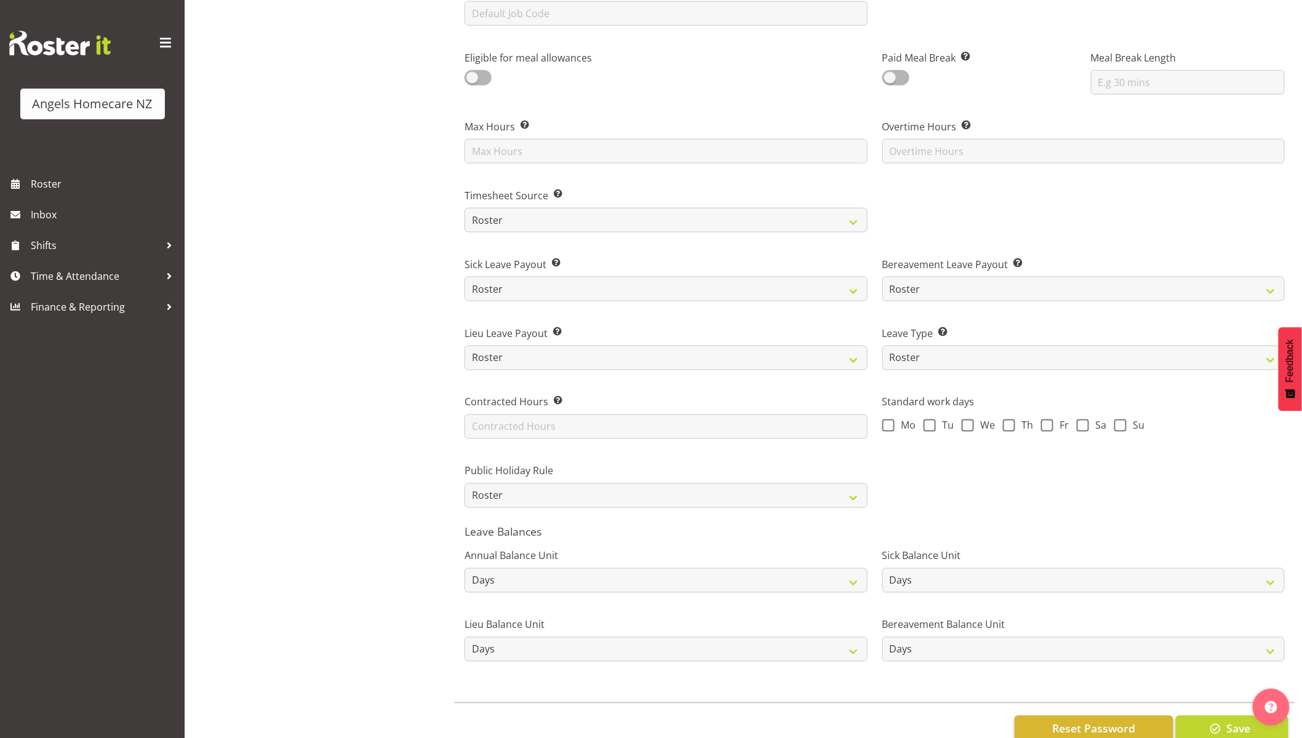
scroll to position [649, 0]
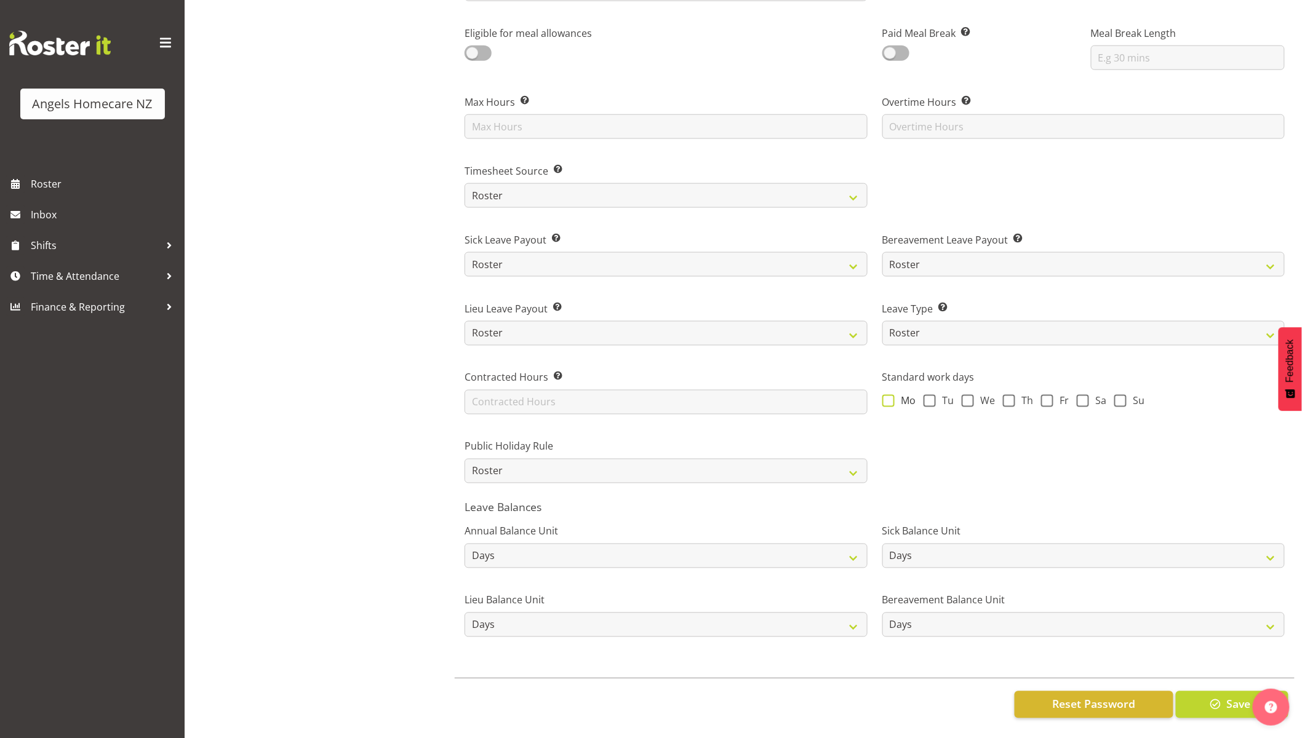
click at [887, 395] on span at bounding box center [888, 401] width 12 height 12
click at [887, 397] on input "Mo" at bounding box center [886, 401] width 8 height 8
checkbox input "true"
click at [929, 395] on span at bounding box center [930, 401] width 12 height 12
click at [929, 397] on input "Tu" at bounding box center [928, 401] width 8 height 8
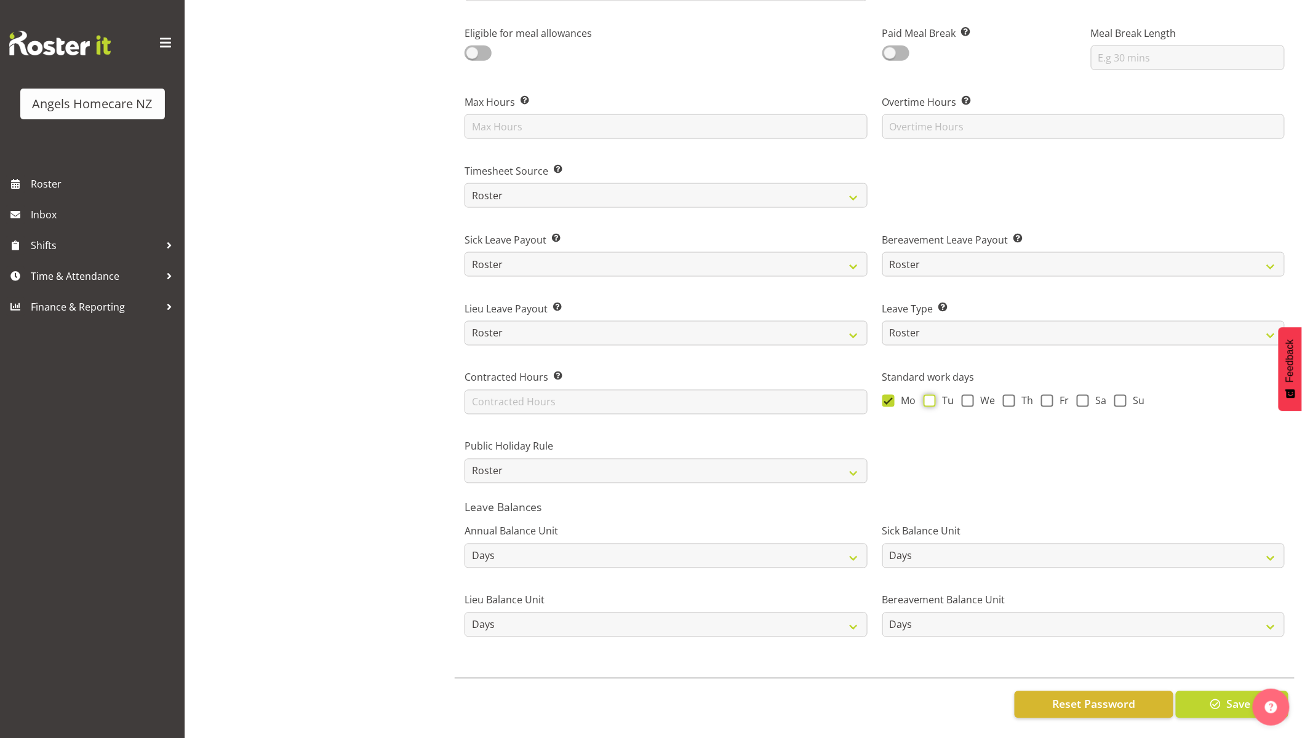
checkbox input "true"
click at [1012, 395] on span at bounding box center [1009, 401] width 12 height 12
click at [1011, 397] on input "Th" at bounding box center [1007, 401] width 8 height 8
checkbox input "true"
click at [1079, 395] on span at bounding box center [1083, 401] width 12 height 12
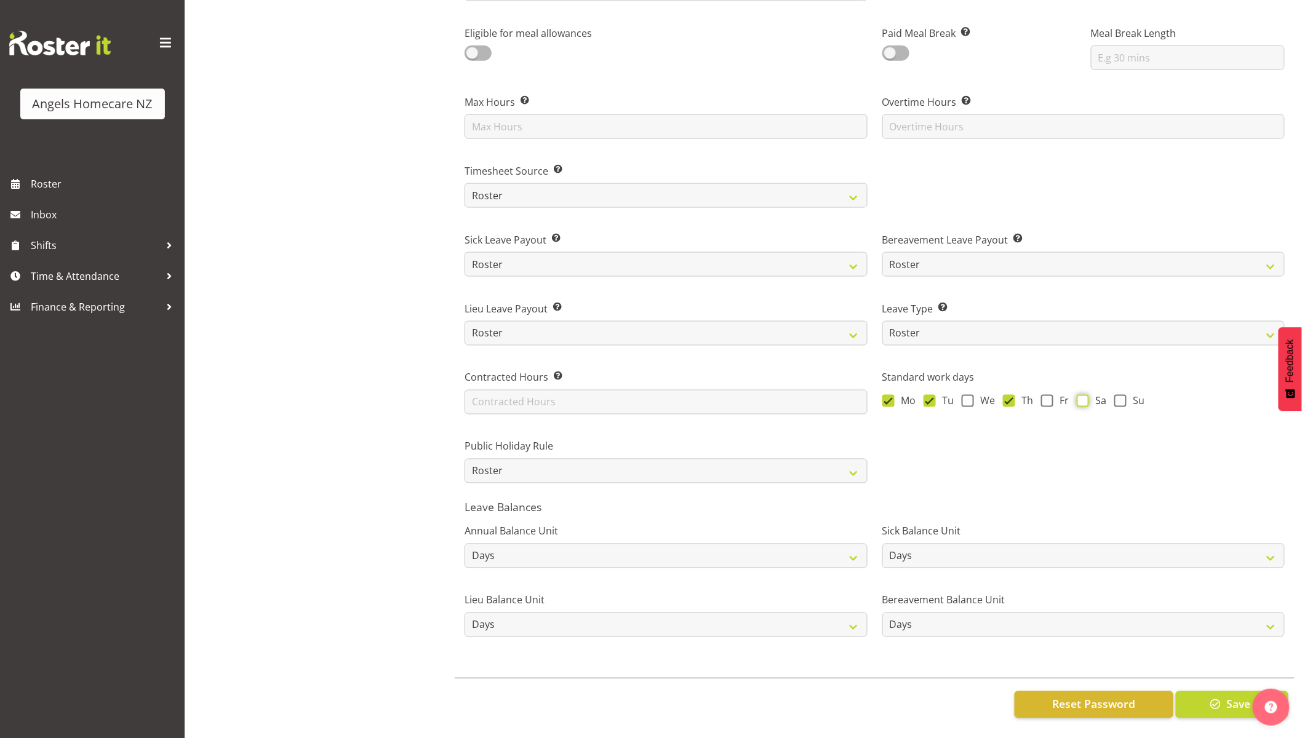
click at [1079, 397] on input "Sa" at bounding box center [1081, 401] width 8 height 8
checkbox input "true"
click at [1241, 697] on span "Save" at bounding box center [1239, 705] width 24 height 16
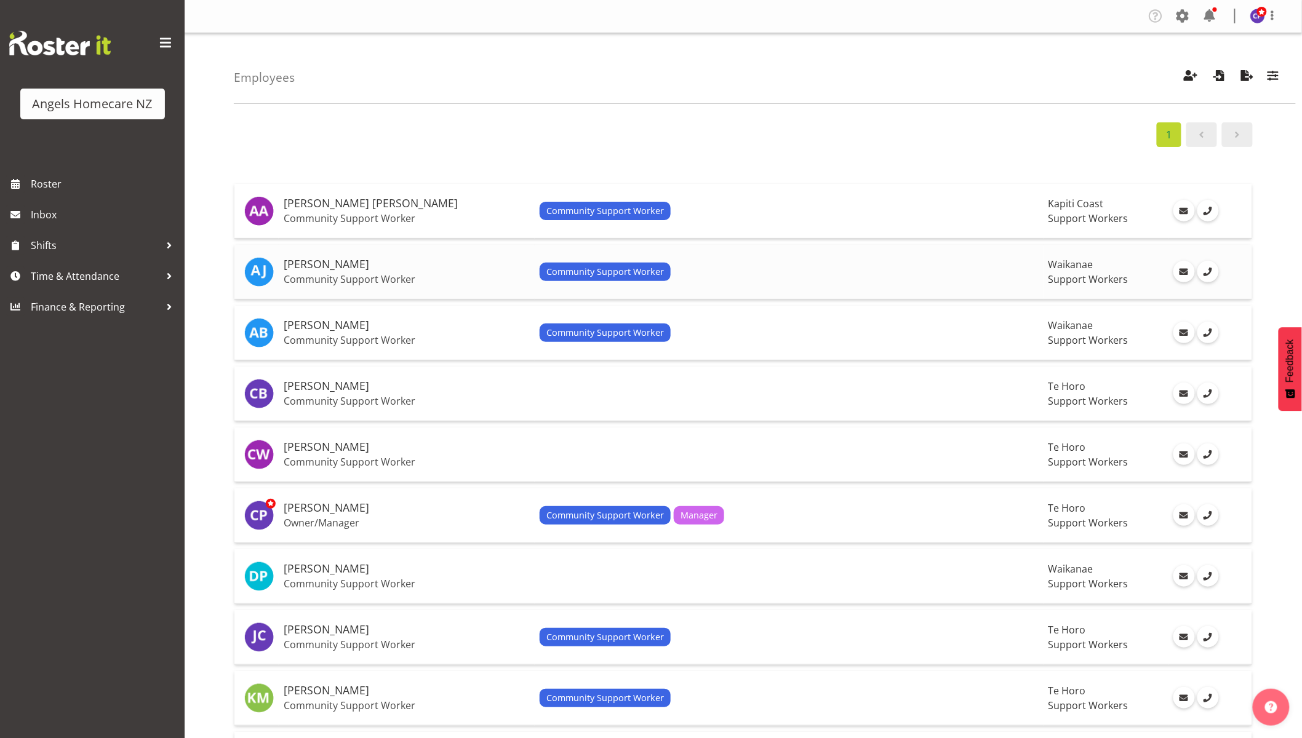
click at [625, 274] on span "Community Support Worker" at bounding box center [605, 272] width 118 height 14
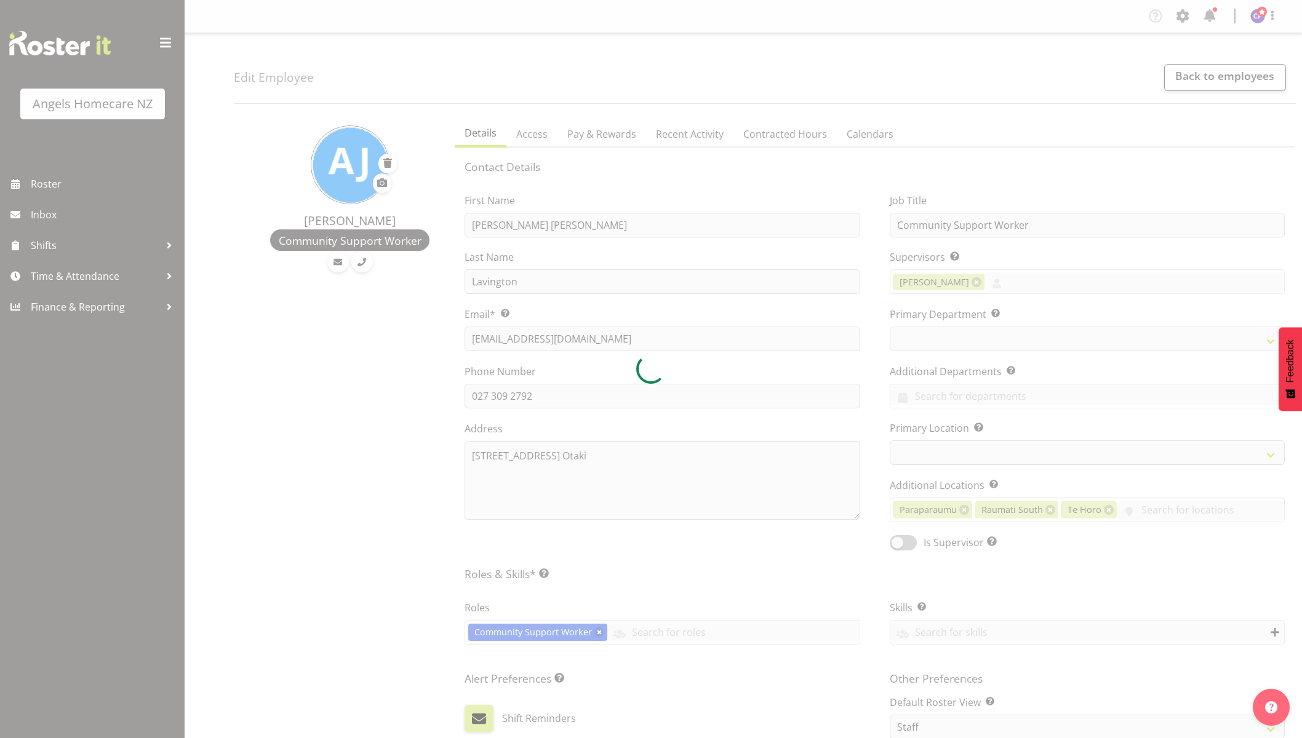
select select "TimelineWeek"
select select
select select "928"
select select "1284"
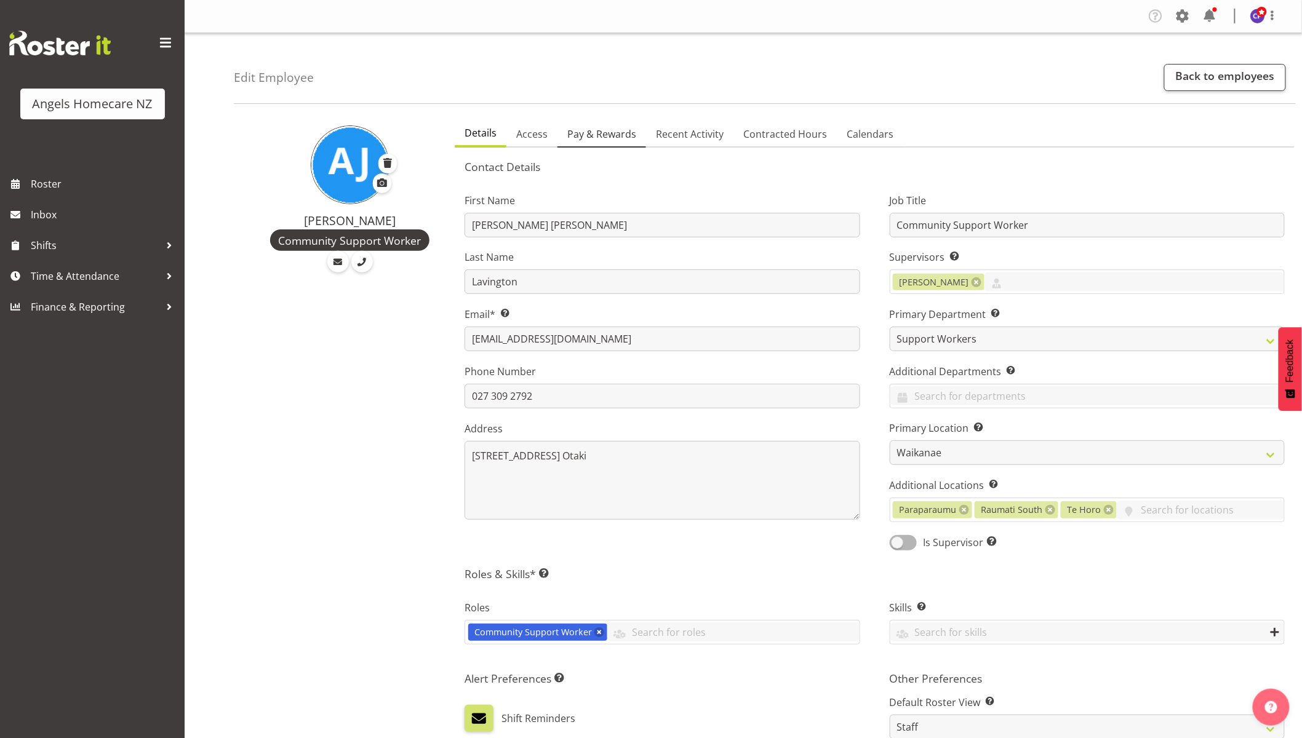
click at [601, 134] on span "Pay & Rewards" at bounding box center [601, 134] width 69 height 15
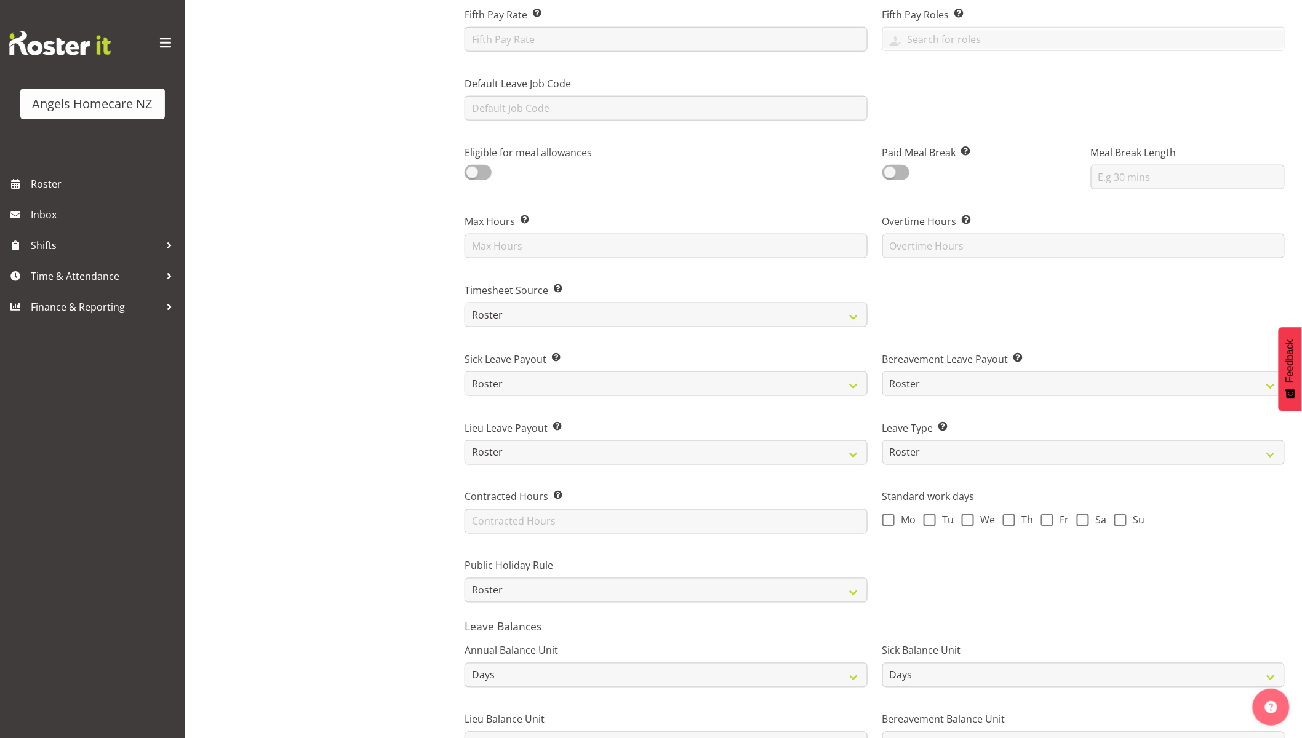
scroll to position [546, 0]
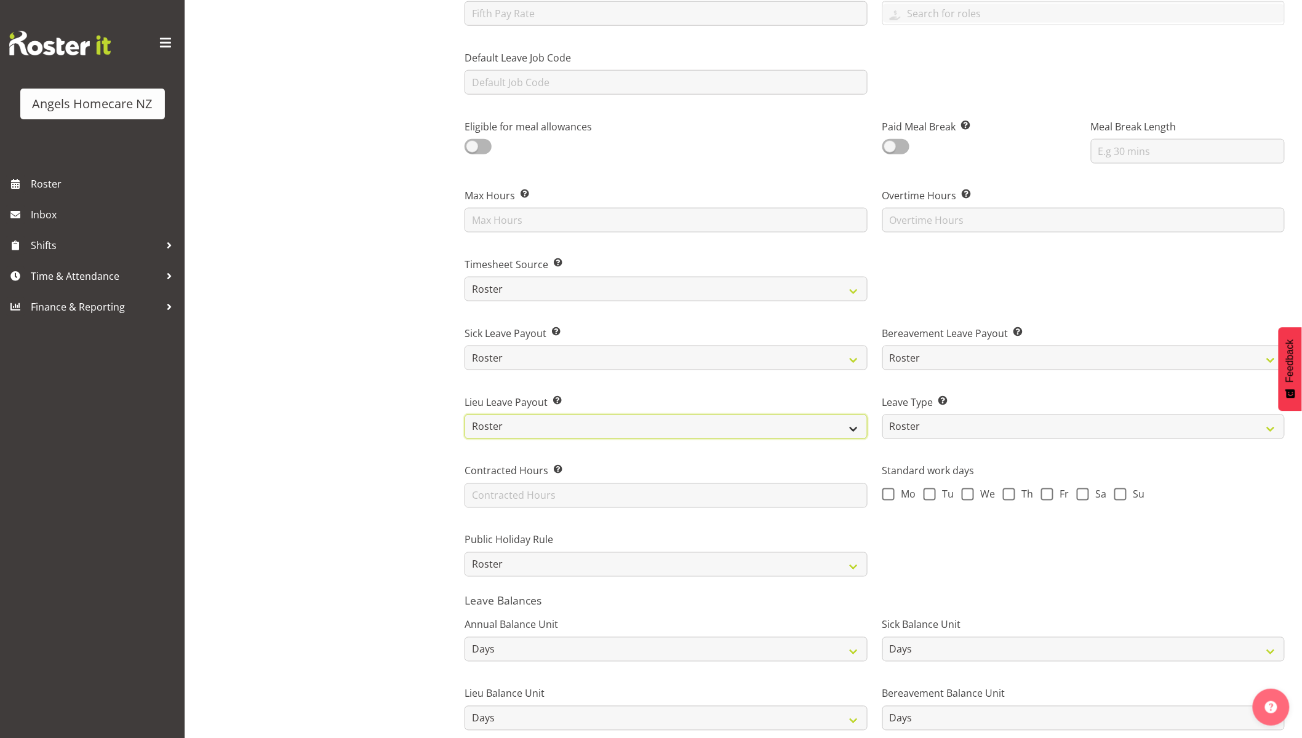
click at [716, 425] on select "Roster Fixed" at bounding box center [666, 427] width 402 height 25
click at [716, 383] on div "Lieu Leave Payout Select standard if you want lieu leave to be paid based on ro…" at bounding box center [665, 412] width 417 height 69
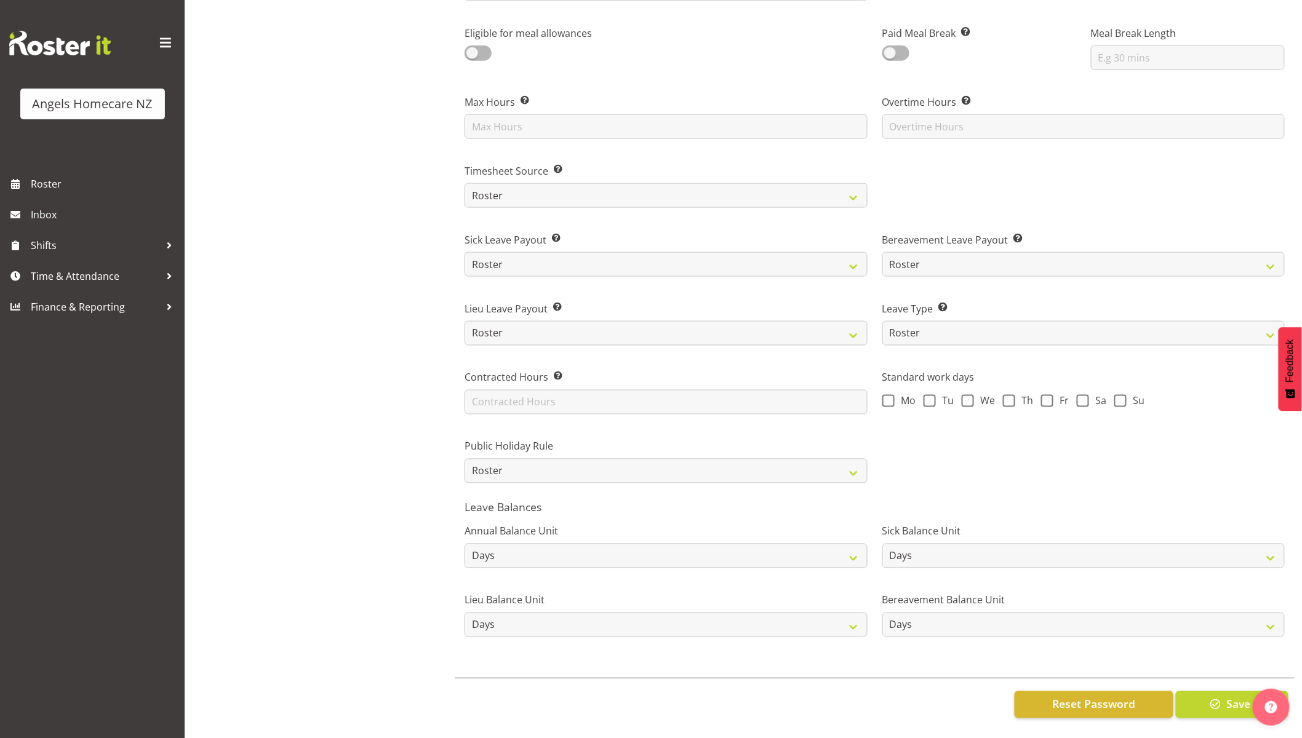
scroll to position [649, 0]
click at [884, 395] on span at bounding box center [888, 401] width 12 height 12
click at [884, 397] on input "Mo" at bounding box center [886, 401] width 8 height 8
checkbox input "true"
click at [927, 395] on span at bounding box center [930, 401] width 12 height 12
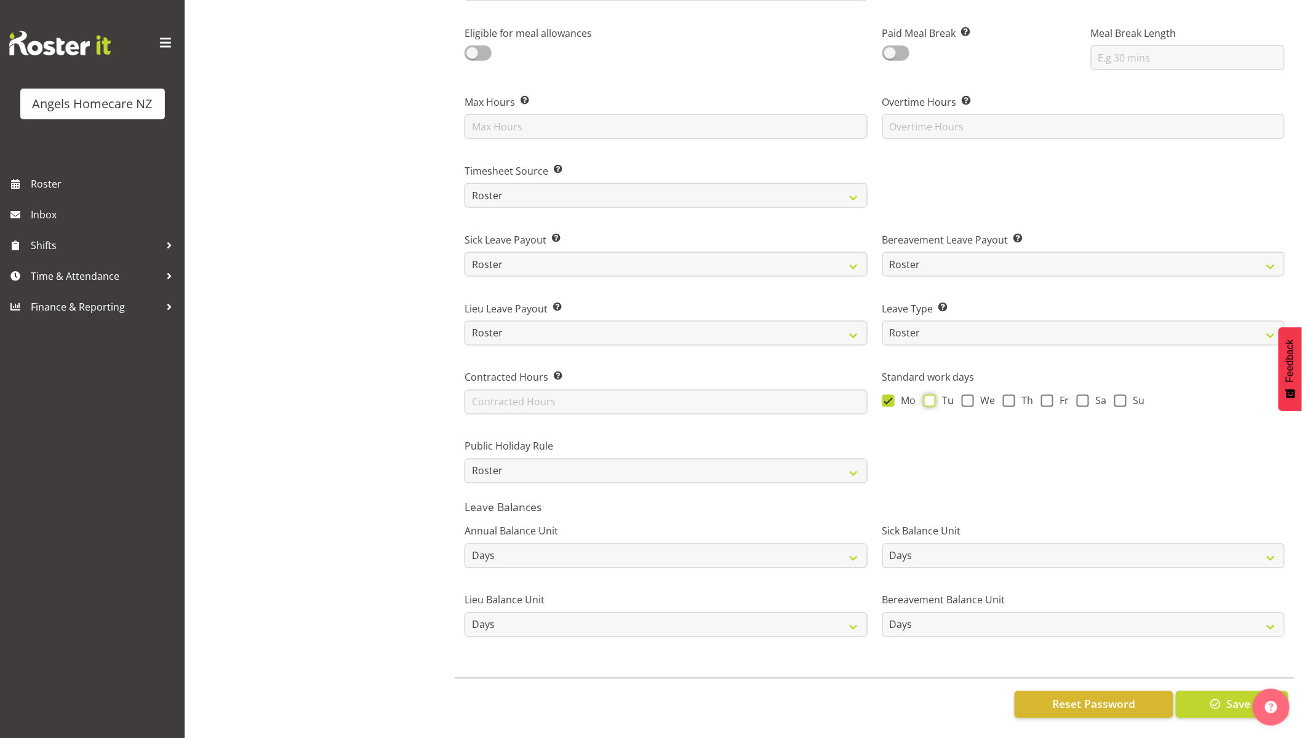
click at [927, 397] on input "Tu" at bounding box center [928, 401] width 8 height 8
checkbox input "true"
click at [968, 395] on span at bounding box center [968, 401] width 12 height 12
click at [968, 397] on input "We" at bounding box center [966, 401] width 8 height 8
checkbox input "true"
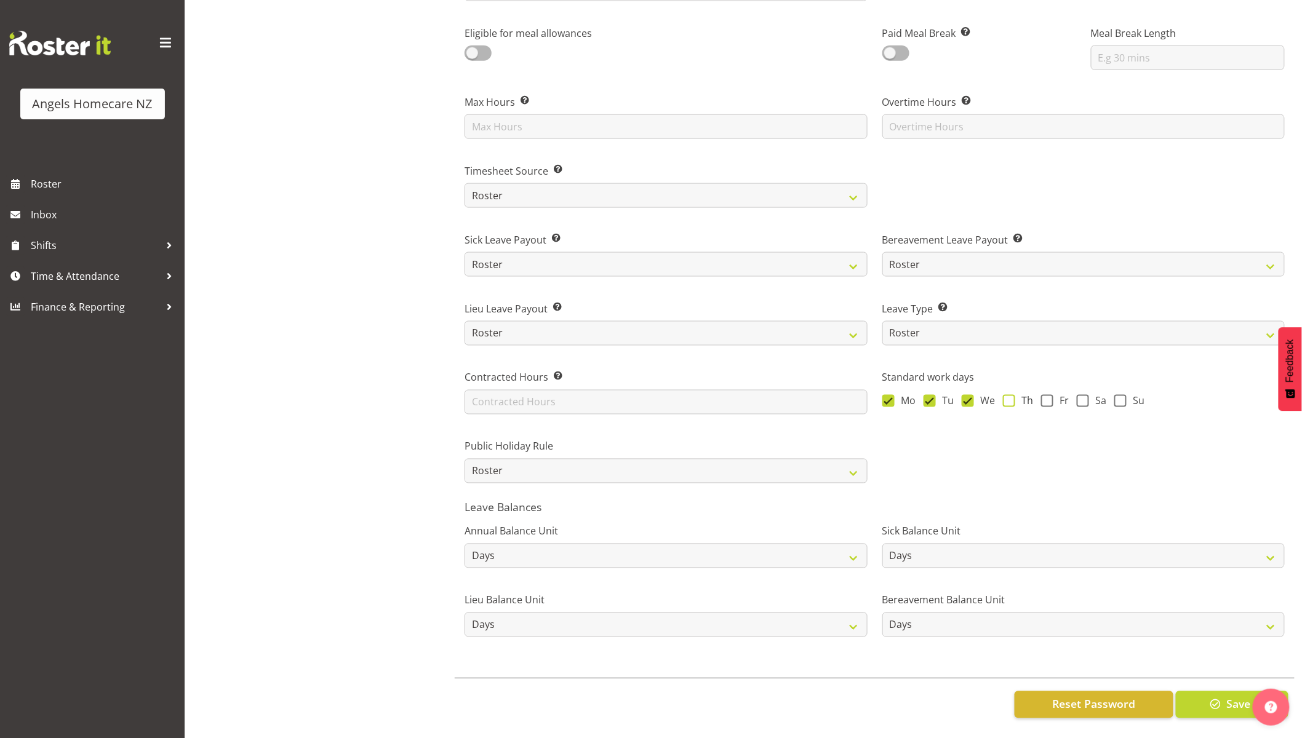
click at [1004, 395] on span at bounding box center [1009, 401] width 12 height 12
click at [1004, 397] on input "Th" at bounding box center [1007, 401] width 8 height 8
checkbox input "true"
click at [1042, 395] on span at bounding box center [1047, 401] width 12 height 12
click at [1042, 397] on input "Fr" at bounding box center [1045, 401] width 8 height 8
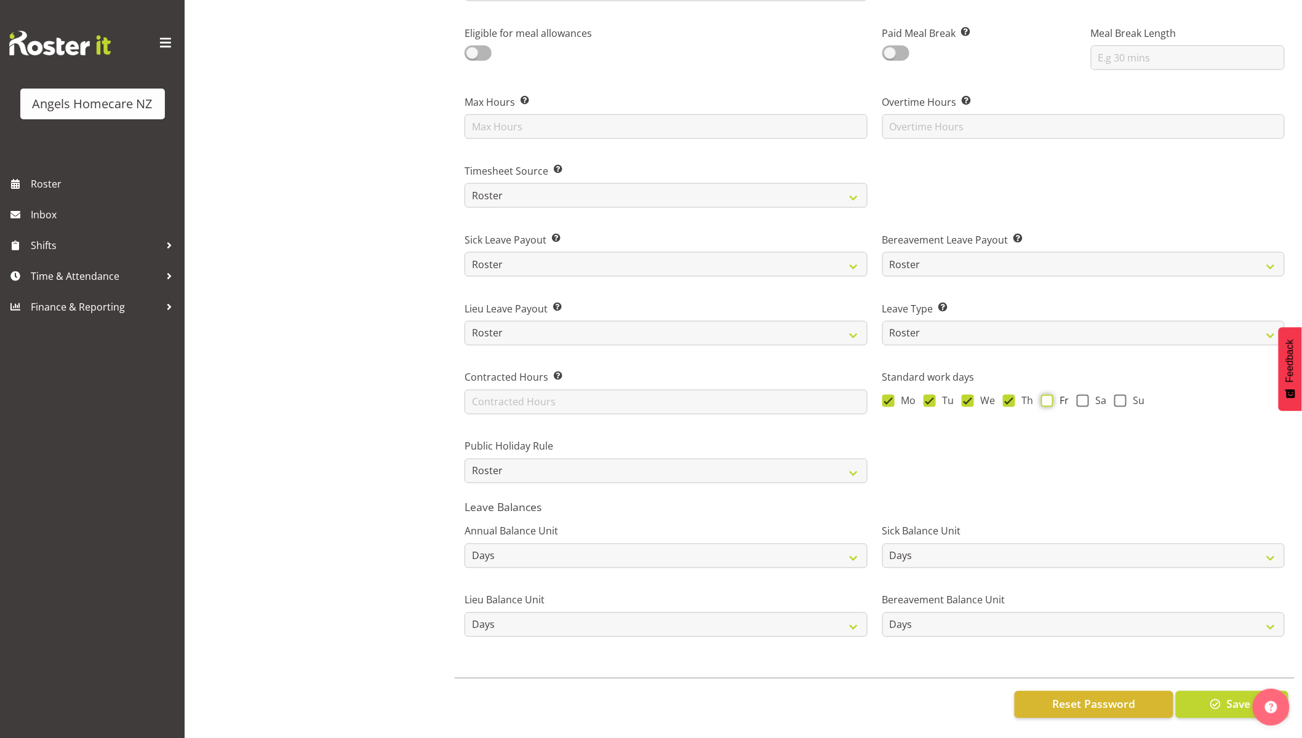
checkbox input "true"
click at [1078, 396] on span at bounding box center [1083, 401] width 12 height 12
click at [1078, 397] on input "Sa" at bounding box center [1081, 401] width 8 height 8
click at [1081, 395] on span at bounding box center [1083, 401] width 12 height 12
click at [1081, 397] on input "Sa" at bounding box center [1081, 401] width 8 height 8
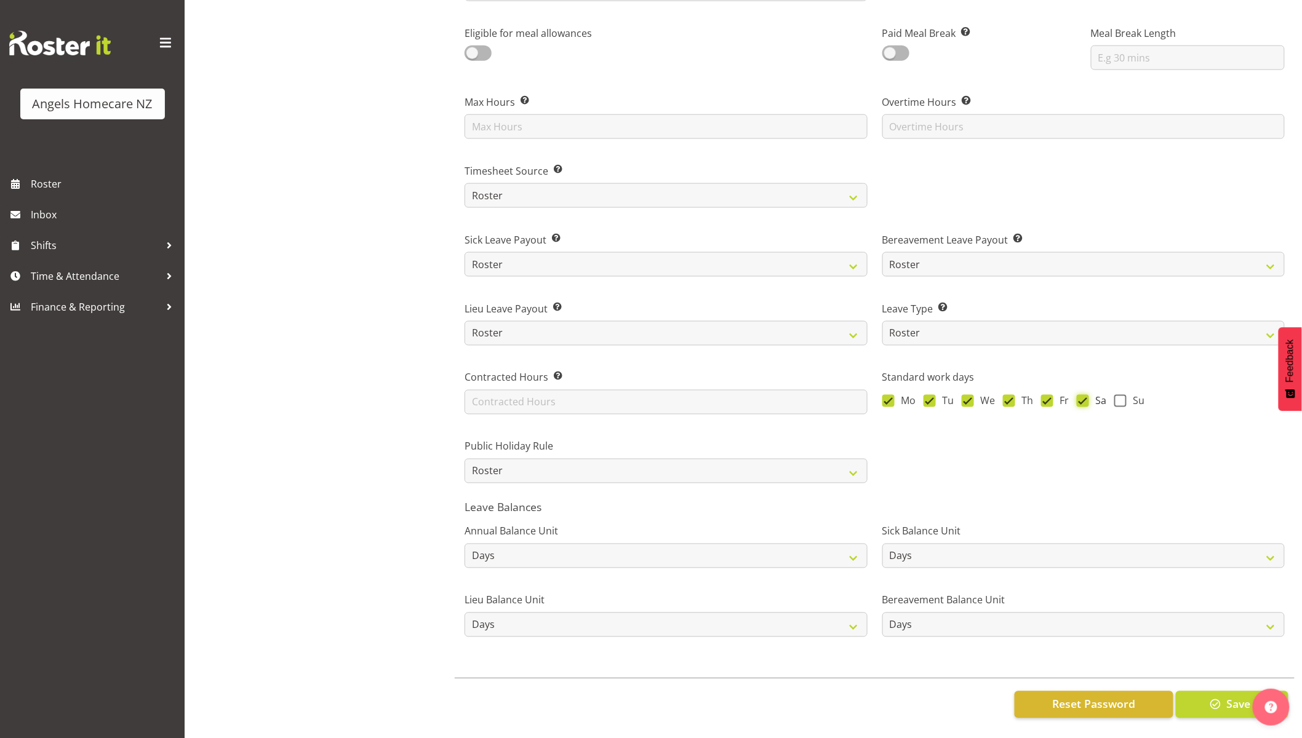
checkbox input "false"
click at [1123, 395] on span at bounding box center [1121, 401] width 12 height 12
click at [1123, 397] on input "Su" at bounding box center [1119, 401] width 8 height 8
checkbox input "true"
click at [1230, 699] on span "Save" at bounding box center [1239, 705] width 24 height 16
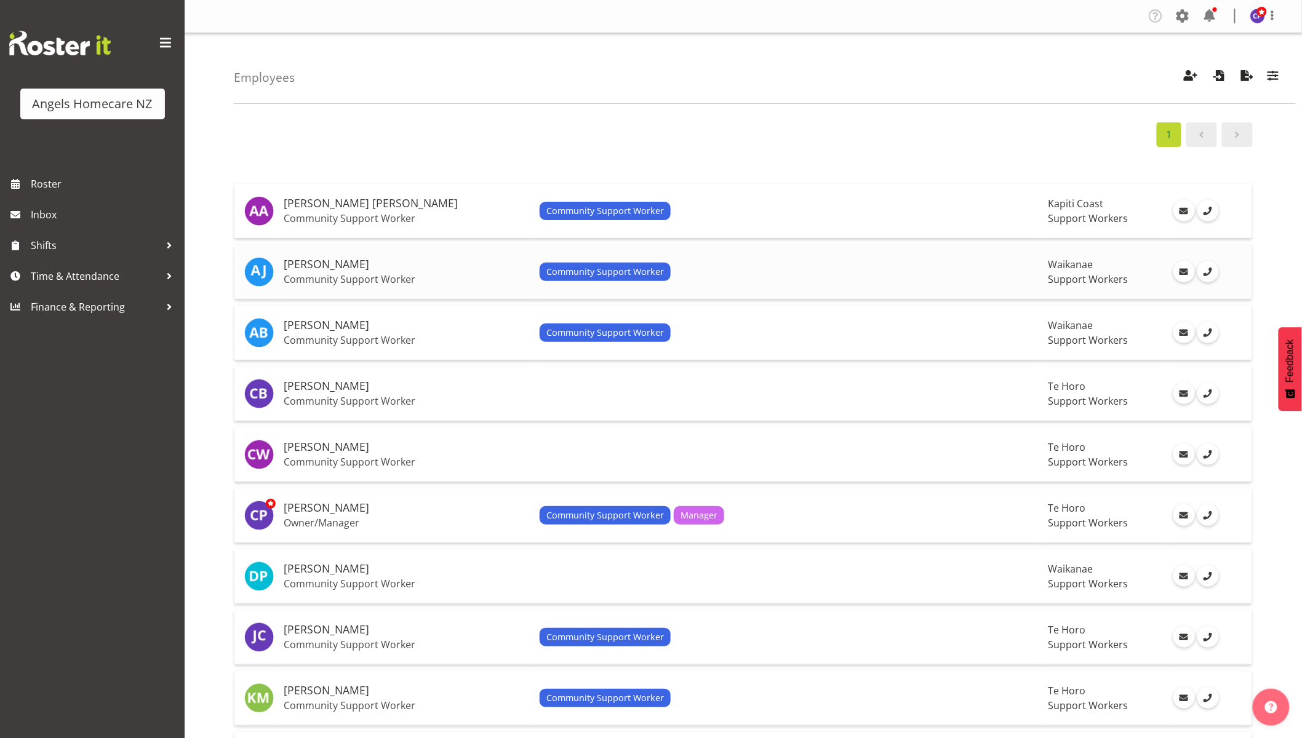
click at [556, 265] on span "Community Support Worker" at bounding box center [605, 272] width 118 height 14
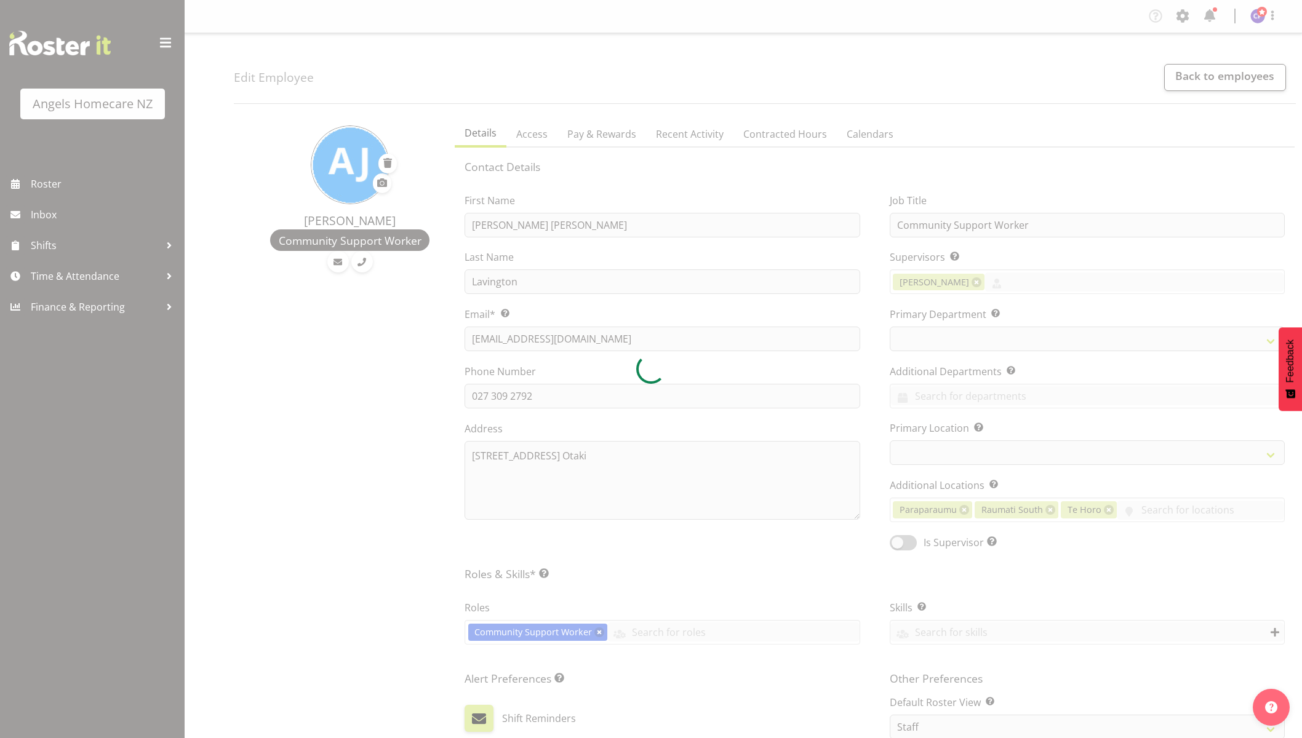
select select "TimelineWeek"
select select
select select "928"
select select "1284"
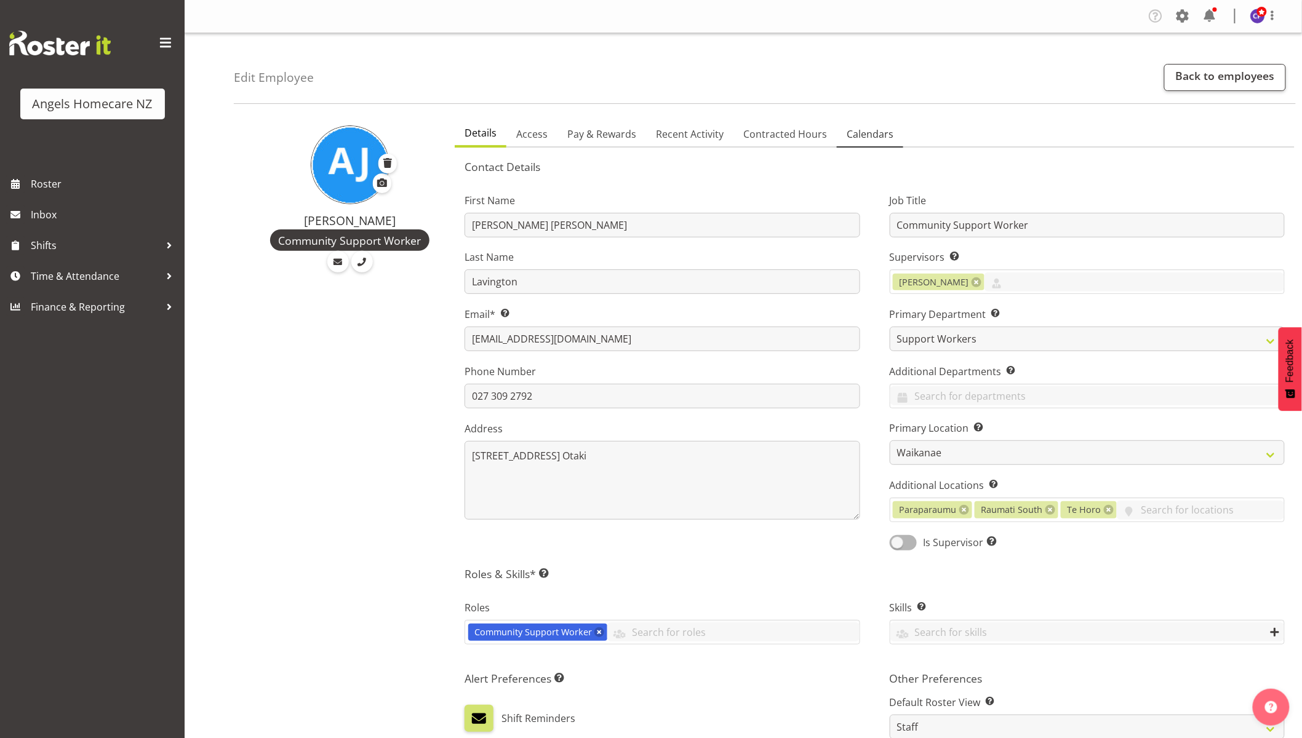
click at [865, 138] on span "Calendars" at bounding box center [870, 134] width 47 height 15
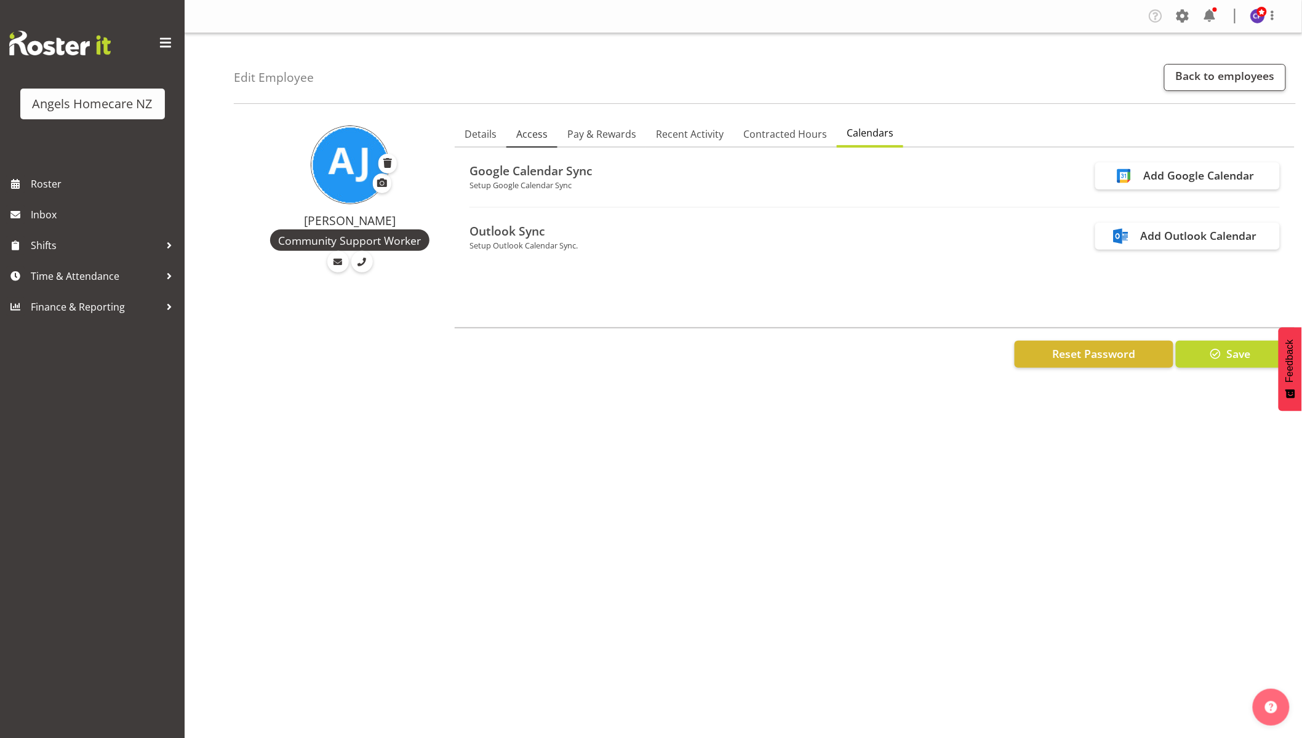
click at [532, 131] on span "Access" at bounding box center [531, 134] width 31 height 15
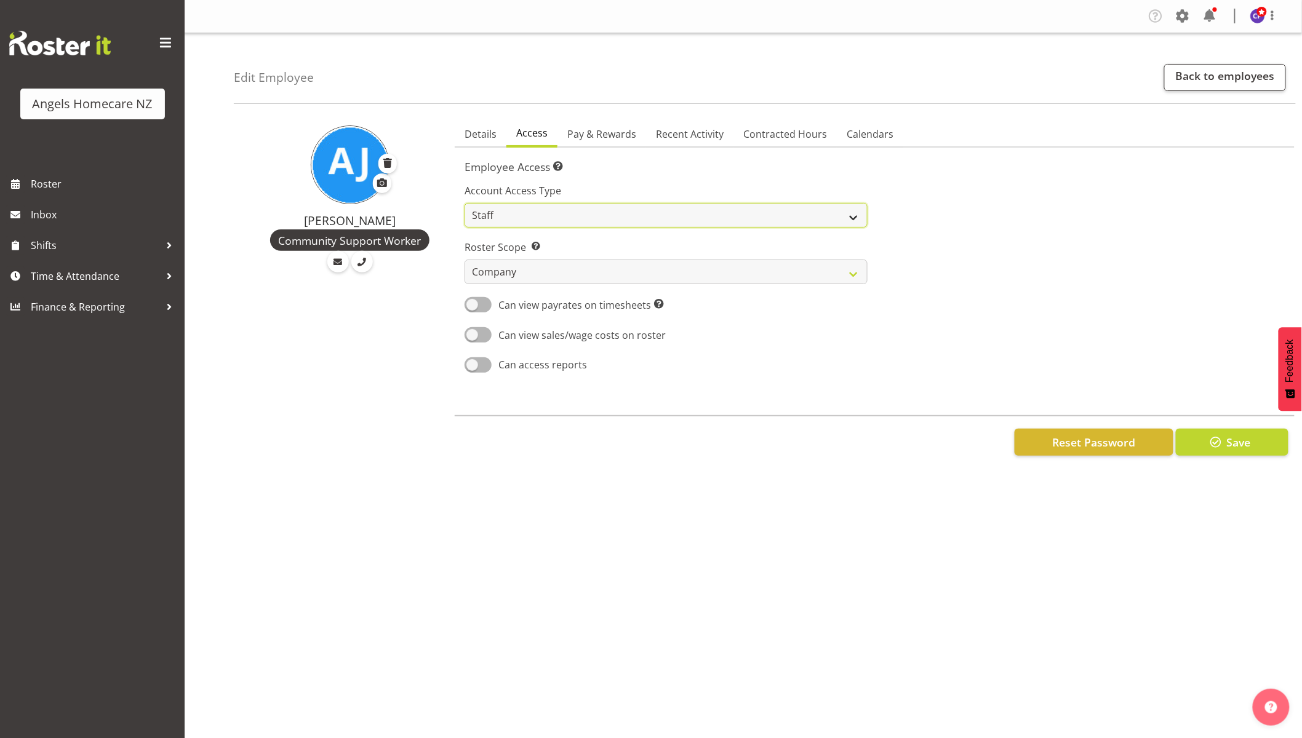
click at [759, 220] on select "Admin Manager Staff" at bounding box center [666, 215] width 402 height 25
click at [465, 203] on select "Admin Manager Staff" at bounding box center [666, 215] width 402 height 25
click at [1232, 443] on span "Save" at bounding box center [1239, 442] width 24 height 16
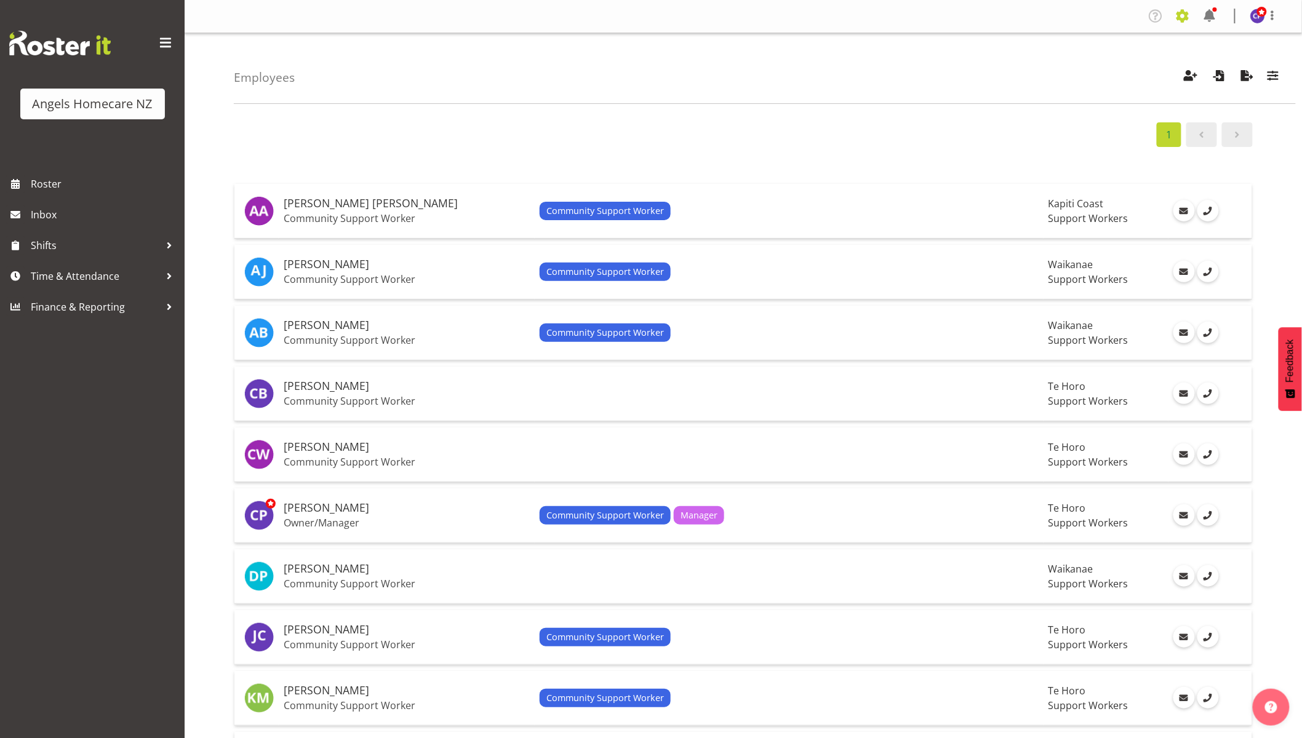
click at [1183, 17] on span at bounding box center [1183, 16] width 20 height 20
click at [1100, 46] on link "Company Settings" at bounding box center [1107, 45] width 170 height 22
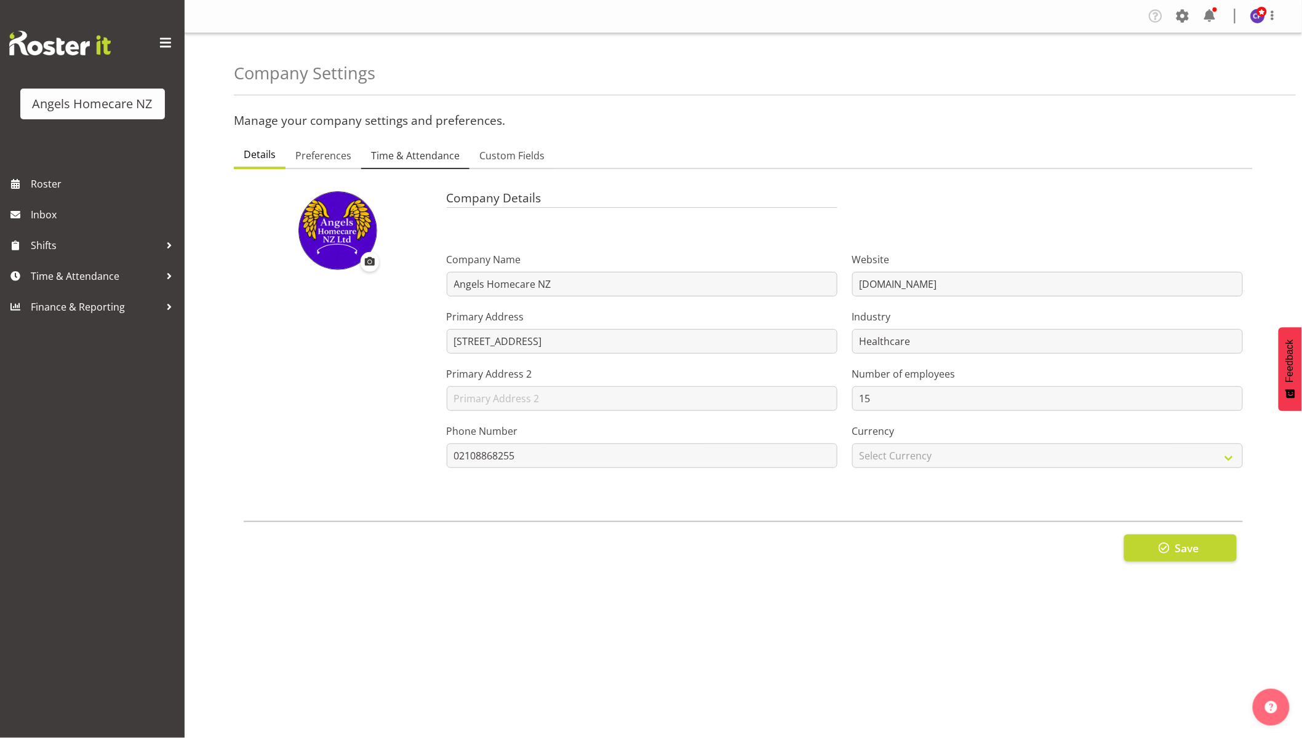
click at [414, 158] on span "Time & Attendance" at bounding box center [415, 155] width 89 height 15
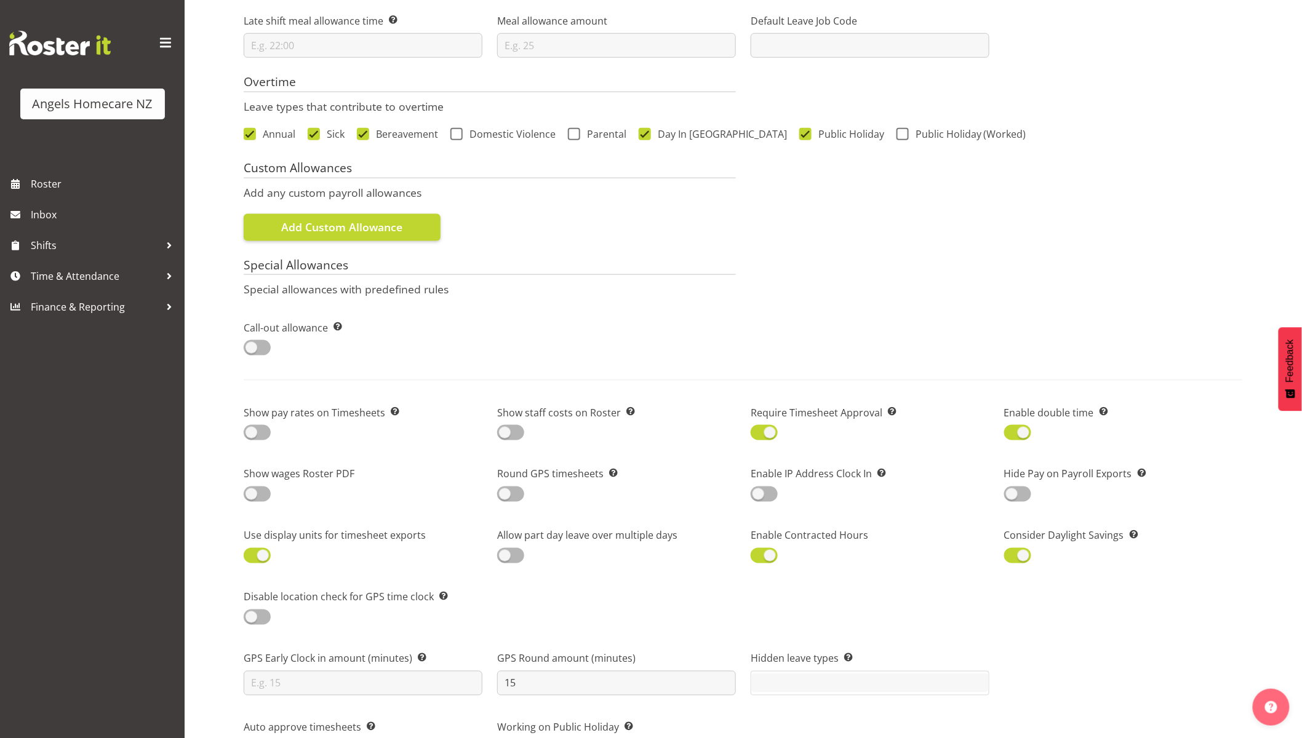
scroll to position [546, 0]
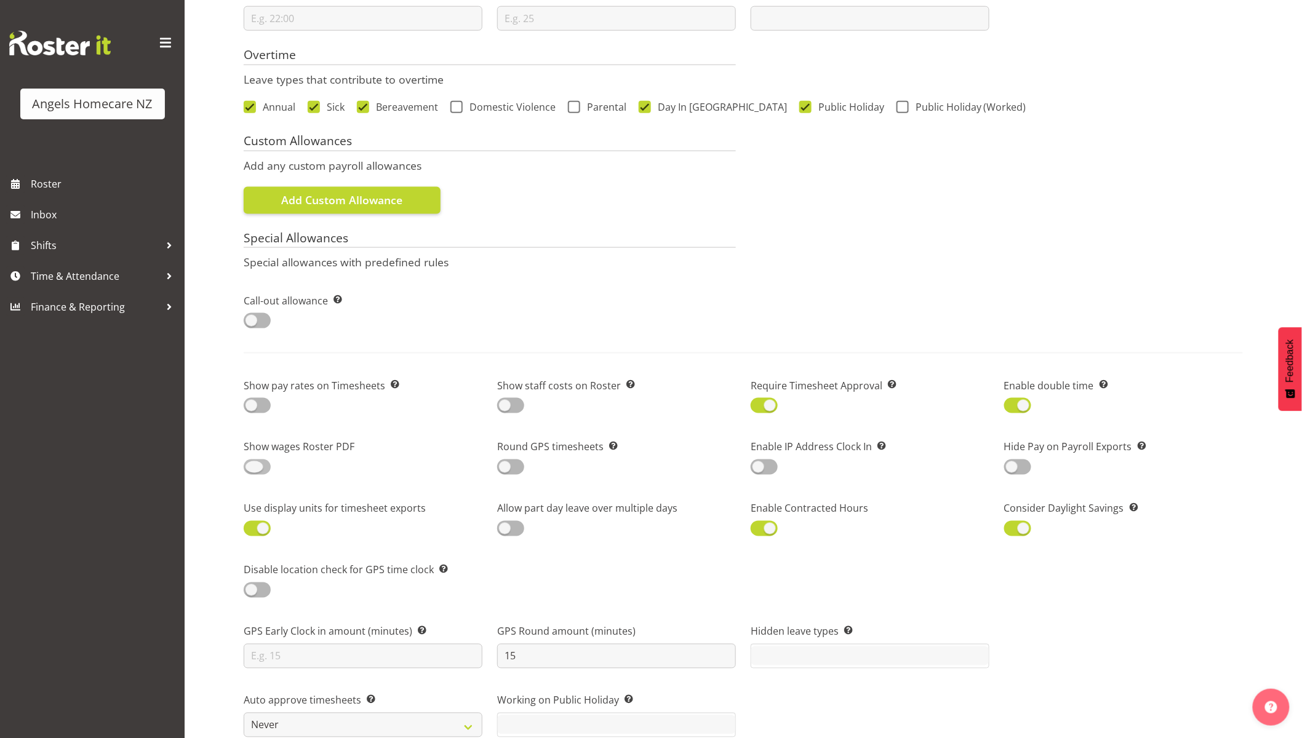
click at [265, 463] on span at bounding box center [257, 467] width 27 height 15
click at [252, 463] on input "checkbox" at bounding box center [248, 467] width 8 height 8
checkbox input "true"
click at [268, 407] on span at bounding box center [257, 405] width 27 height 15
click at [252, 407] on input "checkbox" at bounding box center [248, 406] width 8 height 8
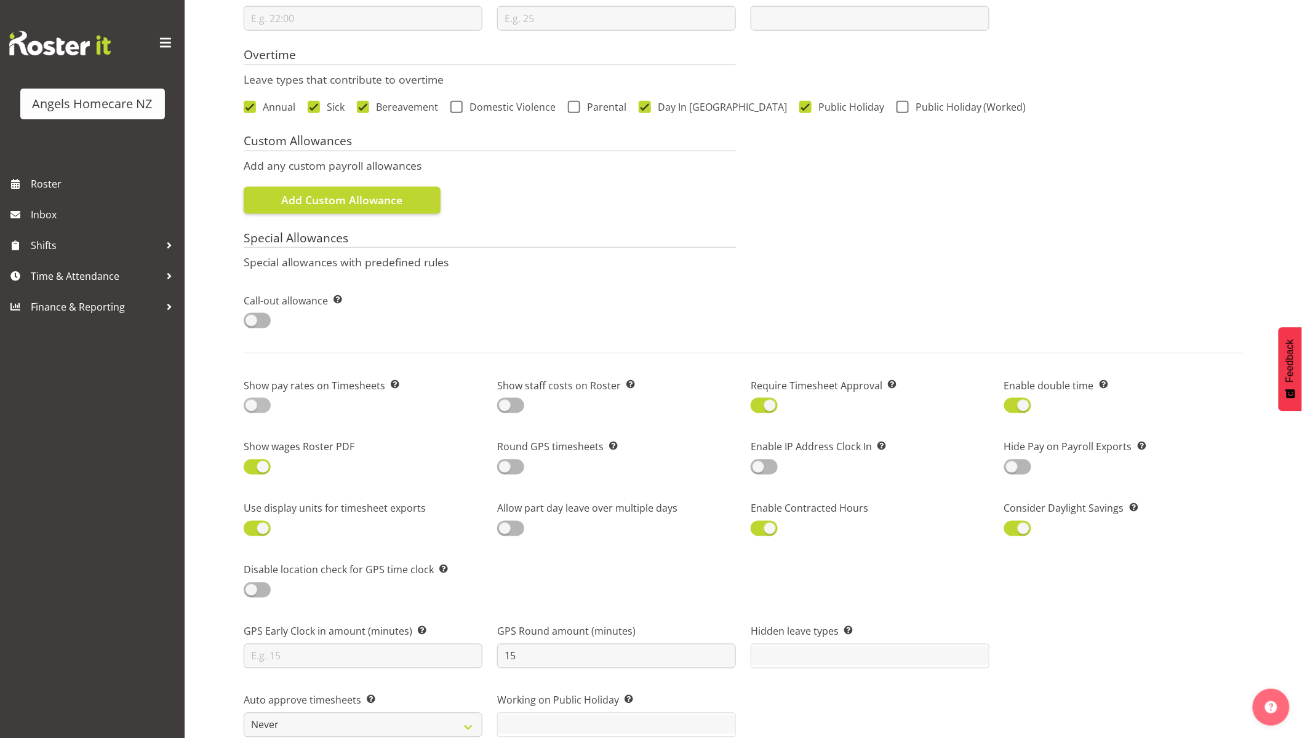
checkbox input "true"
click at [521, 531] on span at bounding box center [510, 528] width 27 height 15
click at [505, 531] on input "checkbox" at bounding box center [501, 529] width 8 height 8
checkbox input "true"
click at [520, 404] on span at bounding box center [510, 405] width 27 height 15
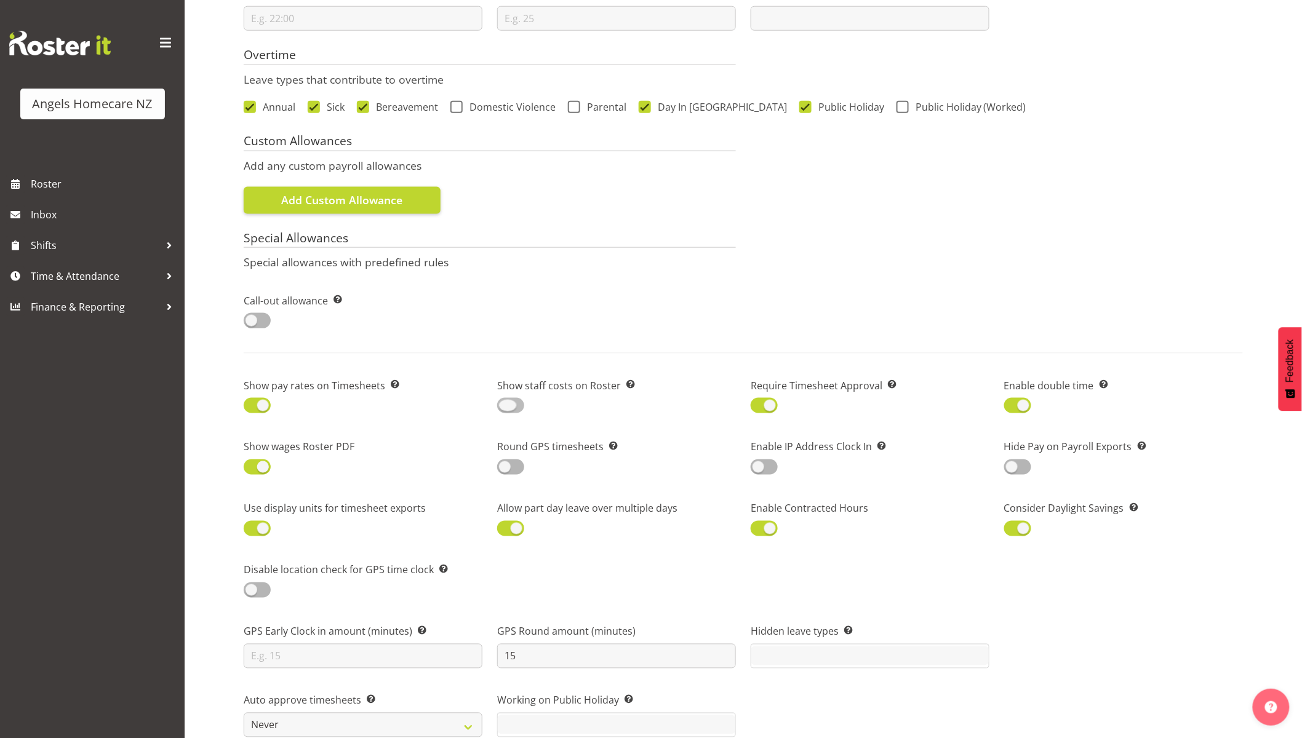
click at [505, 404] on input "checkbox" at bounding box center [501, 406] width 8 height 8
click at [496, 404] on div "Show staff costs on Roster Display the wage cost table on the roster page" at bounding box center [617, 392] width 254 height 62
click at [505, 409] on span at bounding box center [510, 405] width 27 height 15
click at [505, 409] on input "checkbox" at bounding box center [501, 406] width 8 height 8
checkbox input "false"
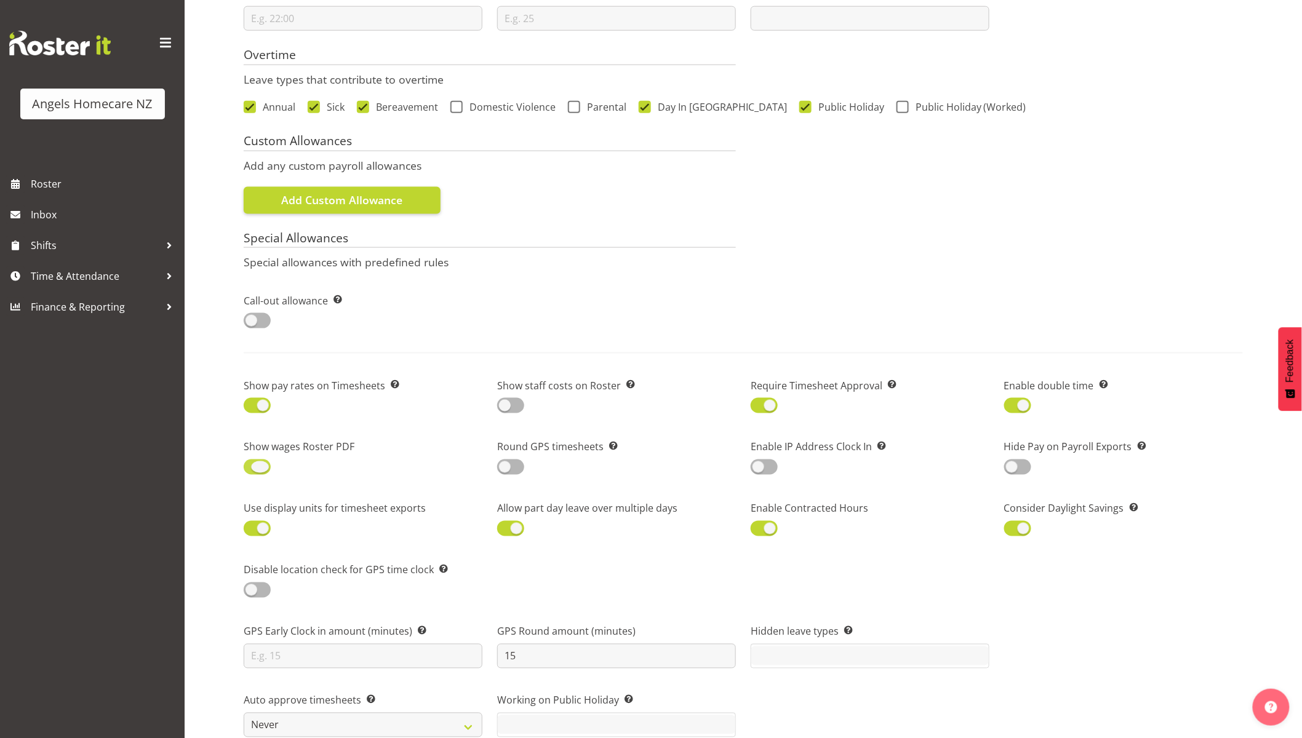
click at [247, 466] on span at bounding box center [257, 467] width 27 height 15
click at [247, 466] on input "checkbox" at bounding box center [248, 467] width 8 height 8
click at [268, 468] on span at bounding box center [257, 467] width 27 height 15
click at [252, 468] on input "checkbox" at bounding box center [248, 467] width 8 height 8
checkbox input "true"
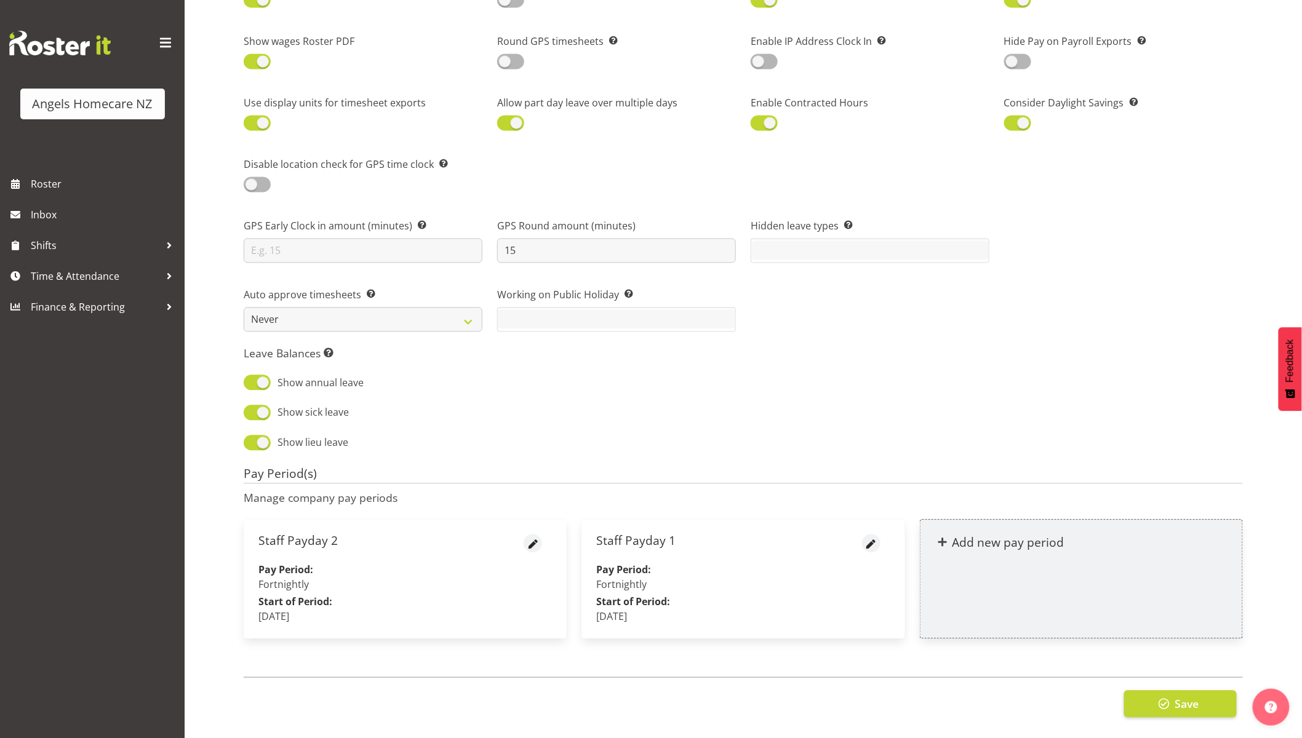
scroll to position [974, 0]
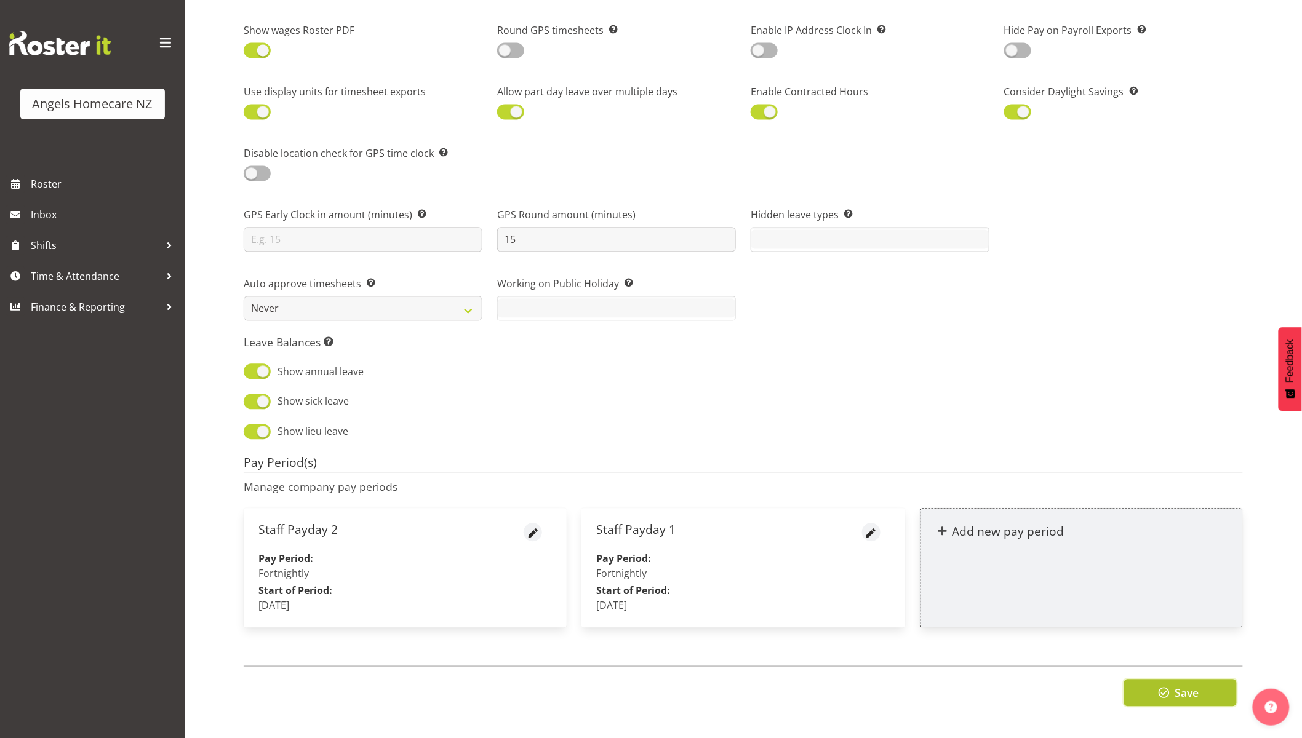
click at [1171, 686] on span "button" at bounding box center [1164, 694] width 16 height 16
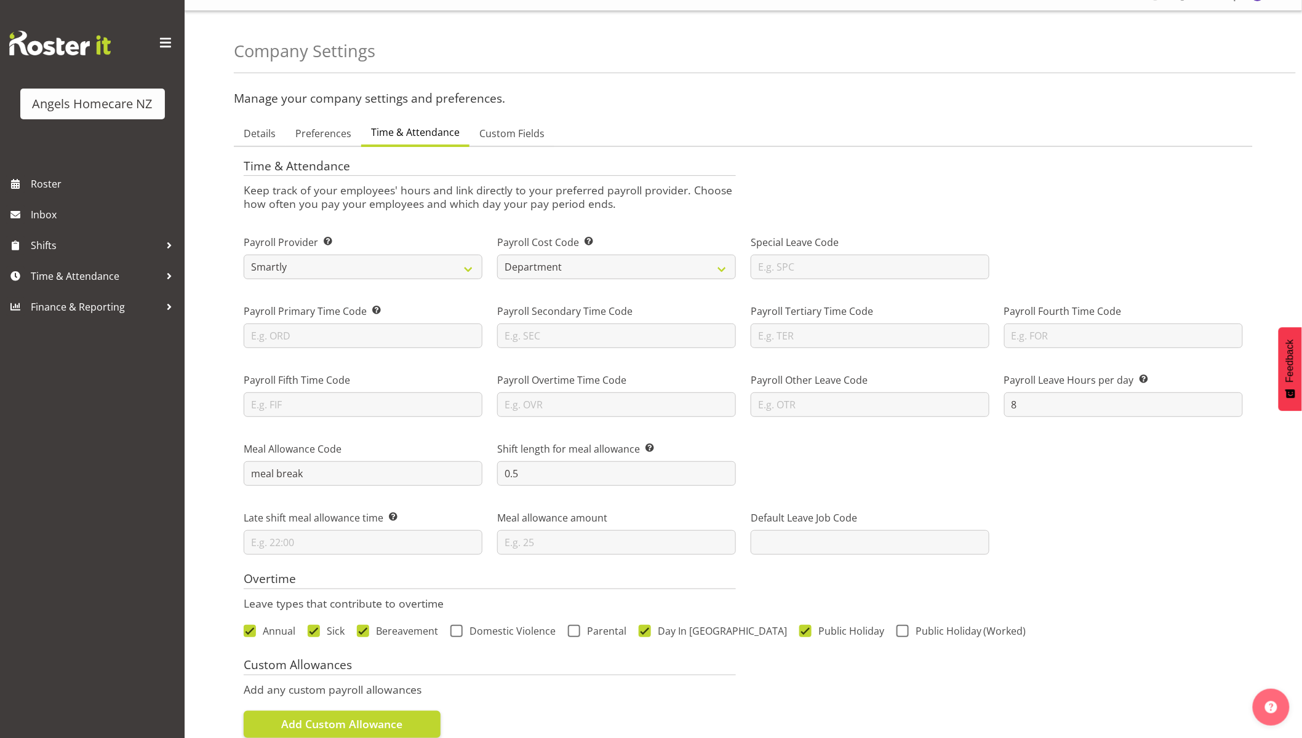
scroll to position [0, 0]
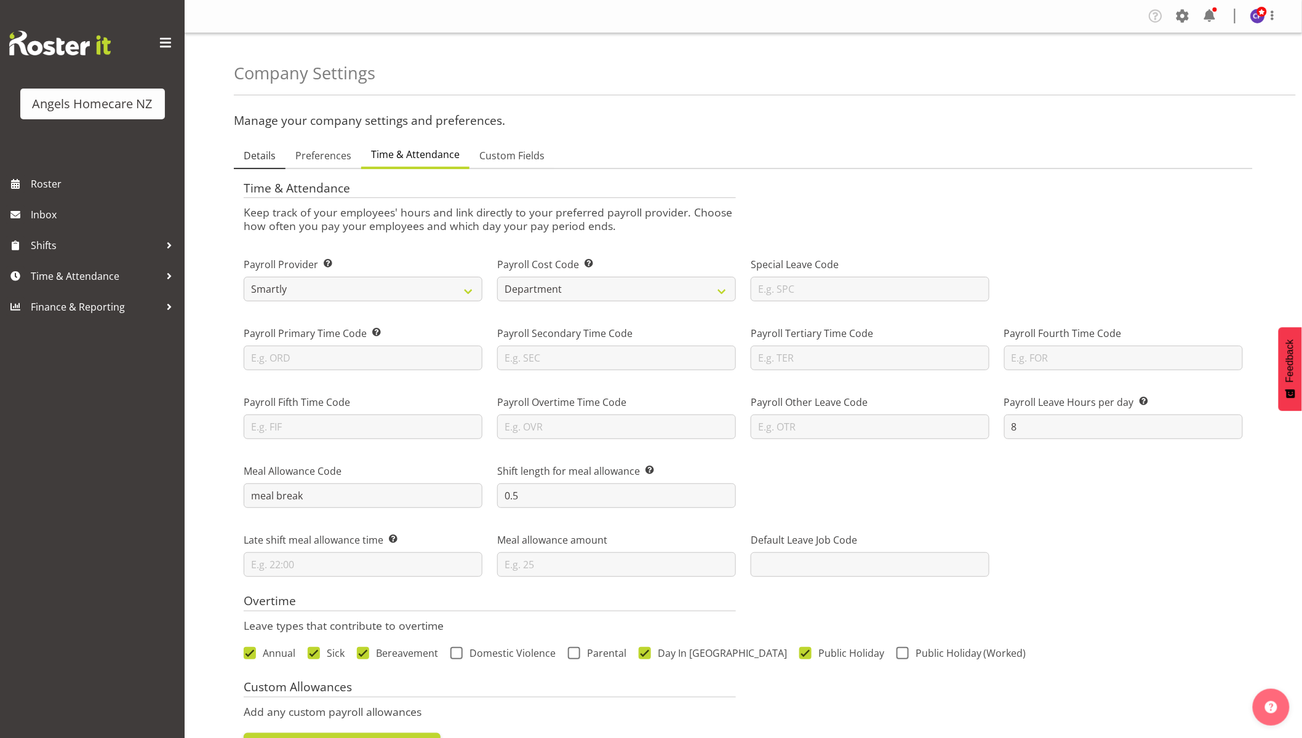
click at [250, 160] on span "Details" at bounding box center [260, 155] width 32 height 15
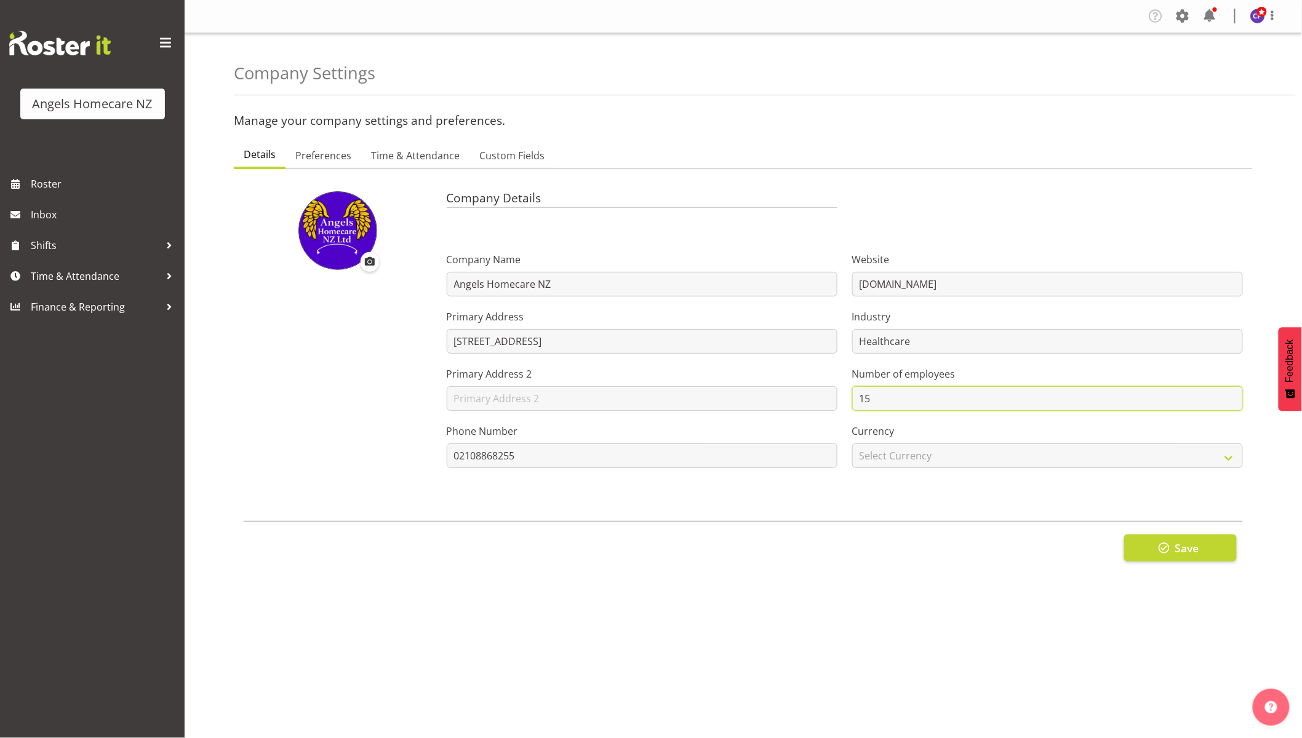
click at [875, 401] on input "15" at bounding box center [1047, 398] width 391 height 25
type input "13"
click at [1179, 554] on span "Save" at bounding box center [1187, 548] width 24 height 16
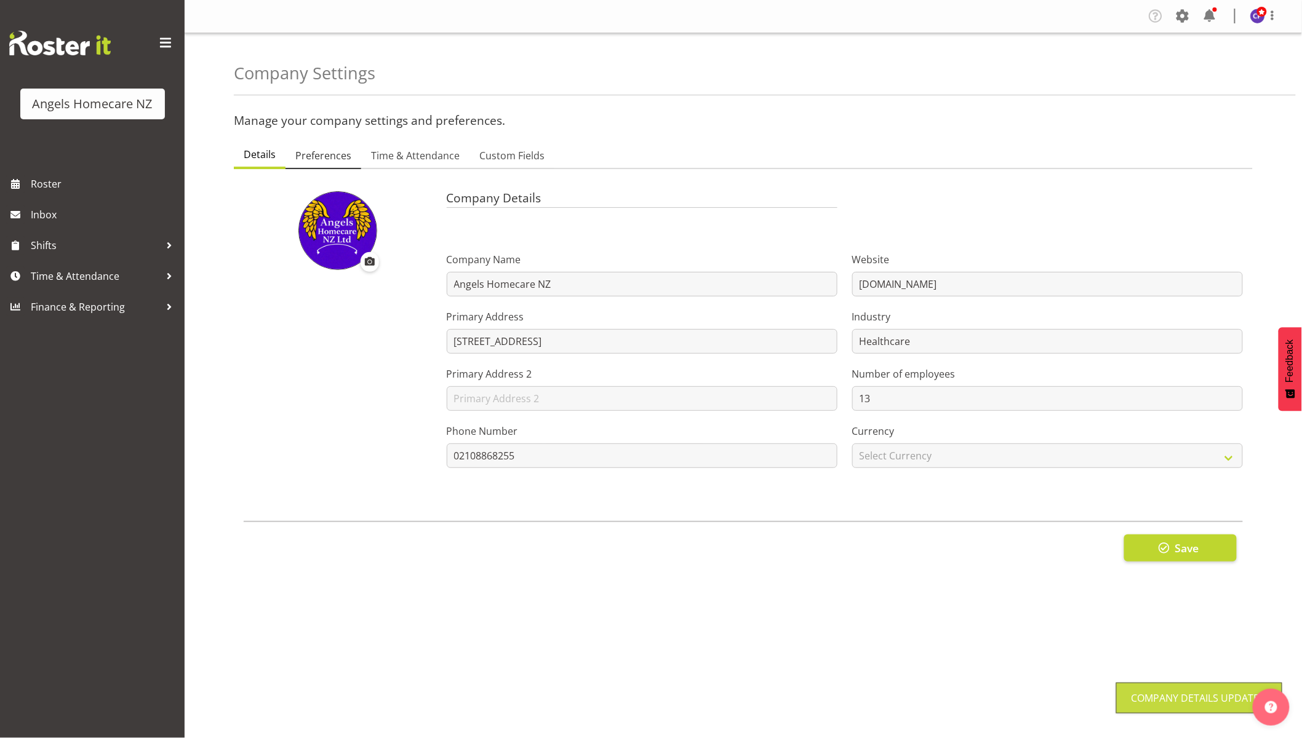
click at [338, 161] on span "Preferences" at bounding box center [323, 155] width 56 height 15
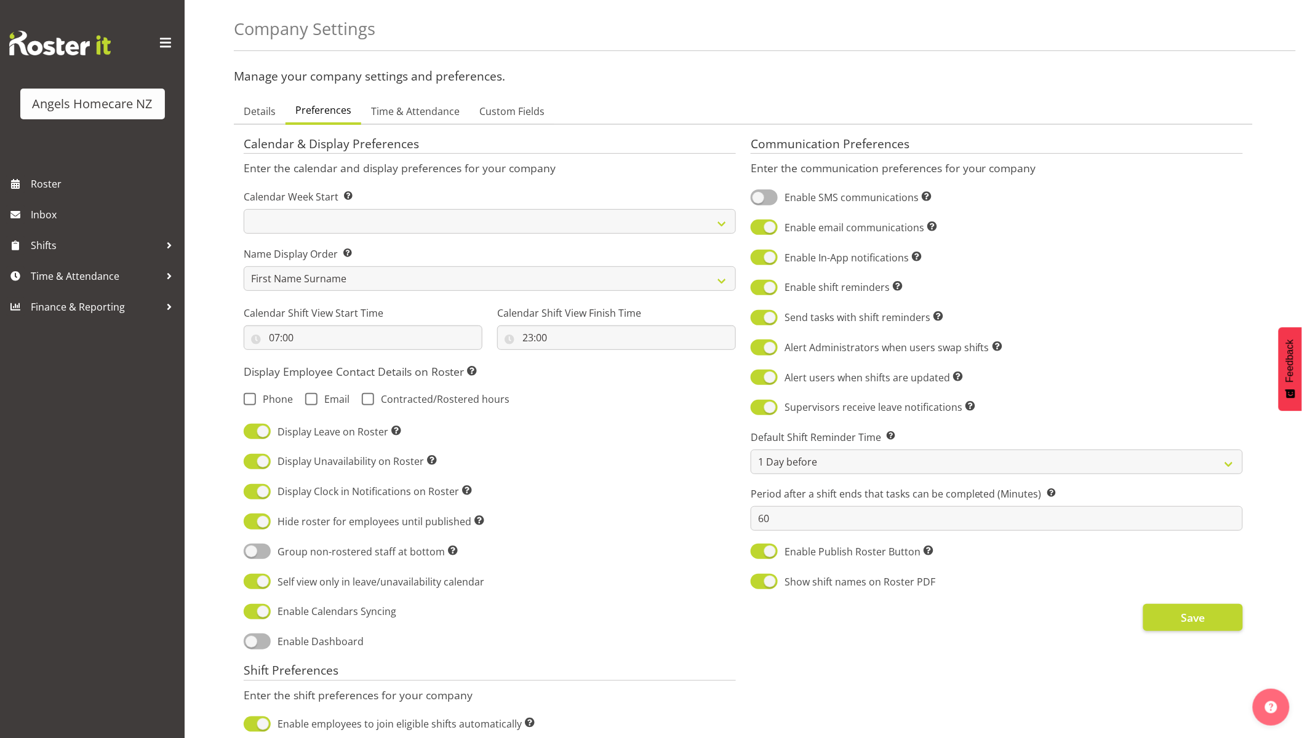
scroll to position [137, 0]
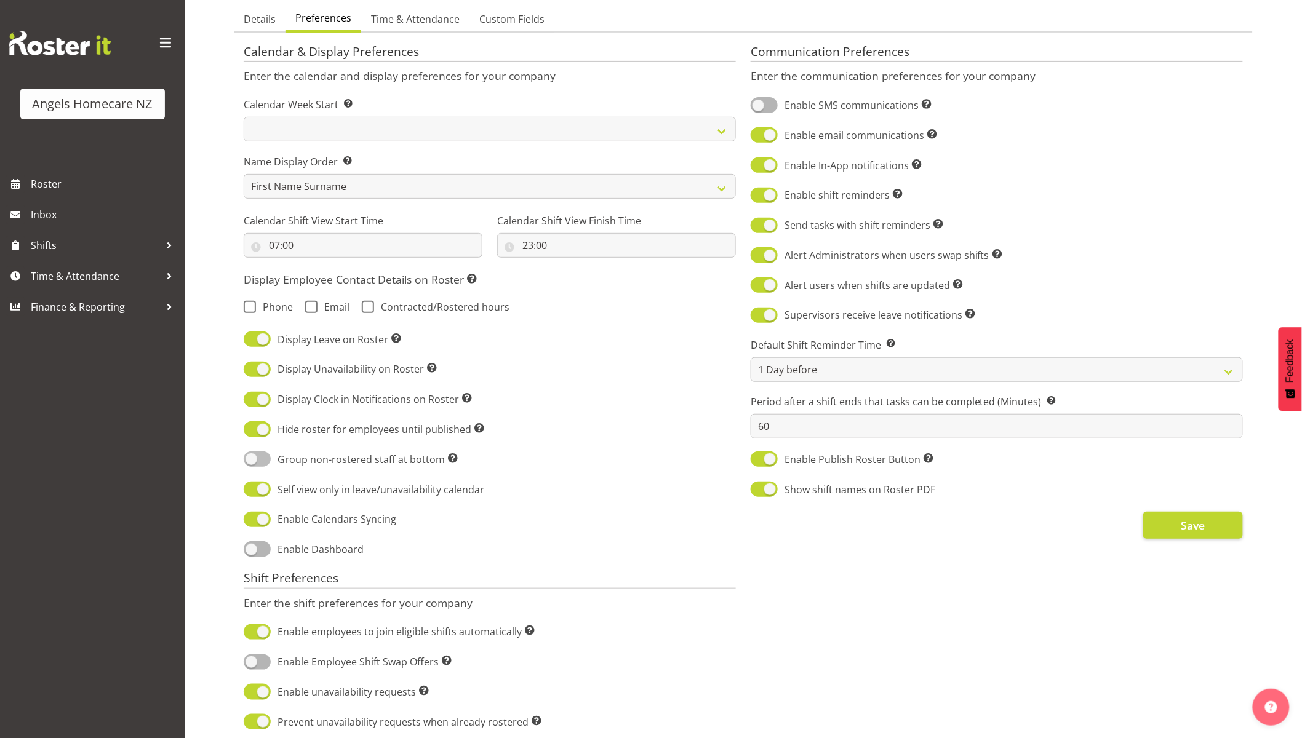
click at [269, 458] on span at bounding box center [257, 459] width 27 height 15
click at [252, 458] on input "Group non-rostered staff at bottom Groups employees without roster entries at t…" at bounding box center [248, 459] width 8 height 8
checkbox input "true"
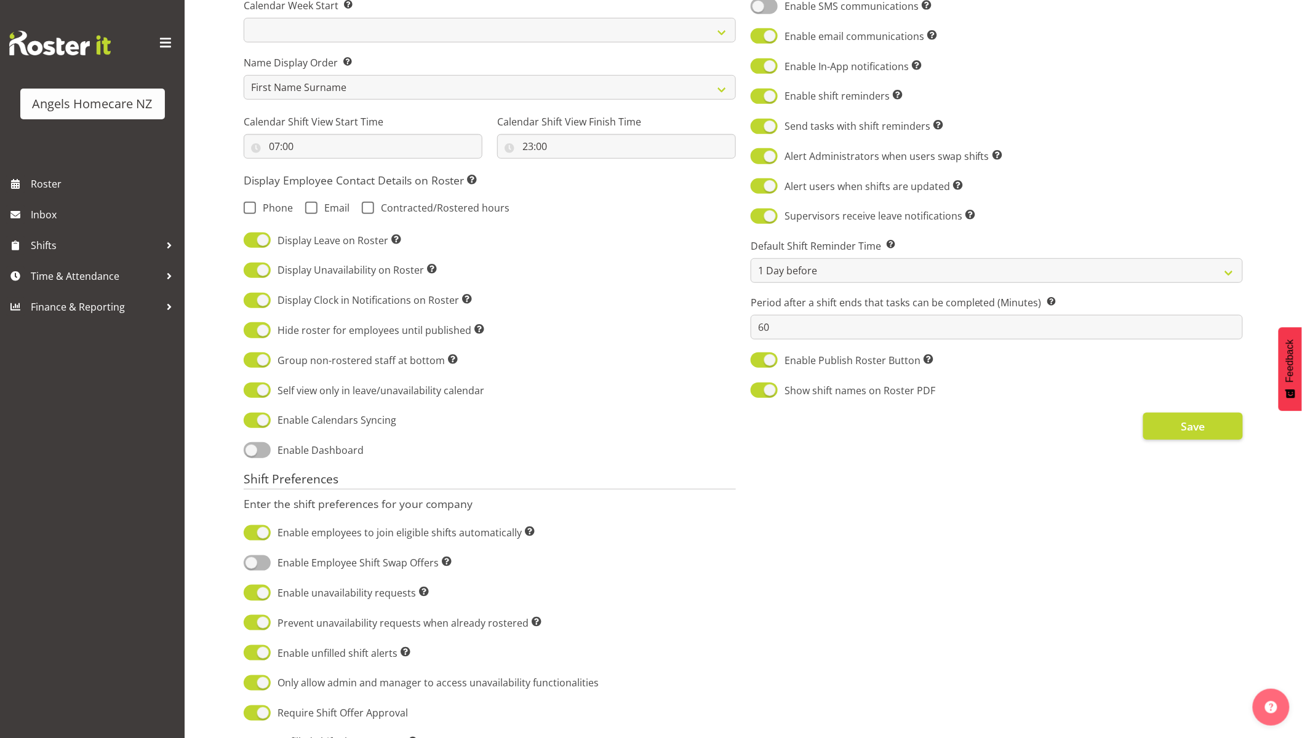
scroll to position [273, 0]
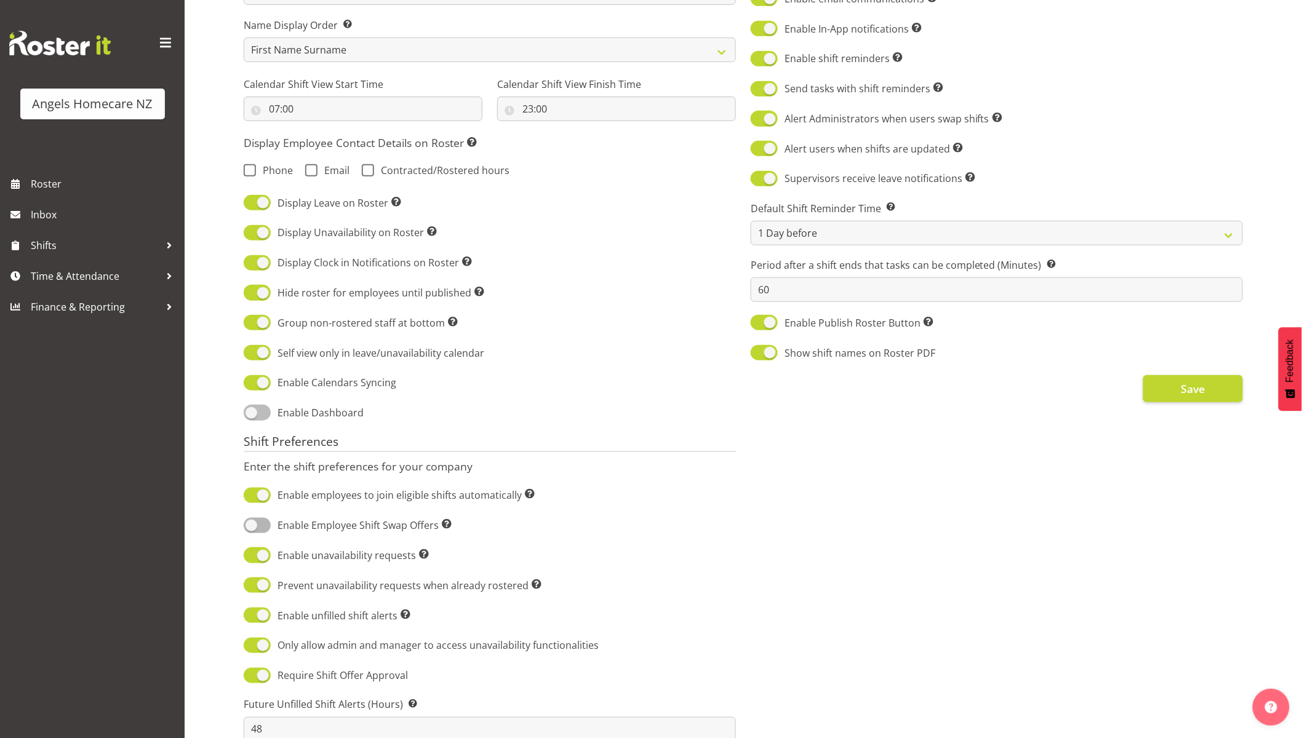
click at [266, 416] on span at bounding box center [257, 412] width 27 height 15
click at [252, 416] on input "Enable Dashboard" at bounding box center [248, 413] width 8 height 8
checkbox input "true"
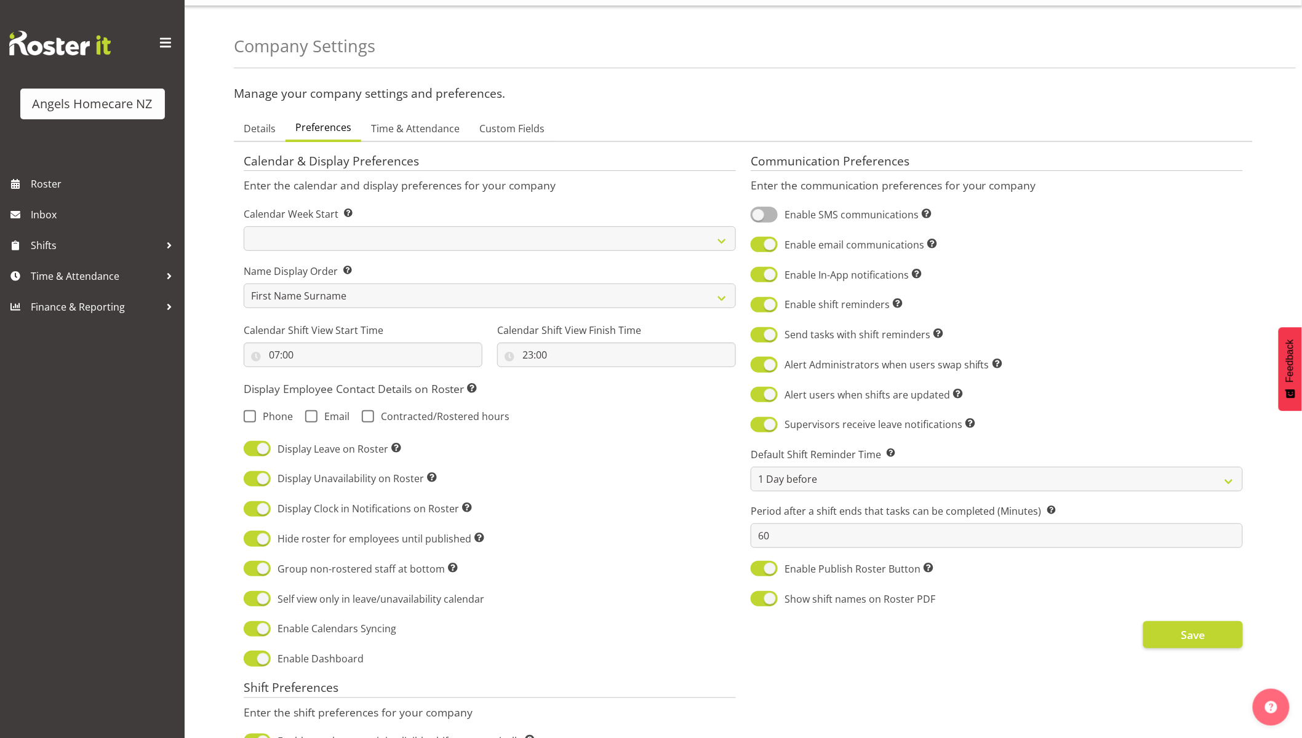
scroll to position [0, 0]
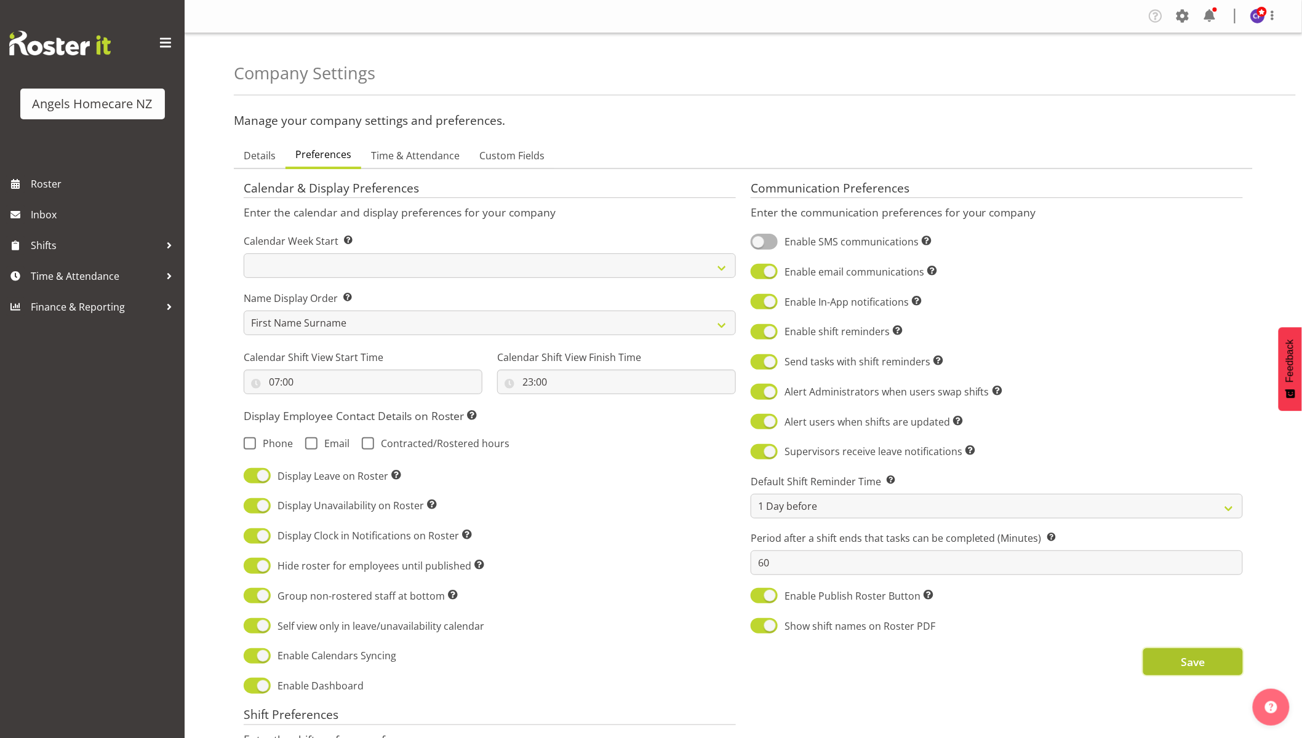
click at [1197, 669] on span "Save" at bounding box center [1193, 662] width 24 height 16
click at [436, 159] on span "Time & Attendance" at bounding box center [415, 155] width 89 height 15
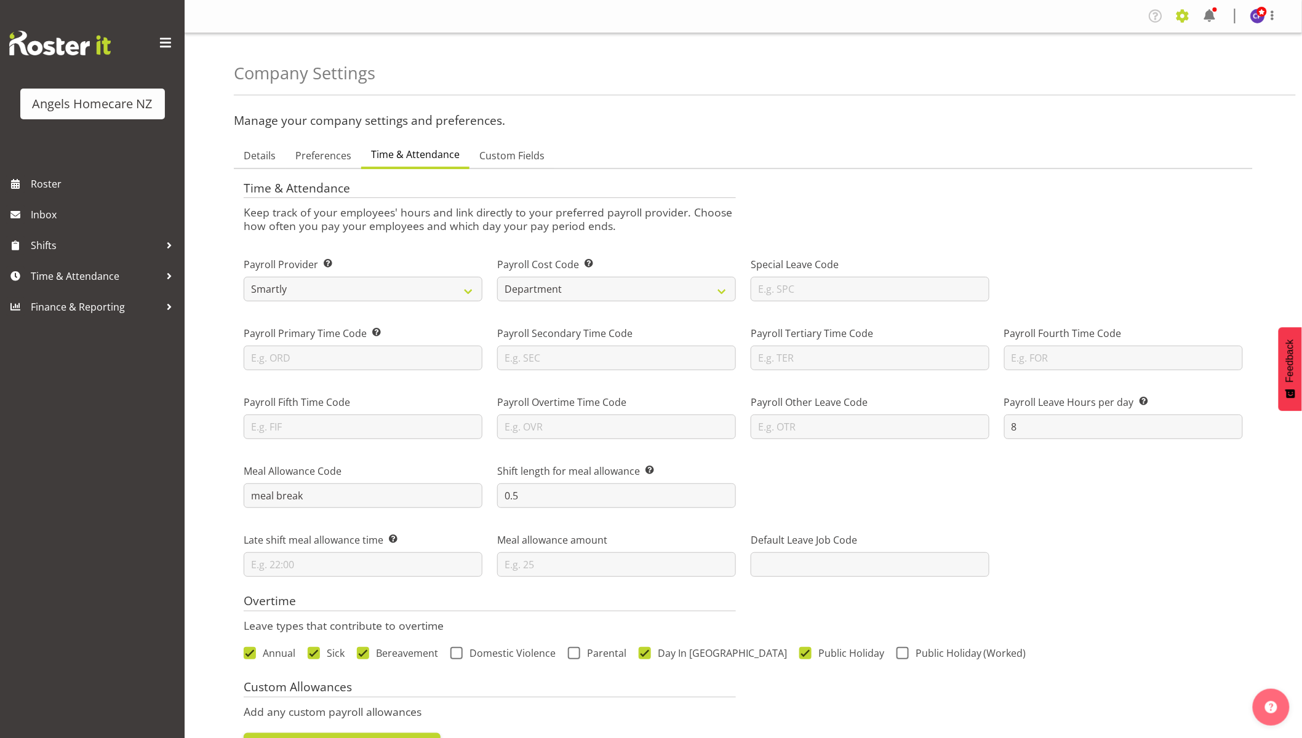
click at [1184, 17] on span at bounding box center [1183, 16] width 20 height 20
click at [1087, 127] on link "Employees" at bounding box center [1107, 133] width 170 height 22
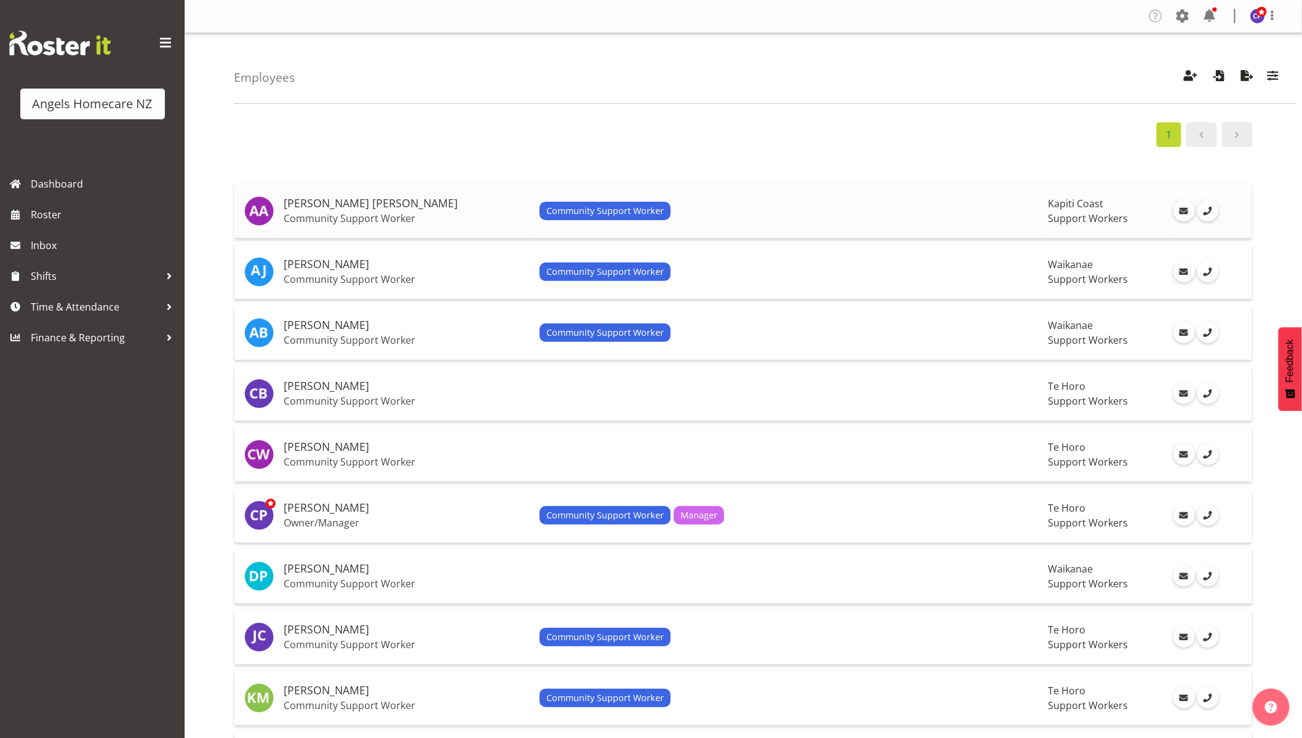
click at [625, 210] on span "Community Support Worker" at bounding box center [605, 211] width 118 height 14
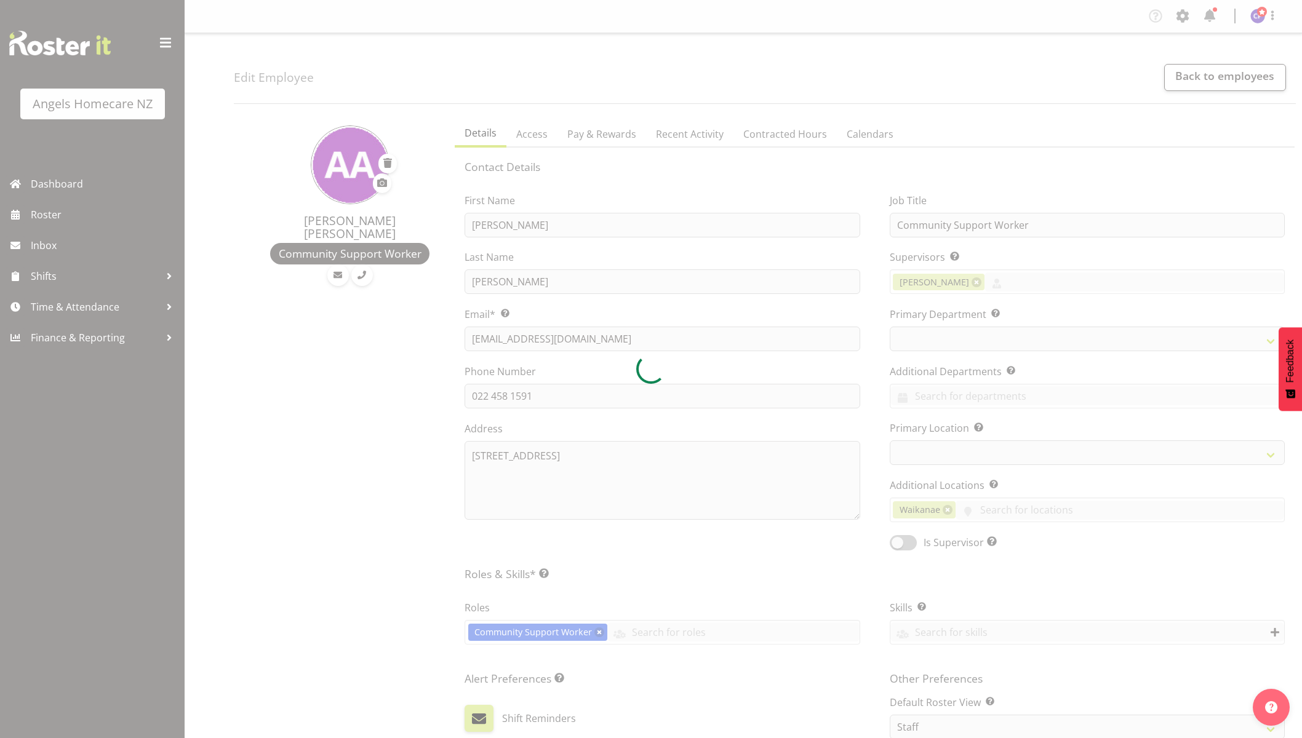
select select "TimelineWeek"
select select
select select "928"
select select
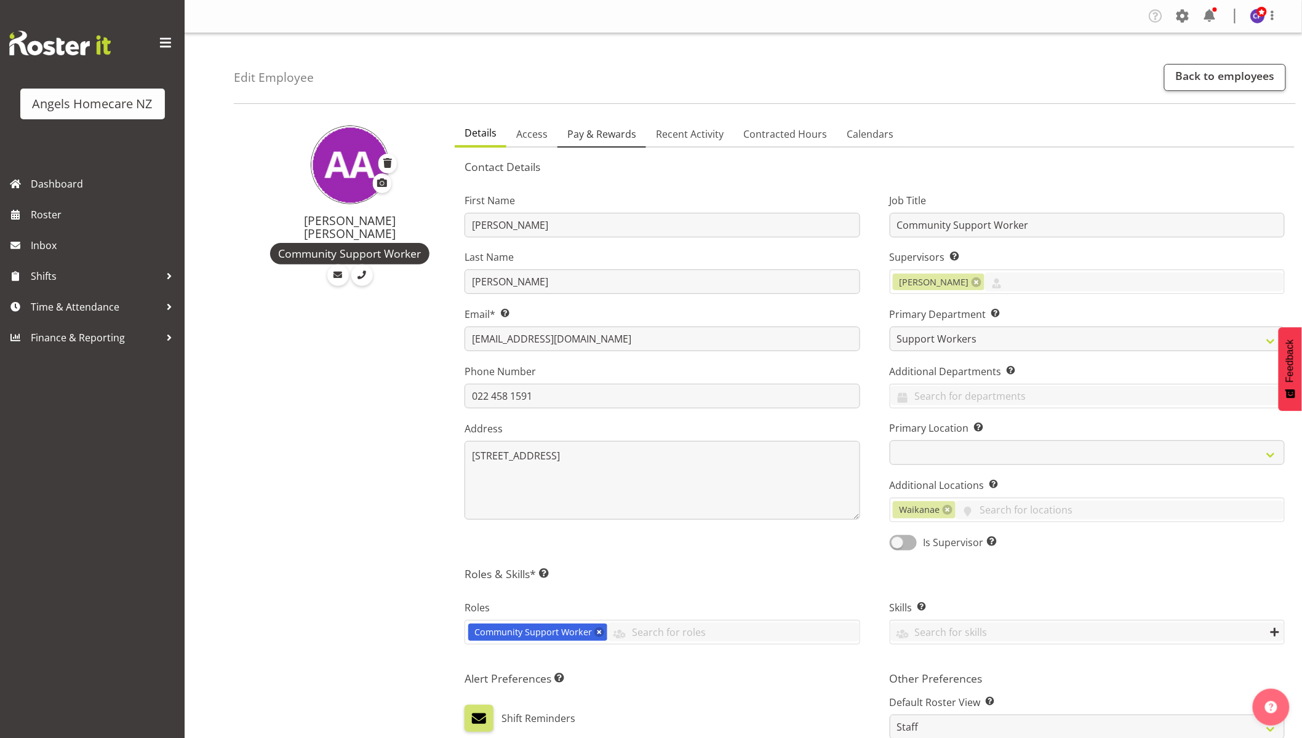
click at [623, 140] on span "Pay & Rewards" at bounding box center [601, 134] width 69 height 15
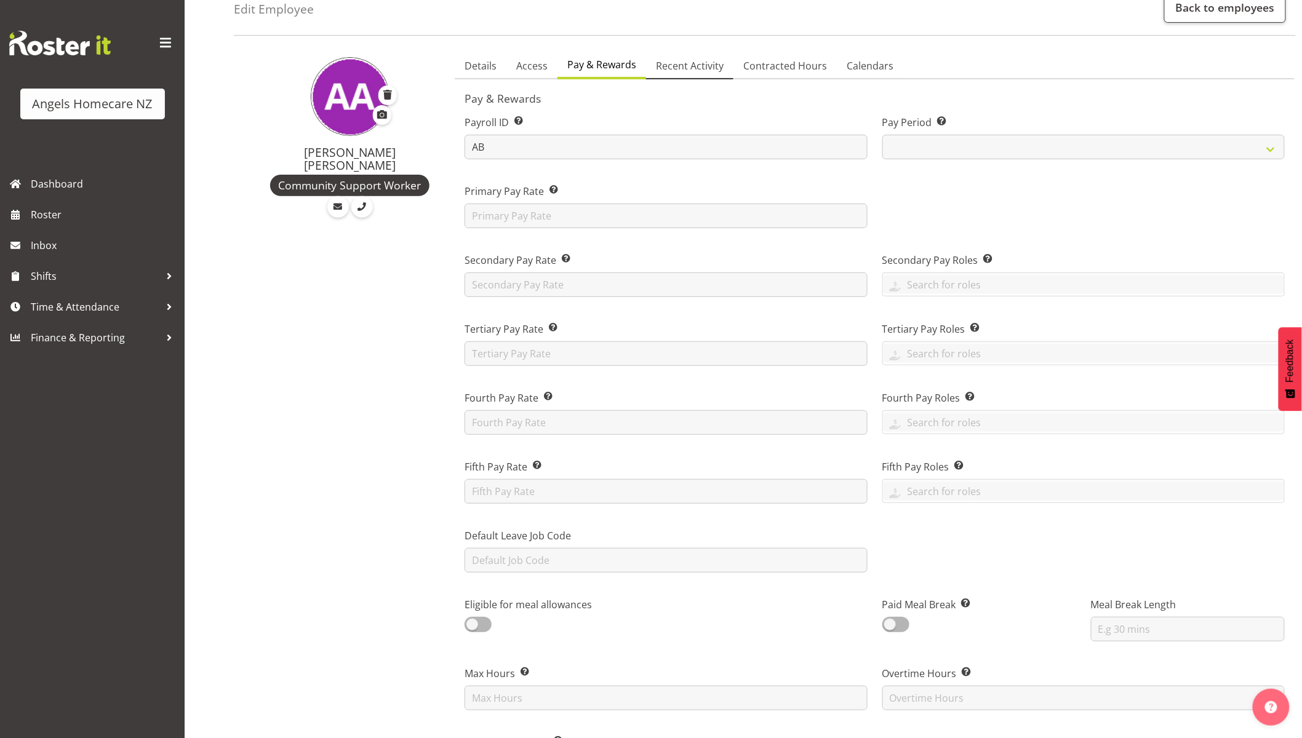
scroll to position [1, 0]
